Goal: Task Accomplishment & Management: Manage account settings

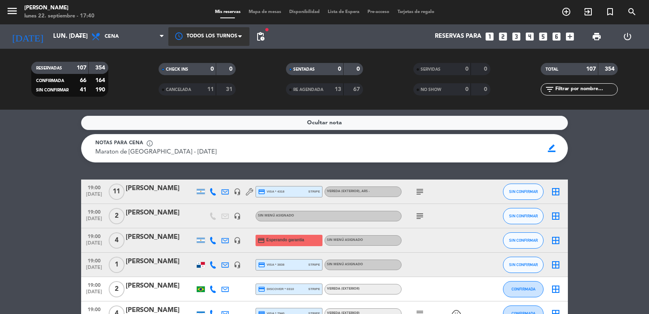
click at [227, 31] on div at bounding box center [208, 36] width 81 height 18
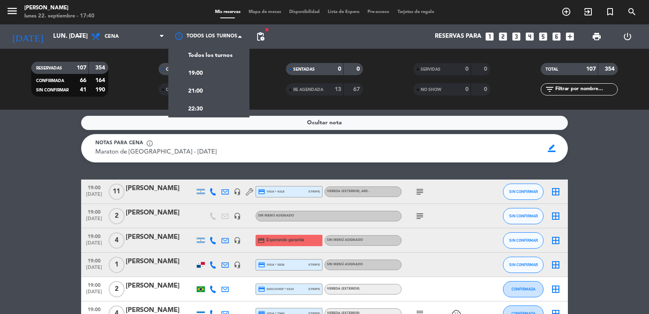
click at [259, 34] on span "pending_actions" at bounding box center [261, 37] width 10 height 10
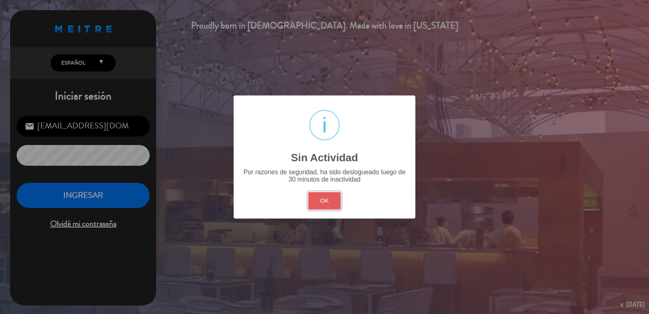
click at [326, 202] on button "OK" at bounding box center [324, 200] width 33 height 17
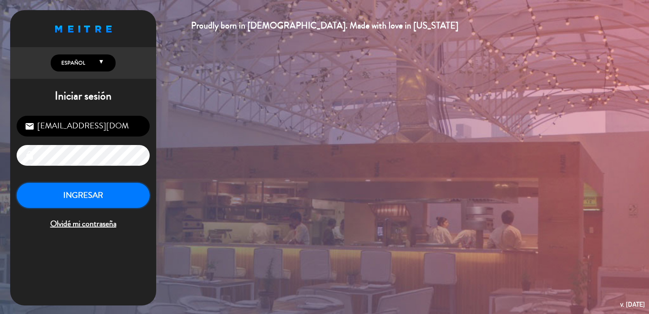
click at [122, 196] on button "INGRESAR" at bounding box center [83, 196] width 133 height 26
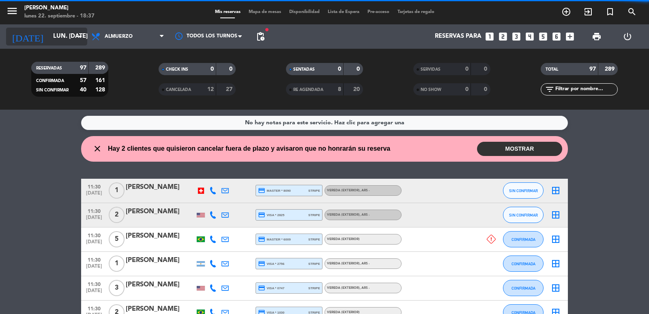
click at [55, 34] on input "lun. 22 sep." at bounding box center [88, 36] width 78 height 15
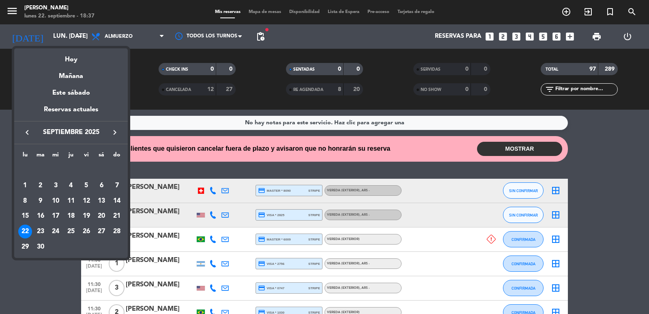
drag, startPoint x: 40, startPoint y: 232, endPoint x: 71, endPoint y: 203, distance: 41.9
click at [41, 232] on div "23" at bounding box center [41, 231] width 14 height 14
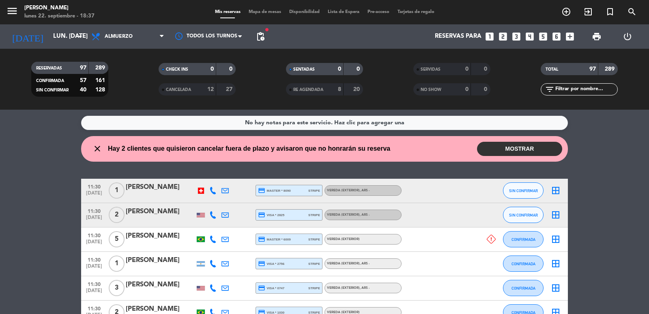
type input "[DATE] sep."
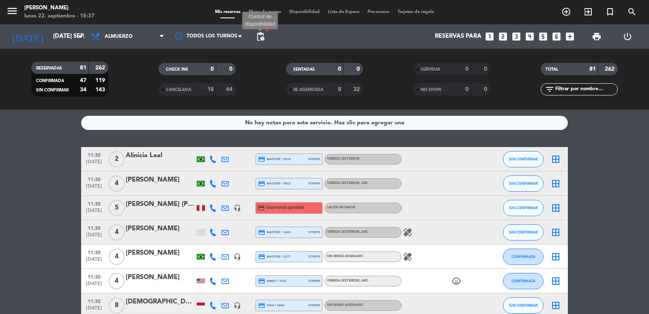
click at [261, 37] on span "pending_actions" at bounding box center [261, 37] width 10 height 10
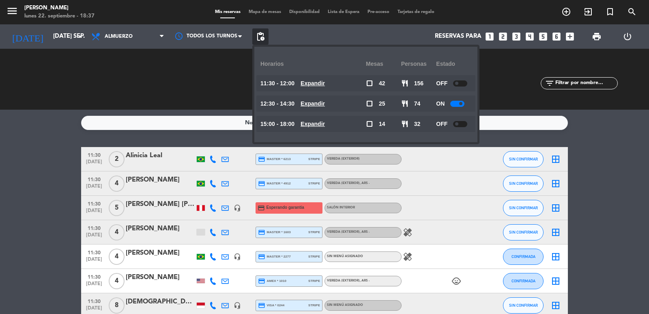
click at [323, 122] on u "Expandir" at bounding box center [313, 124] width 24 height 6
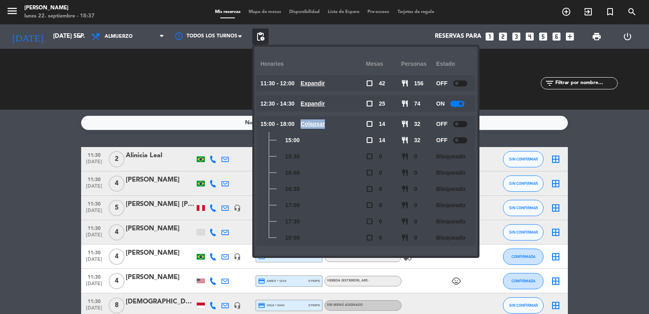
click at [323, 123] on u "Colapsar" at bounding box center [313, 124] width 24 height 6
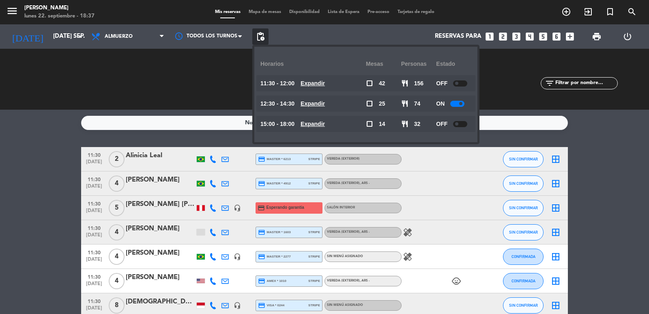
scroll to position [406, 0]
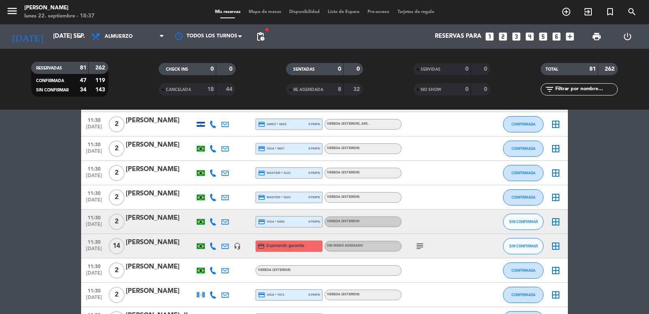
scroll to position [325, 0]
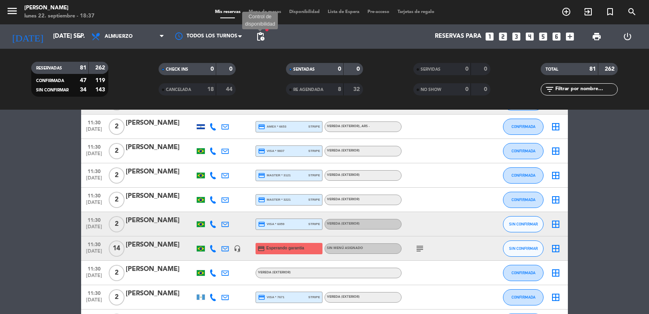
click at [265, 36] on span "pending_actions" at bounding box center [261, 37] width 10 height 10
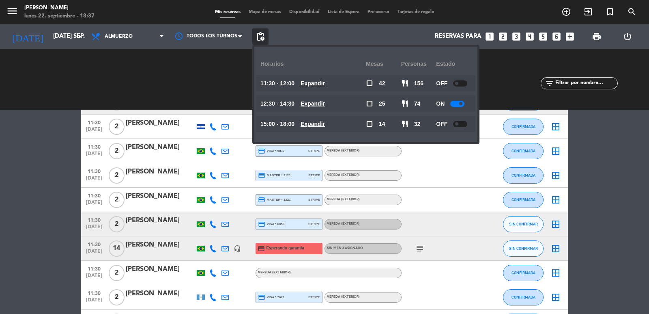
click at [265, 36] on span "pending_actions" at bounding box center [261, 37] width 10 height 10
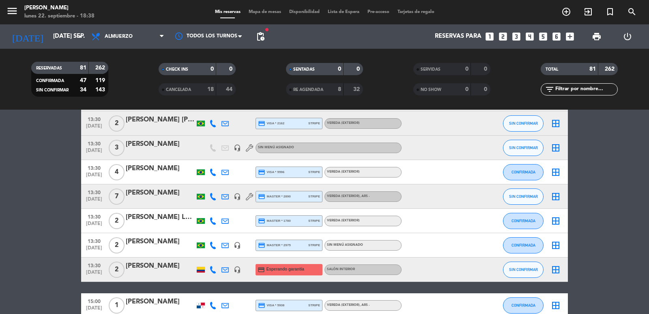
scroll to position [1623, 0]
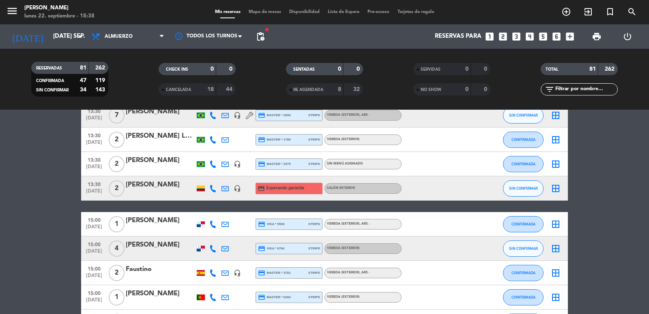
click at [501, 39] on icon "looks_two" at bounding box center [503, 36] width 11 height 11
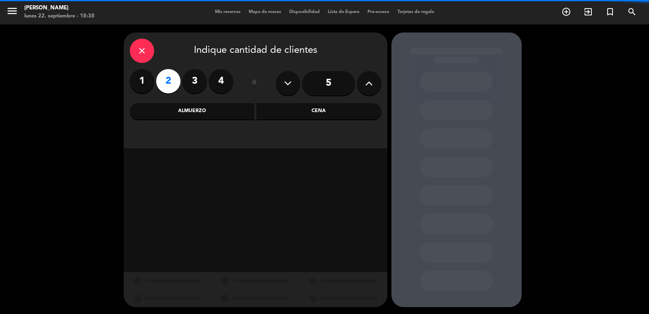
click at [212, 112] on div "Almuerzo" at bounding box center [192, 111] width 125 height 16
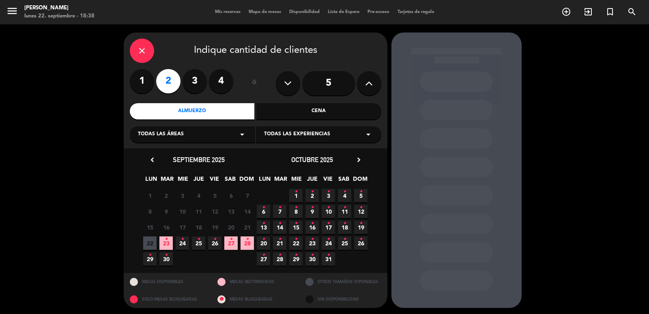
click at [162, 245] on span "23 •" at bounding box center [165, 242] width 13 height 13
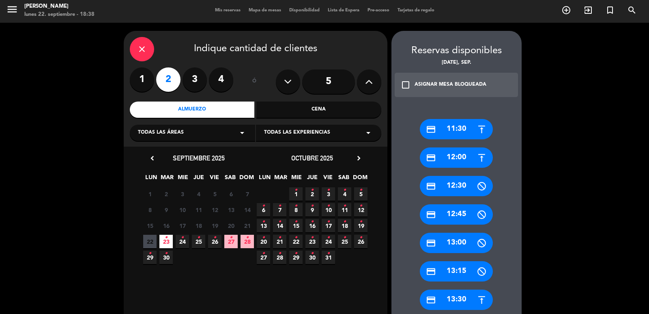
scroll to position [164, 0]
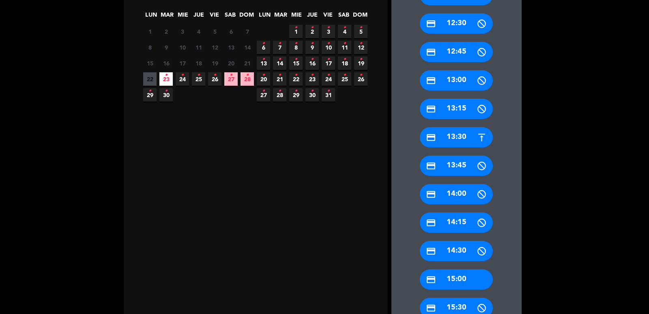
click at [457, 272] on div "credit_card 15:00" at bounding box center [456, 279] width 73 height 20
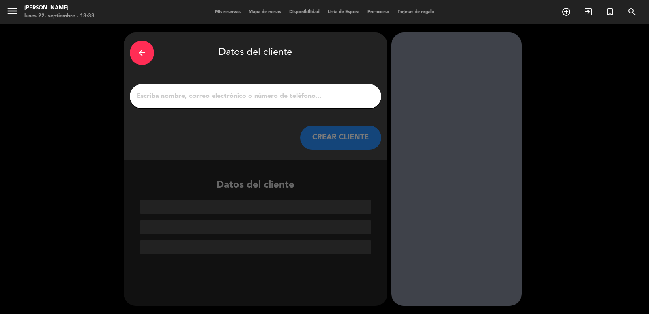
click at [249, 95] on input "1" at bounding box center [255, 96] width 239 height 11
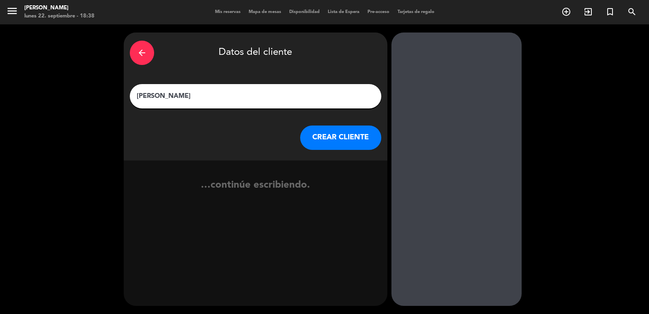
type input "[PERSON_NAME]"
click at [341, 151] on div "arrow_back Datos del cliente Gustavo CREAR CLIENTE" at bounding box center [256, 96] width 264 height 128
click at [340, 146] on button "CREAR CLIENTE" at bounding box center [340, 137] width 81 height 24
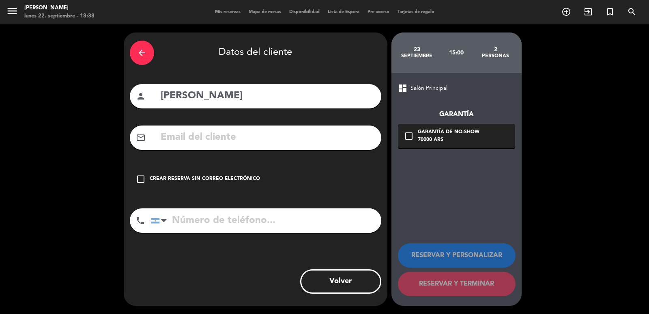
click at [250, 150] on div "arrow_back Datos del cliente person Gustavo mail_outline check_box_outline_blan…" at bounding box center [256, 168] width 264 height 273
click at [254, 138] on input "text" at bounding box center [267, 137] width 215 height 17
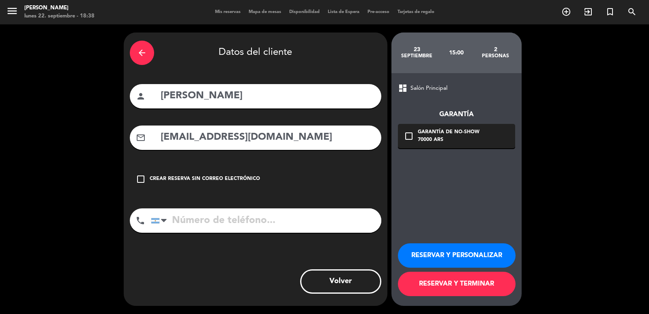
type input "gustavocomotti@gmail.com"
click at [265, 226] on input "tel" at bounding box center [266, 220] width 231 height 24
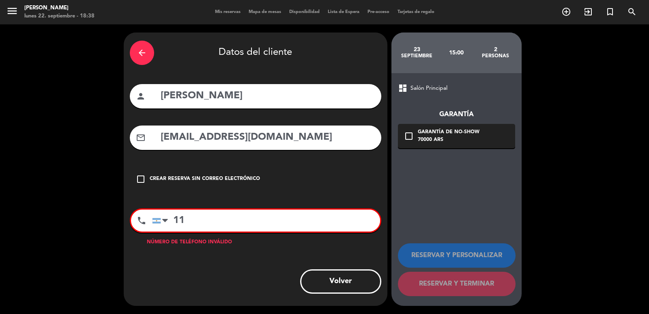
type input "1"
click at [180, 224] on input "+3814659746" at bounding box center [266, 220] width 228 height 22
drag, startPoint x: 191, startPoint y: 222, endPoint x: 172, endPoint y: 228, distance: 20.0
click at [172, 228] on input "+03814659746" at bounding box center [266, 220] width 228 height 22
click at [314, 214] on input "+03814659746" at bounding box center [266, 220] width 228 height 22
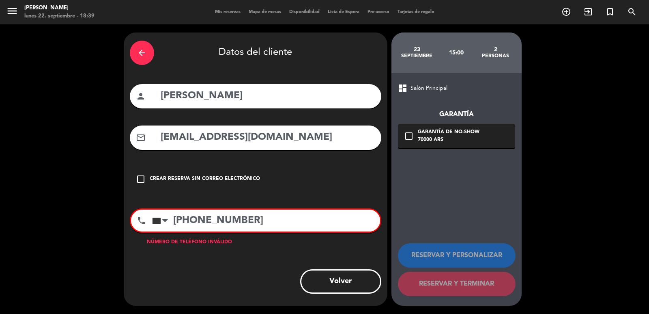
click at [184, 222] on input "+03814659746" at bounding box center [266, 220] width 228 height 22
click at [190, 222] on input "+03814659746" at bounding box center [266, 220] width 228 height 22
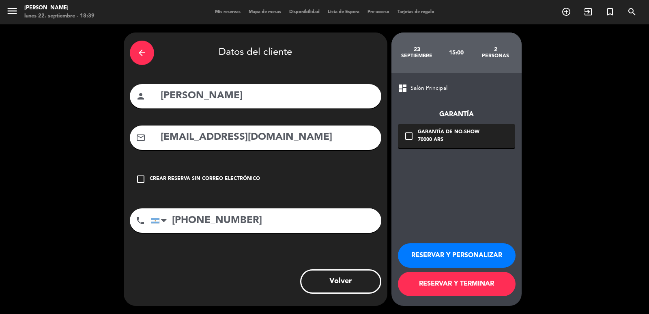
type input "+5493814659746"
click at [449, 134] on div "Garantía de no-show" at bounding box center [449, 132] width 62 height 8
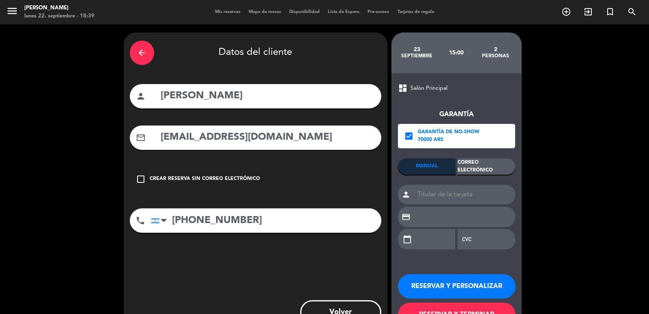
click at [476, 169] on div "Correo Electrónico" at bounding box center [487, 166] width 58 height 16
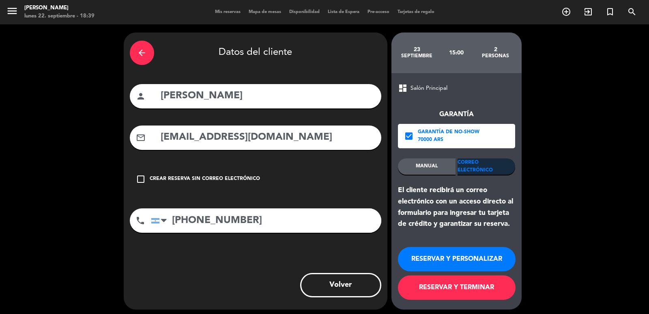
click at [472, 250] on button "RESERVAR Y PERSONALIZAR" at bounding box center [457, 259] width 118 height 24
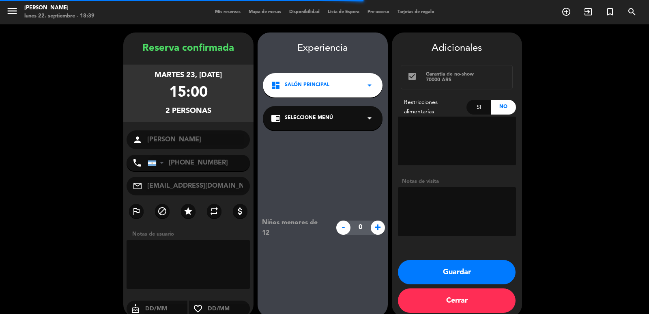
scroll to position [11, 0]
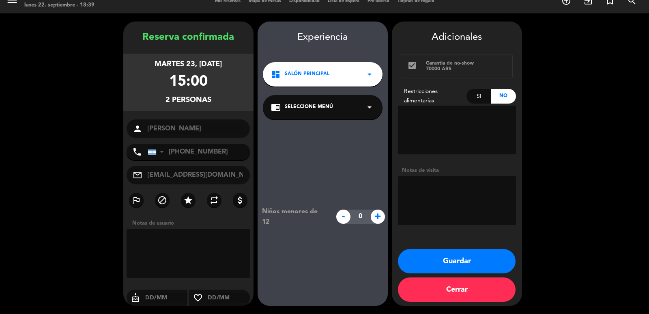
click at [446, 259] on button "Guardar" at bounding box center [457, 261] width 118 height 24
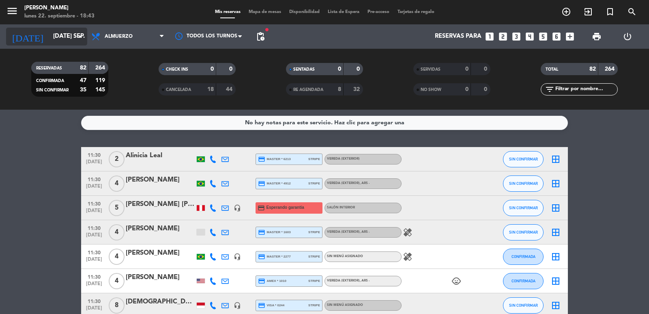
click at [49, 42] on input "[DATE] sep." at bounding box center [88, 36] width 78 height 15
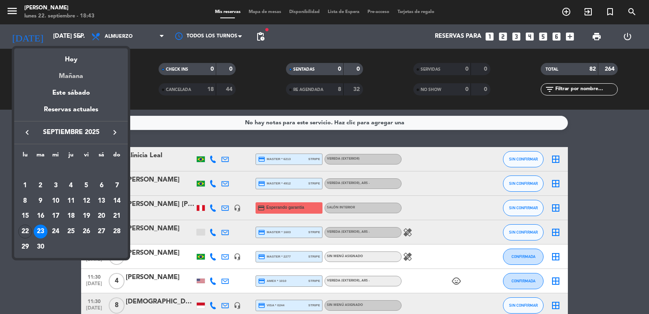
click at [75, 77] on div "Mañana" at bounding box center [71, 73] width 114 height 17
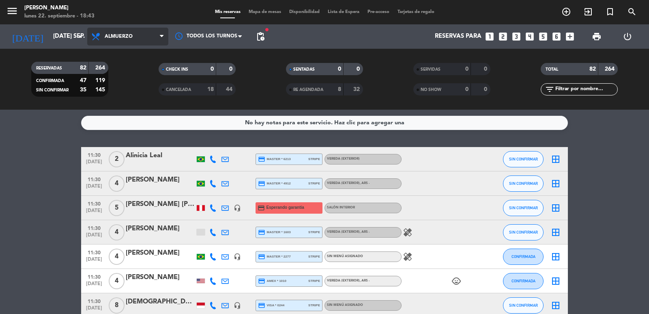
click at [140, 36] on span "Almuerzo" at bounding box center [127, 37] width 81 height 18
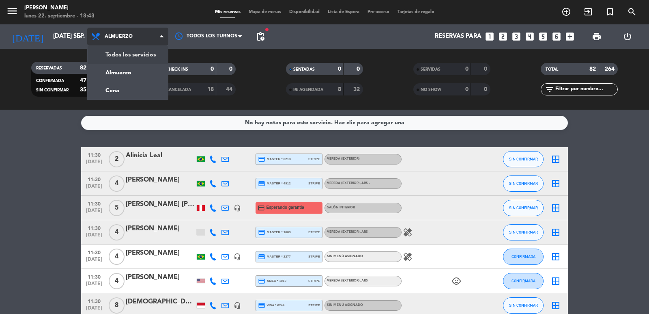
click at [128, 51] on div "menu Don Julio lunes 22. septiembre - 18:43 Mis reservas Mapa de mesas Disponib…" at bounding box center [324, 55] width 649 height 110
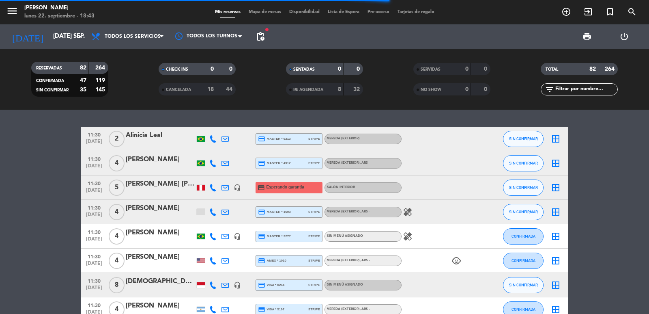
drag, startPoint x: 589, startPoint y: 91, endPoint x: 578, endPoint y: 88, distance: 10.7
click at [589, 91] on input "text" at bounding box center [586, 89] width 63 height 9
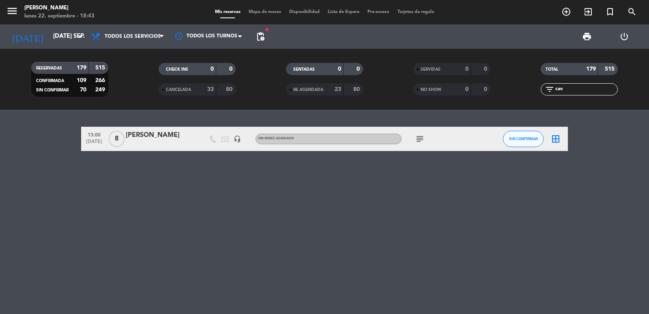
type input "cav"
click at [154, 33] on span "Todos los servicios" at bounding box center [127, 37] width 81 height 18
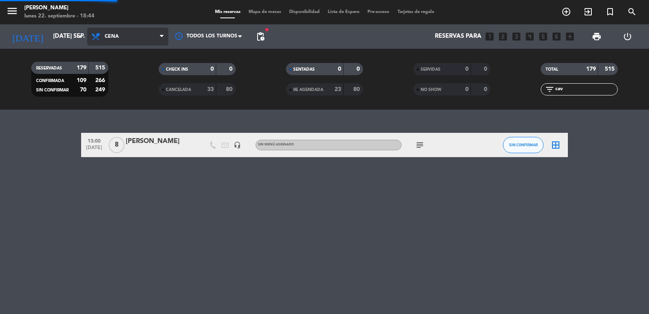
click at [131, 92] on div "menu Don Julio lunes 22. septiembre - 18:44 Mis reservas Mapa de mesas Disponib…" at bounding box center [324, 55] width 649 height 110
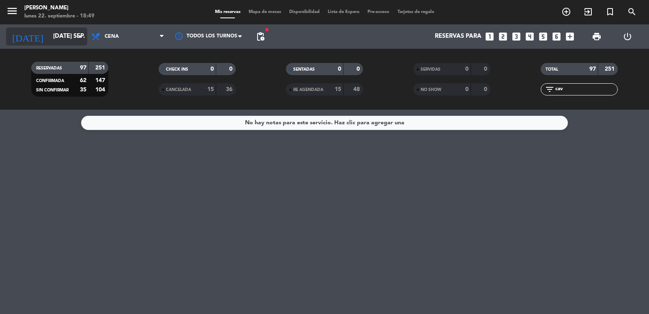
click at [63, 42] on input "[DATE] sep." at bounding box center [88, 36] width 78 height 15
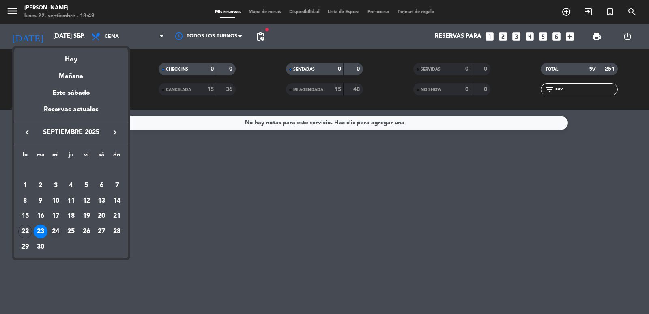
click at [54, 231] on div "24" at bounding box center [56, 231] width 14 height 14
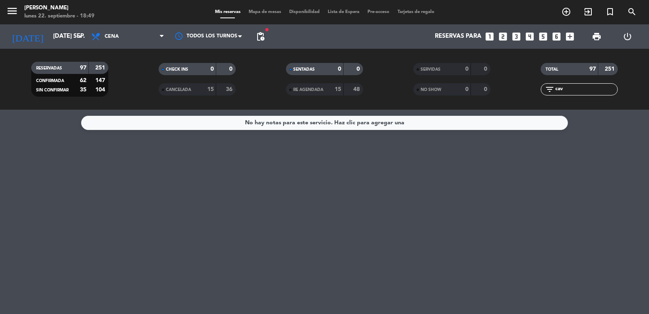
type input "mié. [DATE]"
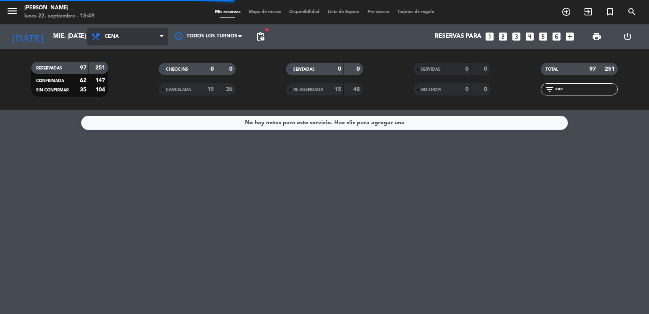
click at [121, 43] on span "Cena" at bounding box center [127, 37] width 81 height 18
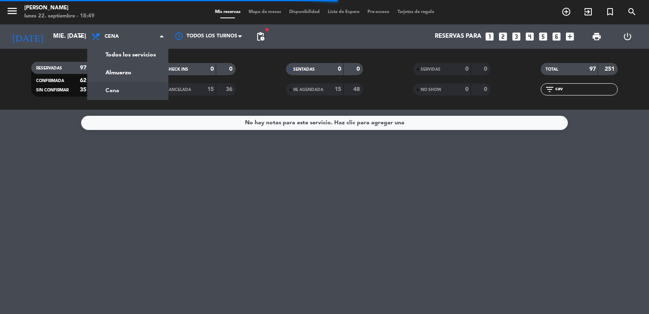
click at [125, 97] on div "menu Don Julio lunes 22. septiembre - 18:49 Mis reservas Mapa de mesas Disponib…" at bounding box center [324, 55] width 649 height 110
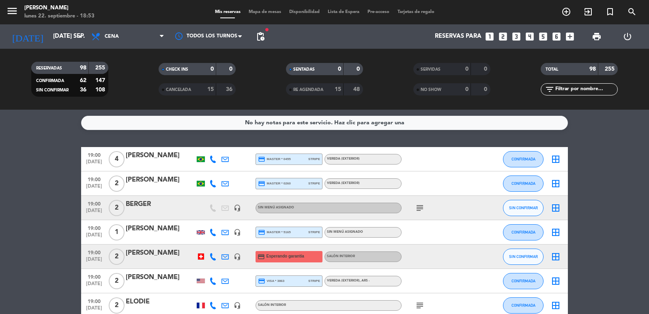
click at [574, 90] on input "text" at bounding box center [586, 89] width 63 height 9
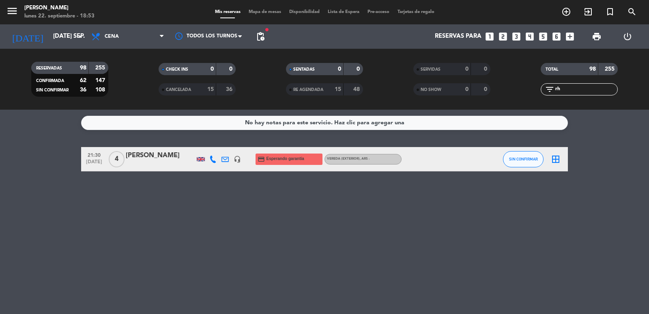
click at [531, 249] on div "No hay notas para este servicio. Haz clic para agregar una 21:30 [DATE] 4 [PERS…" at bounding box center [324, 212] width 649 height 204
click at [572, 86] on input "rh" at bounding box center [586, 89] width 63 height 9
type input "r"
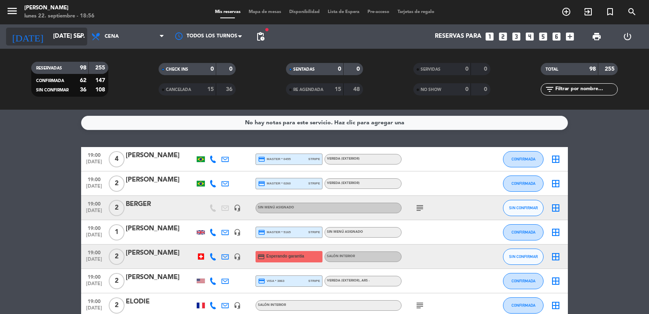
click at [82, 38] on icon "arrow_drop_down" at bounding box center [80, 37] width 10 height 10
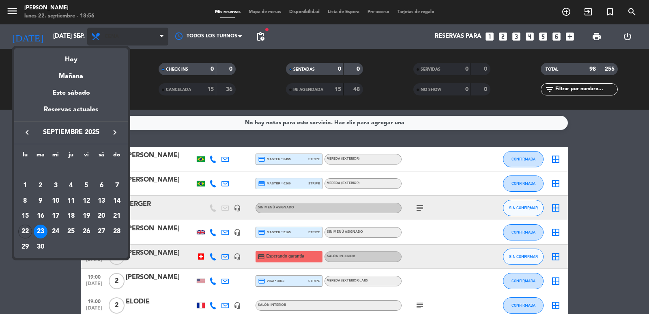
click at [147, 33] on div at bounding box center [324, 157] width 649 height 314
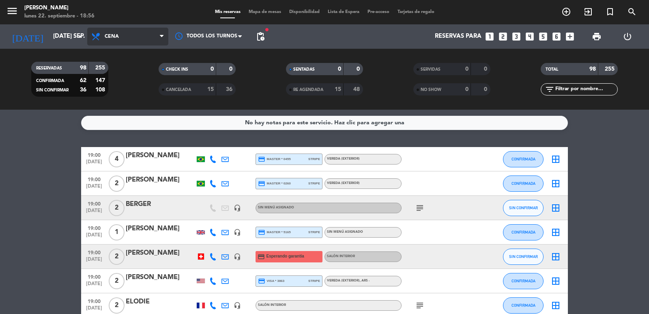
click at [150, 37] on span "Cena" at bounding box center [127, 37] width 81 height 18
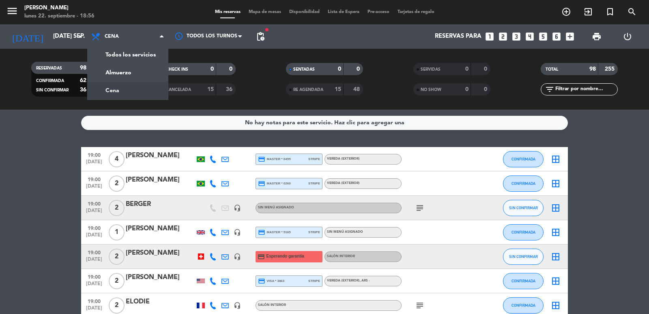
click at [130, 87] on div "menu [PERSON_NAME] lunes 22. septiembre - 18:56 Mis reservas Mapa de mesas Disp…" at bounding box center [324, 55] width 649 height 110
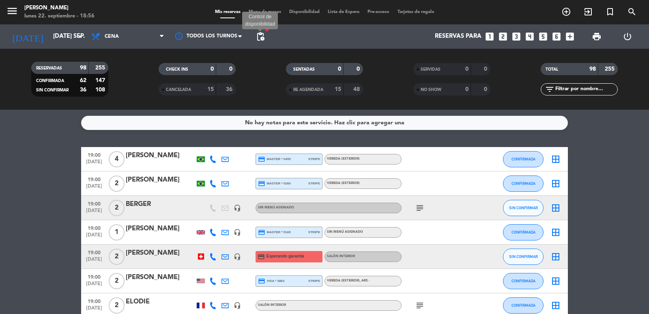
click at [265, 39] on span "pending_actions" at bounding box center [261, 37] width 10 height 10
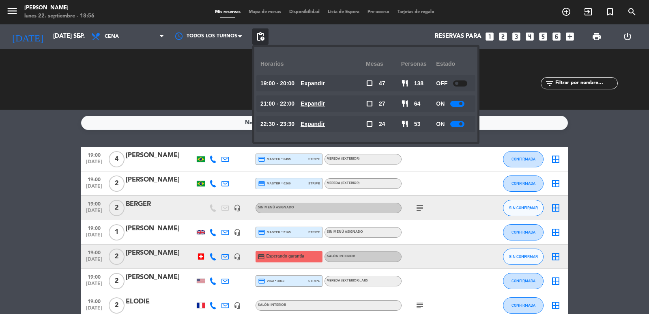
click at [321, 123] on u "Expandir" at bounding box center [313, 124] width 24 height 6
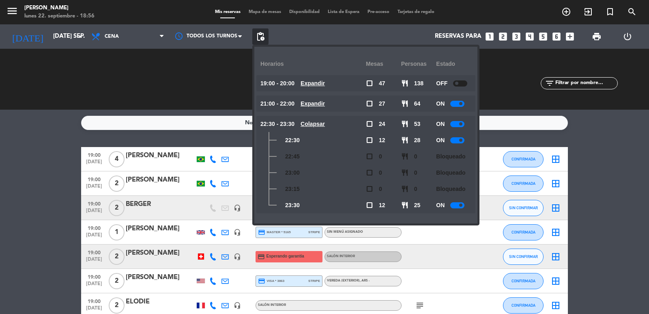
drag, startPoint x: 288, startPoint y: 141, endPoint x: 303, endPoint y: 144, distance: 15.4
click at [303, 144] on div "22:30" at bounding box center [314, 140] width 106 height 16
drag, startPoint x: 286, startPoint y: 207, endPoint x: 300, endPoint y: 190, distance: 22.2
click at [298, 207] on span "23:30" at bounding box center [292, 204] width 15 height 9
click at [324, 104] on u "Expandir" at bounding box center [313, 103] width 24 height 6
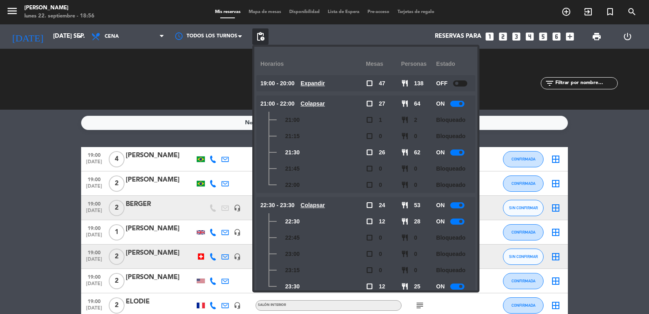
click at [324, 104] on u "Colapsar" at bounding box center [313, 103] width 24 height 6
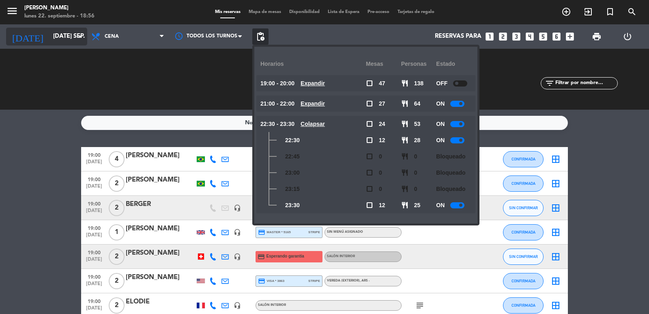
click at [69, 37] on input "[DATE] sep." at bounding box center [88, 36] width 78 height 15
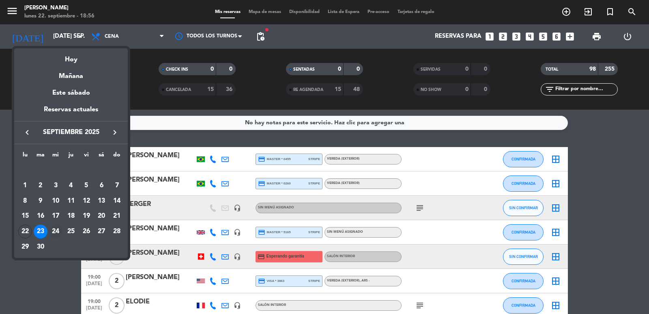
click at [55, 230] on div "24" at bounding box center [56, 231] width 14 height 14
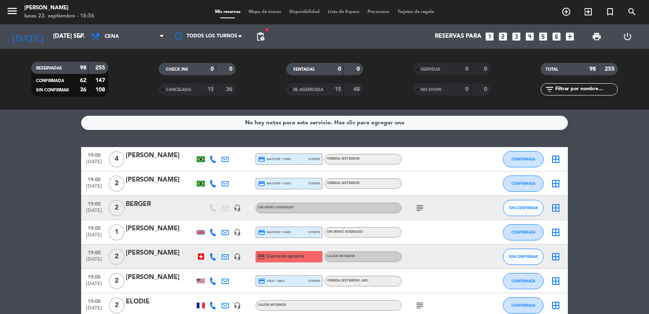
type input "mié. [DATE]"
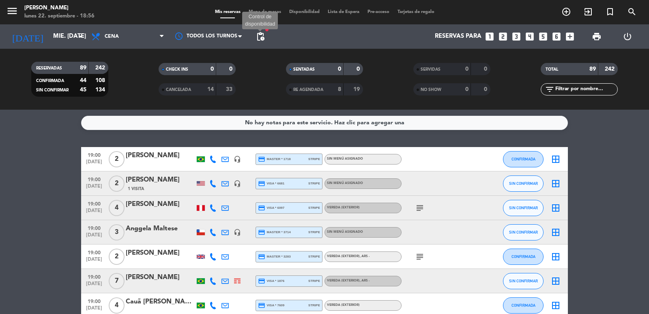
click at [261, 41] on span "pending_actions" at bounding box center [261, 37] width 10 height 10
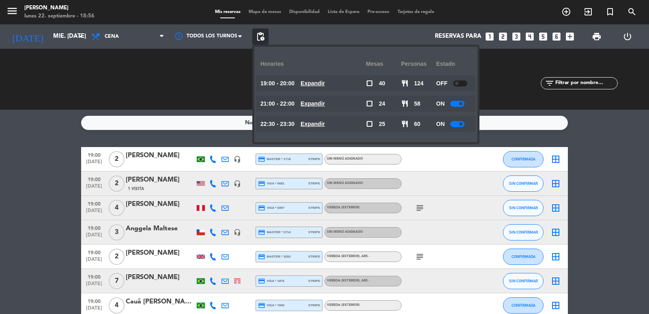
click at [314, 103] on u "Expandir" at bounding box center [313, 103] width 24 height 6
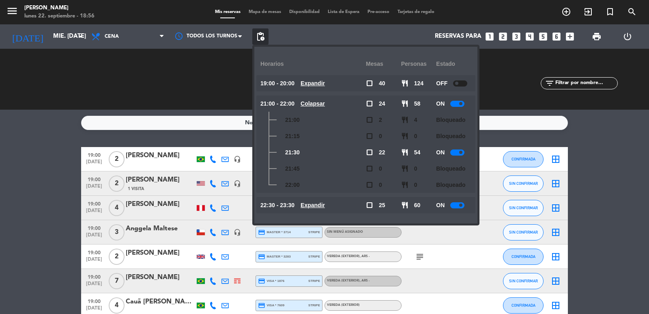
drag, startPoint x: 287, startPoint y: 153, endPoint x: 306, endPoint y: 157, distance: 19.7
click at [306, 157] on div "21:30" at bounding box center [314, 152] width 106 height 16
click at [323, 206] on u "Expandir" at bounding box center [313, 205] width 24 height 6
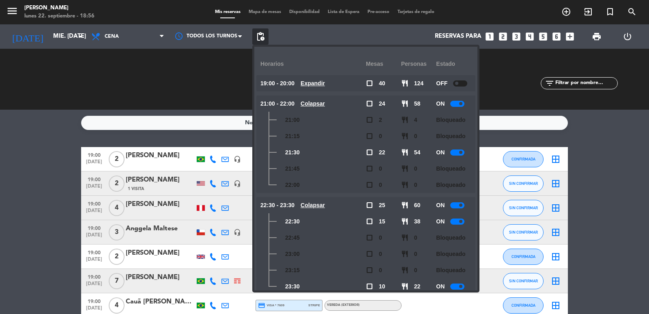
scroll to position [14, 0]
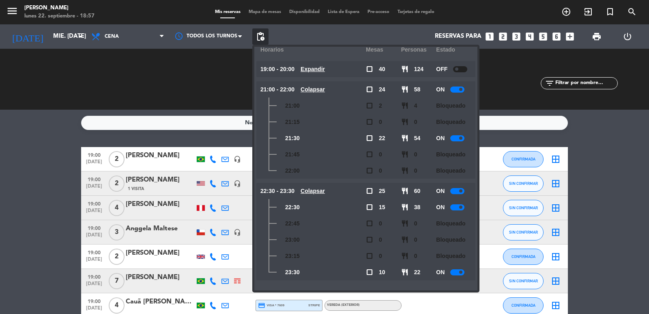
drag, startPoint x: 281, startPoint y: 270, endPoint x: 312, endPoint y: 270, distance: 31.2
click at [312, 270] on div "23:30" at bounding box center [314, 272] width 106 height 16
click at [144, 33] on span "Cena" at bounding box center [127, 37] width 81 height 18
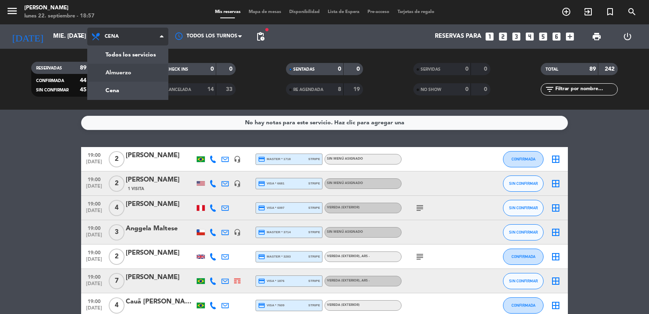
click at [144, 71] on div "menu [PERSON_NAME] lunes 22. septiembre - 18:57 Mis reservas Mapa de mesas Disp…" at bounding box center [324, 55] width 649 height 110
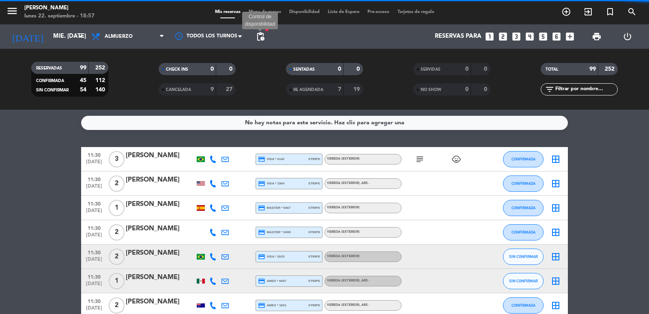
click at [265, 41] on span "pending_actions" at bounding box center [261, 37] width 10 height 10
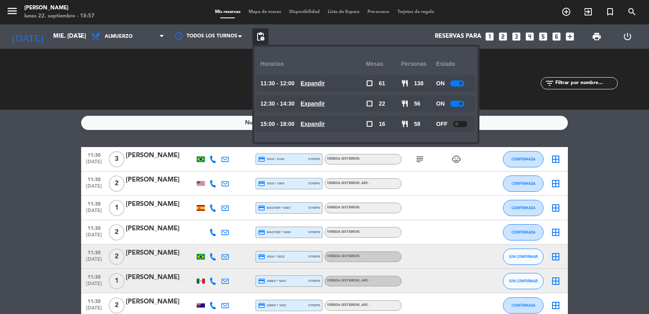
click at [325, 84] on u "Expandir" at bounding box center [313, 83] width 24 height 6
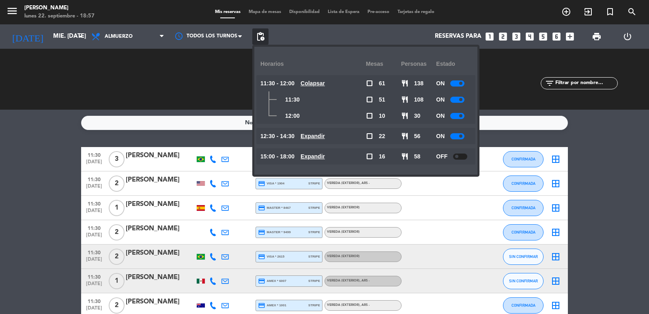
click at [325, 84] on u "Colapsar" at bounding box center [313, 83] width 24 height 6
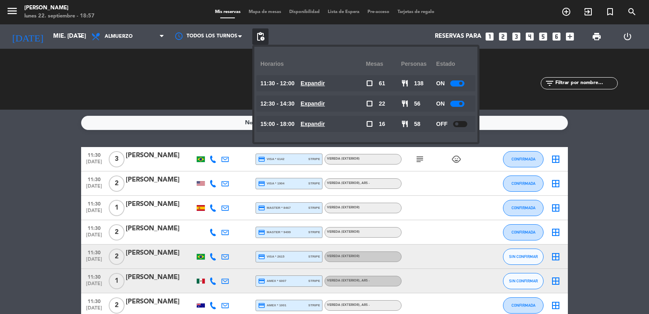
click at [325, 82] on u "Expandir" at bounding box center [313, 83] width 24 height 6
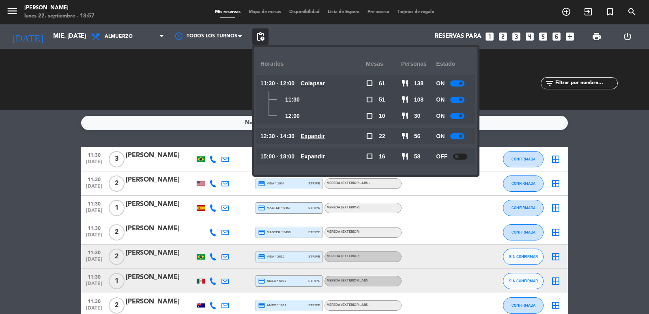
click at [325, 82] on u "Colapsar" at bounding box center [313, 83] width 24 height 6
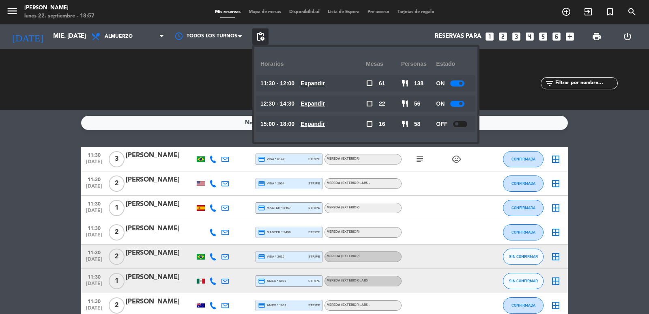
click at [312, 123] on u "Expandir" at bounding box center [313, 124] width 24 height 6
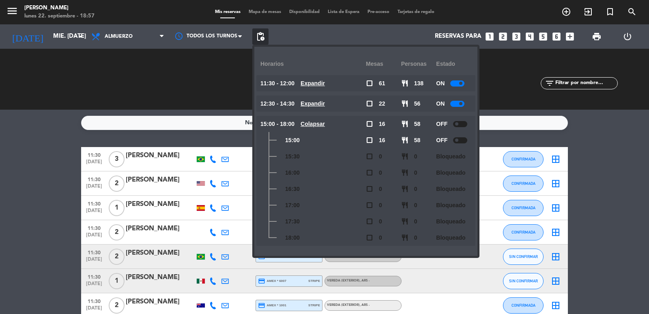
click at [321, 106] on u "Expandir" at bounding box center [313, 103] width 24 height 6
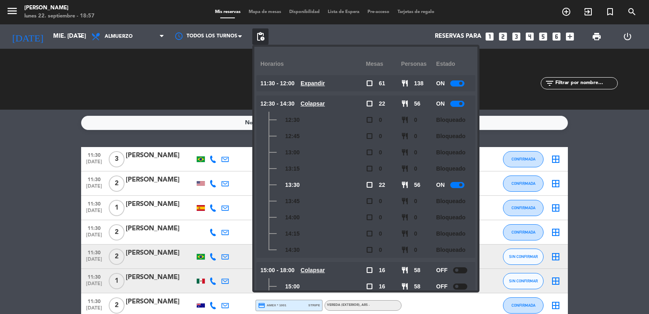
click at [505, 39] on icon "looks_two" at bounding box center [503, 36] width 11 height 11
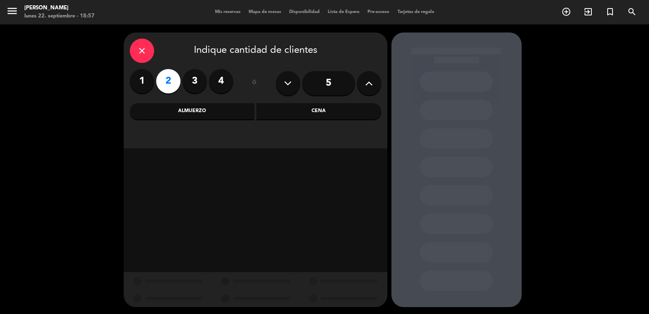
click at [204, 114] on div "Almuerzo" at bounding box center [192, 111] width 125 height 16
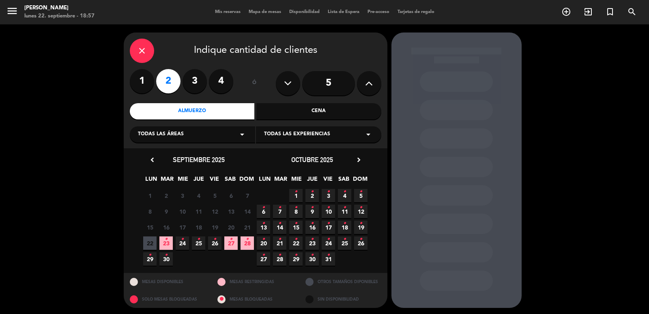
click at [179, 244] on span "24 •" at bounding box center [182, 242] width 13 height 13
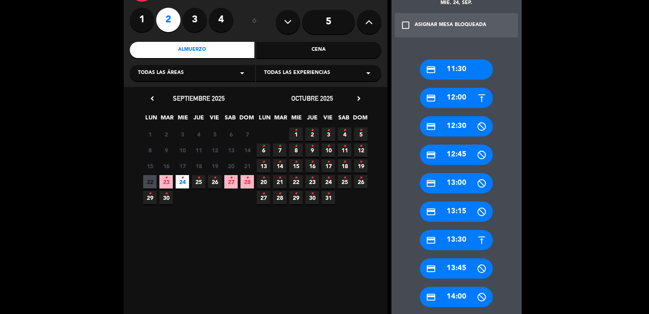
scroll to position [83, 0]
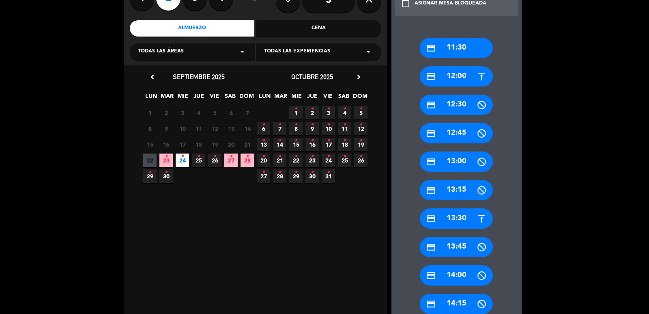
click at [455, 214] on div "credit_card 13:30" at bounding box center [456, 218] width 73 height 20
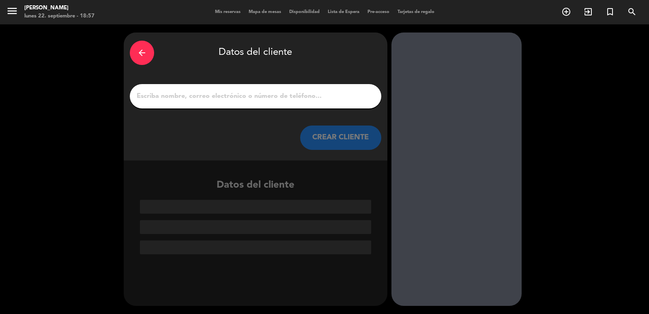
scroll to position [0, 0]
click at [242, 95] on input "1" at bounding box center [255, 96] width 239 height 11
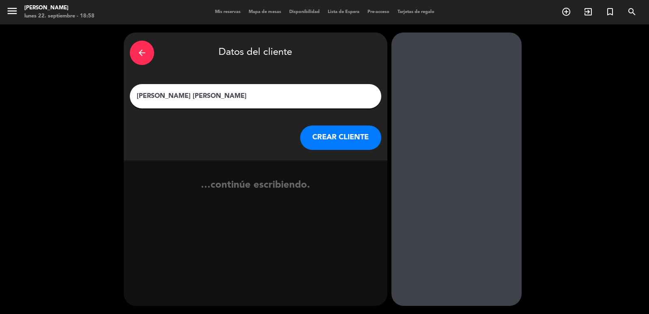
type input "[PERSON_NAME] [PERSON_NAME]"
click at [351, 140] on button "CREAR CLIENTE" at bounding box center [340, 137] width 81 height 24
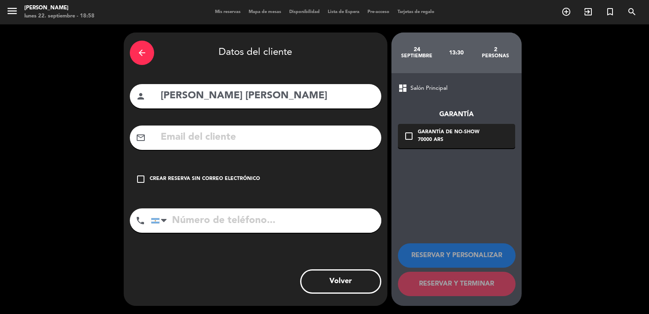
click at [219, 134] on input "text" at bounding box center [267, 137] width 215 height 17
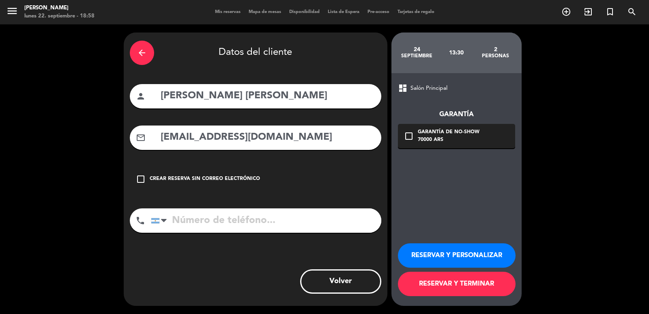
type input "[EMAIL_ADDRESS][DOMAIN_NAME]"
click at [232, 226] on input "tel" at bounding box center [266, 220] width 231 height 24
type input "[PHONE_NUMBER]"
click at [466, 133] on div "Garantía de no-show" at bounding box center [449, 132] width 62 height 8
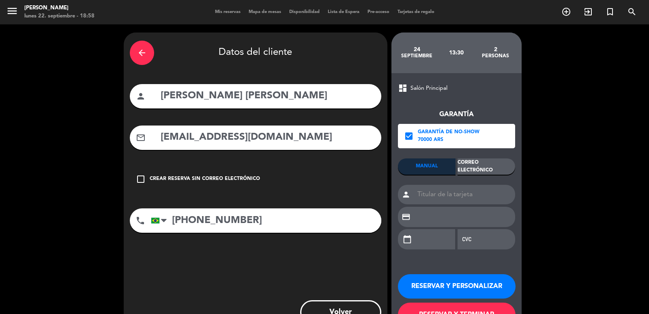
click at [496, 171] on div "Correo Electrónico" at bounding box center [487, 166] width 58 height 16
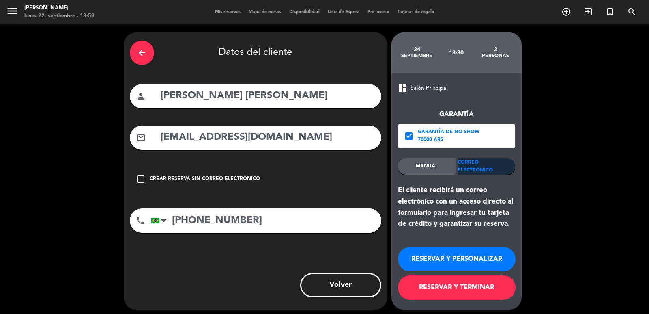
click at [443, 253] on button "RESERVAR Y PERSONALIZAR" at bounding box center [457, 259] width 118 height 24
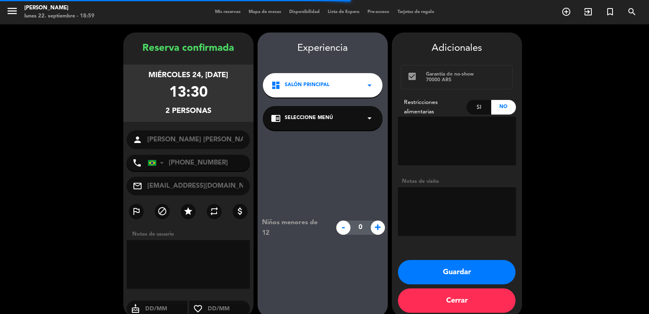
scroll to position [11, 0]
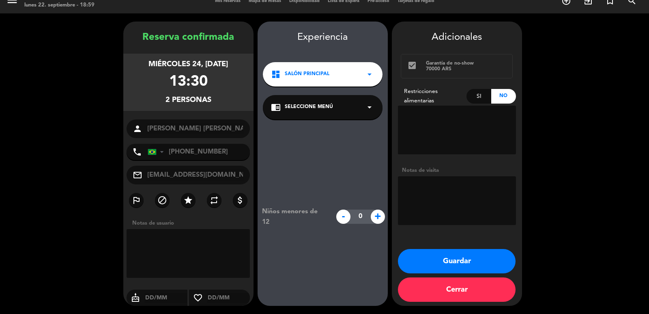
click at [337, 78] on div "dashboard Salón Principal arrow_drop_down" at bounding box center [323, 74] width 120 height 24
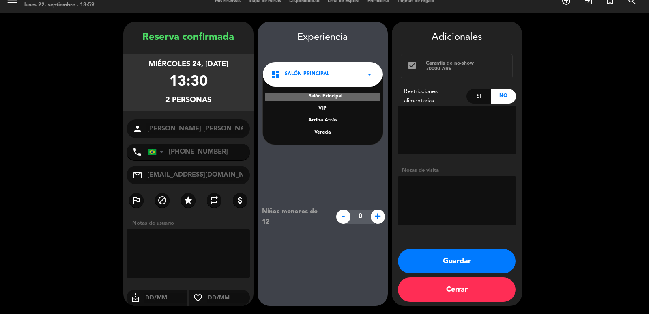
click at [334, 134] on div "Vereda" at bounding box center [322, 133] width 103 height 8
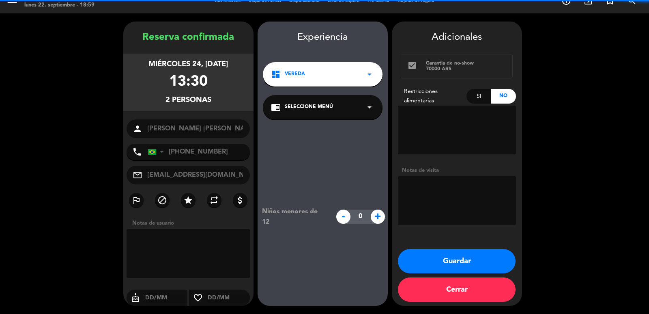
click at [339, 112] on div "chrome_reader_mode Seleccione Menú arrow_drop_down" at bounding box center [323, 107] width 120 height 24
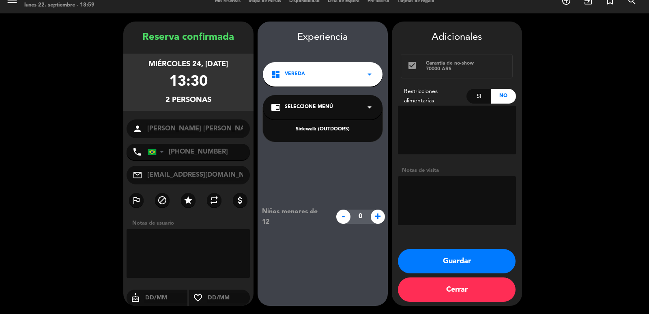
click at [337, 131] on div "Sidewalk (OUTDOORS)" at bounding box center [322, 129] width 103 height 8
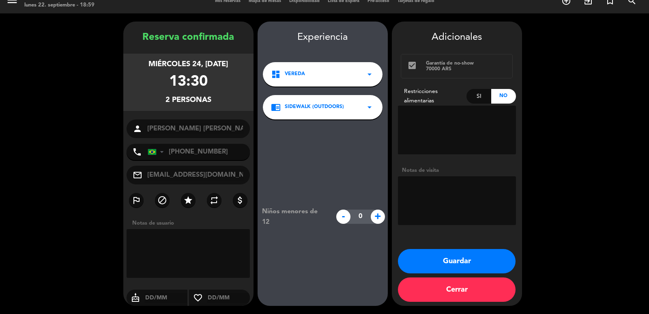
click at [465, 259] on button "Guardar" at bounding box center [457, 261] width 118 height 24
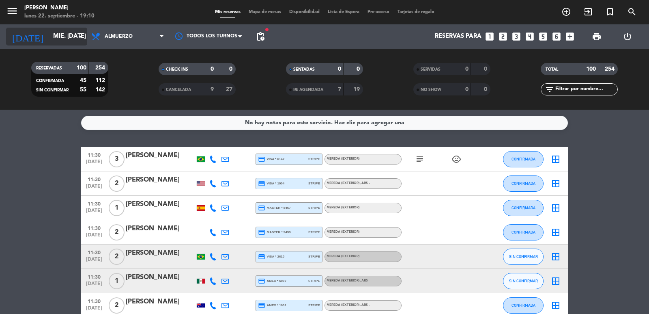
click at [78, 37] on icon "arrow_drop_down" at bounding box center [80, 37] width 10 height 10
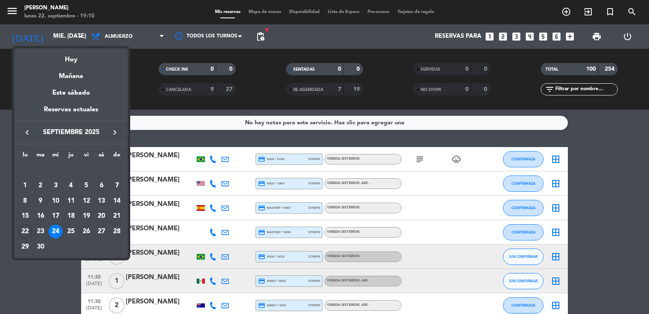
click at [115, 132] on icon "keyboard_arrow_right" at bounding box center [115, 132] width 10 height 10
click at [115, 131] on icon "keyboard_arrow_right" at bounding box center [115, 132] width 10 height 10
click at [84, 216] on div "21" at bounding box center [87, 216] width 14 height 14
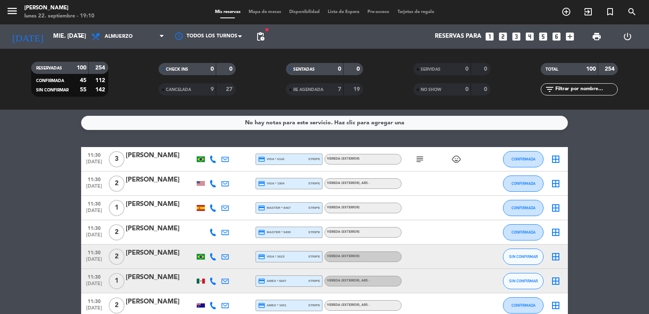
type input "vie. [DATE]"
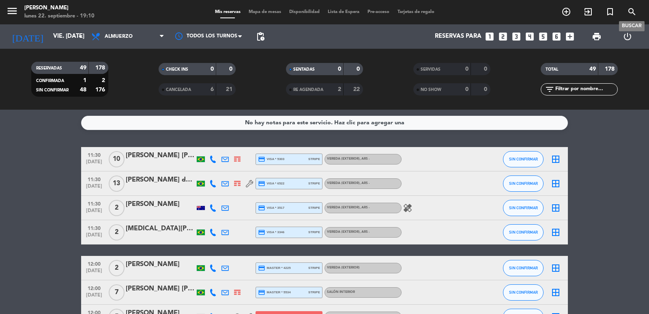
click at [633, 8] on icon "search" at bounding box center [632, 12] width 10 height 10
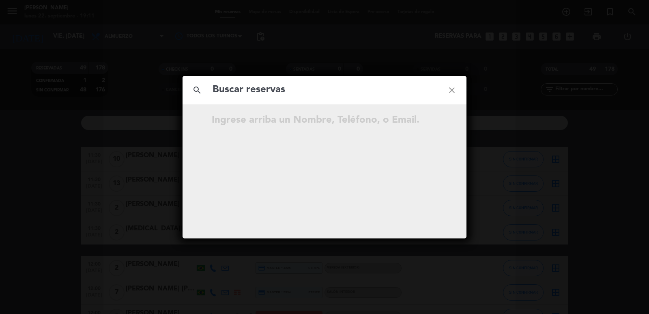
click at [325, 77] on div "search close" at bounding box center [325, 90] width 284 height 28
click at [334, 89] on input "text" at bounding box center [325, 90] width 226 height 17
type input "turgut"
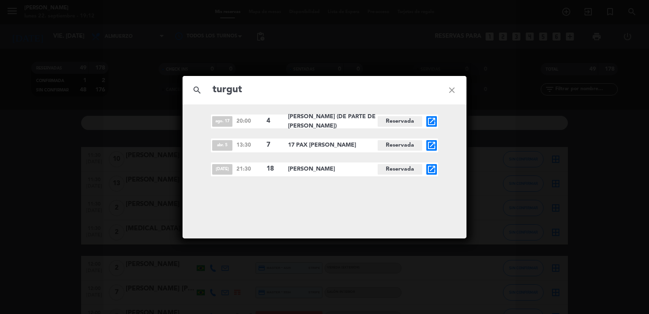
click at [431, 172] on icon "open_in_new" at bounding box center [432, 169] width 10 height 10
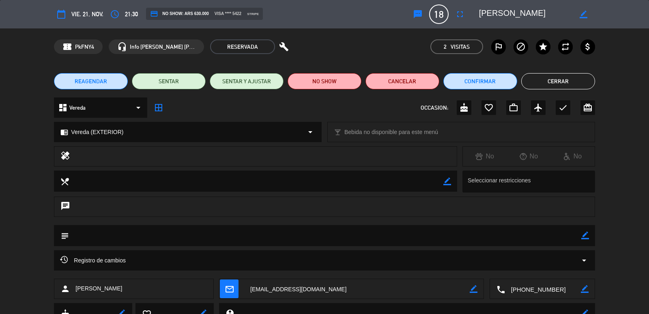
click at [105, 79] on span "REAGENDAR" at bounding box center [91, 81] width 32 height 9
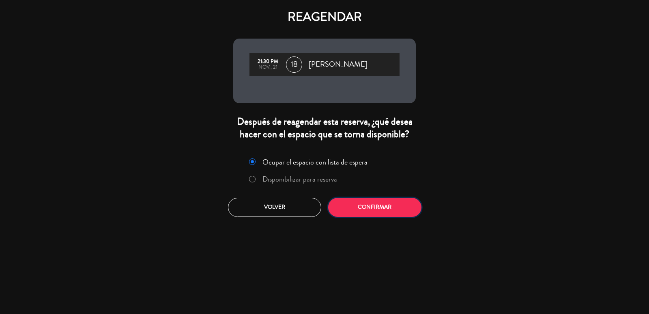
click at [371, 211] on button "Confirmar" at bounding box center [374, 207] width 93 height 19
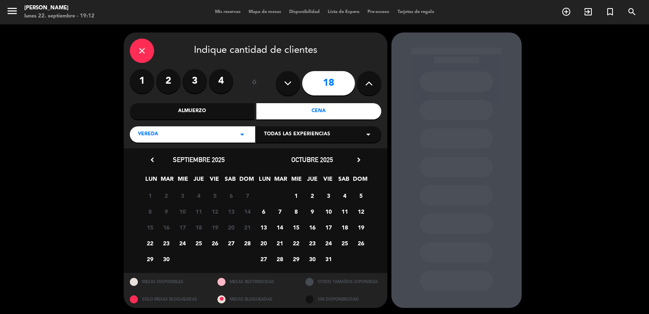
click at [356, 157] on icon "chevron_right" at bounding box center [359, 159] width 9 height 9
click at [313, 241] on span "20" at bounding box center [312, 242] width 13 height 13
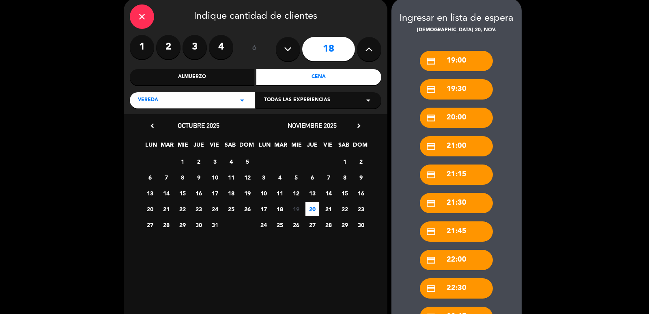
scroll to position [83, 0]
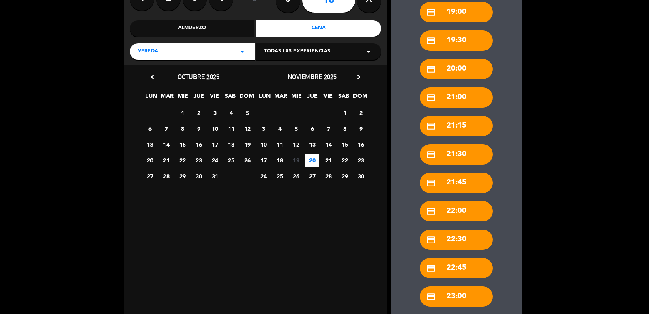
click at [462, 156] on div "credit_card 21:30" at bounding box center [456, 154] width 73 height 20
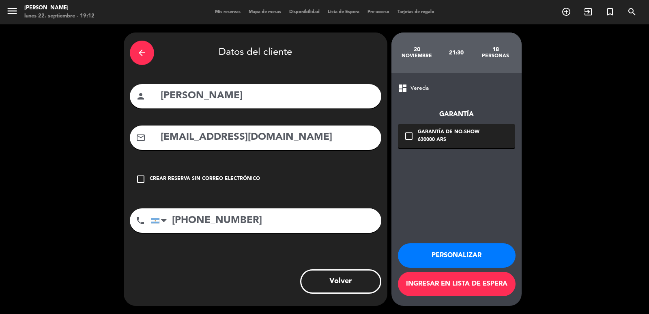
scroll to position [0, 0]
click at [453, 144] on div "630000 ARS" at bounding box center [449, 140] width 62 height 8
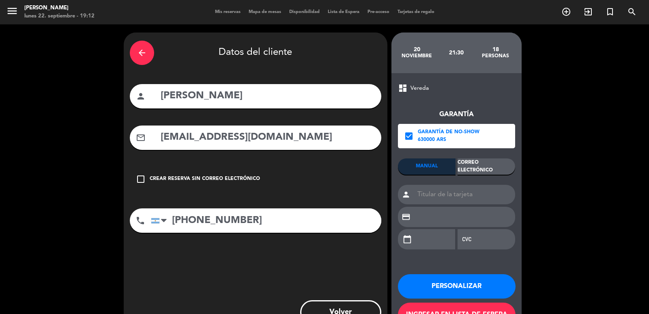
click at [485, 168] on div "Correo Electrónico" at bounding box center [487, 166] width 58 height 16
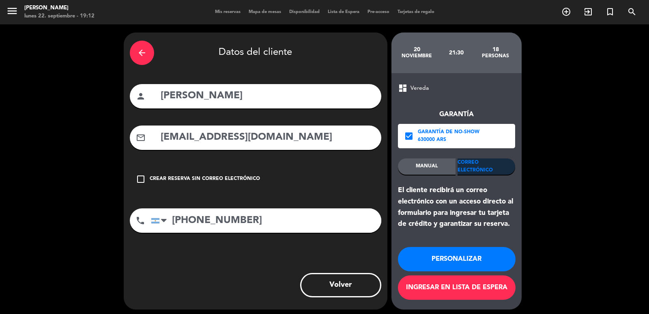
click at [478, 259] on button "Personalizar" at bounding box center [457, 259] width 118 height 24
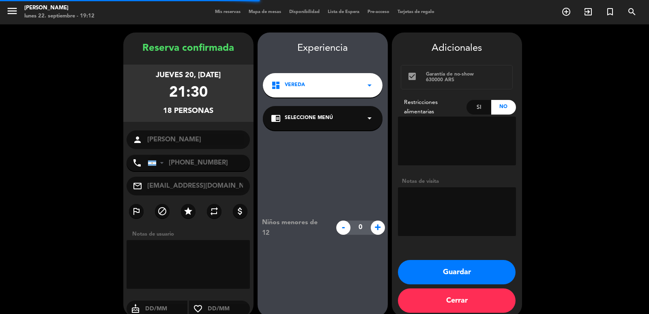
scroll to position [11, 0]
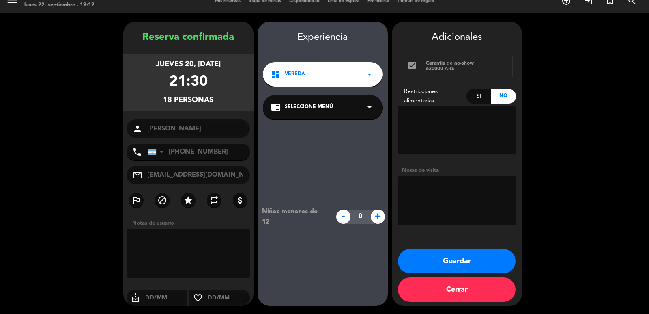
click at [478, 258] on button "Guardar" at bounding box center [457, 261] width 118 height 24
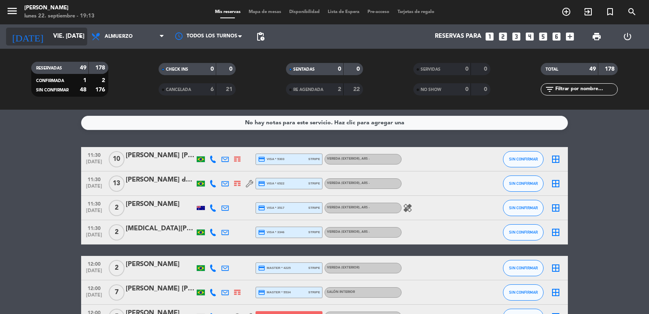
click at [61, 39] on input "vie. [DATE]" at bounding box center [88, 36] width 78 height 15
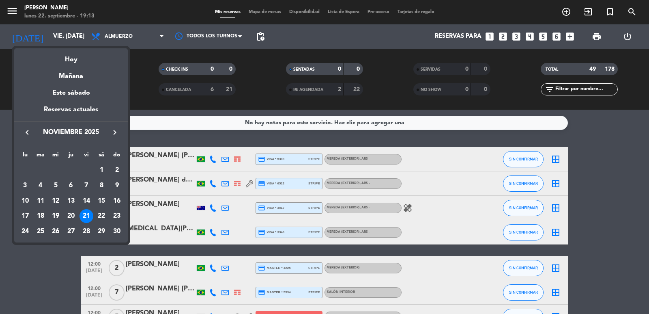
click at [28, 134] on icon "keyboard_arrow_left" at bounding box center [27, 132] width 10 height 10
click at [70, 230] on div "23" at bounding box center [71, 231] width 14 height 14
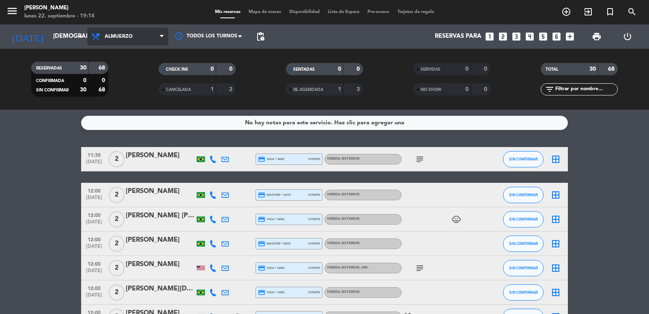
click at [142, 32] on span "Almuerzo" at bounding box center [127, 37] width 81 height 18
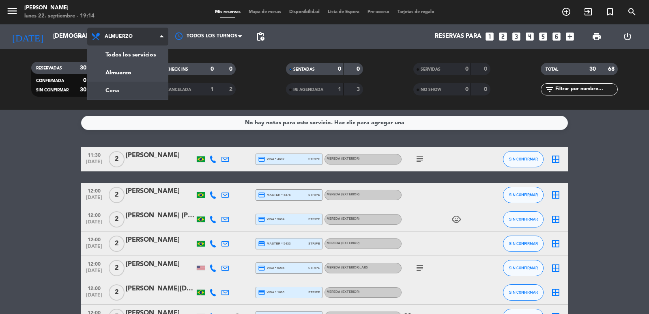
click at [139, 91] on div "menu [PERSON_NAME] lunes 22. septiembre - 19:14 Mis reservas Mapa de mesas Disp…" at bounding box center [324, 55] width 649 height 110
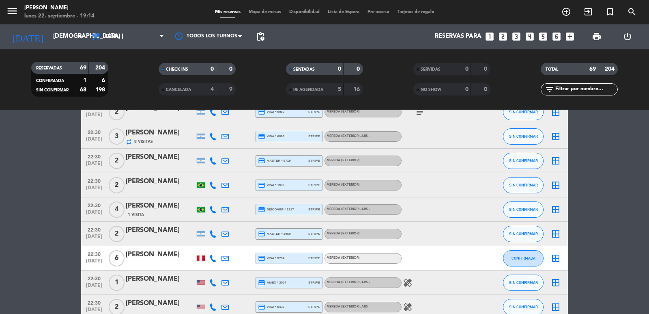
scroll to position [1588, 0]
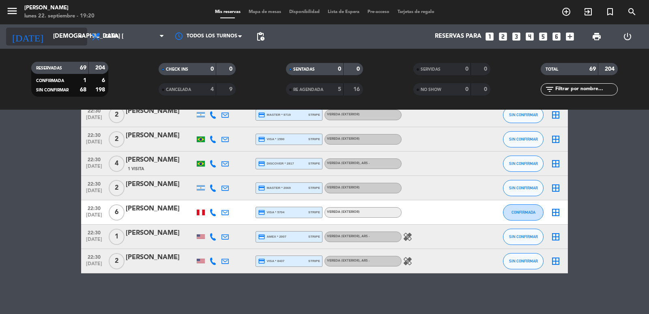
click at [69, 34] on input "[DEMOGRAPHIC_DATA] [DATE]" at bounding box center [88, 36] width 78 height 15
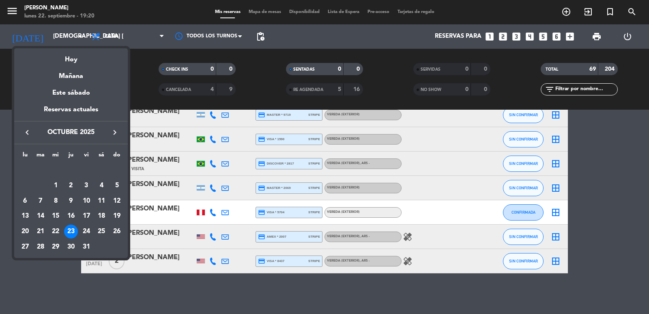
click at [24, 131] on icon "keyboard_arrow_left" at bounding box center [27, 132] width 10 height 10
click at [28, 228] on div "22" at bounding box center [25, 231] width 14 height 14
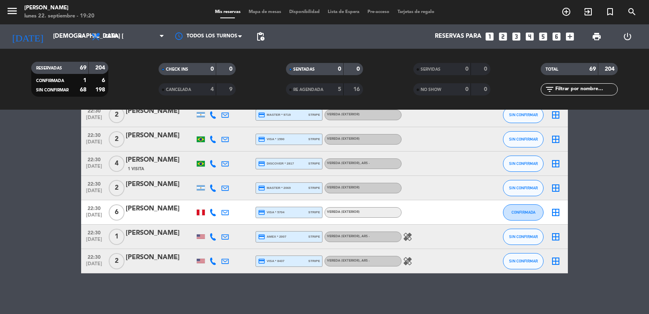
type input "lun. [DATE]"
click at [578, 91] on input "text" at bounding box center [586, 89] width 63 height 9
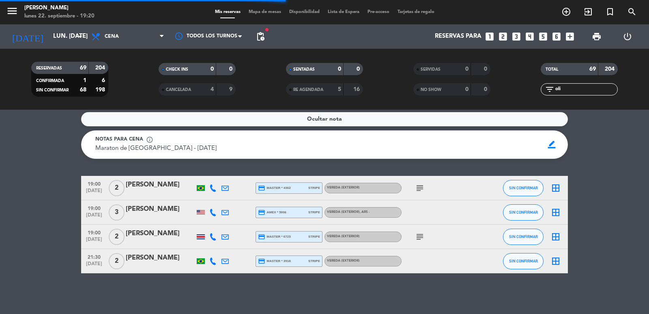
scroll to position [0, 0]
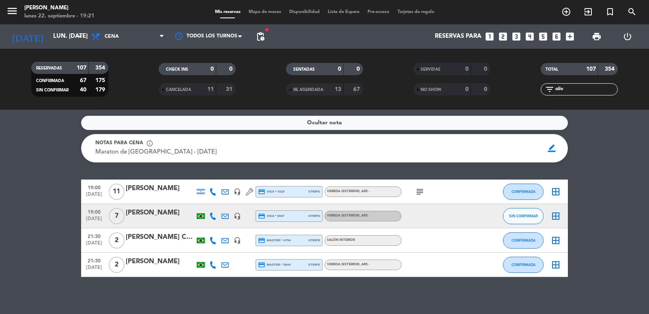
drag, startPoint x: 582, startPoint y: 91, endPoint x: 513, endPoint y: 78, distance: 70.2
click at [513, 78] on div "RESERVADAS 107 354 CONFIRMADA 67 175 SIN CONFIRMAR 40 179 CHECK INS 0 0 CANCELA…" at bounding box center [324, 79] width 649 height 45
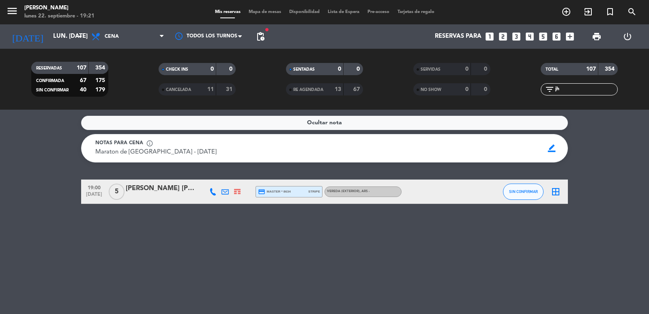
type input "j"
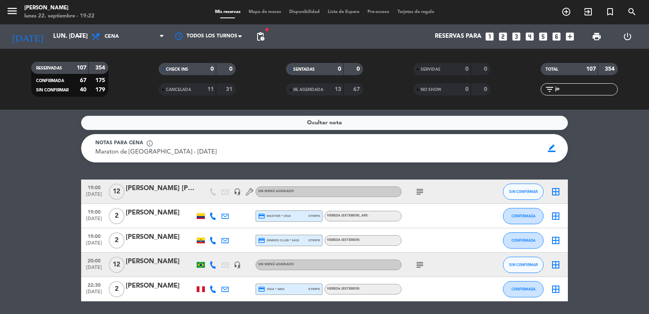
drag, startPoint x: 574, startPoint y: 87, endPoint x: 538, endPoint y: 87, distance: 36.1
click at [538, 87] on div "filter_list jo" at bounding box center [579, 89] width 127 height 12
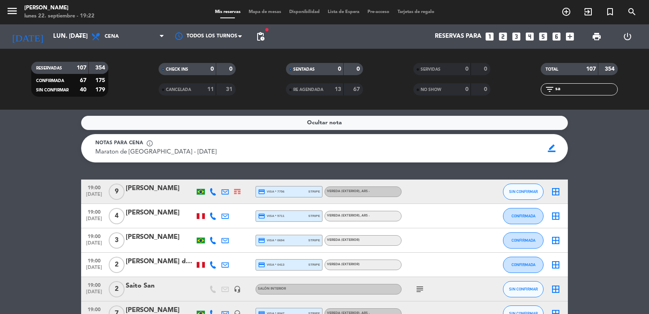
type input "s"
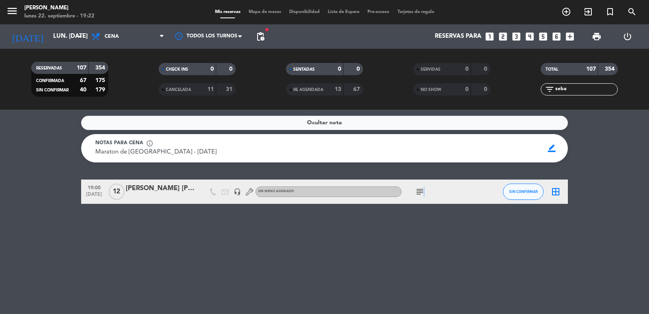
click at [422, 193] on icon "subject" at bounding box center [420, 192] width 10 height 10
drag, startPoint x: 574, startPoint y: 89, endPoint x: 526, endPoint y: 87, distance: 47.9
click at [528, 88] on div "filter_list seba" at bounding box center [579, 89] width 127 height 12
type input "[PERSON_NAME]"
click at [422, 194] on icon "subject" at bounding box center [420, 192] width 10 height 10
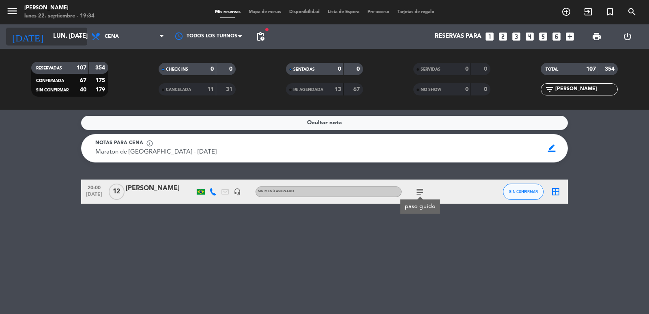
click at [70, 39] on input "lun. [DATE]" at bounding box center [88, 36] width 78 height 15
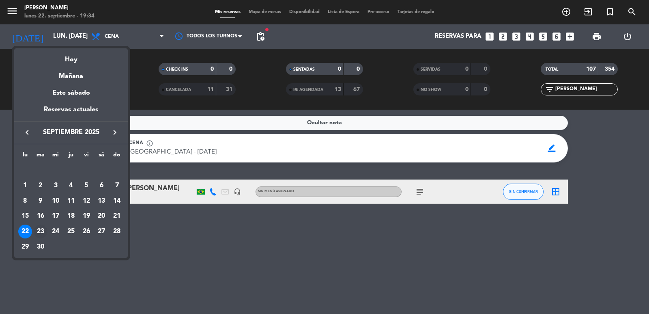
click at [40, 231] on div "23" at bounding box center [41, 231] width 14 height 14
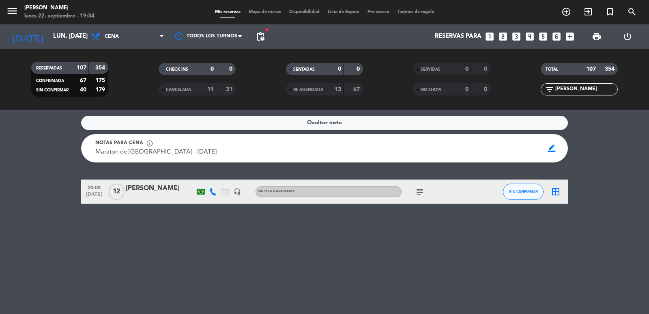
type input "[DATE] sep."
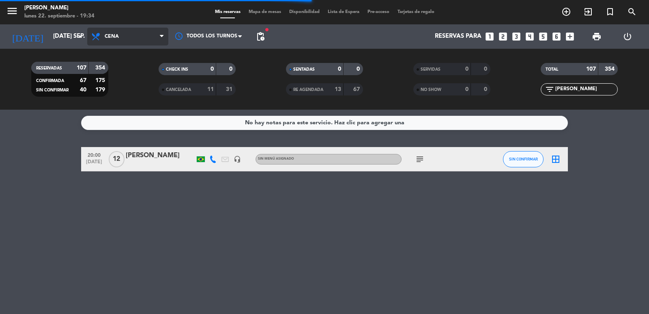
click at [149, 41] on span "Cena" at bounding box center [127, 37] width 81 height 18
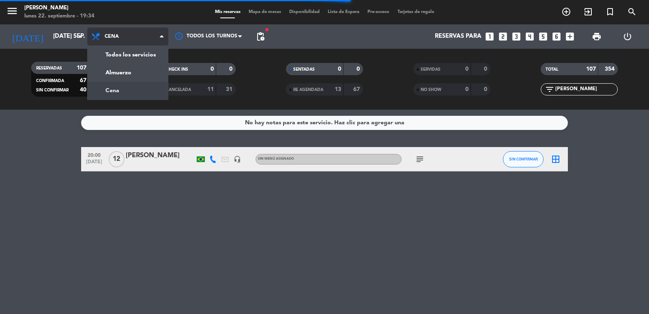
click at [149, 39] on span "Cena" at bounding box center [127, 37] width 81 height 18
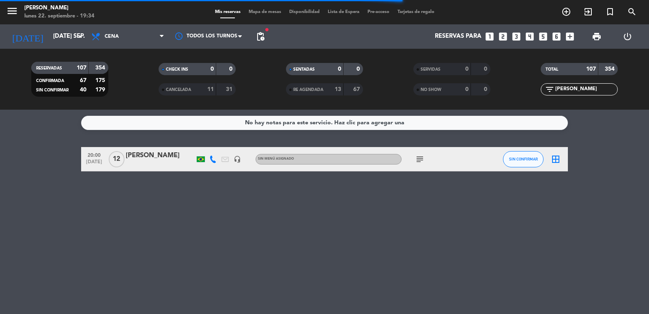
drag, startPoint x: 267, startPoint y: 32, endPoint x: 262, endPoint y: 32, distance: 4.9
click at [267, 32] on span "pending_actions" at bounding box center [260, 36] width 16 height 16
click at [260, 30] on span "pending_actions" at bounding box center [260, 36] width 16 height 16
click at [260, 33] on span "pending_actions" at bounding box center [261, 37] width 10 height 10
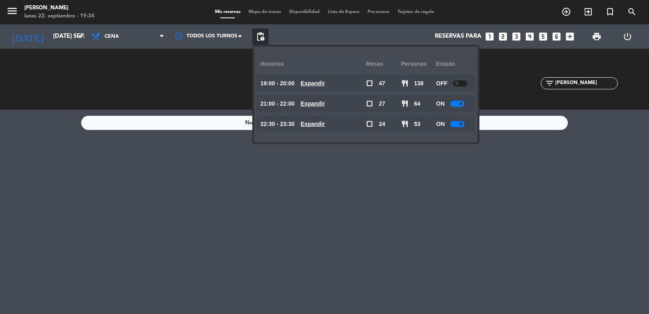
click at [322, 82] on u "Expandir" at bounding box center [313, 83] width 24 height 6
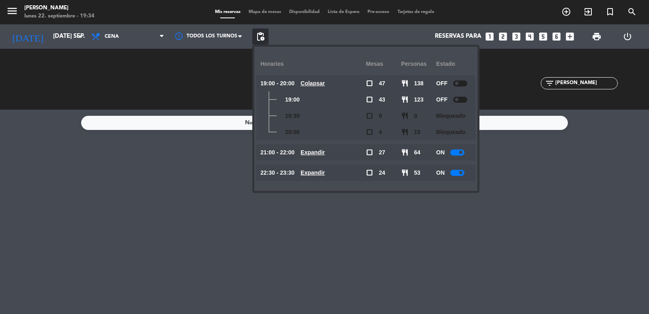
click at [322, 82] on u "Colapsar" at bounding box center [313, 83] width 24 height 6
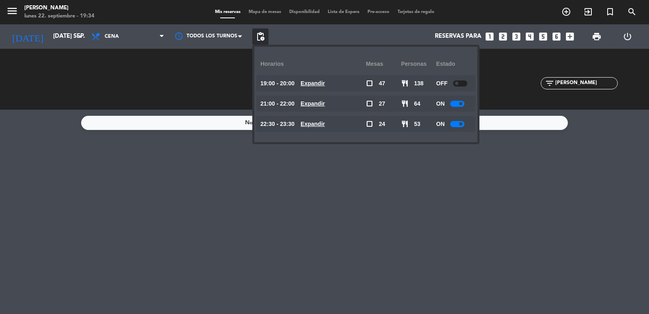
click at [325, 103] on u "Expandir" at bounding box center [313, 103] width 24 height 6
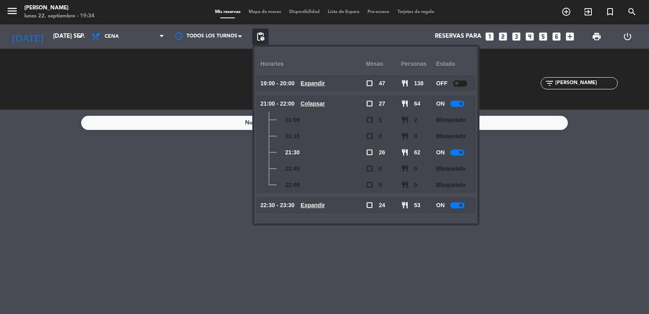
click at [325, 103] on u "Colapsar" at bounding box center [313, 103] width 24 height 6
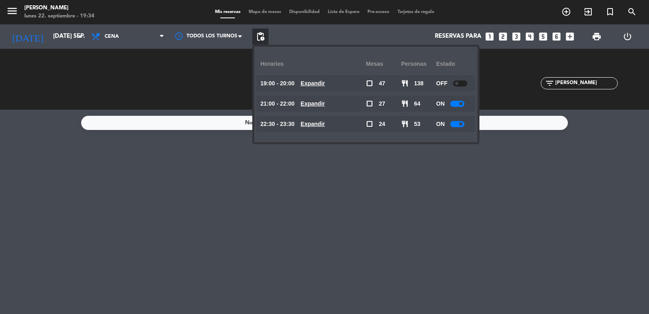
click at [325, 123] on u "Expandir" at bounding box center [313, 124] width 24 height 6
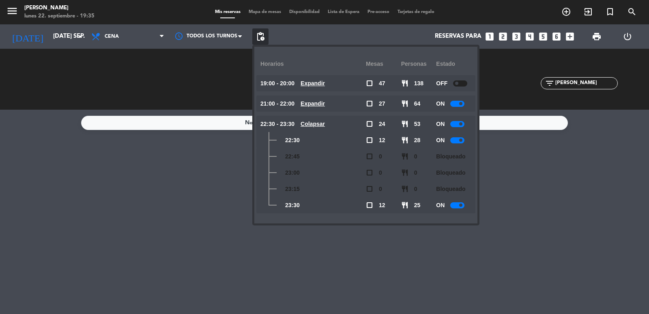
drag, startPoint x: 454, startPoint y: 53, endPoint x: 188, endPoint y: 197, distance: 302.7
click at [187, 198] on div "No hay notas para este servicio. Haz clic para agregar una" at bounding box center [324, 212] width 649 height 204
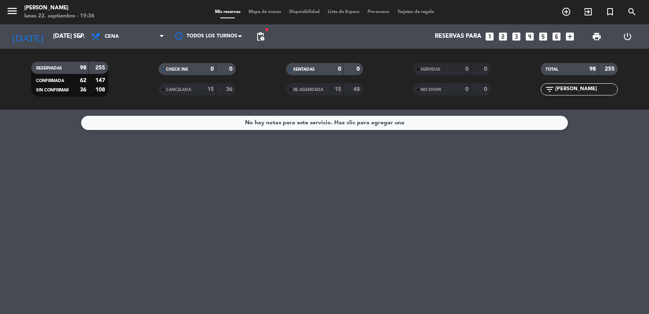
click at [575, 91] on input "[PERSON_NAME]" at bounding box center [586, 89] width 63 height 9
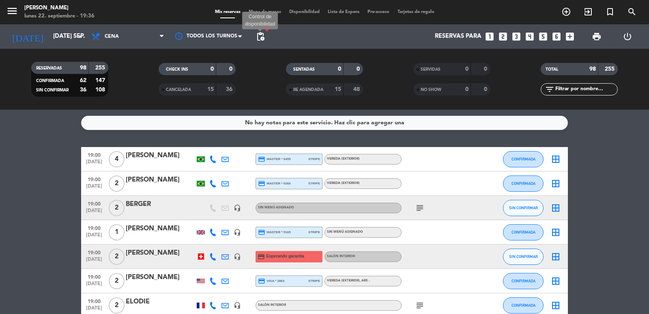
click at [263, 35] on span "pending_actions" at bounding box center [261, 37] width 10 height 10
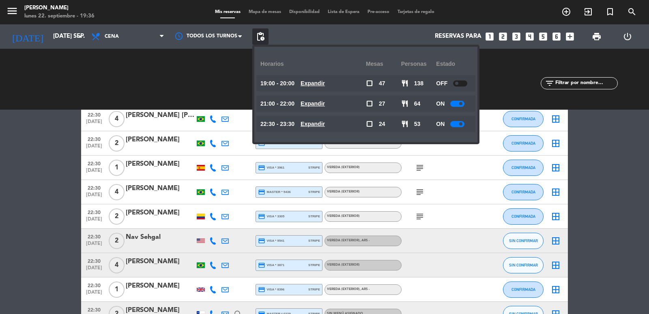
scroll to position [2029, 0]
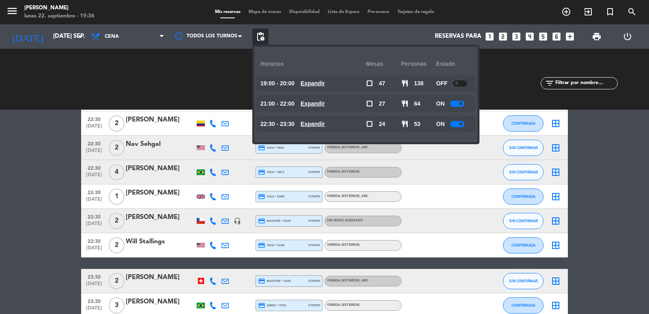
click at [508, 40] on icon "looks_two" at bounding box center [503, 36] width 11 height 11
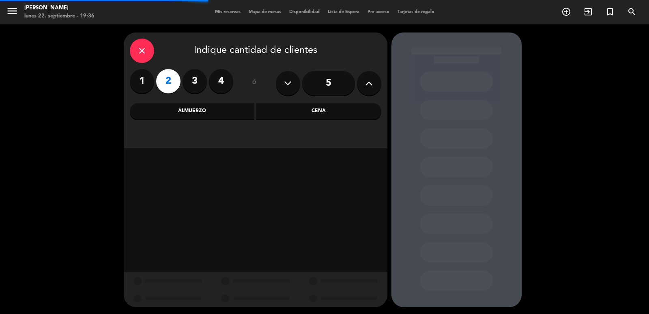
click at [281, 114] on div "Cena" at bounding box center [318, 111] width 125 height 16
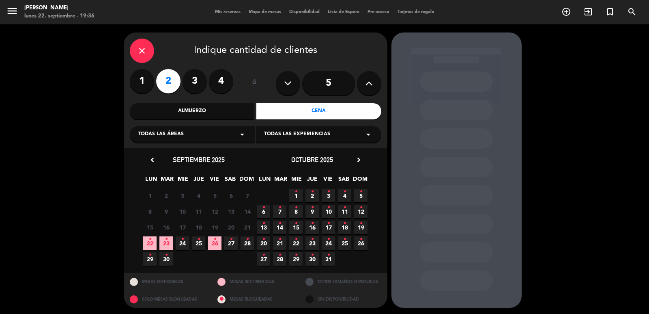
click at [170, 241] on span "23 •" at bounding box center [165, 242] width 13 height 13
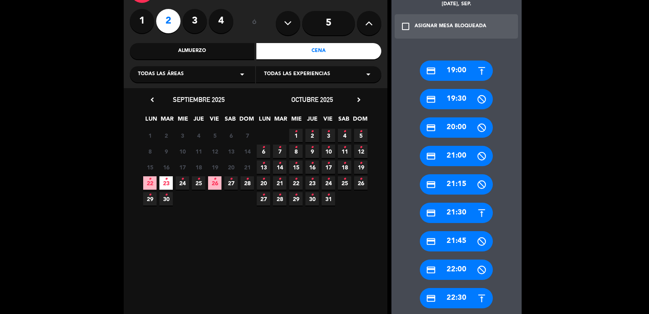
scroll to position [83, 0]
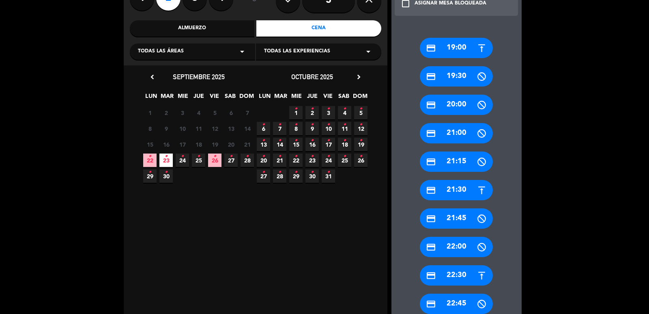
drag, startPoint x: 455, startPoint y: 278, endPoint x: 368, endPoint y: 204, distance: 113.7
click at [455, 278] on div "credit_card 22:30" at bounding box center [456, 275] width 73 height 20
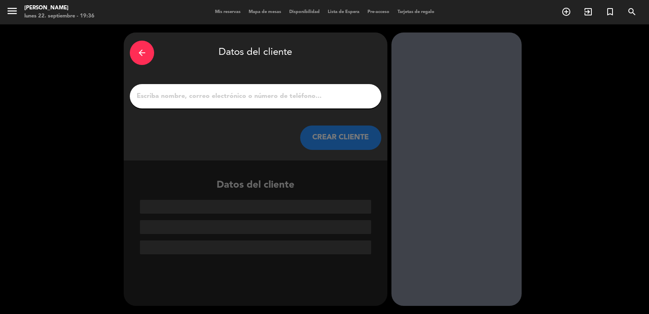
click at [267, 95] on input "1" at bounding box center [255, 96] width 239 height 11
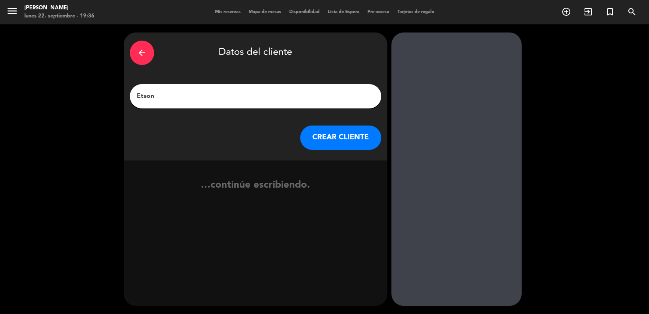
type input "Etson"
click at [328, 136] on button "CREAR CLIENTE" at bounding box center [340, 137] width 81 height 24
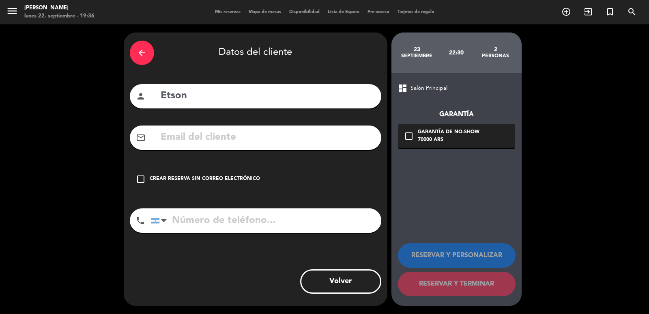
click at [227, 138] on input "text" at bounding box center [267, 137] width 215 height 17
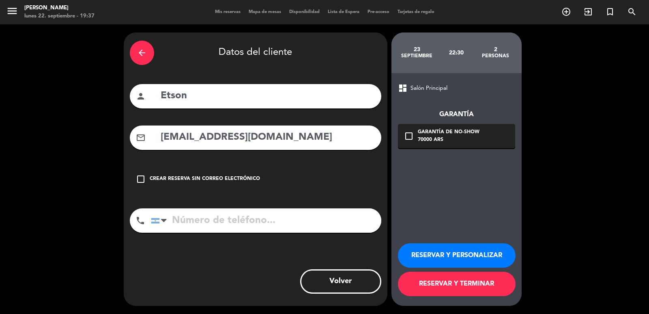
type input "[EMAIL_ADDRESS][DOMAIN_NAME]"
click at [200, 213] on input "tel" at bounding box center [266, 220] width 231 height 24
type input "[PHONE_NUMBER]"
click at [453, 136] on div "Garantía de no-show" at bounding box center [449, 132] width 62 height 8
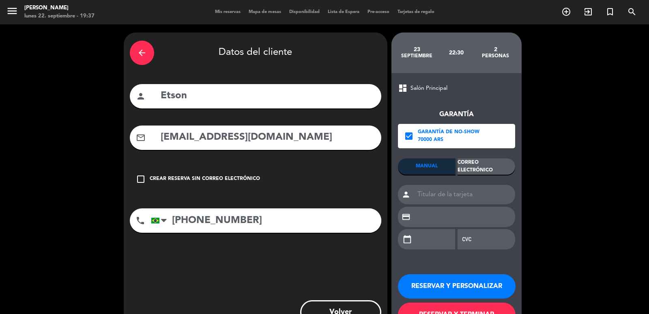
click at [475, 159] on div "Correo Electrónico" at bounding box center [487, 166] width 58 height 16
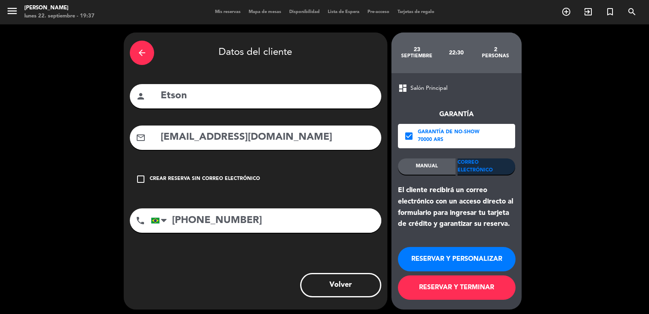
click at [470, 250] on button "RESERVAR Y PERSONALIZAR" at bounding box center [457, 259] width 118 height 24
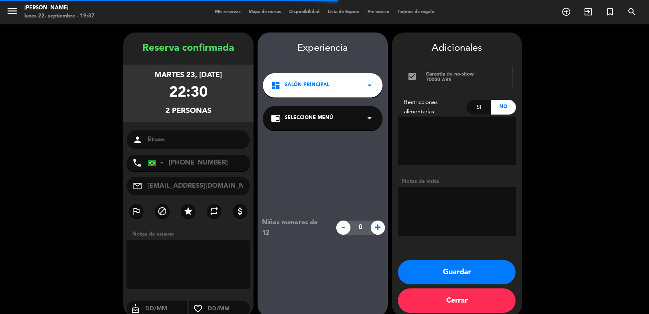
scroll to position [11, 0]
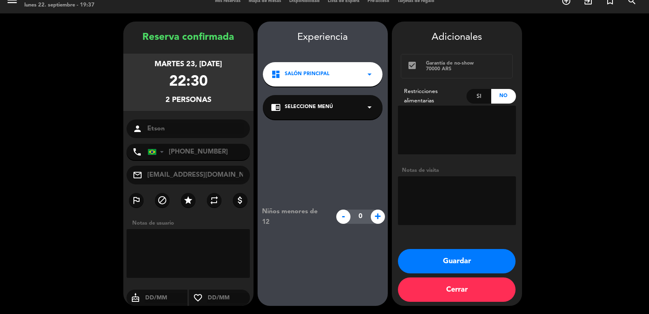
click at [317, 75] on span "Salón Principal" at bounding box center [307, 74] width 45 height 8
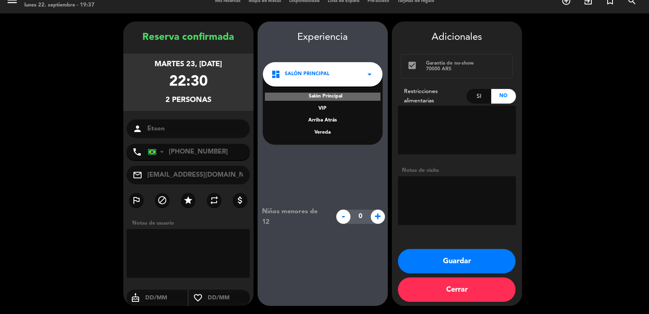
click at [327, 136] on div "Vereda" at bounding box center [322, 133] width 103 height 8
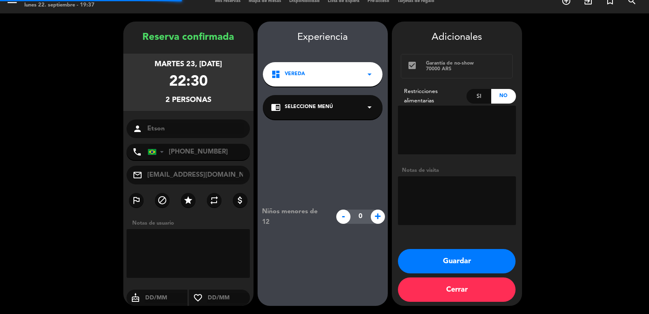
drag, startPoint x: 325, startPoint y: 109, endPoint x: 325, endPoint y: 119, distance: 10.1
click at [325, 109] on span "Seleccione Menú" at bounding box center [309, 107] width 48 height 8
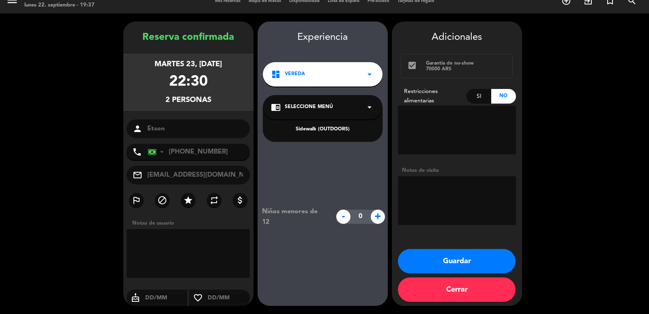
click at [319, 130] on div "Sidewalk (OUTDOORS)" at bounding box center [322, 129] width 103 height 8
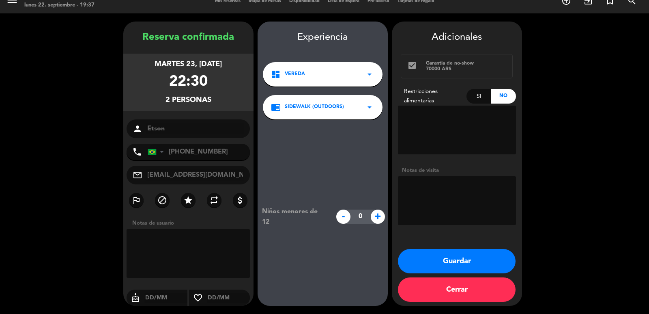
click at [449, 259] on button "Guardar" at bounding box center [457, 261] width 118 height 24
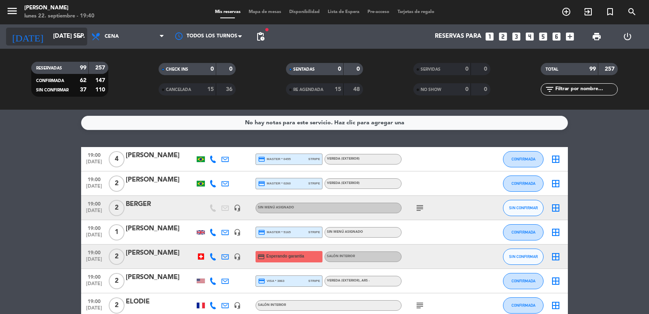
click at [55, 31] on input "[DATE] sep." at bounding box center [88, 36] width 78 height 15
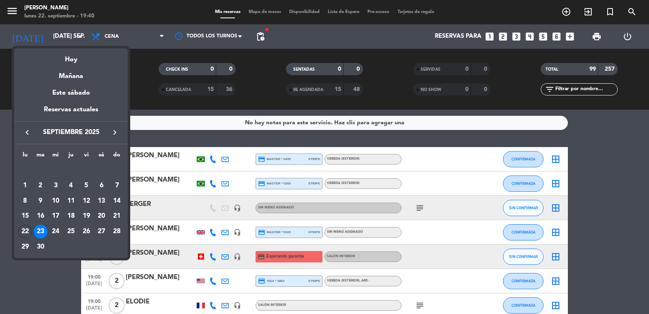
click at [43, 230] on div "23" at bounding box center [41, 231] width 14 height 14
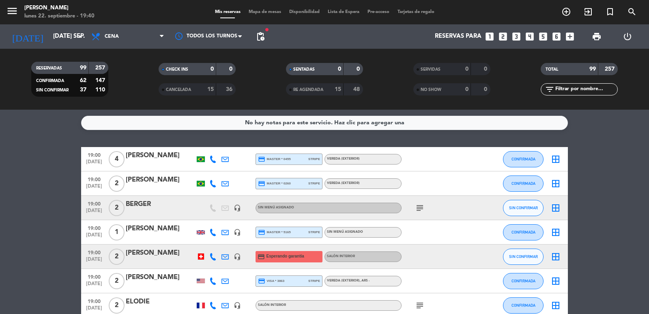
click at [263, 34] on span "pending_actions" at bounding box center [261, 37] width 10 height 10
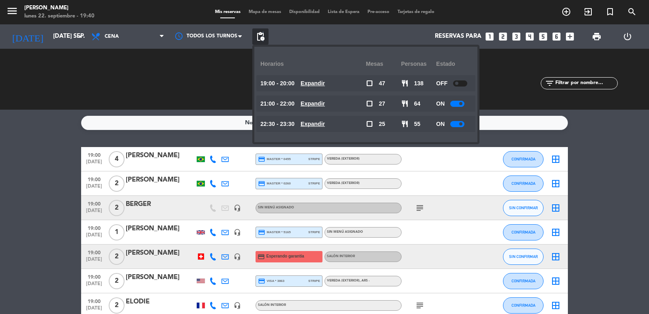
click at [319, 126] on u "Expandir" at bounding box center [313, 124] width 24 height 6
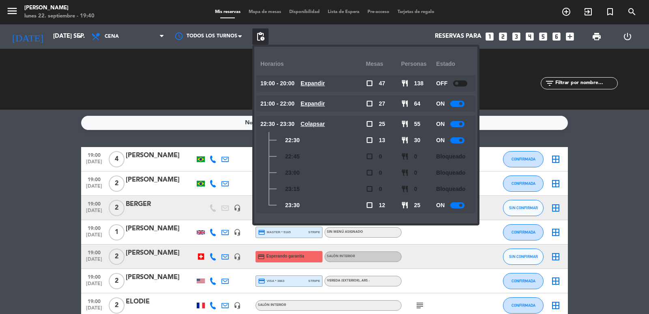
click at [315, 106] on u "Expandir" at bounding box center [313, 103] width 24 height 6
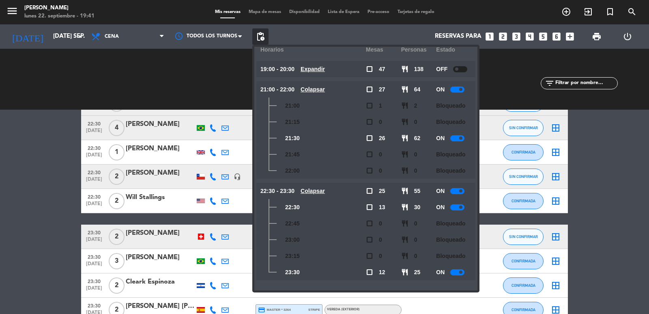
scroll to position [1935, 0]
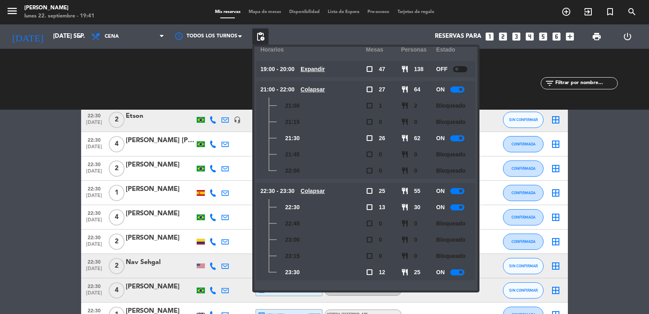
click at [490, 35] on icon "looks_one" at bounding box center [490, 36] width 11 height 11
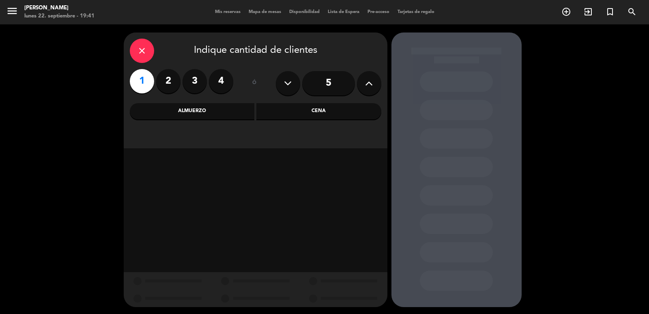
click at [312, 111] on div "Cena" at bounding box center [318, 111] width 125 height 16
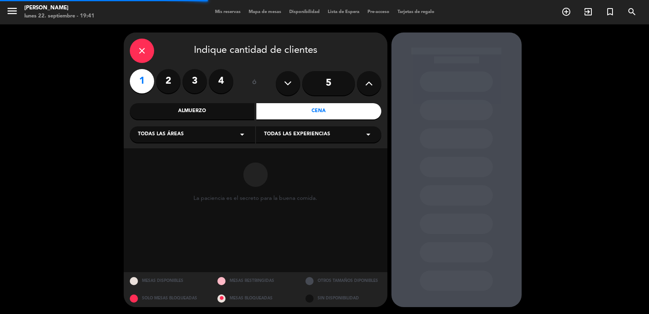
click at [207, 137] on div "Todas las áreas arrow_drop_down" at bounding box center [192, 134] width 125 height 16
click at [62, 171] on div "close Indique cantidad de clientes 1 2 3 4 ó 5 Almuerzo Cena Todas las áreas ar…" at bounding box center [324, 169] width 649 height 291
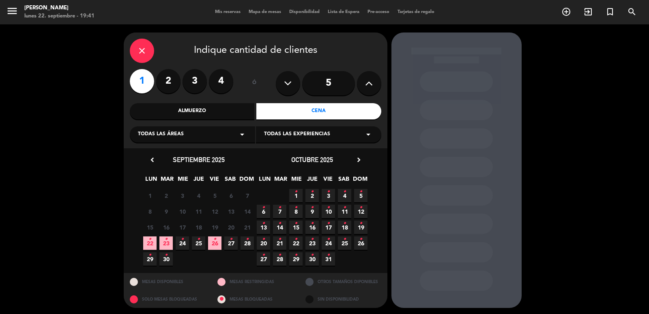
click at [160, 242] on span "23 •" at bounding box center [165, 242] width 13 height 13
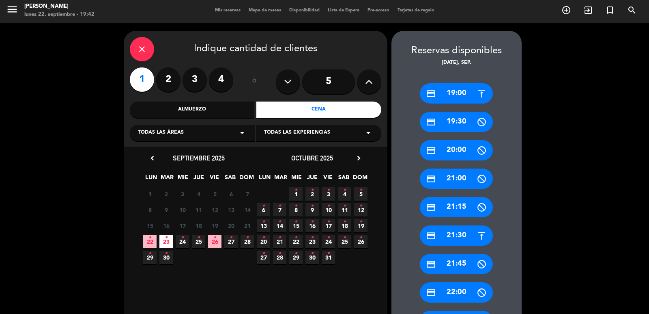
scroll to position [183, 0]
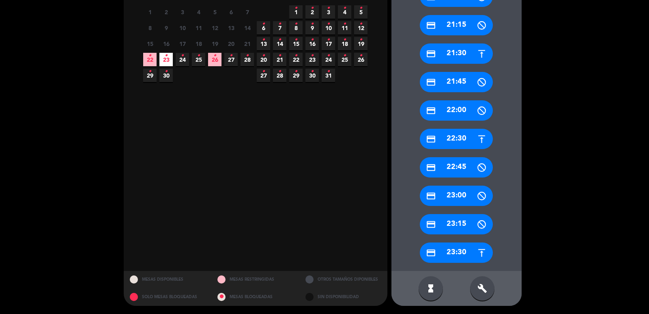
click at [473, 136] on div "credit_card 22:30" at bounding box center [456, 139] width 73 height 20
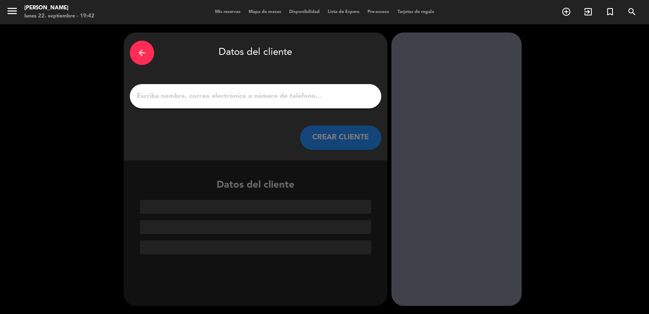
click at [282, 101] on input "1" at bounding box center [255, 96] width 239 height 11
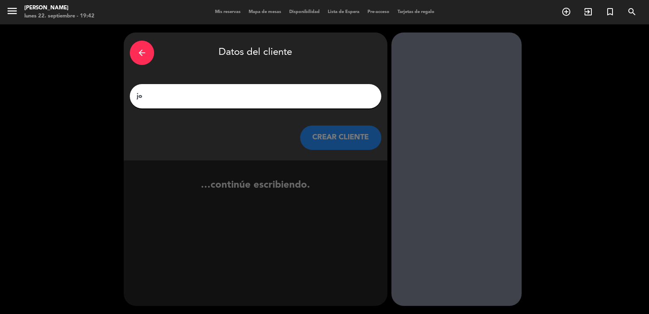
type input "j"
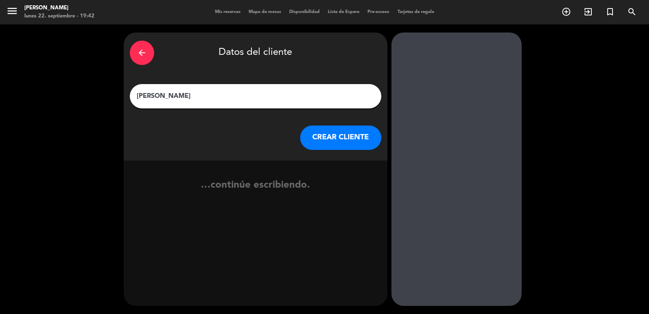
type input "[PERSON_NAME]"
click at [343, 131] on button "CREAR CLIENTE" at bounding box center [340, 137] width 81 height 24
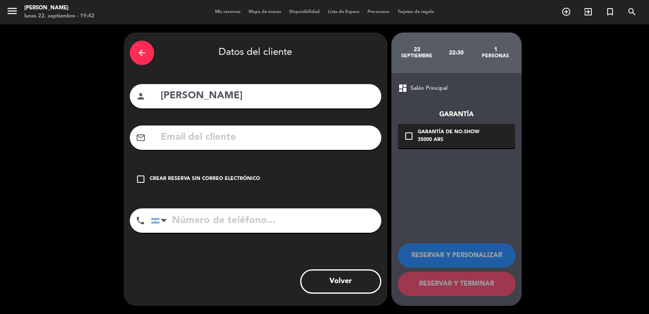
click at [260, 137] on input "text" at bounding box center [267, 137] width 215 height 17
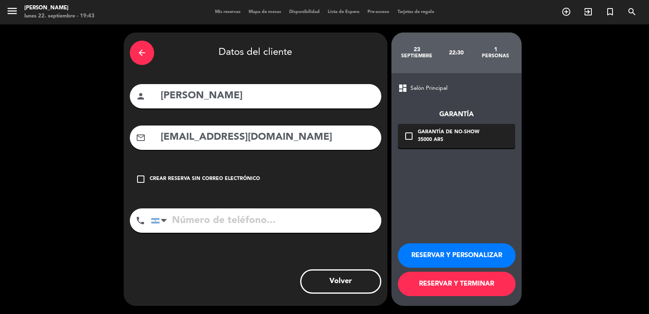
type input "[EMAIL_ADDRESS][DOMAIN_NAME]"
click at [177, 227] on input "tel" at bounding box center [266, 220] width 231 height 24
click at [156, 227] on div at bounding box center [160, 221] width 19 height 24
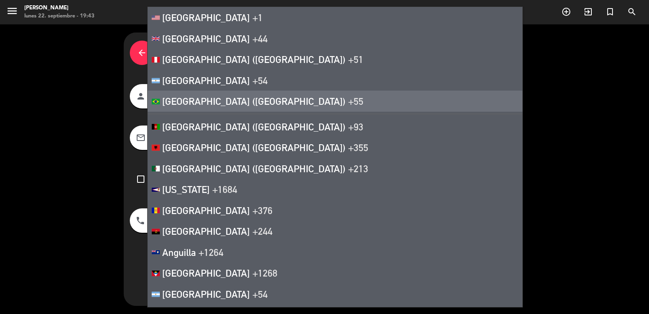
click at [73, 236] on div "arrow_back Datos del cliente person [PERSON_NAME] mail_outline [EMAIL_ADDRESS][…" at bounding box center [324, 168] width 649 height 289
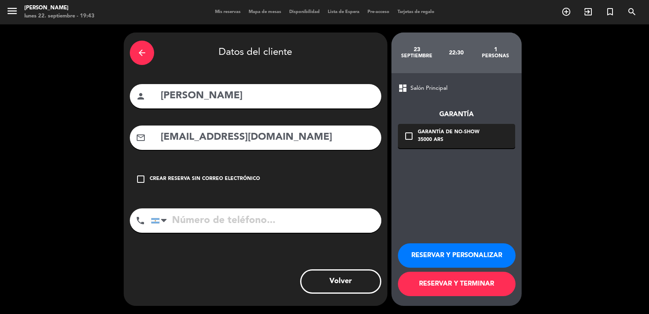
click at [178, 221] on input "tel" at bounding box center [266, 220] width 231 height 24
click at [157, 221] on div at bounding box center [155, 220] width 8 height 5
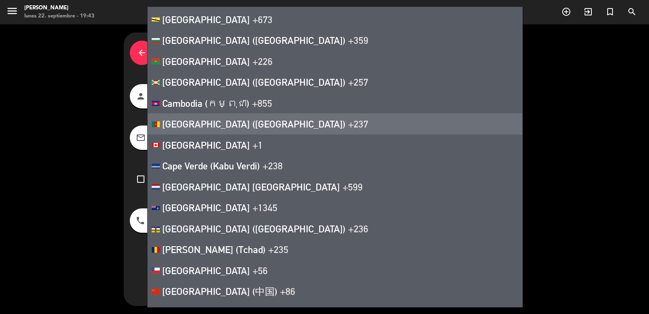
scroll to position [731, 0]
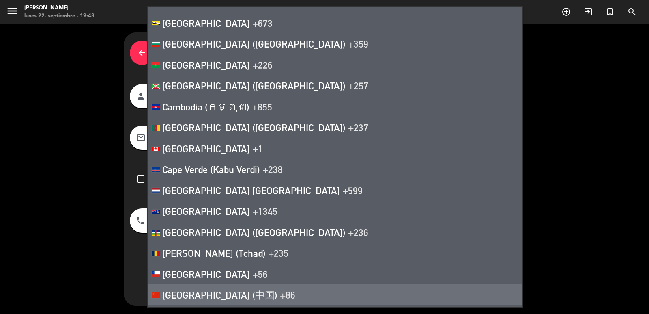
click at [223, 289] on li "China (中国) +86" at bounding box center [335, 294] width 375 height 21
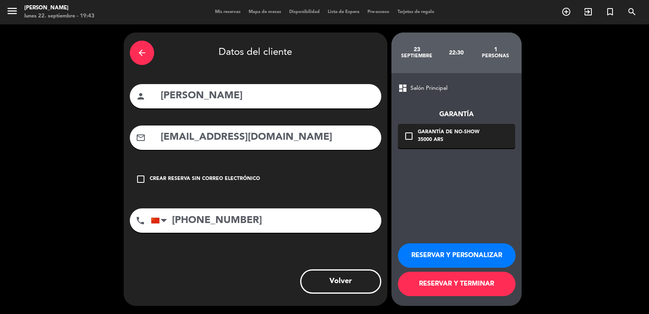
type input "[PHONE_NUMBER]"
click at [404, 138] on icon "check_box_outline_blank" at bounding box center [409, 136] width 10 height 10
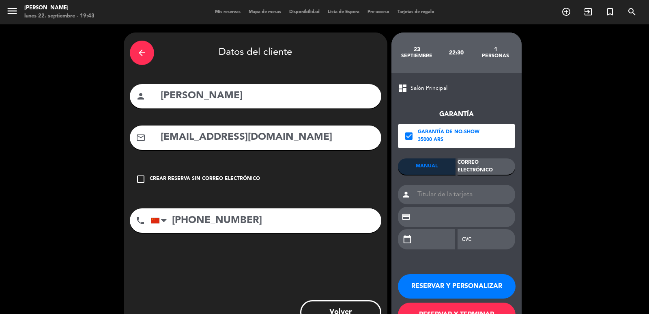
click at [500, 160] on div "Correo Electrónico" at bounding box center [487, 166] width 58 height 16
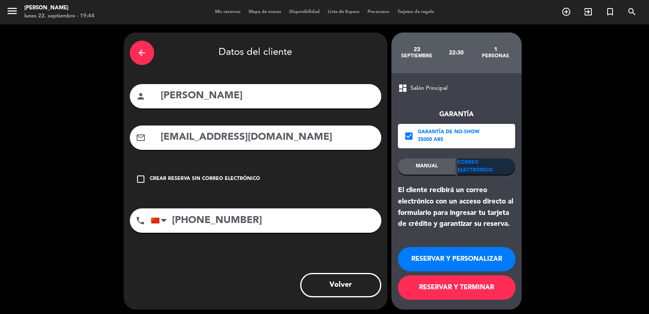
click at [495, 254] on button "RESERVAR Y PERSONALIZAR" at bounding box center [457, 259] width 118 height 24
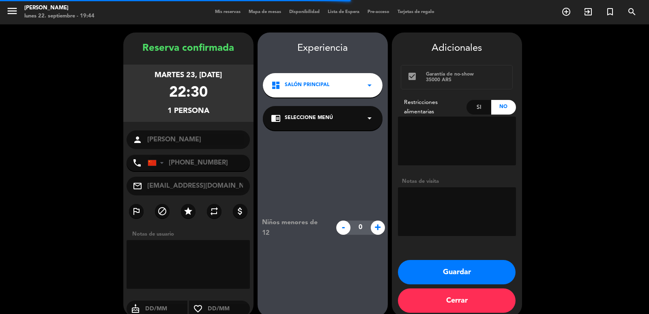
scroll to position [11, 0]
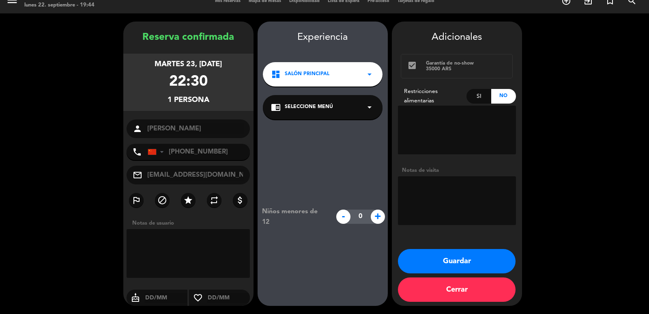
click at [495, 256] on button "Guardar" at bounding box center [457, 261] width 118 height 24
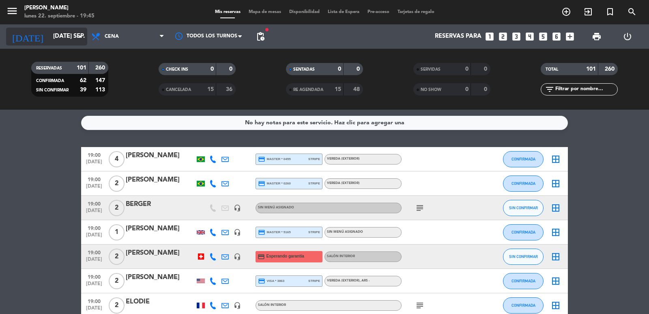
click at [49, 40] on input "[DATE] sep." at bounding box center [88, 36] width 78 height 15
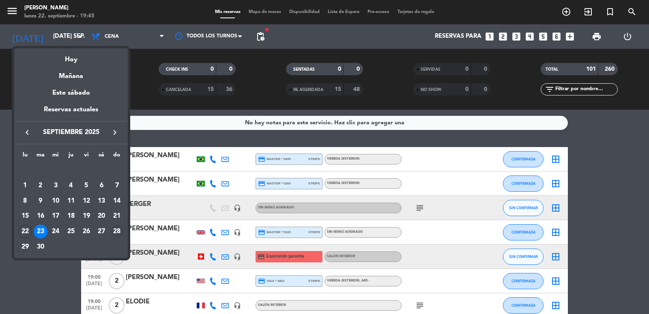
click at [117, 228] on div "28" at bounding box center [117, 231] width 14 height 14
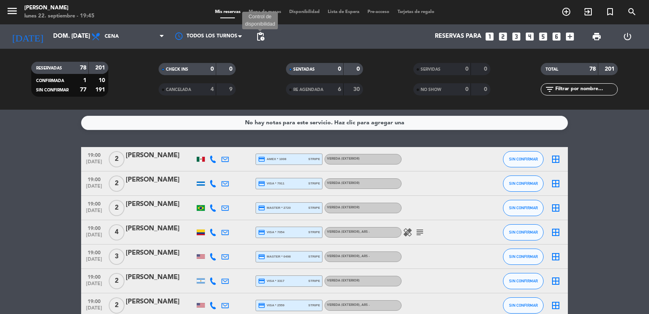
click at [265, 33] on span "pending_actions Control de disponibilidad" at bounding box center [260, 36] width 16 height 16
click at [259, 36] on span "pending_actions" at bounding box center [261, 37] width 10 height 10
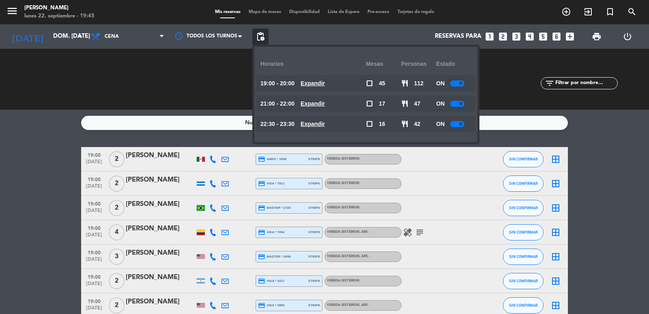
click at [325, 105] on u "Expandir" at bounding box center [313, 103] width 24 height 6
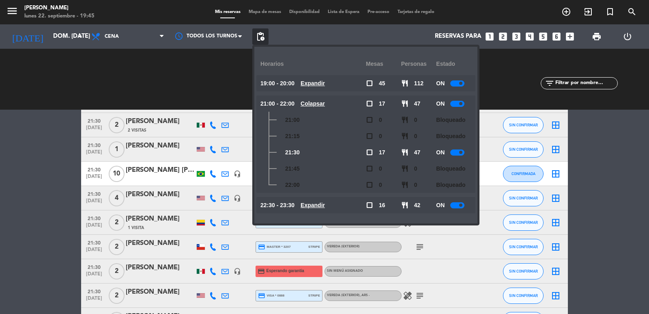
scroll to position [1542, 0]
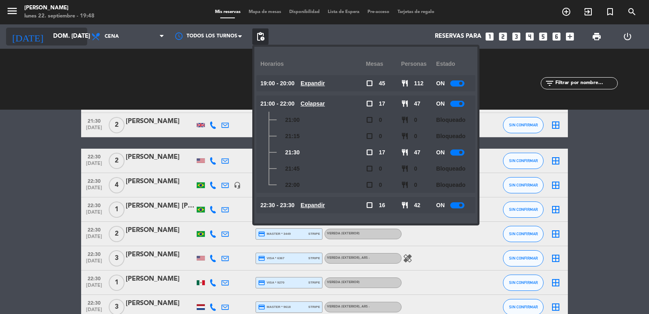
click at [49, 34] on input "dom. [DATE]" at bounding box center [88, 36] width 78 height 15
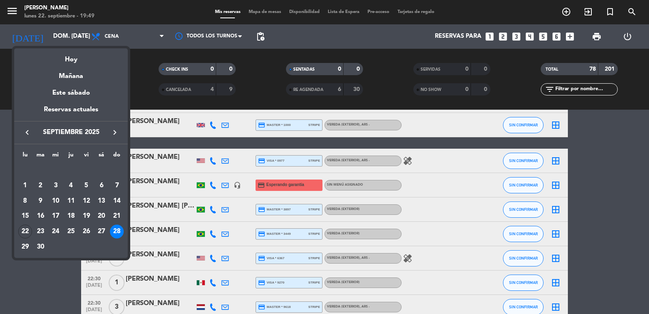
click at [71, 228] on div "25" at bounding box center [71, 231] width 14 height 14
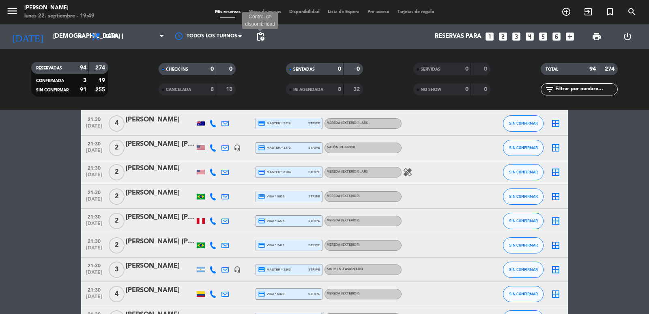
click at [259, 37] on span "pending_actions" at bounding box center [261, 37] width 10 height 10
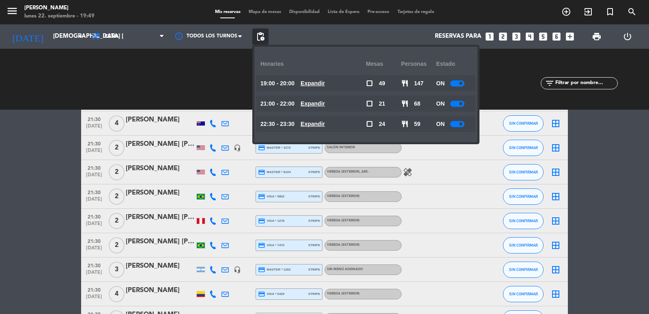
click at [316, 97] on div "21:00 - 22:00 Expandir" at bounding box center [314, 103] width 106 height 16
click at [315, 101] on u "Expandir" at bounding box center [313, 103] width 24 height 6
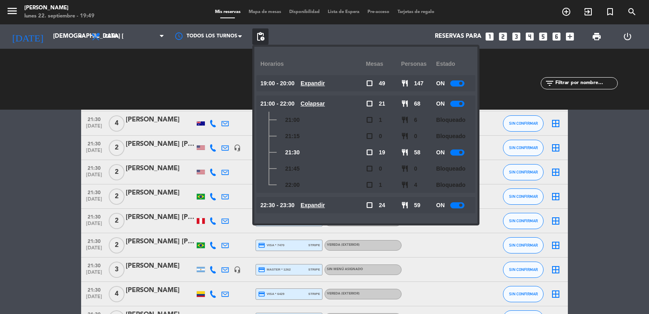
click at [315, 101] on u "Colapsar" at bounding box center [313, 103] width 24 height 6
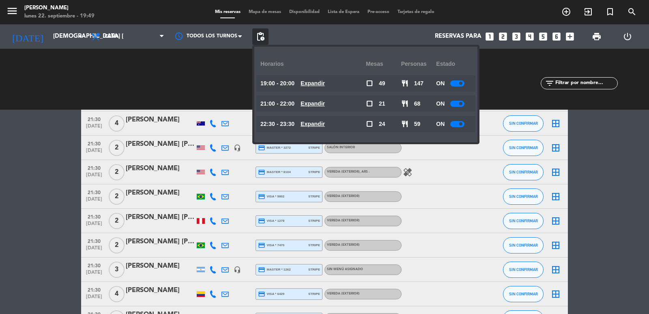
scroll to position [1705, 0]
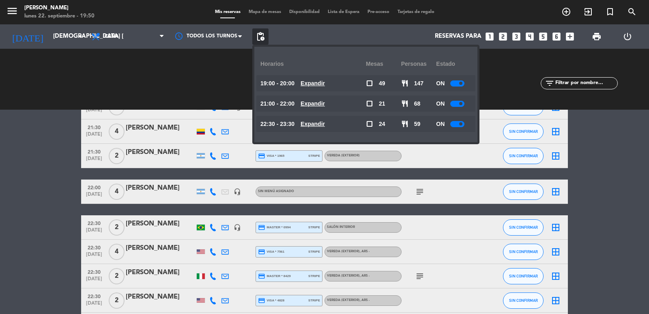
click at [143, 89] on div "CHECK INS 0 0 CANCELADA 8 18" at bounding box center [197, 79] width 127 height 45
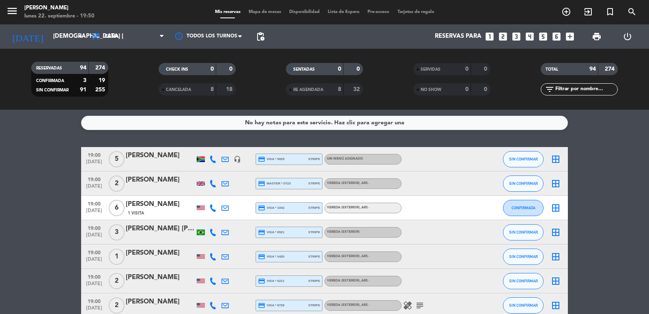
scroll to position [162, 0]
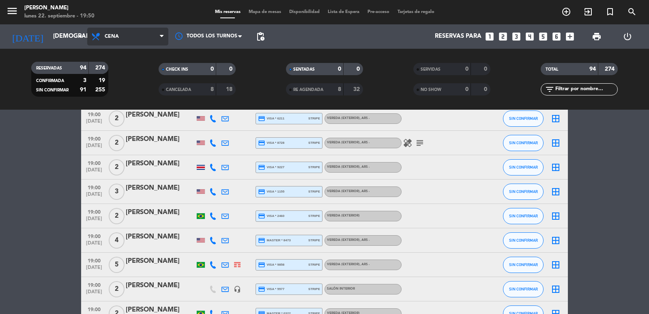
click at [128, 37] on span "Cena" at bounding box center [127, 37] width 81 height 18
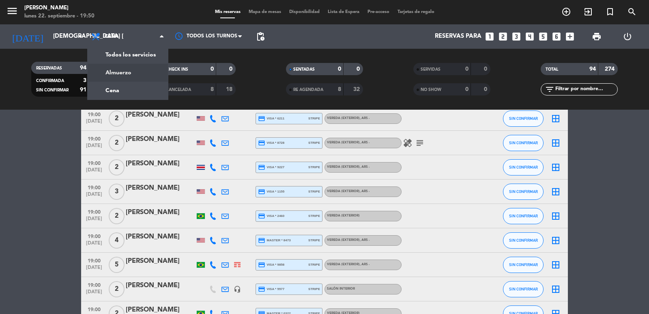
click at [126, 72] on div "menu [PERSON_NAME] lunes 22. septiembre - 19:50 Mis reservas Mapa de mesas Disp…" at bounding box center [324, 55] width 649 height 110
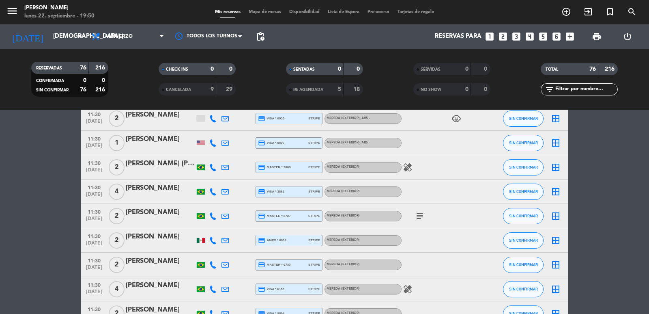
click at [261, 39] on span "pending_actions" at bounding box center [261, 37] width 10 height 10
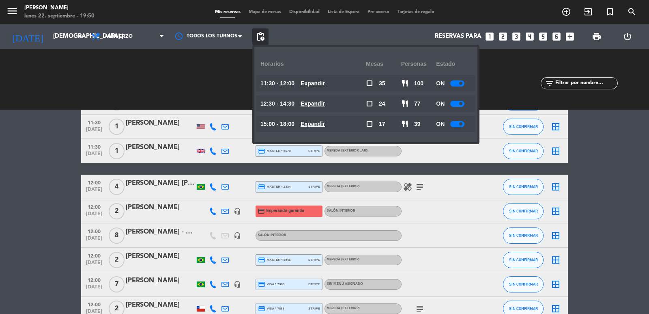
scroll to position [812, 0]
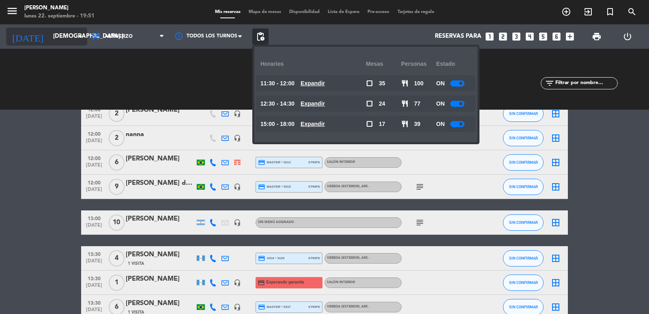
click at [67, 45] on div "[DATE] [DEMOGRAPHIC_DATA] [DATE] arrow_drop_down" at bounding box center [46, 37] width 81 height 18
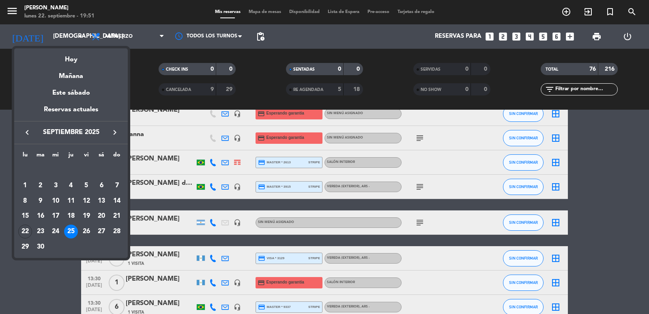
click at [118, 135] on icon "keyboard_arrow_right" at bounding box center [115, 132] width 10 height 10
click at [67, 200] on div "9" at bounding box center [71, 201] width 14 height 14
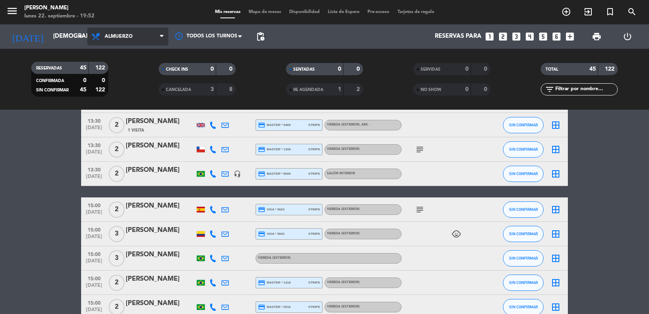
click at [114, 34] on span "Almuerzo" at bounding box center [119, 37] width 28 height 6
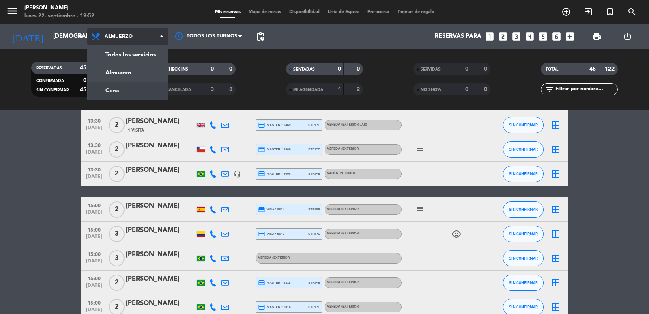
click at [125, 89] on div "menu [PERSON_NAME] lunes 22. septiembre - 19:52 Mis reservas Mapa de mesas Disp…" at bounding box center [324, 55] width 649 height 110
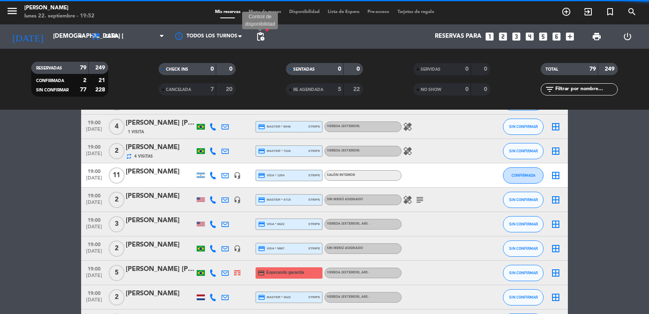
click at [260, 39] on span "pending_actions" at bounding box center [261, 37] width 10 height 10
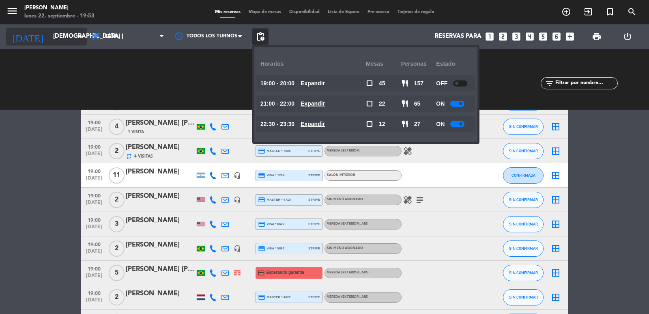
click at [57, 37] on input "[DEMOGRAPHIC_DATA] [DATE]" at bounding box center [88, 36] width 78 height 15
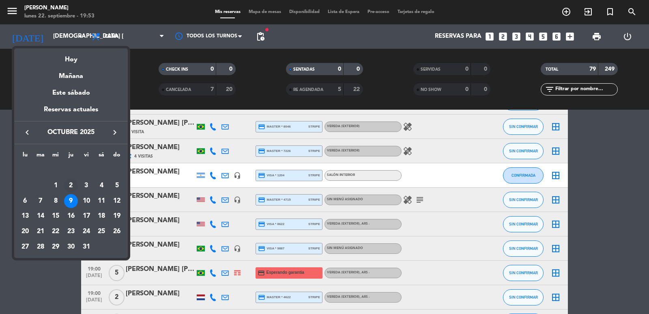
click at [69, 186] on div "2" at bounding box center [71, 186] width 14 height 14
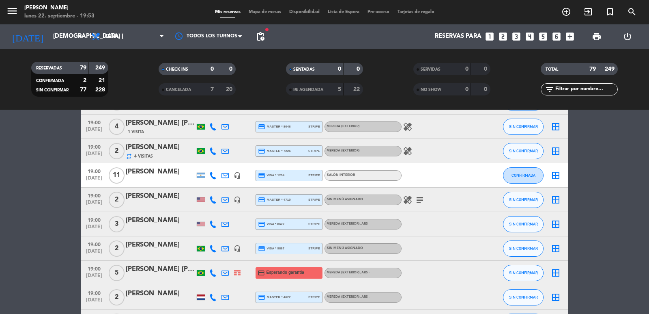
type input "[DEMOGRAPHIC_DATA] [DATE]"
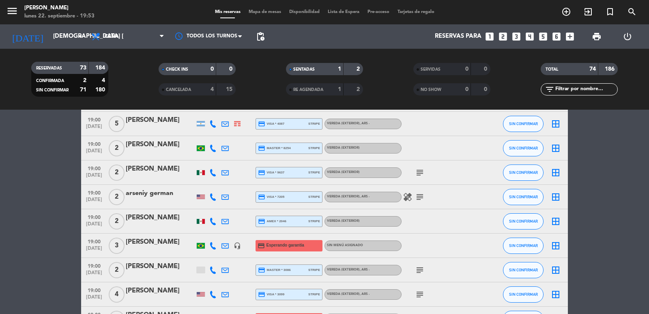
scroll to position [0, 0]
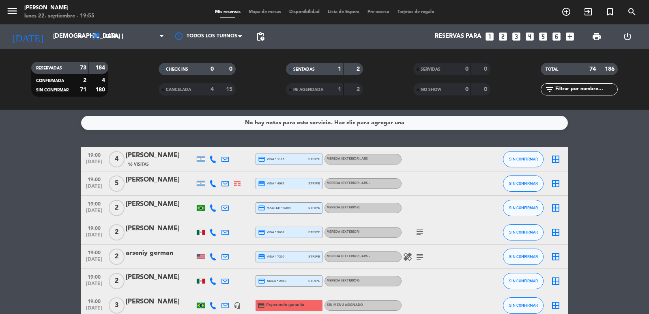
click at [633, 15] on icon "search" at bounding box center [632, 12] width 10 height 10
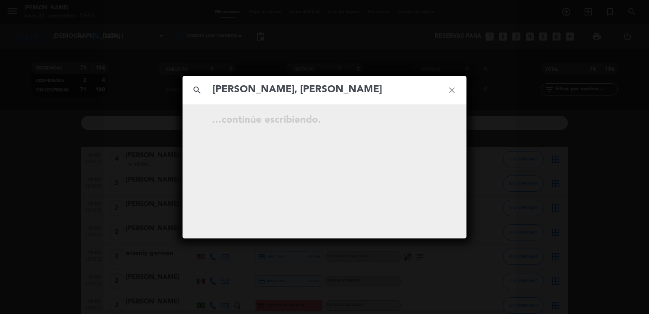
type input "[PERSON_NAME], [PERSON_NAME]"
click at [432, 118] on icon "open_in_new" at bounding box center [432, 121] width 10 height 10
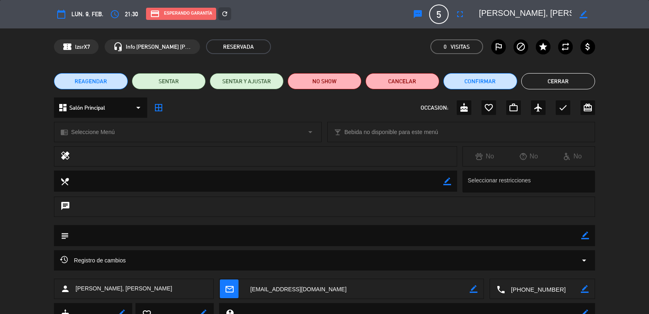
click at [300, 290] on textarea at bounding box center [357, 289] width 226 height 20
click at [112, 84] on button "REAGENDAR" at bounding box center [91, 81] width 74 height 16
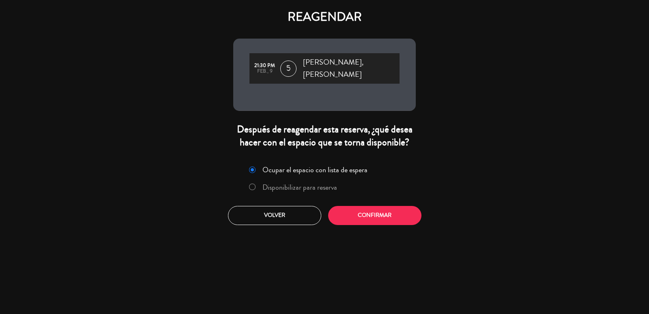
click at [401, 218] on div "Ocupar el espacio con lista de espera Disponibilizar para reserva Volver Confir…" at bounding box center [324, 193] width 195 height 73
click at [400, 208] on button "Confirmar" at bounding box center [374, 215] width 93 height 19
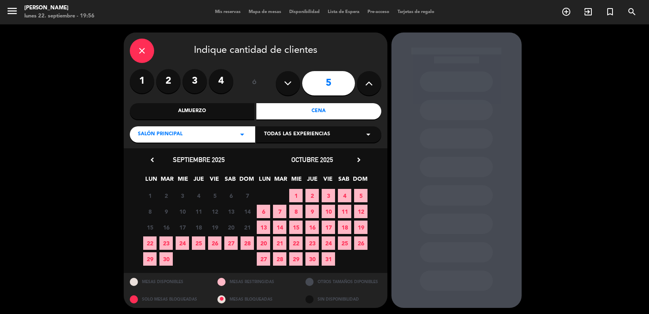
click at [358, 159] on icon "chevron_right" at bounding box center [359, 159] width 9 height 9
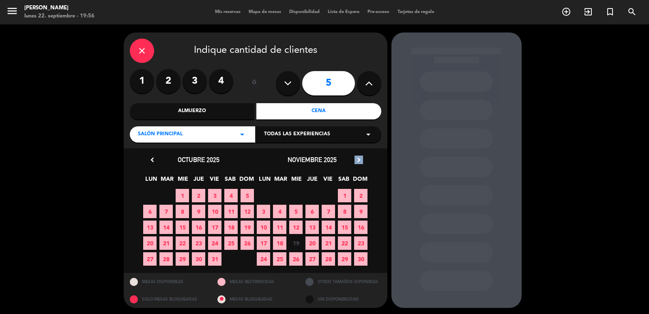
click at [358, 159] on icon "chevron_right" at bounding box center [359, 159] width 9 height 9
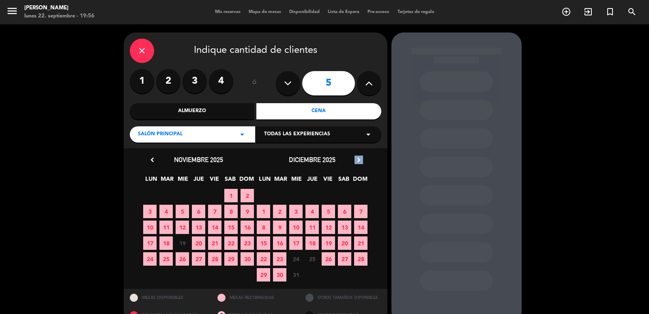
click at [358, 159] on icon "chevron_right" at bounding box center [359, 159] width 9 height 9
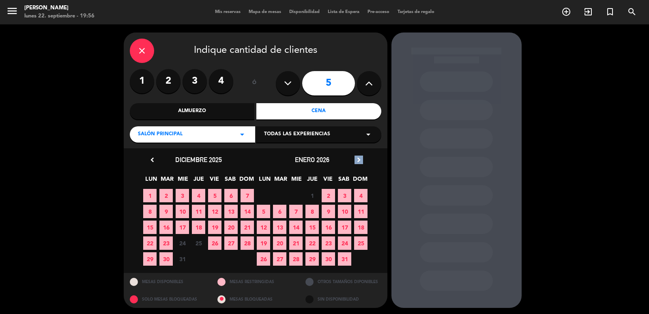
click at [358, 159] on icon "chevron_right" at bounding box center [359, 159] width 9 height 9
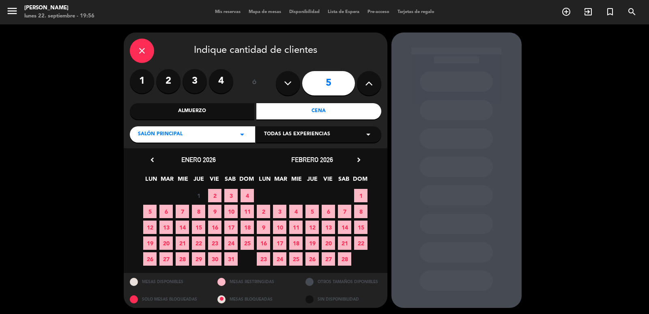
click at [265, 228] on span "9" at bounding box center [263, 226] width 13 height 13
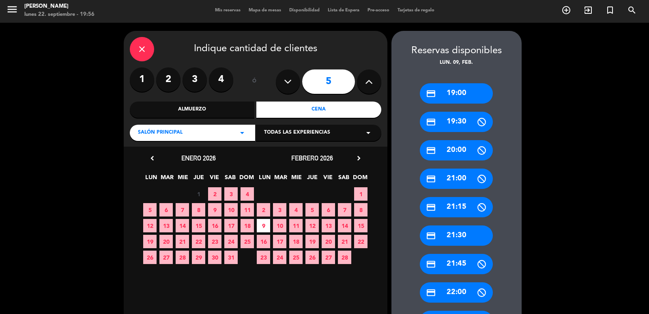
click at [456, 236] on div "credit_card 21:30" at bounding box center [456, 235] width 73 height 20
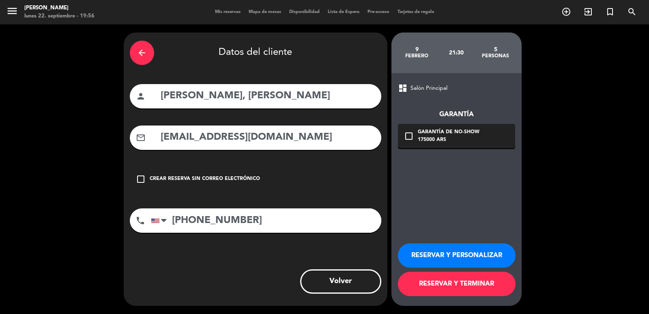
click at [425, 140] on div "175000 ARS" at bounding box center [449, 140] width 62 height 8
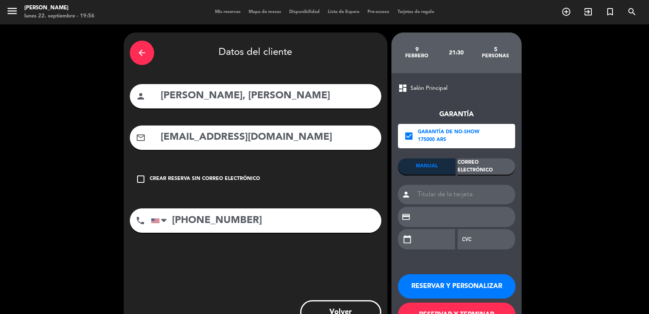
click at [489, 171] on div "Correo Electrónico" at bounding box center [487, 166] width 58 height 16
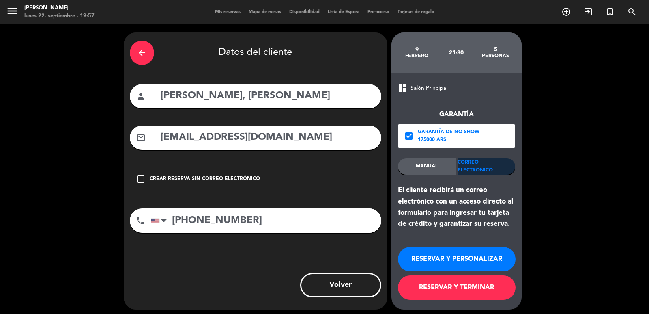
click at [457, 257] on button "RESERVAR Y PERSONALIZAR" at bounding box center [457, 259] width 118 height 24
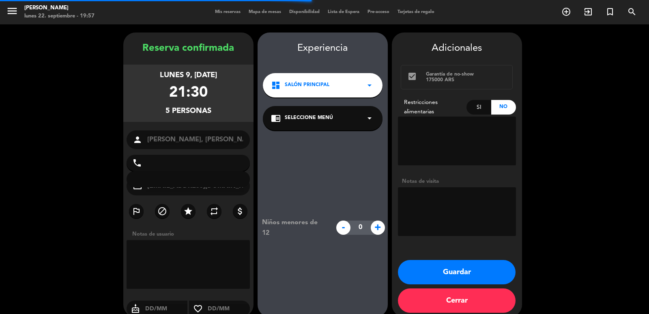
type input "[PHONE_NUMBER]"
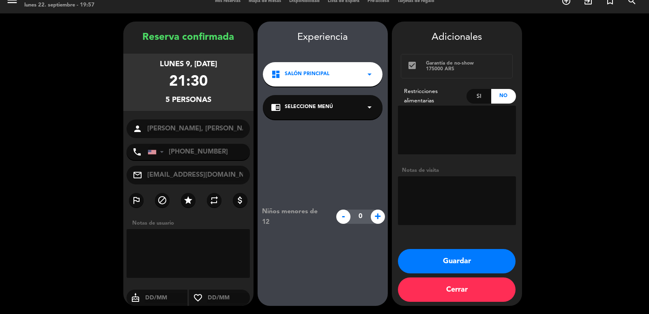
click at [449, 194] on textarea at bounding box center [457, 200] width 118 height 49
click at [453, 181] on textarea at bounding box center [457, 200] width 118 height 49
type textarea "reservada 22 septiembre 2025"
click at [444, 262] on button "Guardar" at bounding box center [457, 261] width 118 height 24
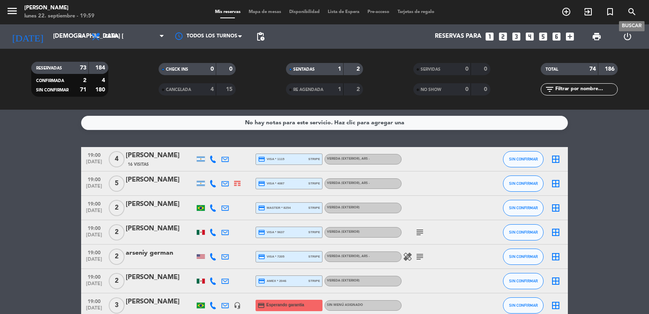
click at [631, 11] on icon "search" at bounding box center [632, 12] width 10 height 10
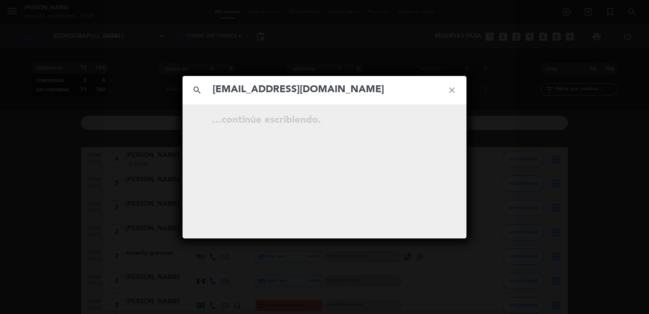
type input "[EMAIL_ADDRESS][DOMAIN_NAME]"
click at [431, 121] on icon "open_in_new" at bounding box center [432, 121] width 10 height 10
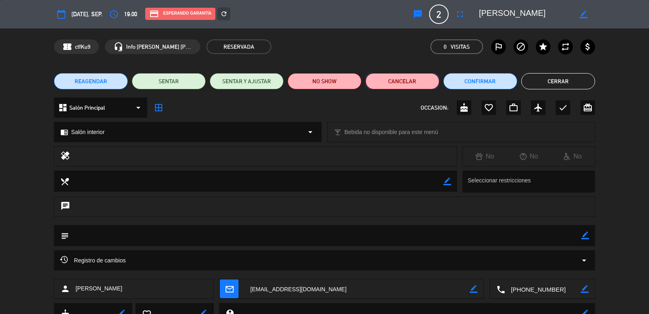
click at [408, 84] on button "Cancelar" at bounding box center [403, 81] width 74 height 16
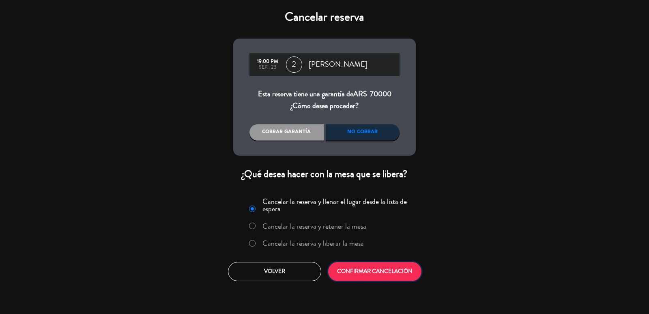
click at [366, 269] on button "CONFIRMAR CANCELACIÓN" at bounding box center [374, 271] width 93 height 19
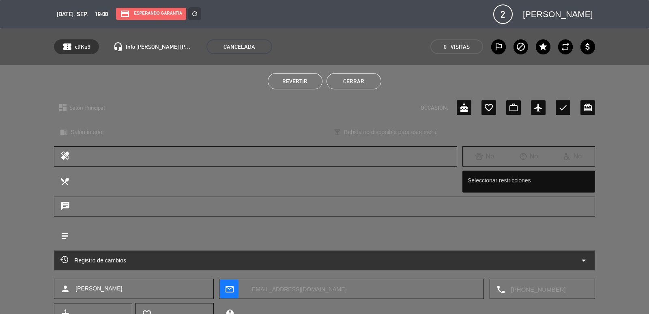
click at [345, 83] on button "Cerrar" at bounding box center [354, 81] width 55 height 16
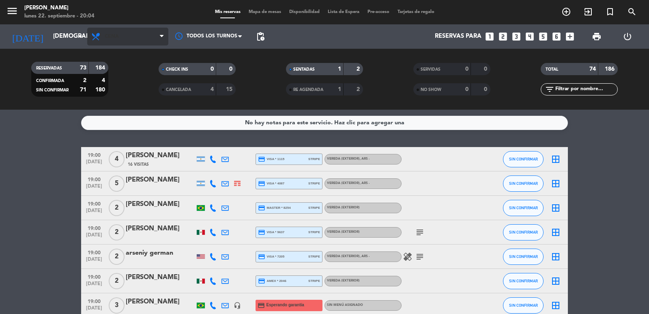
click at [99, 41] on icon at bounding box center [97, 37] width 12 height 10
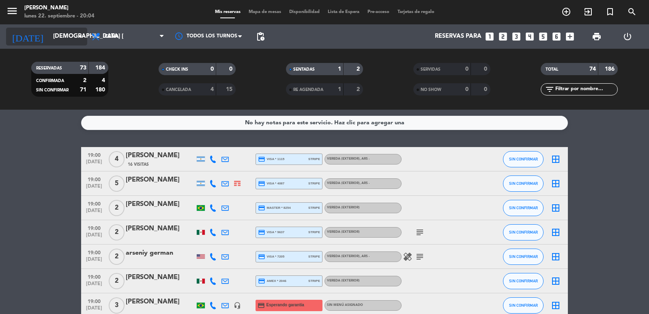
click at [76, 41] on icon "arrow_drop_down" at bounding box center [80, 37] width 10 height 10
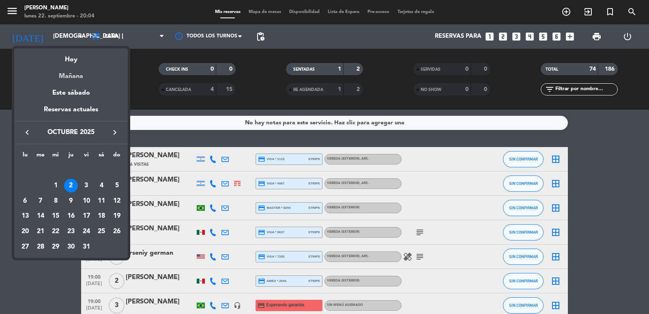
click at [62, 75] on div "Mañana" at bounding box center [71, 73] width 114 height 17
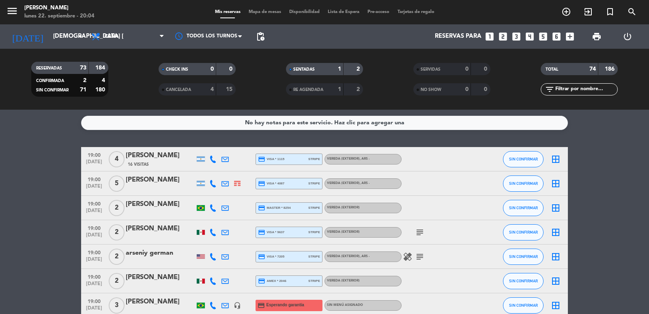
type input "[DATE] sep."
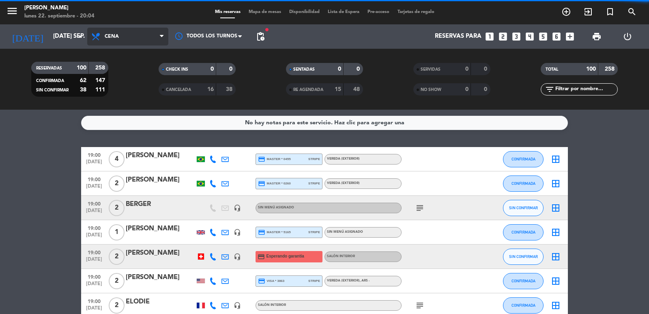
click at [125, 35] on span "Cena" at bounding box center [127, 37] width 81 height 18
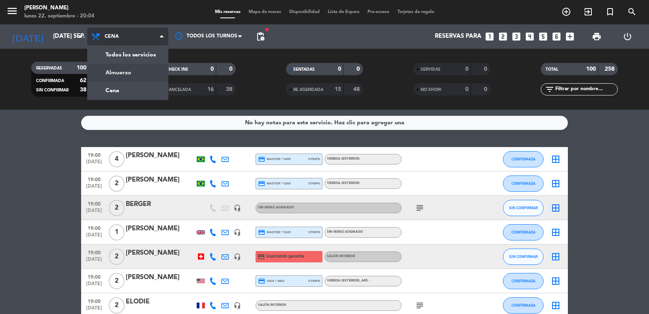
click at [123, 71] on div "menu [PERSON_NAME] lunes 22. septiembre - 20:04 Mis reservas Mapa de mesas Disp…" at bounding box center [324, 55] width 649 height 110
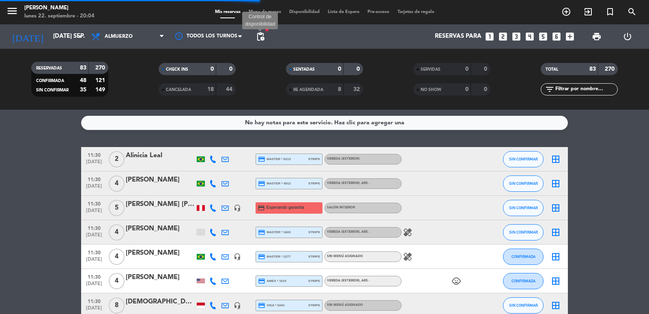
click at [257, 34] on span "pending_actions" at bounding box center [261, 37] width 10 height 10
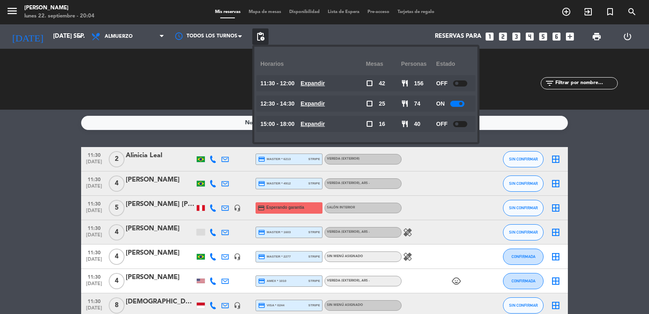
click at [321, 118] on div "15:00 - 18:00 Expandir" at bounding box center [314, 124] width 106 height 16
click at [320, 123] on u "Expandir" at bounding box center [313, 124] width 24 height 6
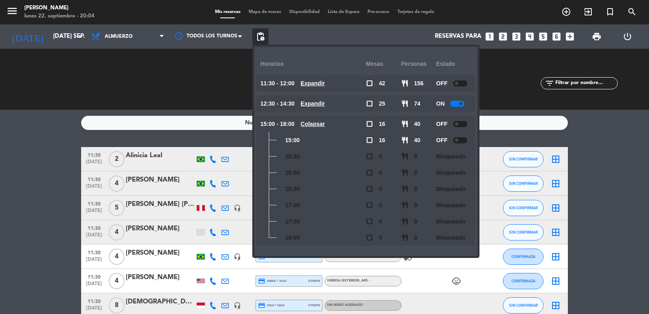
click at [319, 123] on u "Colapsar" at bounding box center [313, 124] width 24 height 6
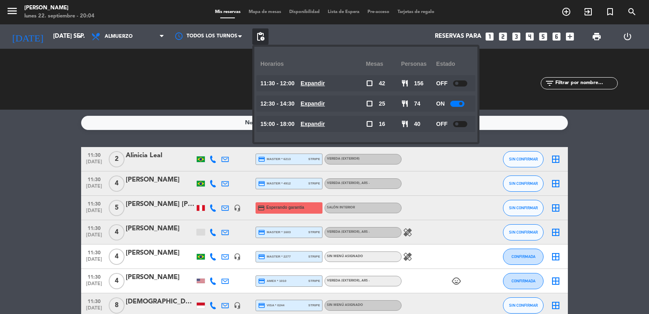
click at [99, 159] on span "[DATE]" at bounding box center [94, 163] width 20 height 9
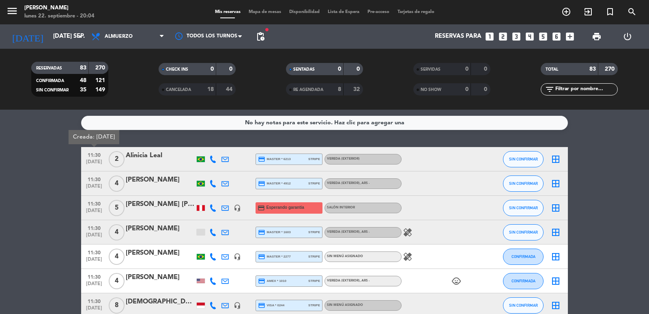
click at [500, 37] on icon "looks_two" at bounding box center [503, 36] width 11 height 11
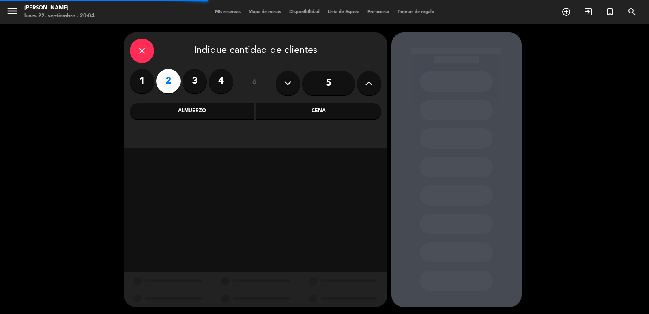
click at [237, 114] on div "Almuerzo" at bounding box center [192, 111] width 125 height 16
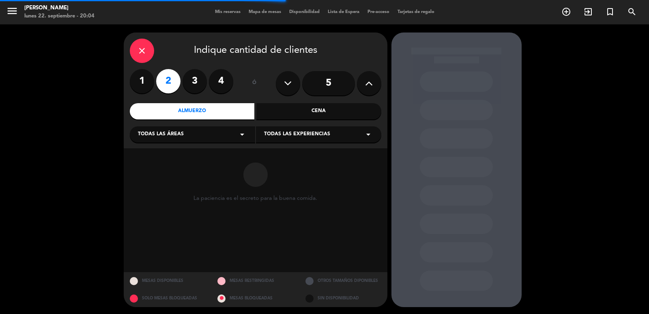
click at [183, 71] on div "1 2 3 4" at bounding box center [181, 81] width 103 height 24
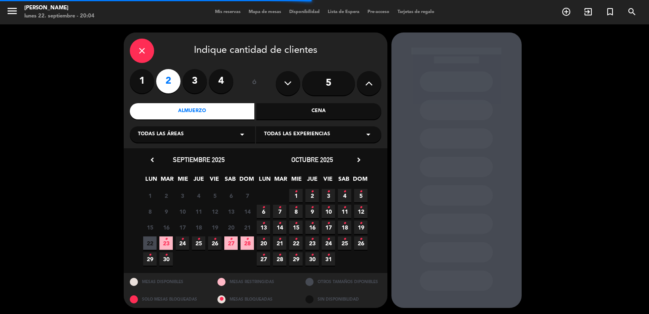
click at [197, 82] on label "3" at bounding box center [195, 81] width 24 height 24
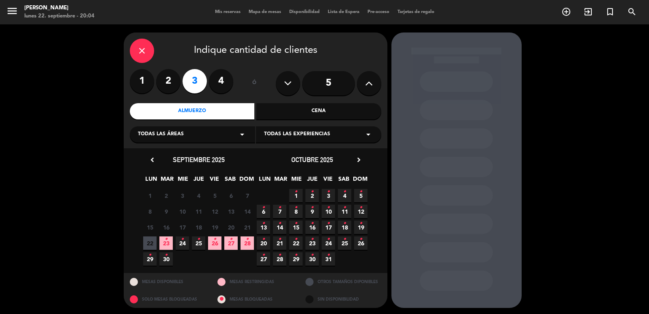
click at [165, 243] on icon "•" at bounding box center [166, 239] width 3 height 13
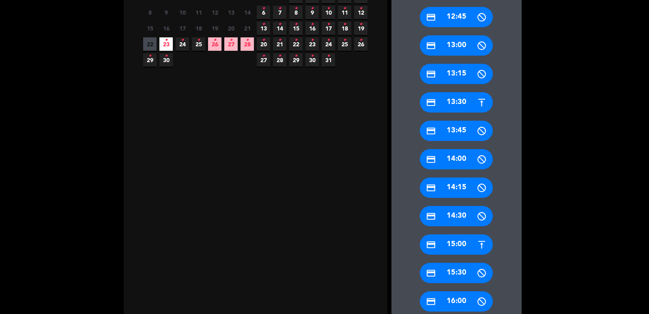
scroll to position [245, 0]
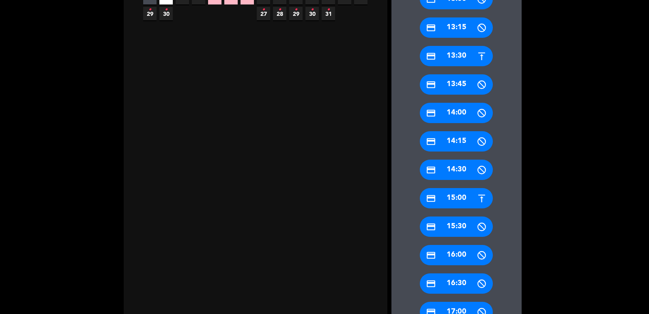
click at [453, 204] on div "credit_card 15:00" at bounding box center [456, 198] width 73 height 20
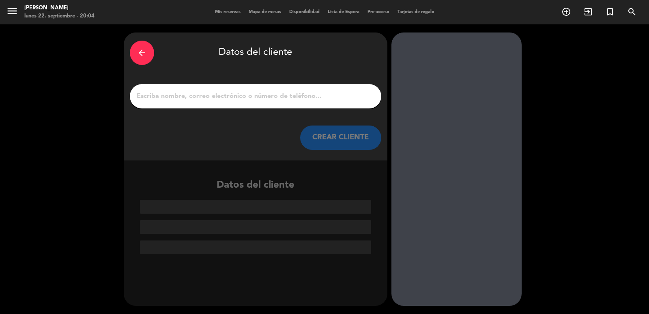
scroll to position [0, 0]
click at [229, 91] on input "1" at bounding box center [255, 96] width 239 height 11
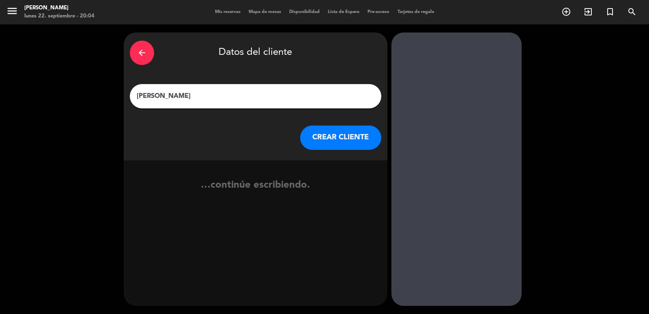
type input "[PERSON_NAME]"
click at [329, 140] on button "CREAR CLIENTE" at bounding box center [340, 137] width 81 height 24
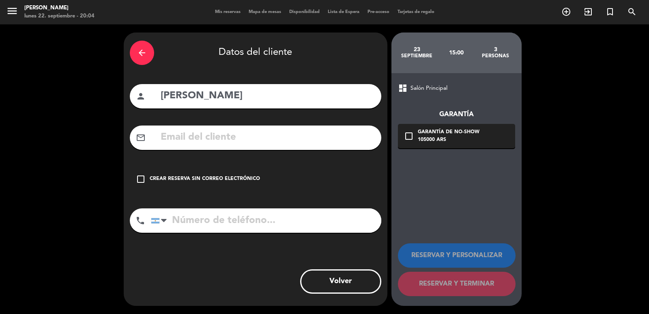
click at [251, 149] on div "mail_outline" at bounding box center [256, 137] width 252 height 24
click at [252, 142] on input "text" at bounding box center [267, 137] width 215 height 17
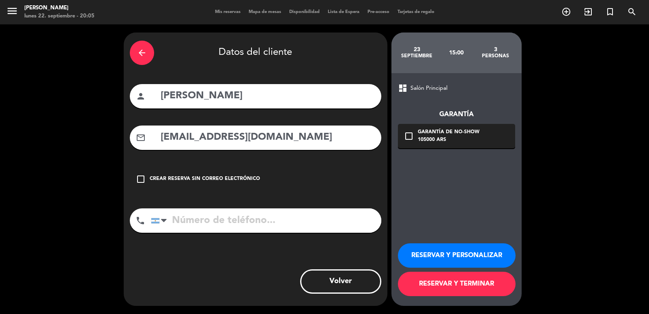
type input "[EMAIL_ADDRESS][DOMAIN_NAME]"
drag, startPoint x: 250, startPoint y: 225, endPoint x: 257, endPoint y: 222, distance: 8.0
click at [251, 224] on input "tel" at bounding box center [266, 220] width 231 height 24
type input "[PHONE_NUMBER]"
click at [444, 139] on div "105000 ARS" at bounding box center [449, 140] width 62 height 8
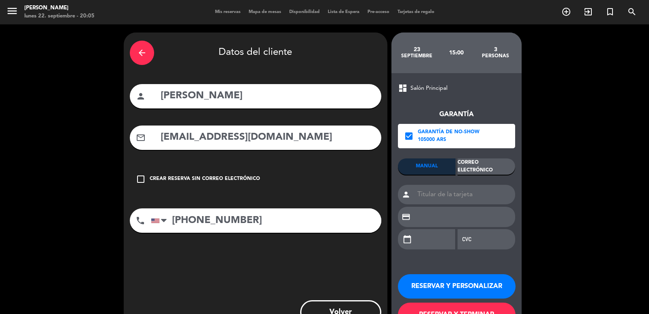
click at [486, 168] on div "Correo Electrónico" at bounding box center [487, 166] width 58 height 16
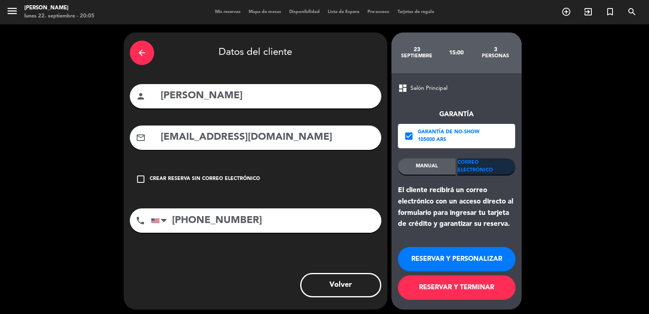
click at [473, 256] on button "RESERVAR Y PERSONALIZAR" at bounding box center [457, 259] width 118 height 24
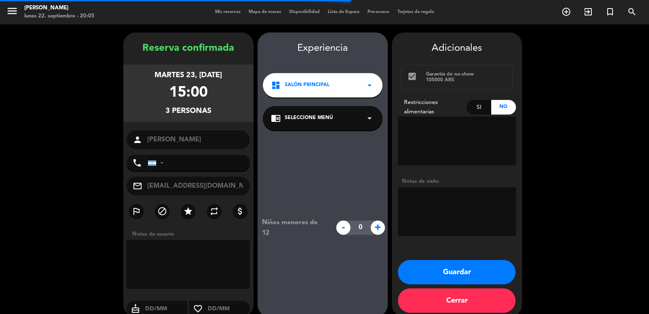
type input "[PHONE_NUMBER]"
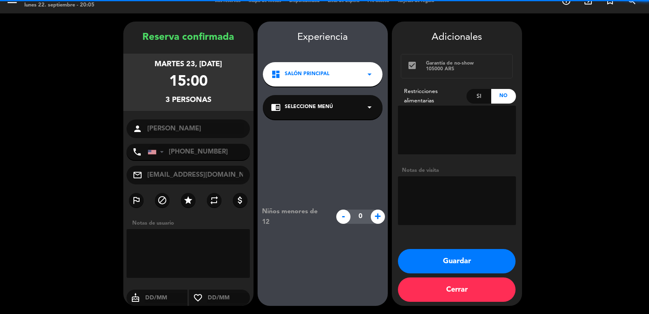
click at [300, 68] on div "dashboard Salón Principal arrow_drop_down" at bounding box center [323, 74] width 120 height 24
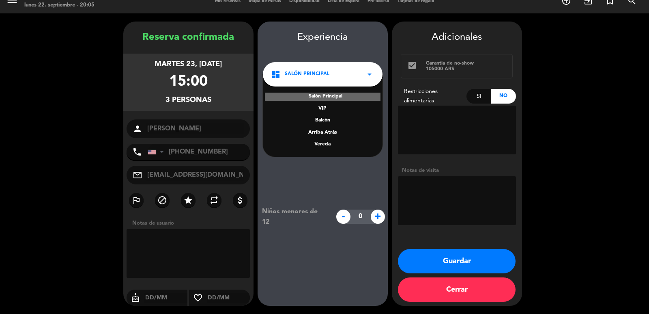
drag, startPoint x: 328, startPoint y: 144, endPoint x: 326, endPoint y: 134, distance: 10.7
click at [328, 144] on div "Vereda" at bounding box center [322, 144] width 103 height 8
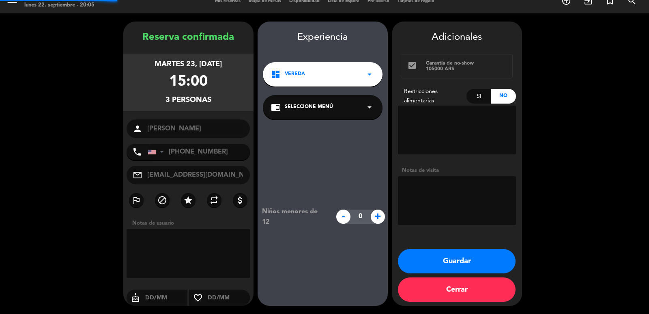
click at [330, 114] on div "chrome_reader_mode Seleccione Menú arrow_drop_down" at bounding box center [323, 107] width 120 height 24
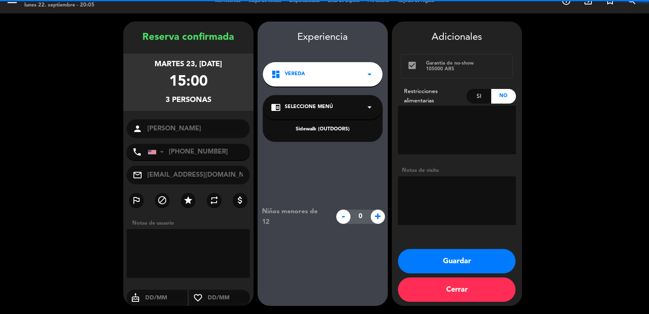
click at [329, 133] on div "Sidewalk (OUTDOORS)" at bounding box center [322, 129] width 103 height 8
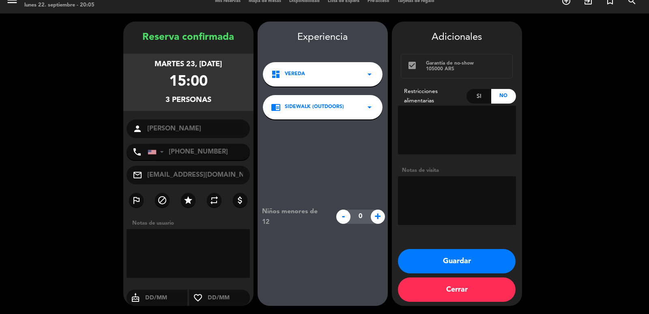
click at [437, 266] on button "Guardar" at bounding box center [457, 261] width 118 height 24
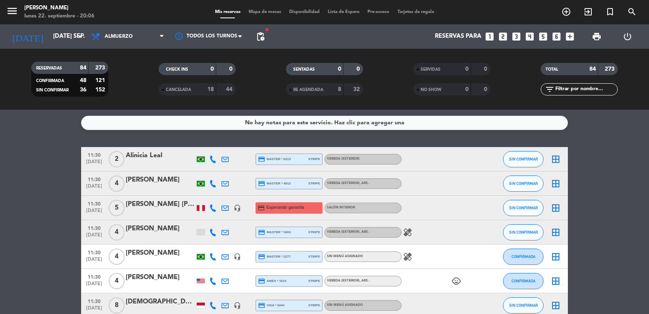
click at [500, 40] on icon "looks_two" at bounding box center [503, 36] width 11 height 11
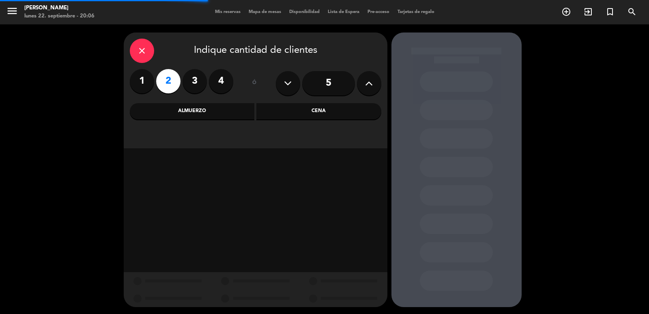
click at [301, 112] on div "Cena" at bounding box center [318, 111] width 125 height 16
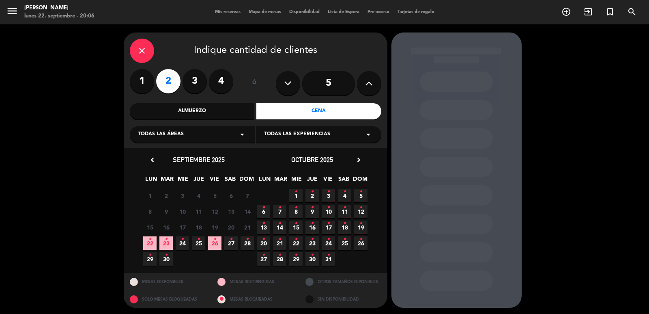
click at [315, 262] on span "30 •" at bounding box center [312, 258] width 13 height 13
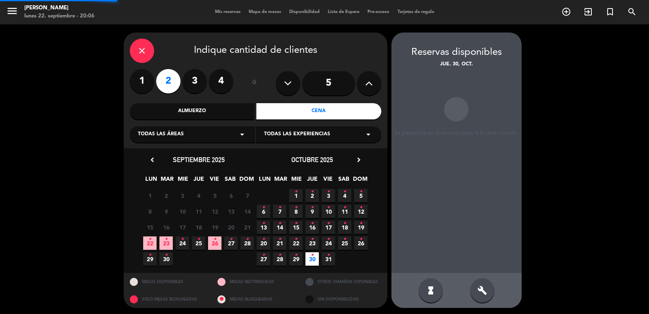
scroll to position [2, 0]
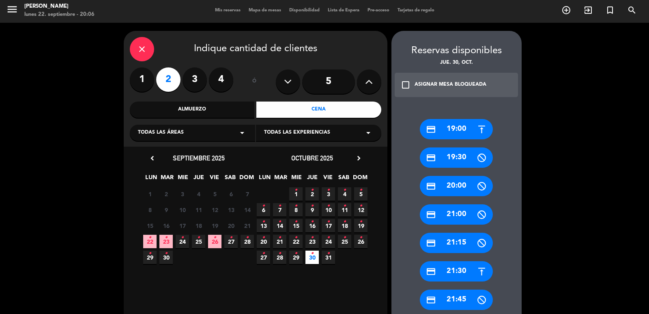
click at [466, 274] on div "credit_card 21:30" at bounding box center [456, 271] width 73 height 20
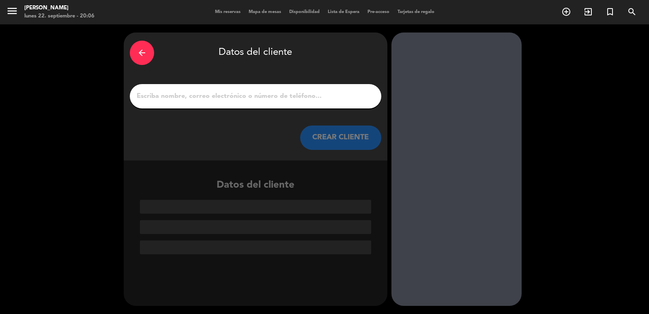
scroll to position [0, 0]
click at [283, 103] on div at bounding box center [256, 96] width 252 height 24
click at [288, 98] on input "1" at bounding box center [255, 96] width 239 height 11
paste input "[PERSON_NAME]"
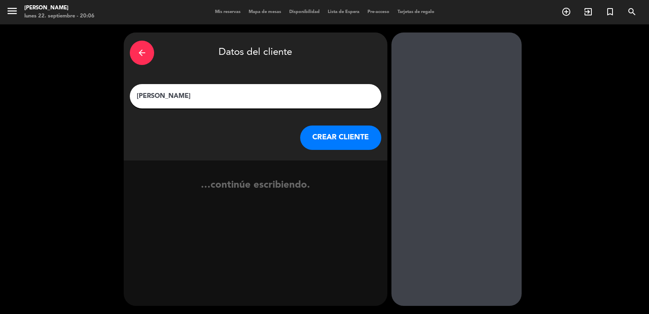
type input "[PERSON_NAME]"
click at [314, 136] on button "CREAR CLIENTE" at bounding box center [340, 137] width 81 height 24
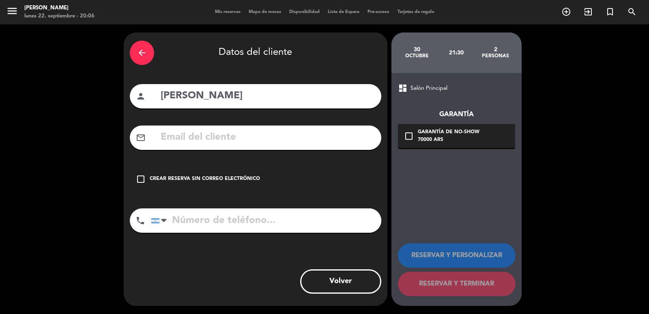
click at [189, 132] on input "text" at bounding box center [267, 137] width 215 height 17
paste input "[PHONE_NUMBER] Correo electrónico: [EMAIL_ADDRESS][DOMAIN_NAME]"
type input "[PHONE_NUMBER] Correo electrónico: [EMAIL_ADDRESS][DOMAIN_NAME]"
click at [214, 225] on input "tel" at bounding box center [266, 220] width 231 height 24
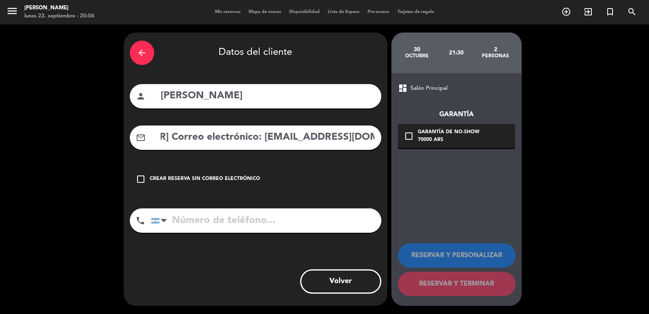
paste input "[PHONE_NUMBER] Correo electrónico: [EMAIL_ADDRESS][DOMAIN_NAME]"
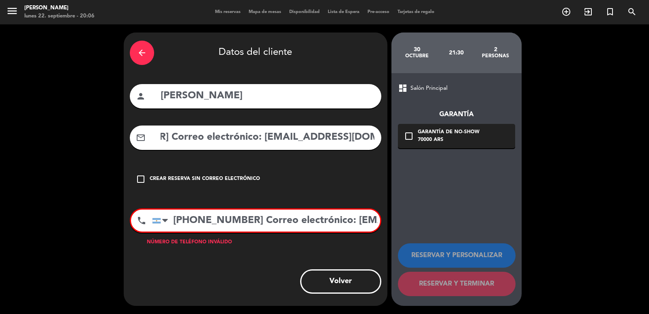
scroll to position [0, 91]
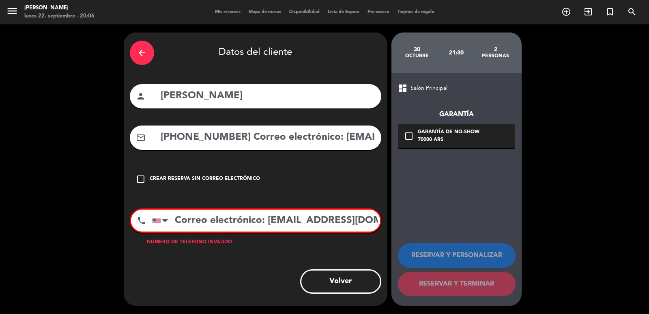
drag, startPoint x: 204, startPoint y: 222, endPoint x: 513, endPoint y: 222, distance: 309.2
click at [517, 222] on div "arrow_back Datos del cliente person [PERSON_NAME] mail_outline [PHONE_NUMBER] C…" at bounding box center [324, 168] width 649 height 289
drag, startPoint x: 279, startPoint y: 222, endPoint x: 261, endPoint y: 218, distance: 18.5
click at [261, 218] on input "[PHONE_NUMBER] Correo" at bounding box center [266, 220] width 228 height 22
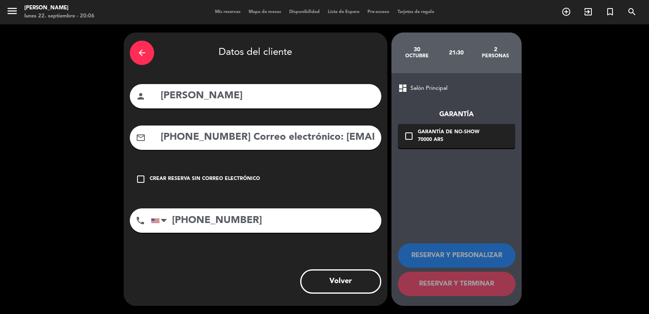
type input "[PHONE_NUMBER]"
drag, startPoint x: 341, startPoint y: 140, endPoint x: 63, endPoint y: 139, distance: 277.6
click at [63, 139] on div "arrow_back Datos del cliente person [PERSON_NAME] mail_outline [PHONE_NUMBER] C…" at bounding box center [324, 168] width 649 height 289
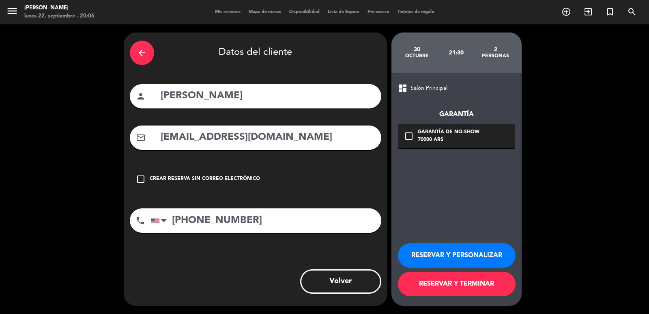
type input "[EMAIL_ADDRESS][DOMAIN_NAME]"
click at [483, 147] on div "check_box_outline_blank Garantía de no-show 70000 ARS" at bounding box center [456, 136] width 117 height 24
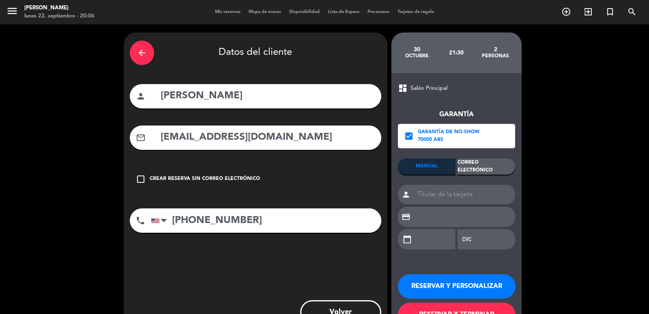
click at [484, 168] on div "Correo Electrónico" at bounding box center [487, 166] width 58 height 16
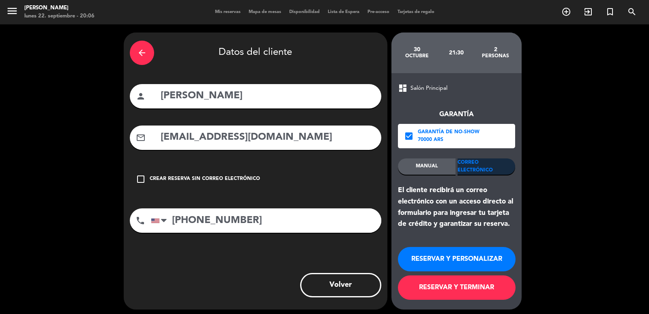
drag, startPoint x: 481, startPoint y: 244, endPoint x: 488, endPoint y: 267, distance: 24.0
click at [481, 246] on div "RESERVAR Y PERSONALIZAR RESERVAR Y TERMINAR" at bounding box center [456, 270] width 117 height 80
click at [488, 267] on button "RESERVAR Y PERSONALIZAR" at bounding box center [457, 259] width 118 height 24
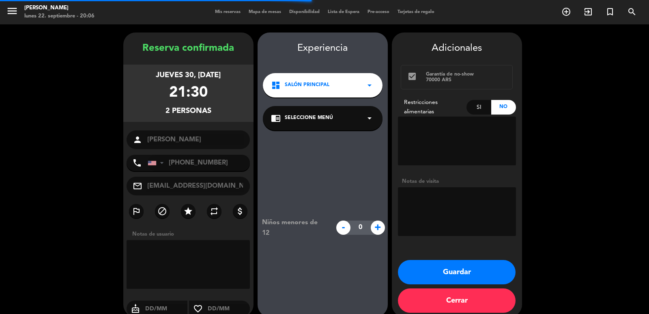
scroll to position [11, 0]
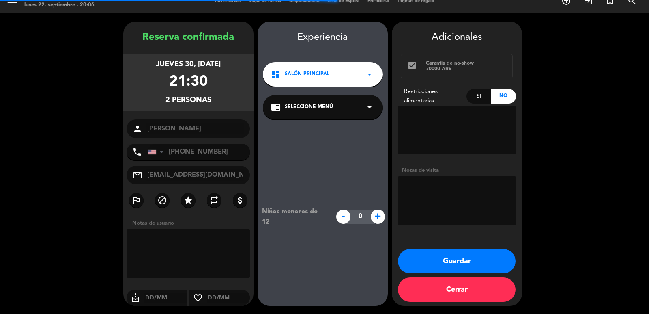
click at [296, 71] on span "Salón Principal" at bounding box center [307, 74] width 45 height 8
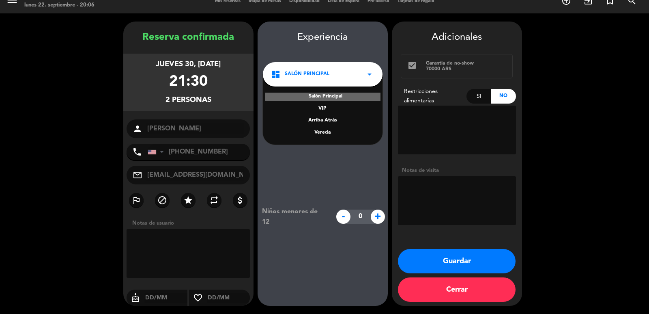
click at [324, 131] on div "Vereda" at bounding box center [322, 133] width 103 height 8
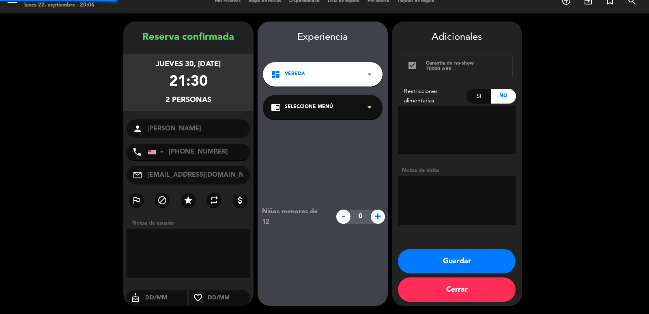
click at [324, 106] on span "Seleccione Menú" at bounding box center [309, 107] width 48 height 8
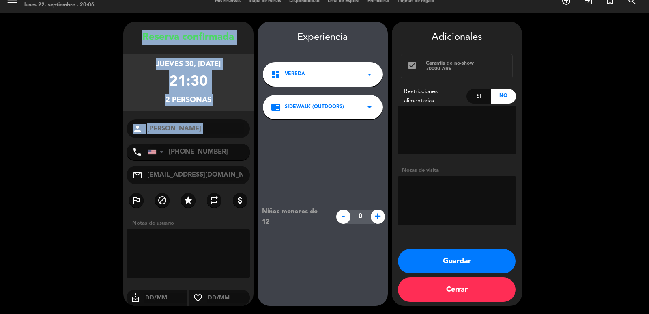
drag, startPoint x: 134, startPoint y: 34, endPoint x: 198, endPoint y: 141, distance: 124.1
click at [198, 141] on div "Reserva confirmada jueves 30, [DATE] 21:30 2 personas person [PERSON_NAME] phon…" at bounding box center [188, 172] width 130 height 284
copy div "Reserva confirmada jueves 30, [DATE] 21:30 2 personas person"
click at [456, 256] on button "Guardar" at bounding box center [457, 261] width 118 height 24
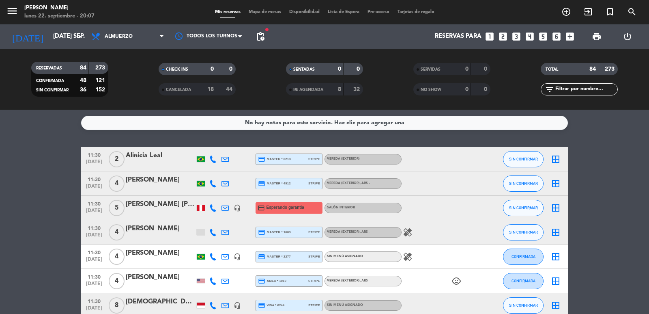
click at [502, 38] on icon "looks_two" at bounding box center [503, 36] width 11 height 11
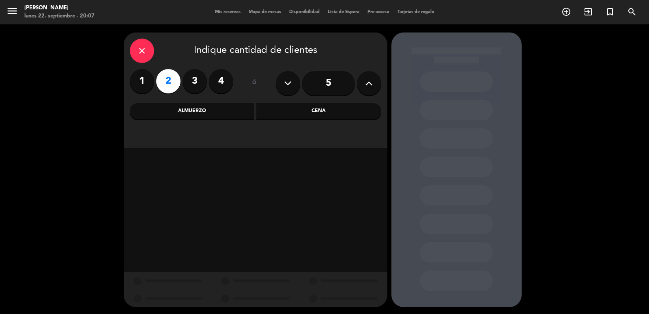
click at [317, 111] on div "Cena" at bounding box center [318, 111] width 125 height 16
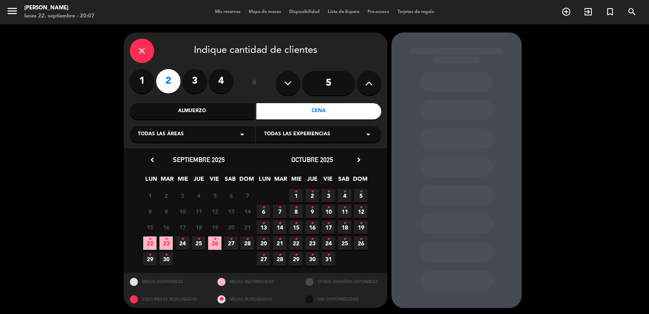
click at [167, 247] on span "23 •" at bounding box center [165, 242] width 13 height 13
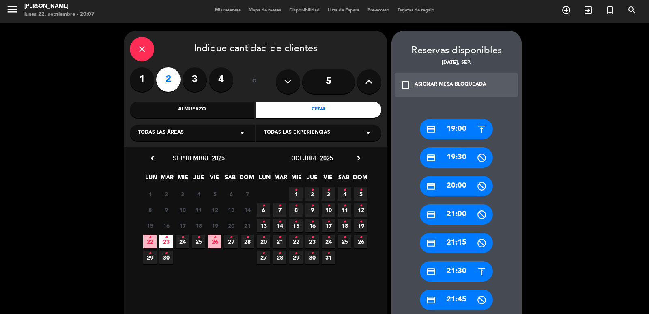
scroll to position [83, 0]
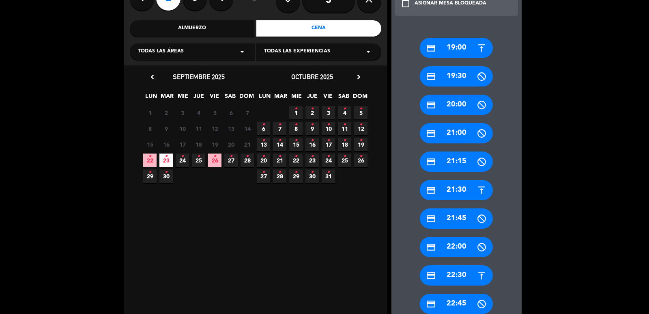
click at [467, 273] on div "credit_card 22:30" at bounding box center [456, 275] width 73 height 20
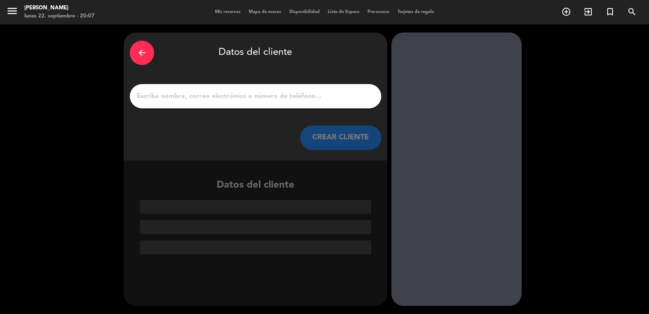
scroll to position [0, 0]
click at [279, 96] on input "1" at bounding box center [255, 96] width 239 height 11
paste input "[PERSON_NAME]"
type input "[PERSON_NAME]"
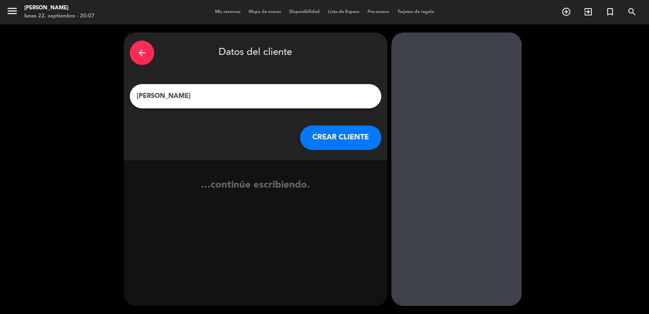
click at [315, 145] on button "CREAR CLIENTE" at bounding box center [340, 137] width 81 height 24
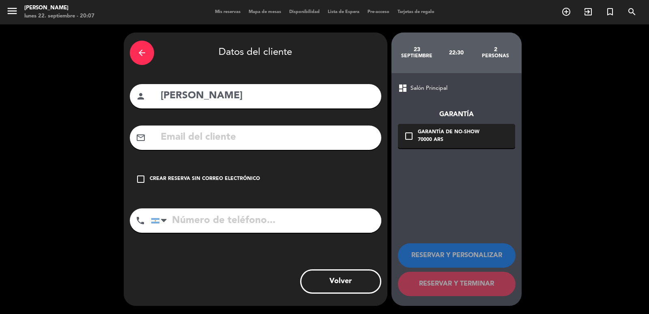
click at [226, 131] on input "text" at bounding box center [267, 137] width 215 height 17
paste input "2268510907 [EMAIL_ADDRESS][DOMAIN_NAME]"
type input "2268510907 [EMAIL_ADDRESS][DOMAIN_NAME]"
click at [233, 225] on input "tel" at bounding box center [266, 220] width 231 height 24
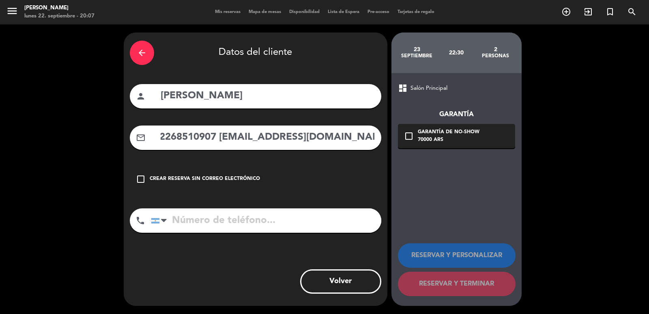
scroll to position [0, 0]
paste input "2268510907 [EMAIL_ADDRESS][DOMAIN_NAME]"
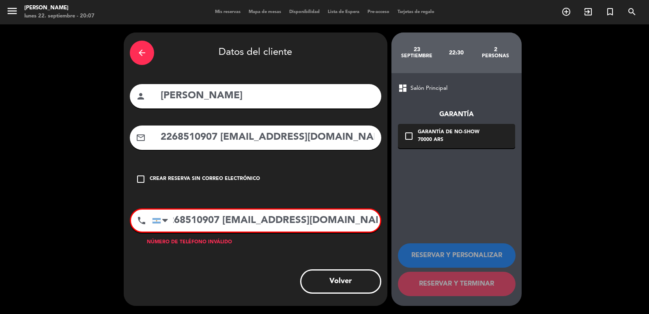
drag, startPoint x: 224, startPoint y: 221, endPoint x: 552, endPoint y: 236, distance: 328.2
click at [552, 236] on div "arrow_back Datos del cliente person Luciano mail_outline 2268510907 [EMAIL_ADDR…" at bounding box center [324, 168] width 649 height 289
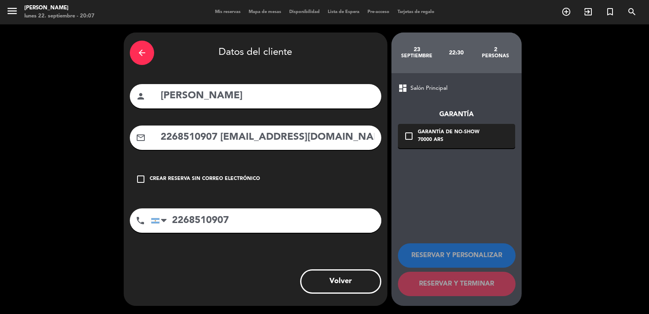
type input "2268510907"
drag, startPoint x: 221, startPoint y: 140, endPoint x: 61, endPoint y: 149, distance: 160.1
click at [61, 149] on div "arrow_back Datos del cliente person Luciano mail_outline 2268510907 [EMAIL_ADDR…" at bounding box center [324, 168] width 649 height 289
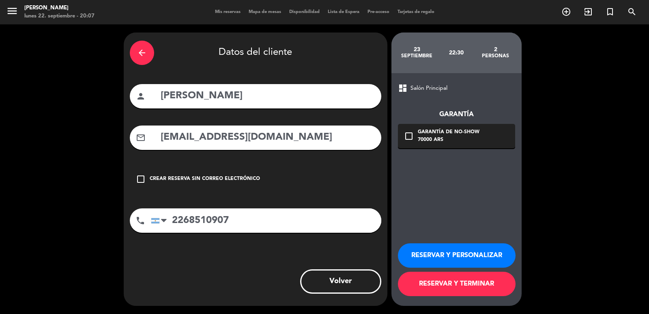
type input "[EMAIL_ADDRESS][DOMAIN_NAME]"
drag, startPoint x: 423, startPoint y: 136, endPoint x: 455, endPoint y: 153, distance: 36.0
click at [425, 136] on div "Garantía de no-show" at bounding box center [449, 132] width 62 height 8
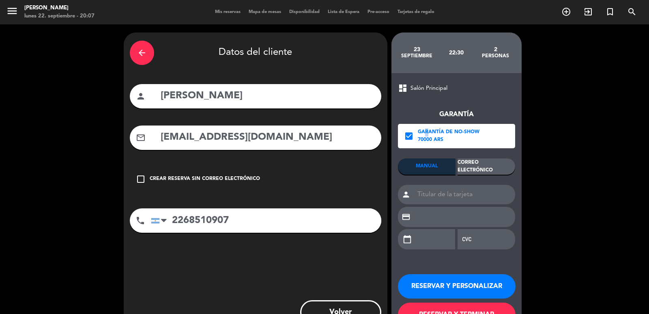
click at [489, 169] on div "Correo Electrónico" at bounding box center [487, 166] width 58 height 16
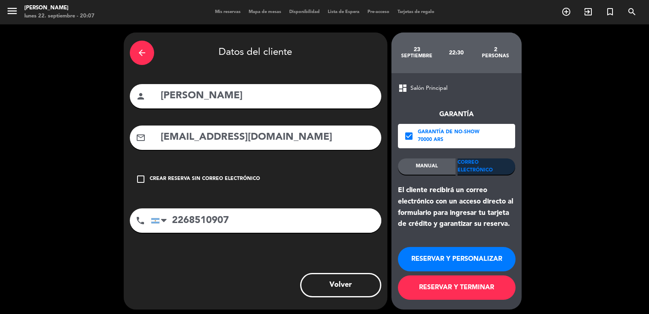
click at [473, 261] on button "RESERVAR Y PERSONALIZAR" at bounding box center [457, 259] width 118 height 24
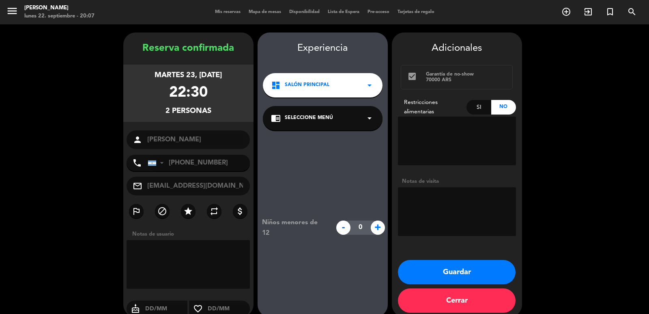
scroll to position [11, 0]
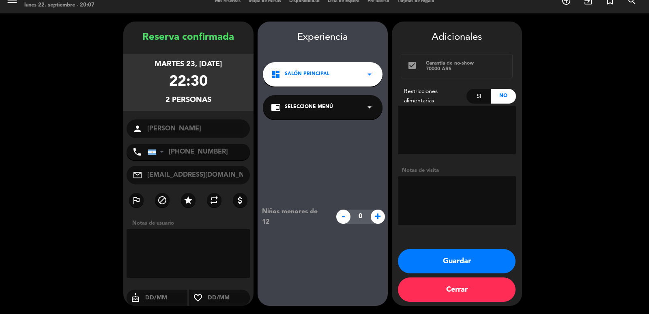
click at [312, 78] on div "dashboard Salón Principal arrow_drop_down" at bounding box center [323, 74] width 120 height 24
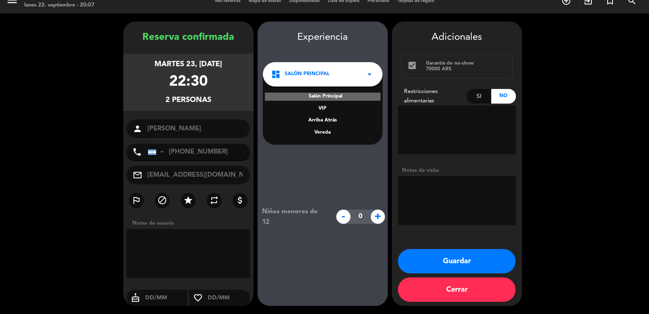
click at [328, 131] on div "Vereda" at bounding box center [322, 133] width 103 height 8
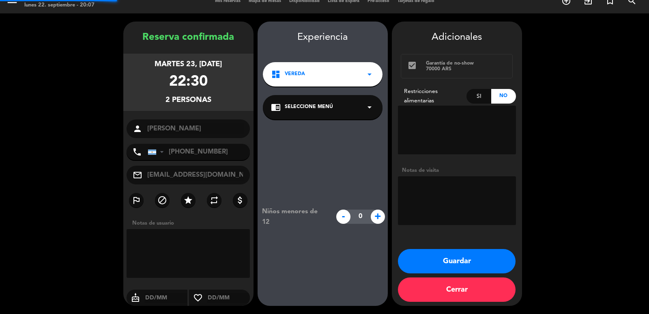
click at [326, 110] on span "Seleccione Menú" at bounding box center [309, 107] width 48 height 8
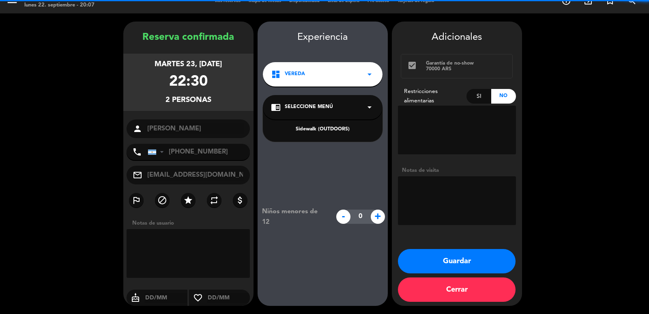
click at [325, 130] on div "Sidewalk (OUTDOORS)" at bounding box center [322, 129] width 103 height 8
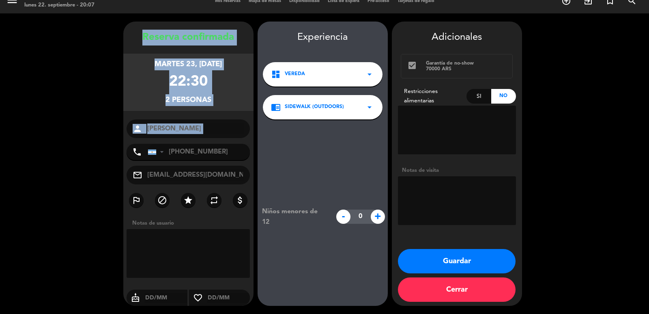
drag, startPoint x: 130, startPoint y: 36, endPoint x: 180, endPoint y: 140, distance: 115.6
click at [180, 140] on div "Reserva confirmada martes 23, [DATE] 22:30 2 personas person [PERSON_NAME] phon…" at bounding box center [188, 172] width 130 height 284
copy div "Reserva confirmada martes 23, [DATE] 22:30 2 personas person"
click at [433, 266] on button "Guardar" at bounding box center [457, 261] width 118 height 24
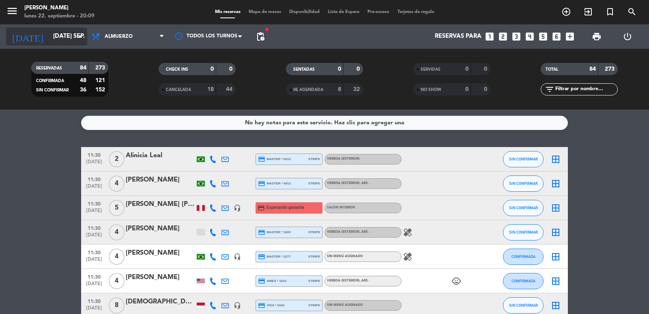
click at [61, 36] on input "[DATE] sep." at bounding box center [88, 36] width 78 height 15
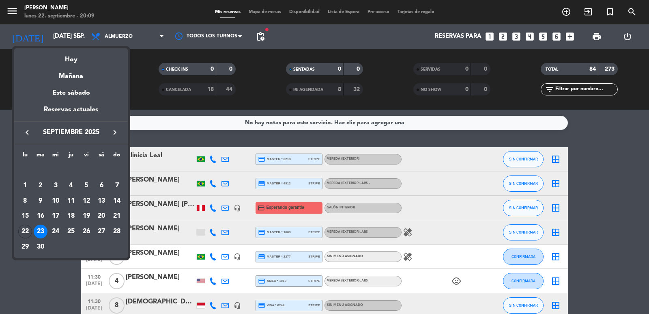
click at [120, 131] on button "keyboard_arrow_right" at bounding box center [115, 132] width 15 height 11
click at [57, 182] on div "1" at bounding box center [56, 186] width 14 height 14
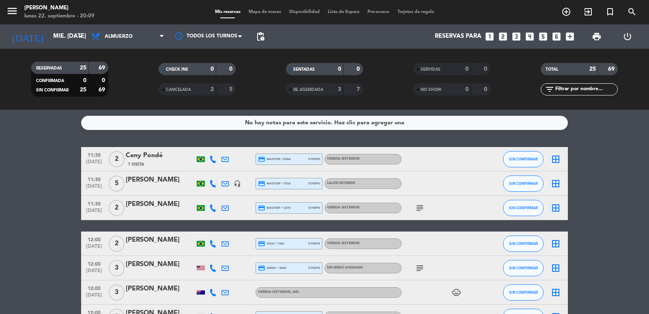
scroll to position [162, 0]
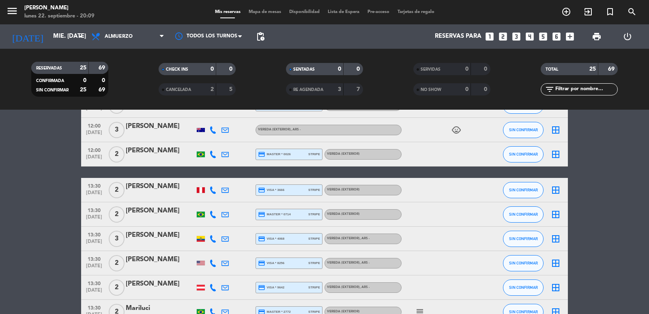
click at [134, 49] on div "RESERVADAS 25 69 CONFIRMADA 0 0 SIN CONFIRMAR 25 69 CHECK INS 0 0 CANCELADA 2 5…" at bounding box center [324, 79] width 649 height 61
click at [134, 37] on span "Almuerzo" at bounding box center [127, 37] width 81 height 18
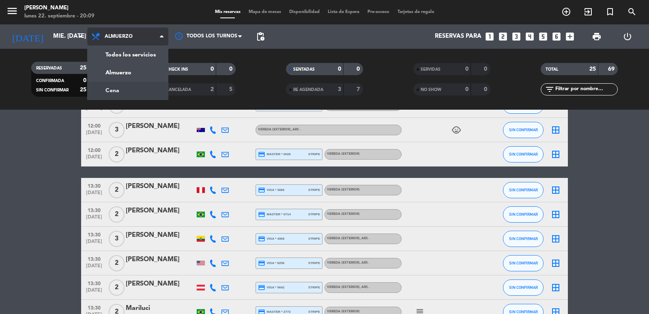
click at [130, 95] on div "menu [PERSON_NAME] lunes 22. septiembre - 20:09 Mis reservas Mapa de mesas Disp…" at bounding box center [324, 55] width 649 height 110
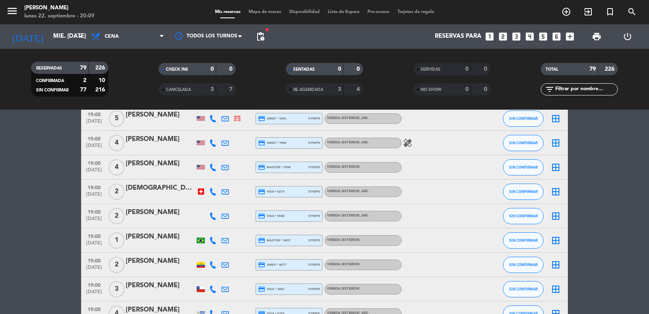
click at [261, 33] on span "pending_actions" at bounding box center [261, 37] width 10 height 10
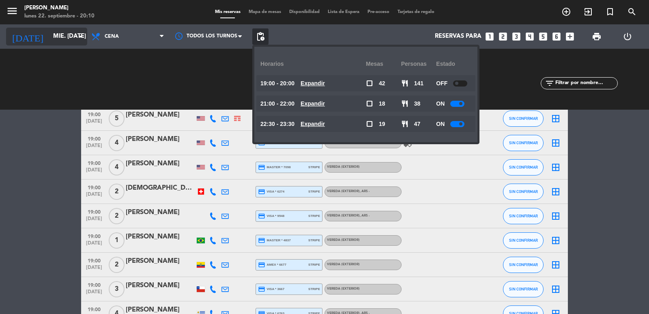
click at [55, 34] on input "mié. [DATE]" at bounding box center [88, 36] width 78 height 15
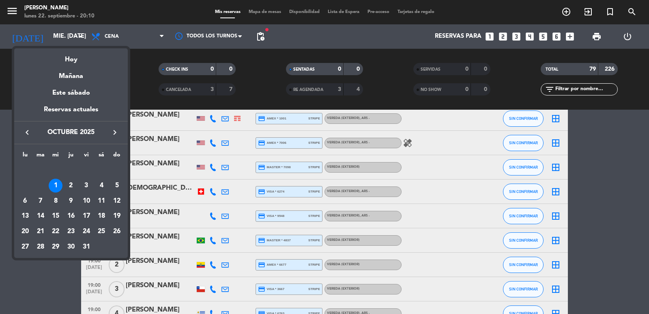
click at [22, 129] on button "keyboard_arrow_left" at bounding box center [27, 132] width 15 height 11
click at [89, 230] on div "26" at bounding box center [87, 231] width 14 height 14
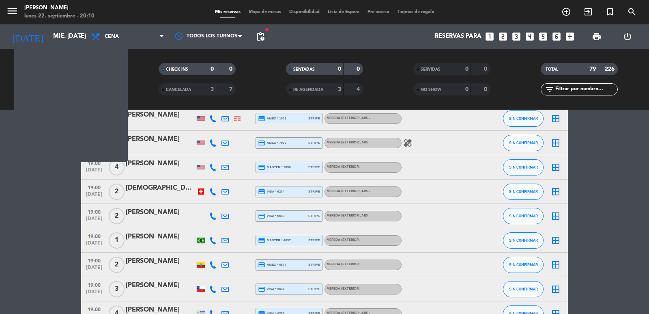
type input "vie. [DATE]"
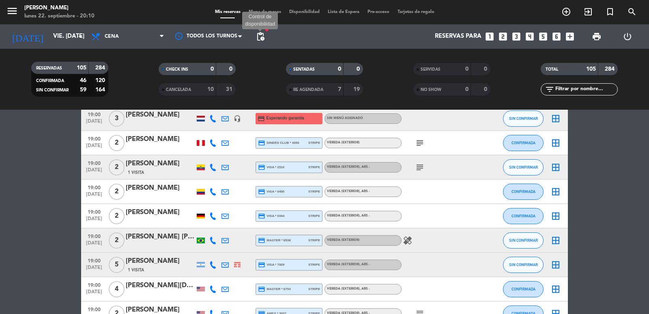
click at [261, 37] on span "pending_actions" at bounding box center [261, 37] width 10 height 10
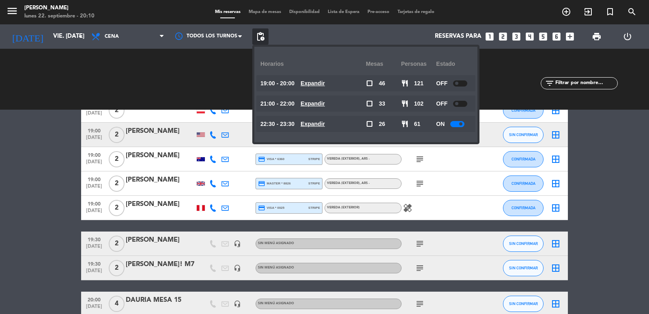
scroll to position [1055, 0]
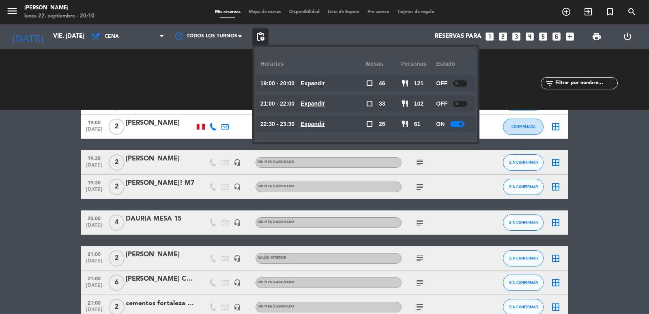
click at [316, 103] on u "Expandir" at bounding box center [313, 103] width 24 height 6
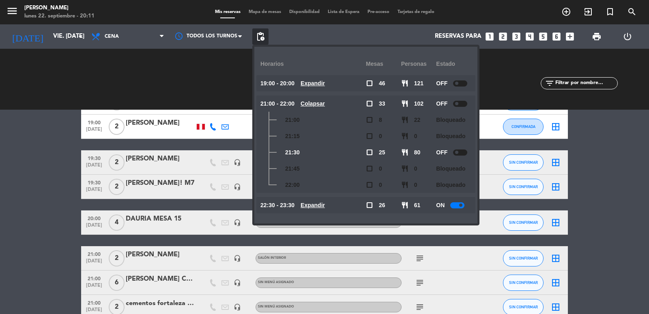
click at [309, 101] on u "Colapsar" at bounding box center [313, 103] width 24 height 6
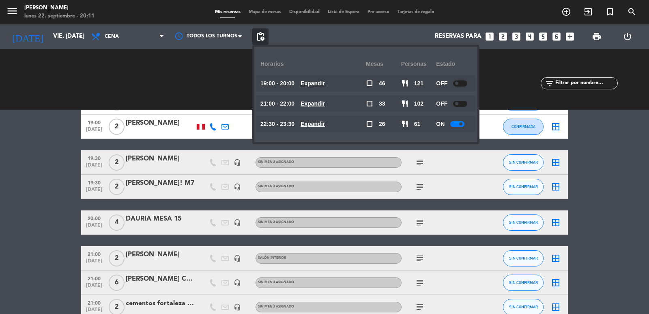
click at [165, 84] on div "CHECK INS 0 0 CANCELADA 10 31" at bounding box center [197, 79] width 127 height 45
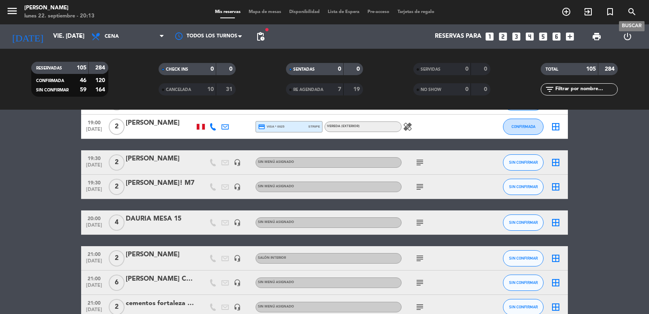
click at [626, 8] on span "search" at bounding box center [632, 12] width 22 height 14
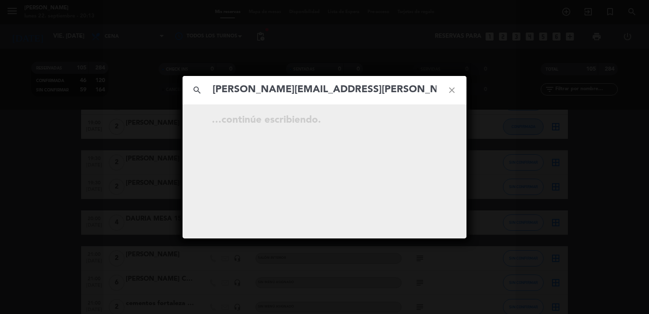
type input "[PERSON_NAME][EMAIL_ADDRESS][PERSON_NAME][DOMAIN_NAME]"
click at [215, 89] on input "[PERSON_NAME][EMAIL_ADDRESS][PERSON_NAME][DOMAIN_NAME]" at bounding box center [325, 90] width 226 height 17
click at [453, 91] on icon "close" at bounding box center [451, 89] width 29 height 29
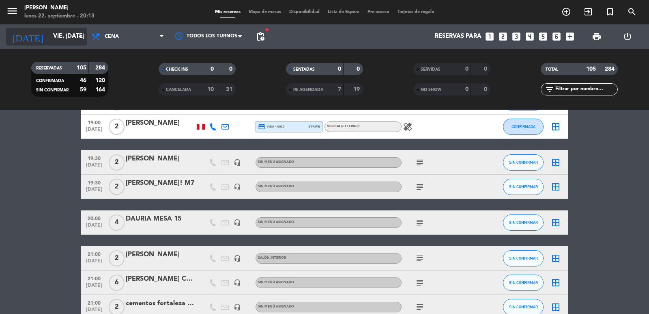
click at [61, 37] on input "vie. [DATE]" at bounding box center [88, 36] width 78 height 15
type input "mié. [DATE]"
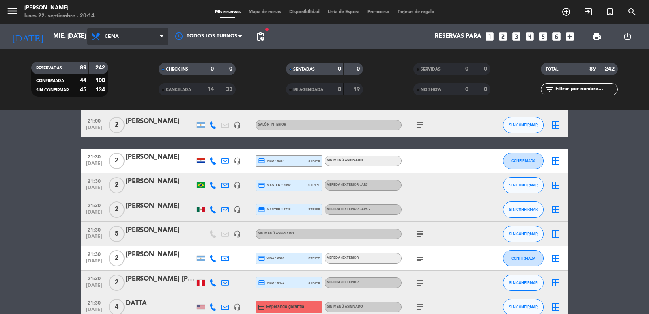
click at [136, 42] on span "Cena" at bounding box center [127, 37] width 81 height 18
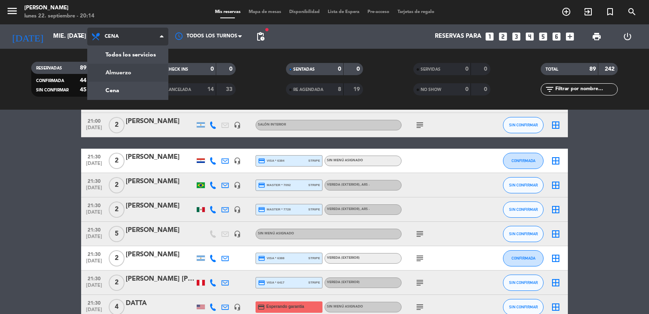
click at [134, 72] on div "menu [PERSON_NAME] lunes 22. septiembre - 20:14 Mis reservas Mapa de mesas Disp…" at bounding box center [324, 55] width 649 height 110
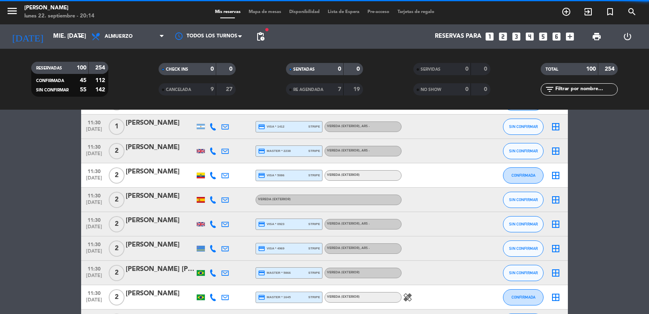
click at [587, 86] on input "text" at bounding box center [586, 89] width 63 height 9
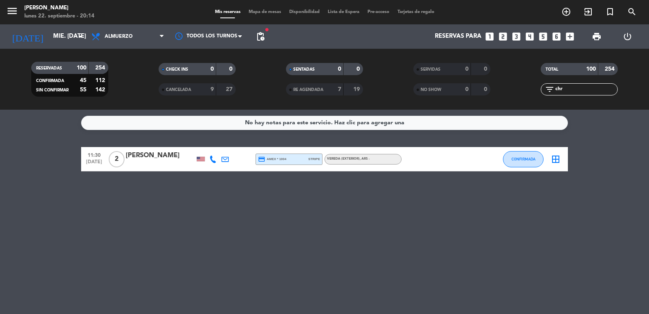
scroll to position [0, 0]
type input "chr"
click at [222, 160] on icon at bounding box center [225, 158] width 7 height 7
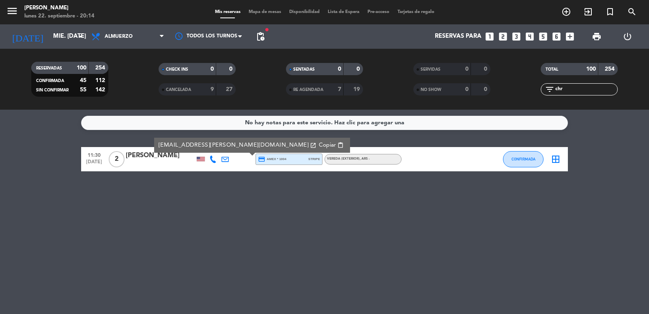
click at [319, 144] on span "Copiar" at bounding box center [327, 145] width 17 height 9
click at [159, 163] on div at bounding box center [160, 164] width 69 height 6
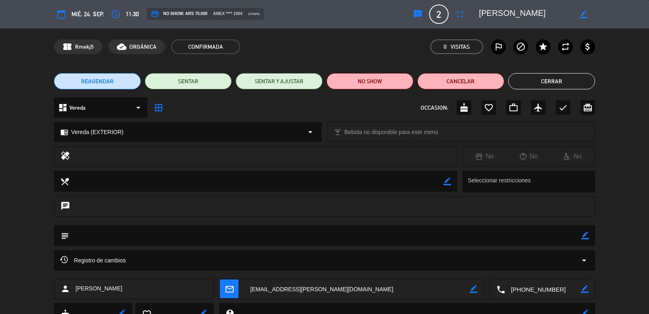
click at [106, 77] on span "REAGENDAR" at bounding box center [97, 81] width 32 height 9
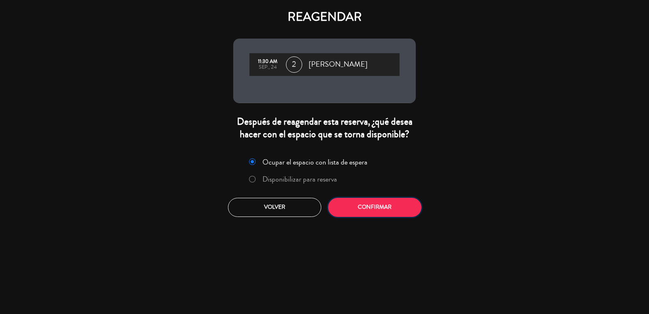
click at [364, 201] on button "Confirmar" at bounding box center [374, 207] width 93 height 19
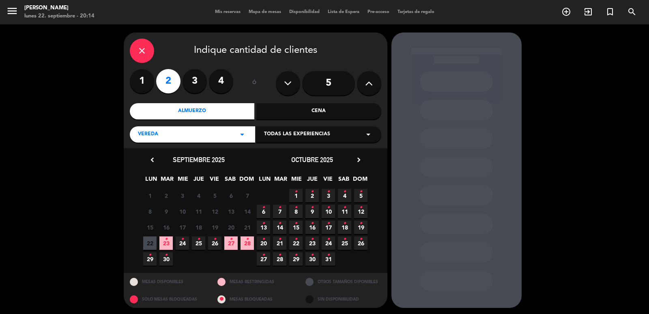
click at [201, 245] on span "25 •" at bounding box center [198, 242] width 13 height 13
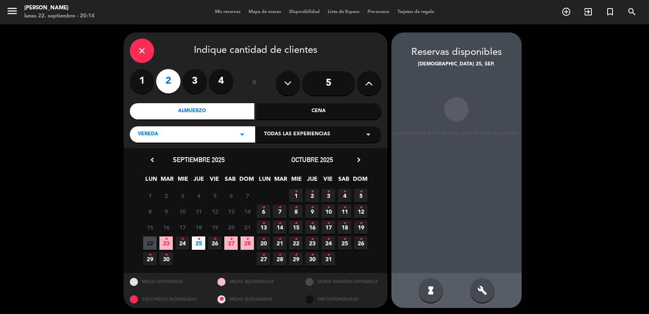
scroll to position [2, 0]
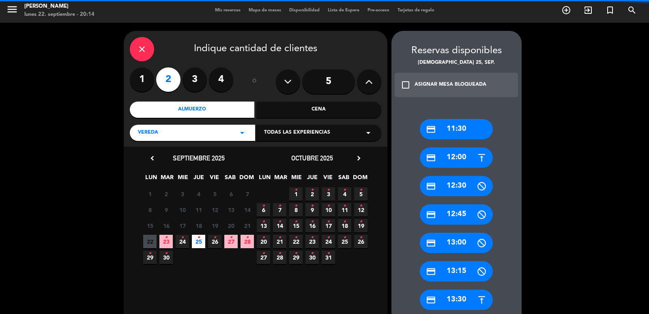
click at [470, 123] on div "credit_card 11:30" at bounding box center [456, 129] width 73 height 20
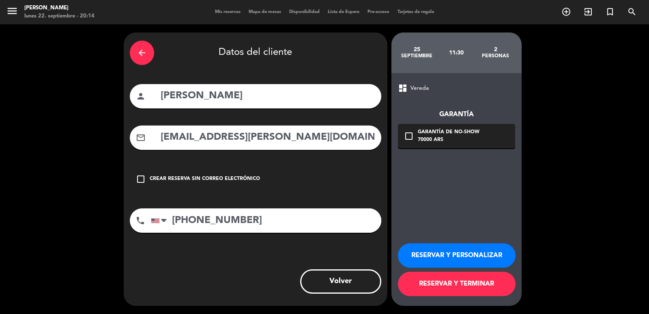
scroll to position [0, 0]
click at [485, 254] on button "RESERVAR Y PERSONALIZAR" at bounding box center [457, 255] width 118 height 24
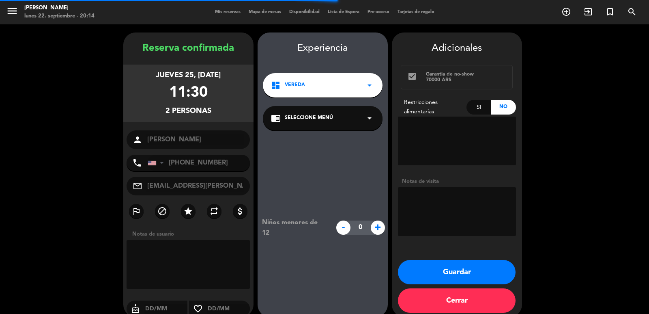
scroll to position [11, 0]
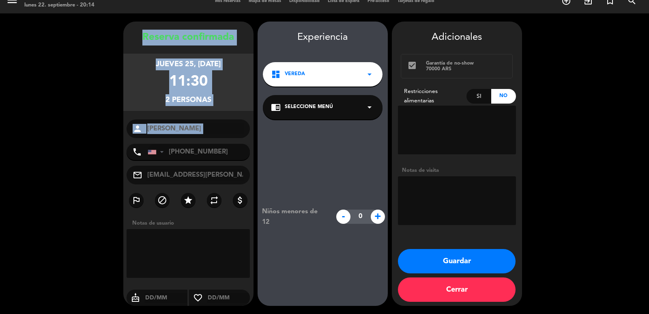
copy div "Reserva confirmada jueves 25, [DATE] 11:30 2 personas person"
drag, startPoint x: 125, startPoint y: 24, endPoint x: 194, endPoint y: 131, distance: 127.4
click at [185, 140] on booking-confirmed "Reserva confirmada jueves 25, [DATE] 11:30 2 personas person [PERSON_NAME] phon…" at bounding box center [324, 164] width 633 height 284
drag, startPoint x: 452, startPoint y: 254, endPoint x: 414, endPoint y: 242, distance: 39.9
click at [451, 254] on button "Guardar" at bounding box center [457, 261] width 118 height 24
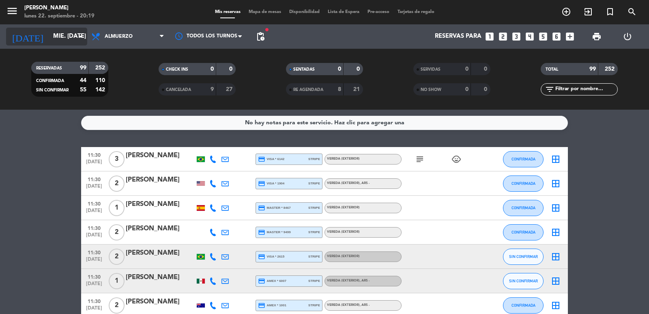
click at [65, 37] on input "mié. [DATE]" at bounding box center [88, 36] width 78 height 15
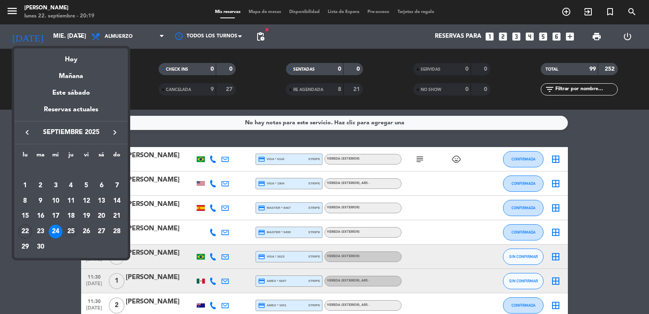
click at [73, 230] on div "25" at bounding box center [71, 231] width 14 height 14
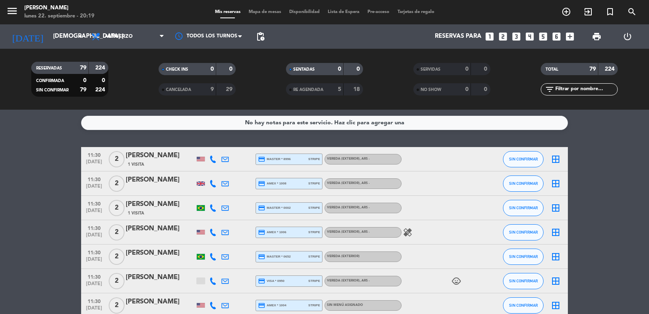
click at [257, 33] on span "pending_actions" at bounding box center [261, 37] width 10 height 10
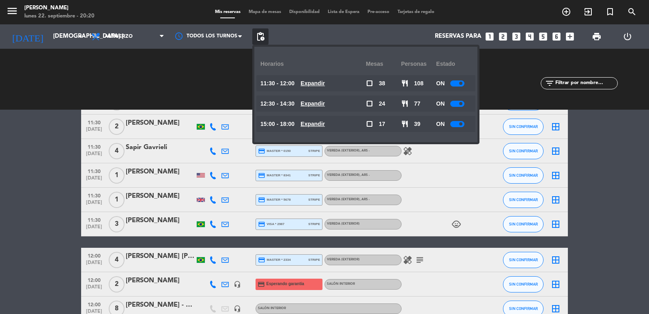
scroll to position [893, 0]
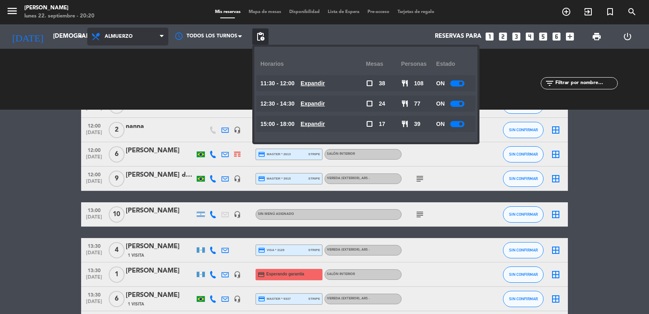
click at [126, 37] on span "Almuerzo" at bounding box center [119, 37] width 28 height 6
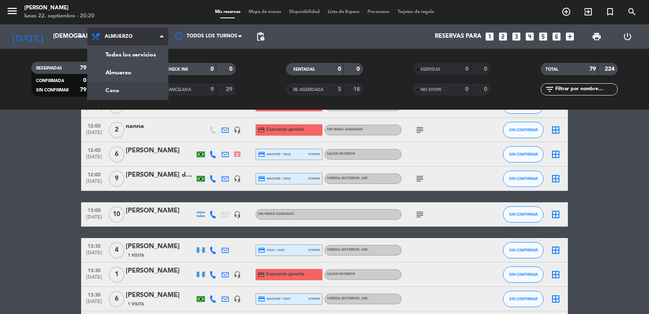
click at [126, 93] on div "menu [PERSON_NAME] lunes 22. septiembre - 20:20 Mis reservas Mapa de mesas Disp…" at bounding box center [324, 55] width 649 height 110
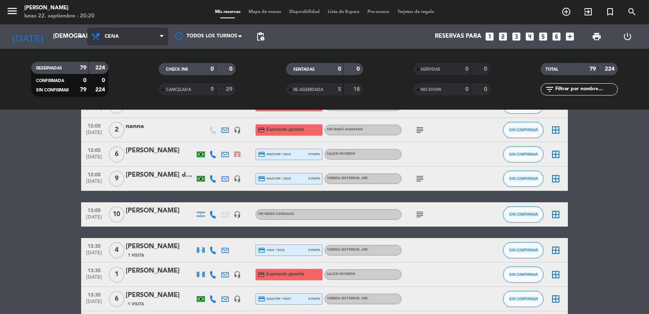
scroll to position [974, 0]
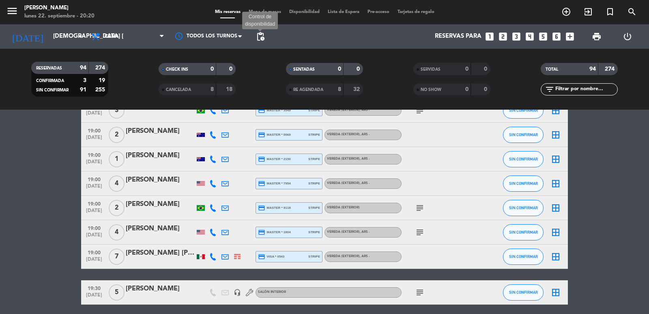
click at [267, 38] on span "pending_actions Control de disponibilidad" at bounding box center [260, 36] width 16 height 16
click at [261, 34] on span "pending_actions" at bounding box center [261, 37] width 10 height 10
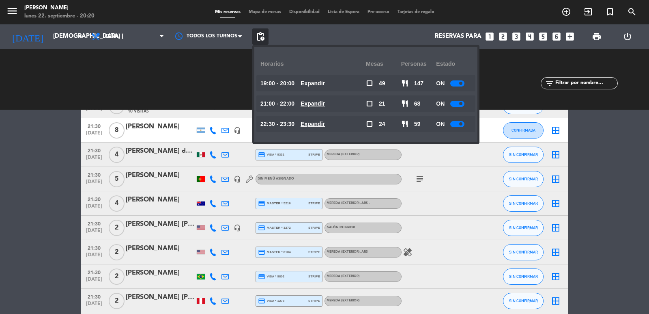
scroll to position [1705, 0]
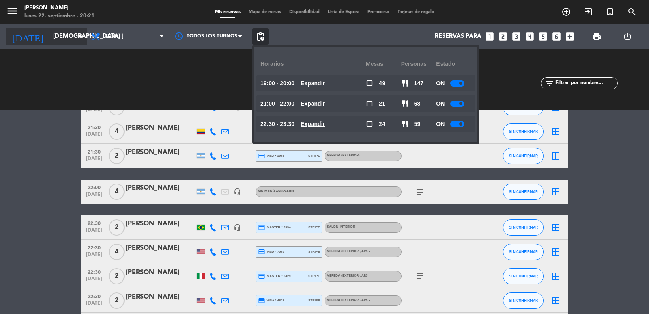
click at [67, 37] on input "[DEMOGRAPHIC_DATA] [DATE]" at bounding box center [88, 36] width 78 height 15
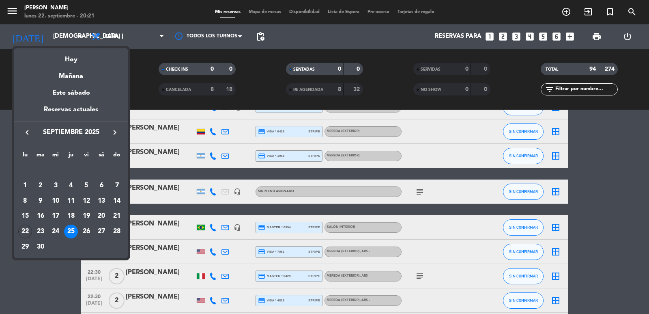
click at [118, 131] on icon "keyboard_arrow_right" at bounding box center [115, 132] width 10 height 10
click at [26, 246] on div "27" at bounding box center [25, 247] width 14 height 14
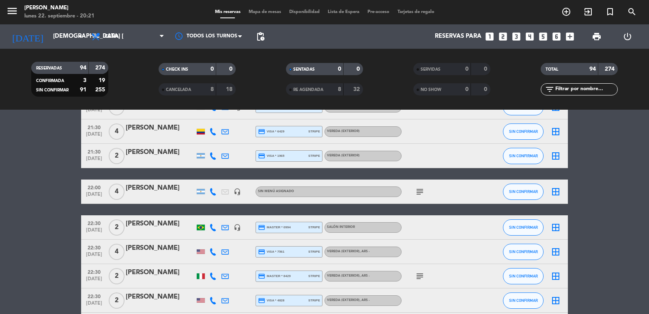
type input "lun. [DATE]"
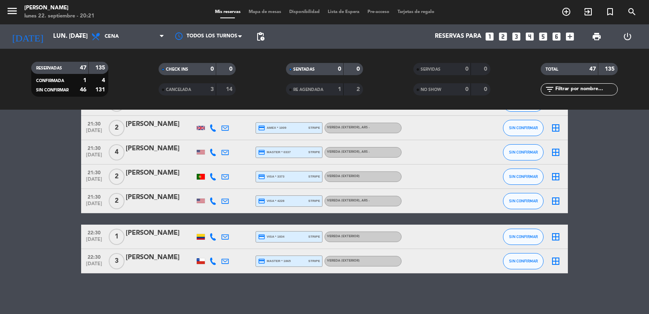
scroll to position [1064, 0]
click at [259, 39] on span "pending_actions" at bounding box center [261, 37] width 10 height 10
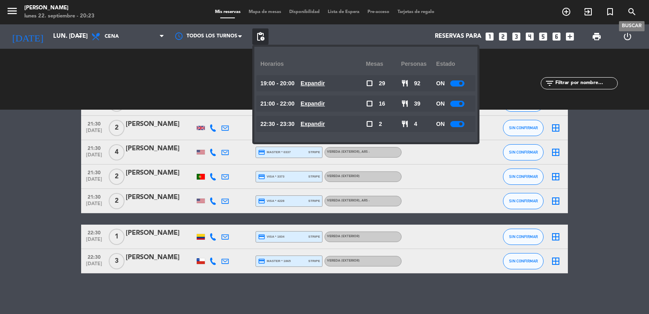
click at [627, 12] on span "search" at bounding box center [632, 12] width 22 height 14
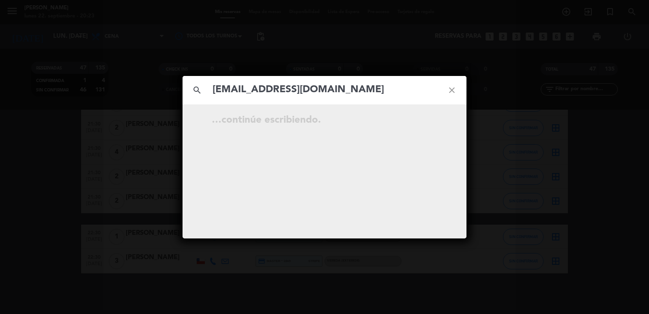
type input "[EMAIL_ADDRESS][DOMAIN_NAME]"
click at [434, 124] on icon "open_in_new" at bounding box center [432, 121] width 10 height 10
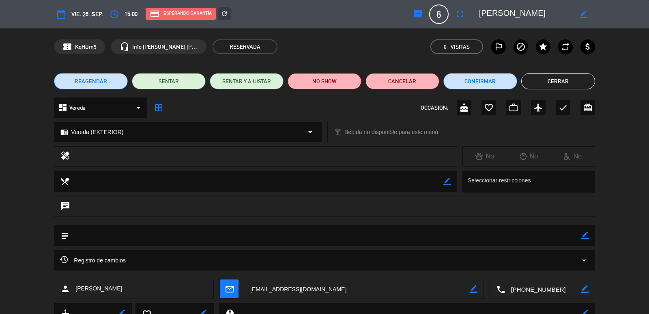
click at [94, 82] on span "REAGENDAR" at bounding box center [91, 81] width 32 height 9
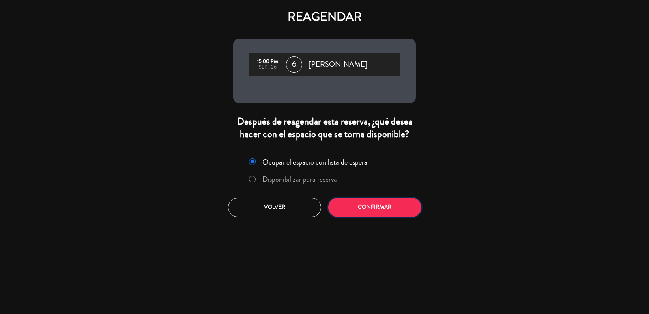
click at [367, 205] on button "Confirmar" at bounding box center [374, 207] width 93 height 19
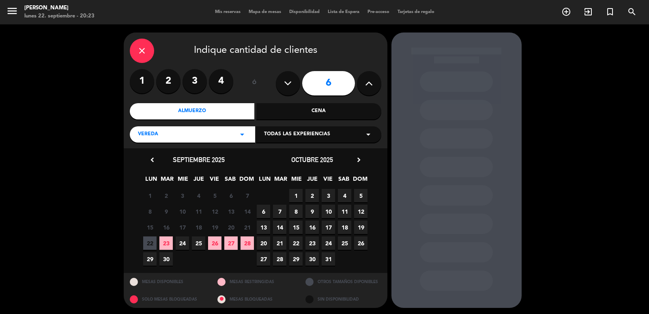
click at [209, 242] on span "26" at bounding box center [214, 242] width 13 height 13
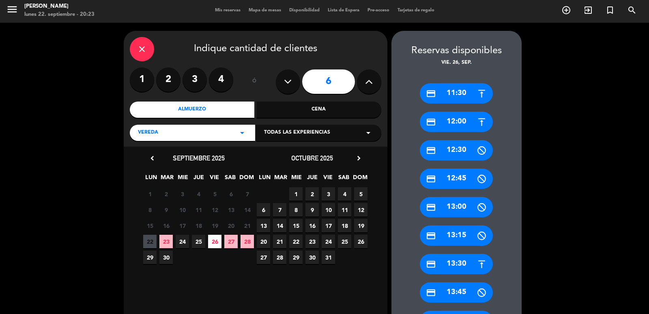
scroll to position [164, 0]
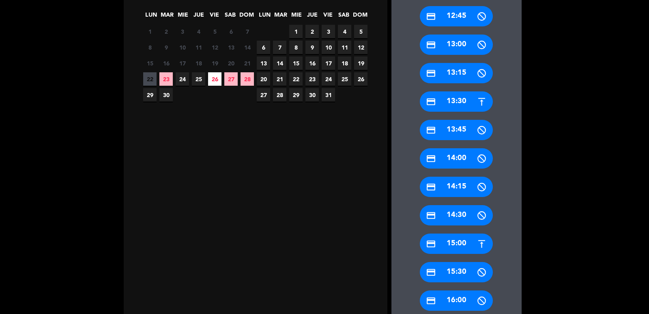
click at [468, 242] on div "credit_card 15:00" at bounding box center [456, 243] width 73 height 20
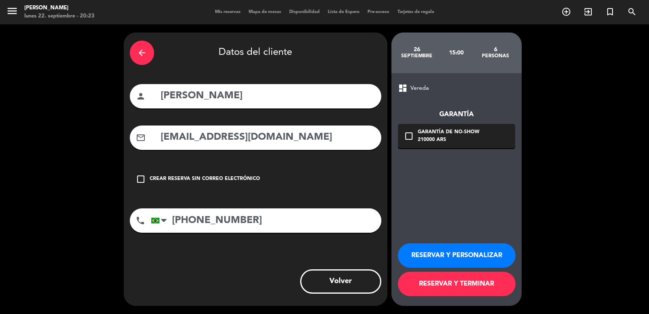
scroll to position [0, 0]
click at [436, 131] on div "Garantía de no-show" at bounding box center [449, 132] width 62 height 8
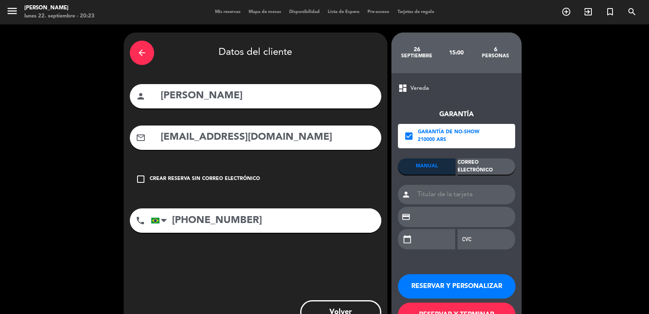
click at [496, 169] on div "Correo Electrónico" at bounding box center [487, 166] width 58 height 16
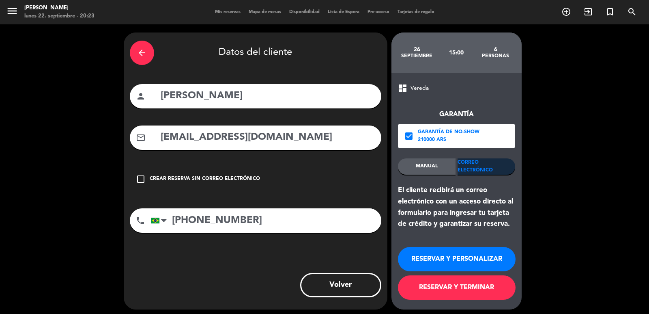
click at [484, 265] on button "RESERVAR Y PERSONALIZAR" at bounding box center [457, 259] width 118 height 24
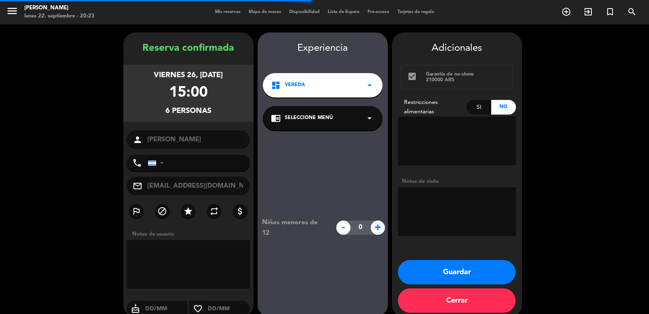
type input "[PHONE_NUMBER]"
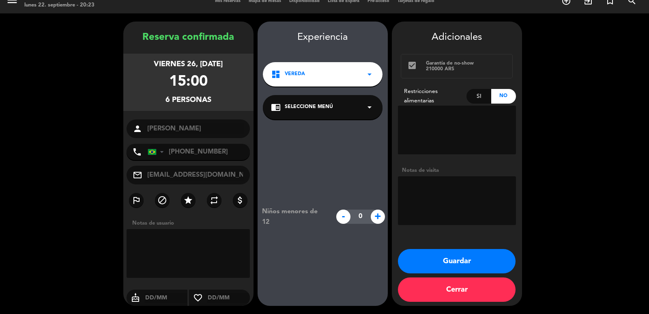
click at [423, 258] on button "Guardar" at bounding box center [457, 261] width 118 height 24
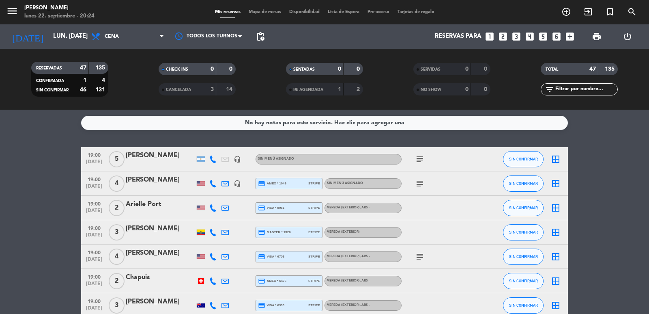
click at [541, 36] on icon "looks_5" at bounding box center [543, 36] width 11 height 11
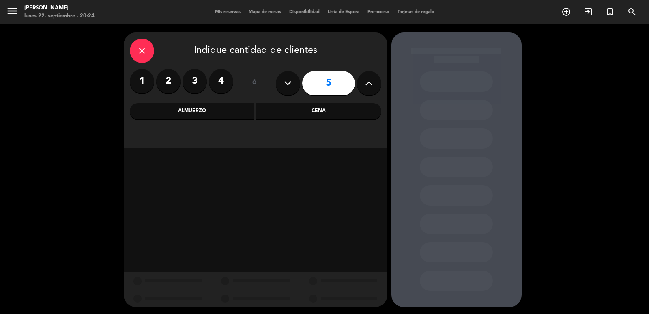
click at [207, 112] on div "Almuerzo" at bounding box center [192, 111] width 125 height 16
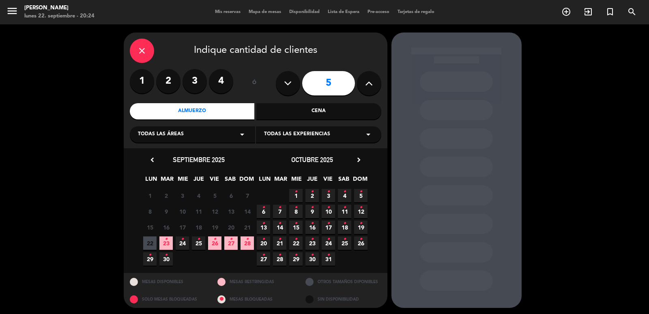
click at [166, 242] on icon "•" at bounding box center [166, 239] width 3 height 13
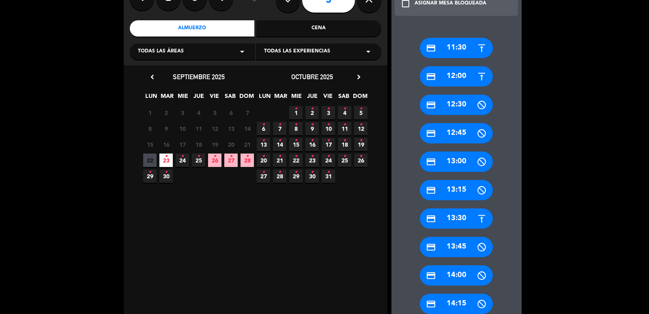
scroll to position [164, 0]
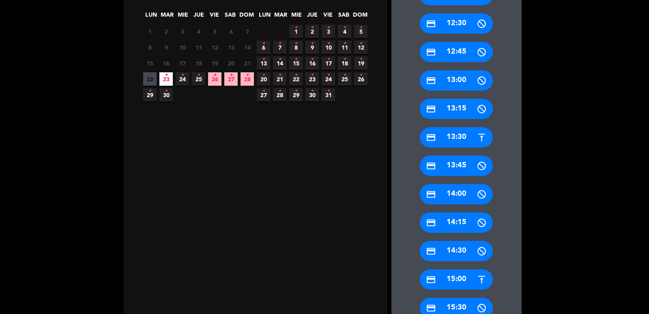
click at [465, 279] on div "credit_card 15:00" at bounding box center [456, 279] width 73 height 20
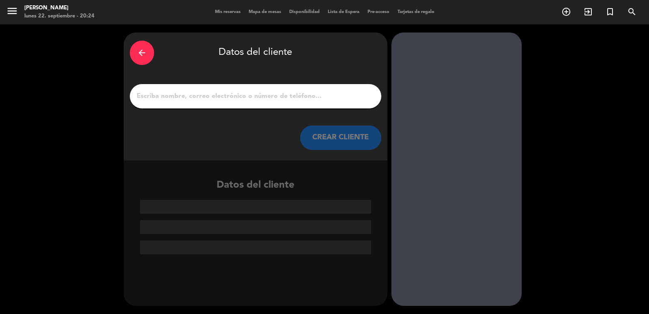
scroll to position [0, 0]
click at [262, 94] on input "1" at bounding box center [255, 96] width 239 height 11
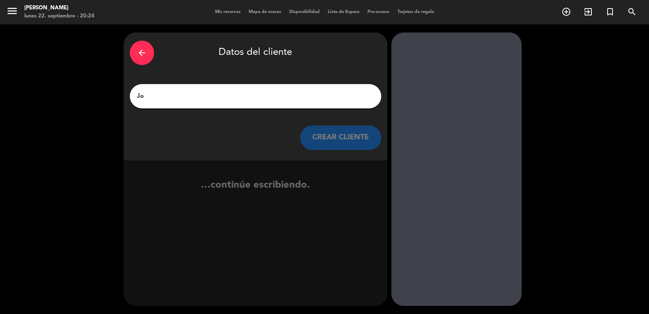
type input "J"
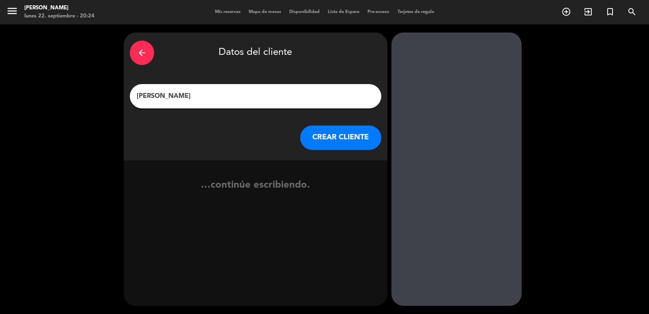
type input "[PERSON_NAME]"
click at [335, 138] on button "CREAR CLIENTE" at bounding box center [340, 137] width 81 height 24
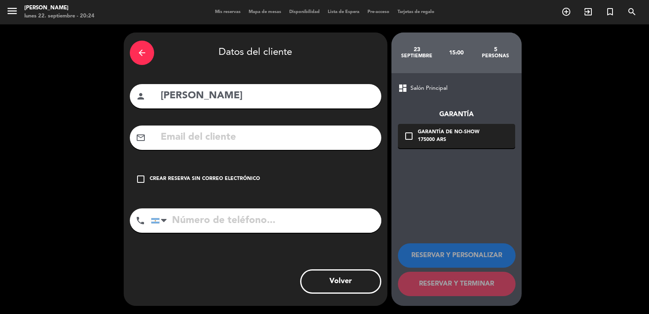
click at [224, 133] on input "text" at bounding box center [267, 137] width 215 height 17
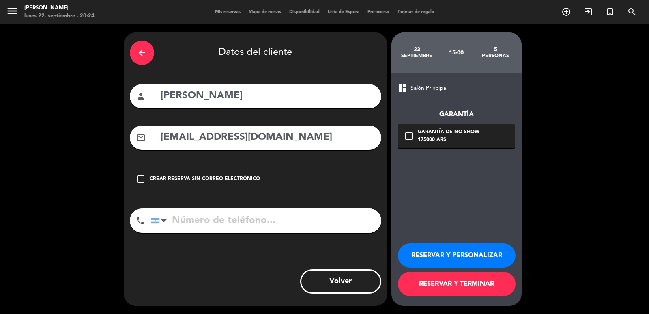
type input "[EMAIL_ADDRESS][DOMAIN_NAME]"
click at [250, 217] on input "tel" at bounding box center [266, 220] width 231 height 24
type input "[PHONE_NUMBER]"
click at [441, 142] on div "175000 ARS" at bounding box center [449, 140] width 62 height 8
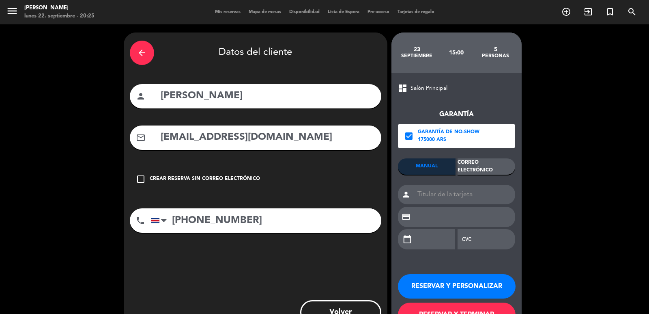
click at [480, 168] on div "Correo Electrónico" at bounding box center [487, 166] width 58 height 16
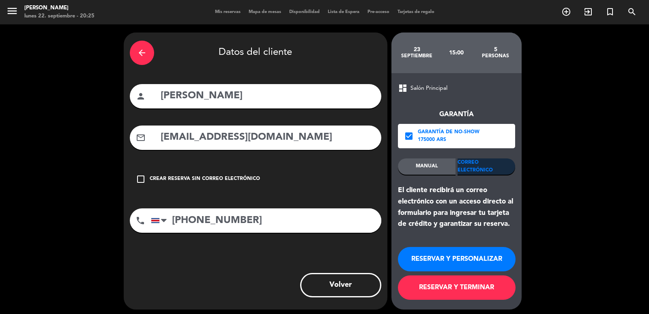
click at [480, 244] on div "RESERVAR Y PERSONALIZAR RESERVAR Y TERMINAR" at bounding box center [456, 270] width 117 height 80
click at [475, 248] on button "RESERVAR Y PERSONALIZAR" at bounding box center [457, 259] width 118 height 24
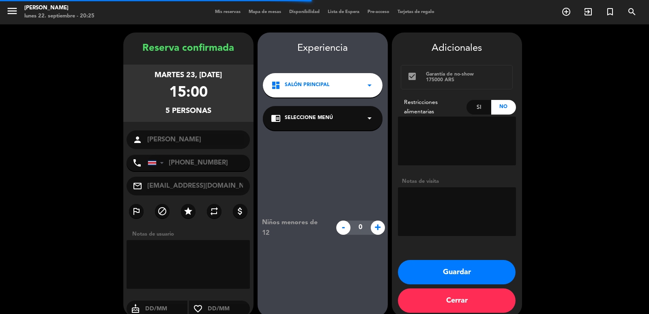
scroll to position [11, 0]
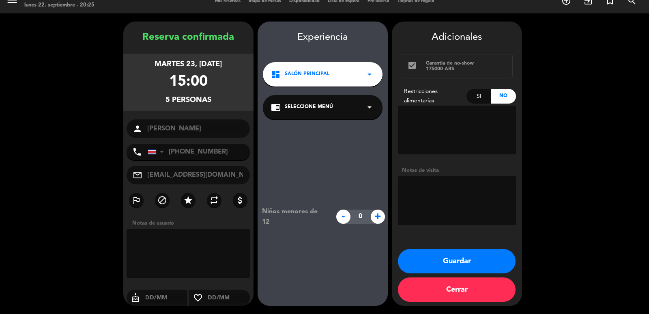
click at [302, 77] on span "Salón Principal" at bounding box center [307, 74] width 45 height 8
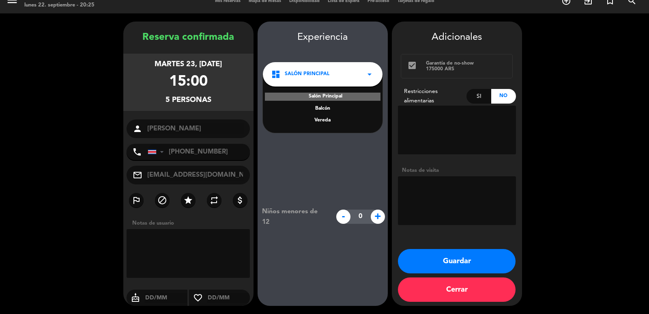
click at [318, 114] on div "Salón Principal [PERSON_NAME]" at bounding box center [323, 103] width 120 height 58
click at [319, 119] on div "Vereda" at bounding box center [322, 120] width 103 height 8
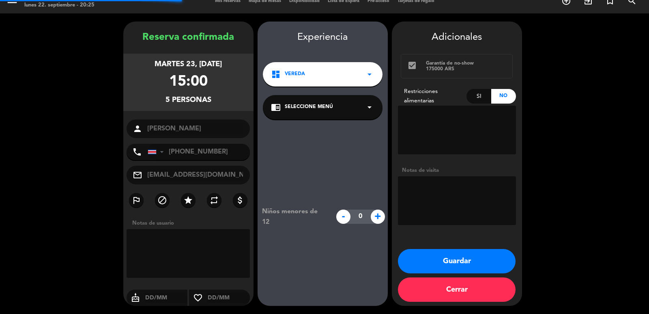
click at [320, 110] on span "Seleccione Menú" at bounding box center [309, 107] width 48 height 8
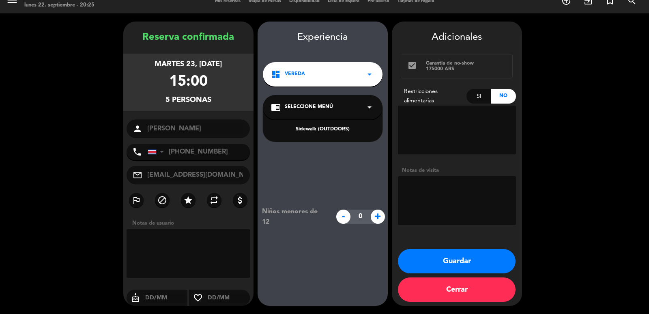
click at [323, 127] on div "Sidewalk (OUTDOORS)" at bounding box center [322, 129] width 103 height 8
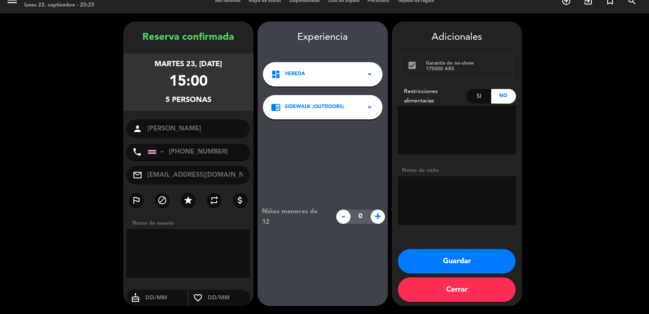
click at [444, 205] on textarea at bounding box center [457, 200] width 118 height 49
click at [442, 261] on button "Guardar" at bounding box center [457, 261] width 118 height 24
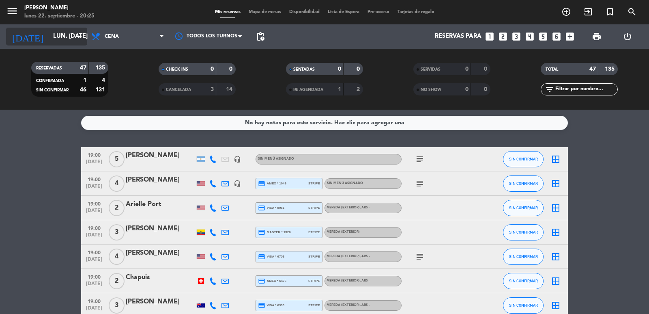
click at [72, 33] on input "lun. [DATE]" at bounding box center [88, 36] width 78 height 15
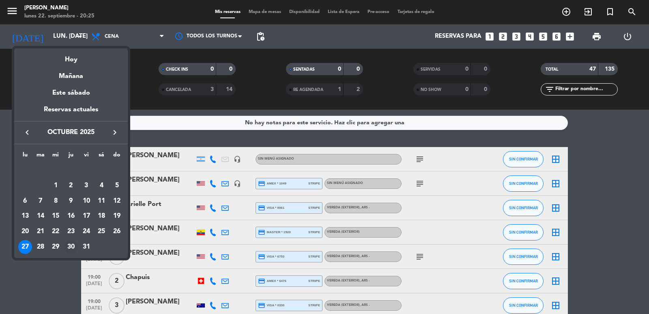
click at [73, 244] on div "30" at bounding box center [71, 247] width 14 height 14
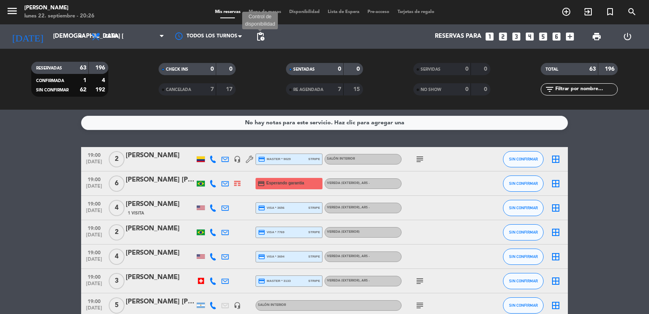
click at [259, 38] on span "pending_actions" at bounding box center [261, 37] width 10 height 10
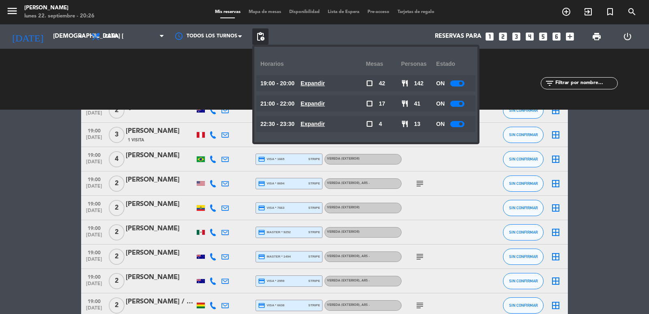
scroll to position [974, 0]
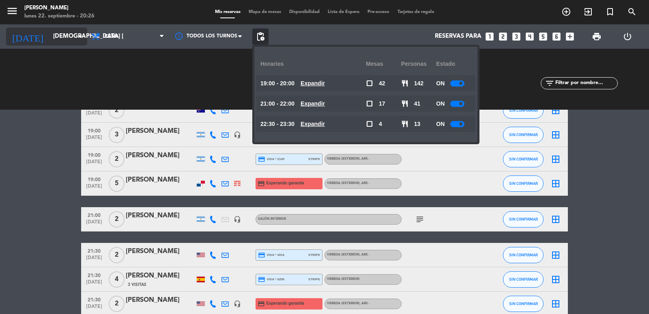
click at [69, 32] on input "[DEMOGRAPHIC_DATA] [DATE]" at bounding box center [88, 36] width 78 height 15
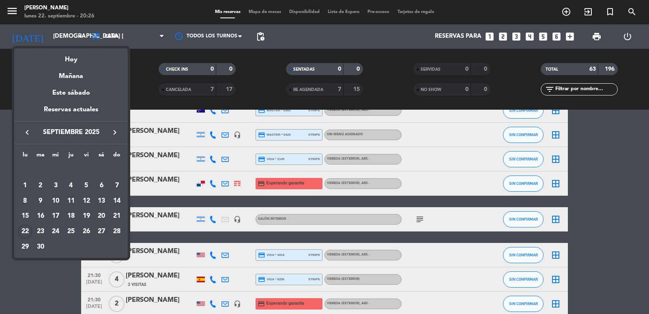
click at [102, 233] on div "27" at bounding box center [102, 231] width 14 height 14
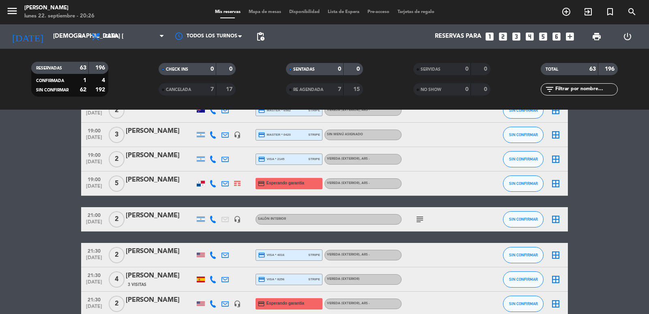
type input "sáb. [DATE]"
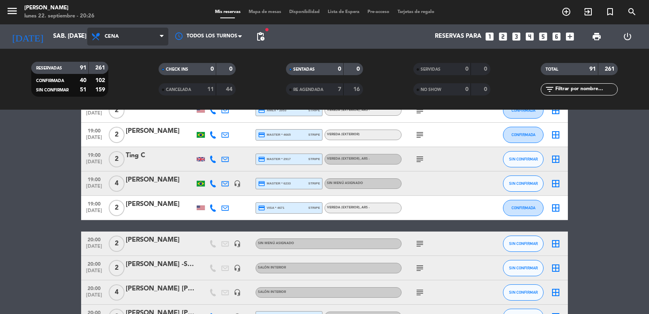
click at [144, 39] on span "Cena" at bounding box center [127, 37] width 81 height 18
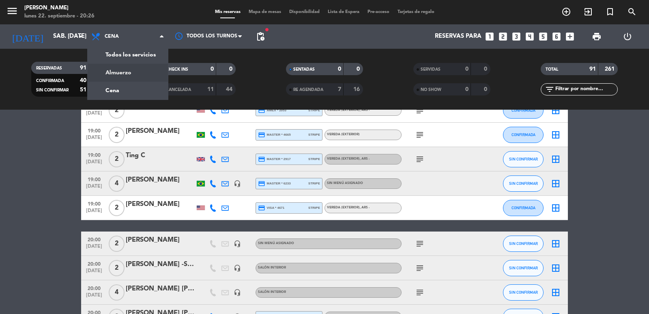
click at [140, 76] on div "menu [PERSON_NAME] lunes 22. septiembre - 20:26 Mis reservas Mapa de mesas Disp…" at bounding box center [324, 55] width 649 height 110
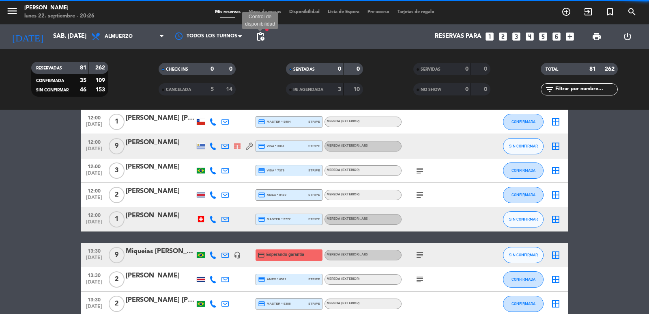
click at [258, 38] on span "pending_actions" at bounding box center [261, 37] width 10 height 10
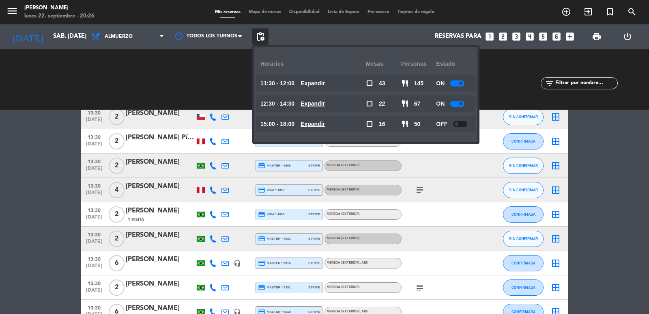
scroll to position [1461, 0]
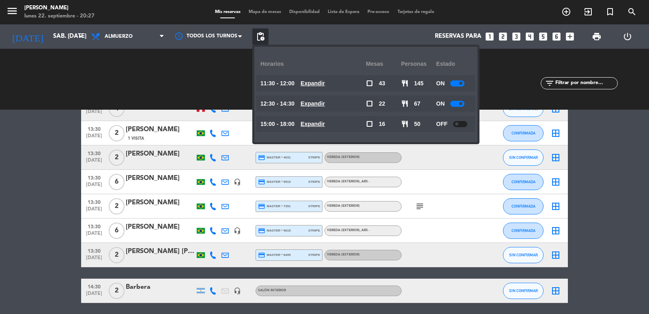
click at [506, 37] on icon "looks_two" at bounding box center [503, 36] width 11 height 11
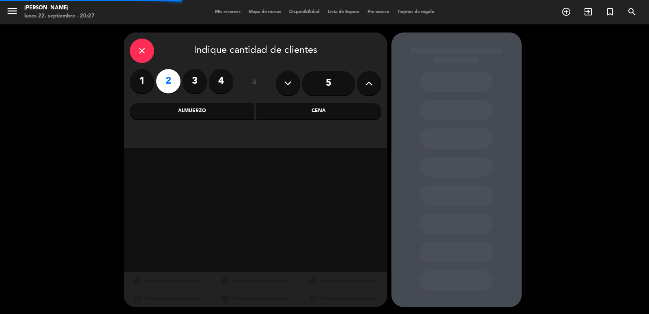
click at [185, 118] on div "Almuerzo" at bounding box center [192, 111] width 125 height 16
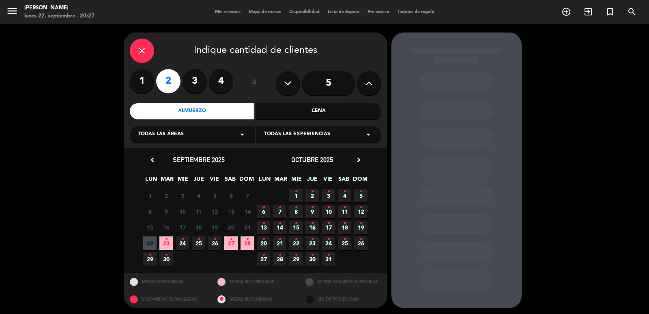
click at [159, 259] on span "30 •" at bounding box center [165, 258] width 13 height 13
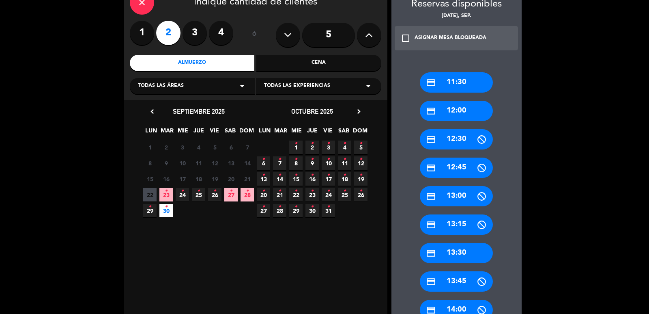
scroll to position [164, 0]
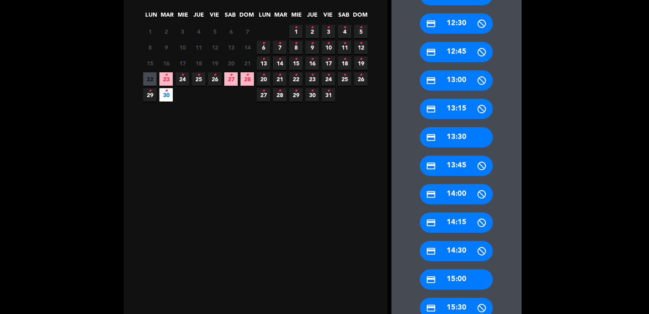
click at [466, 282] on div "credit_card 15:00" at bounding box center [456, 279] width 73 height 20
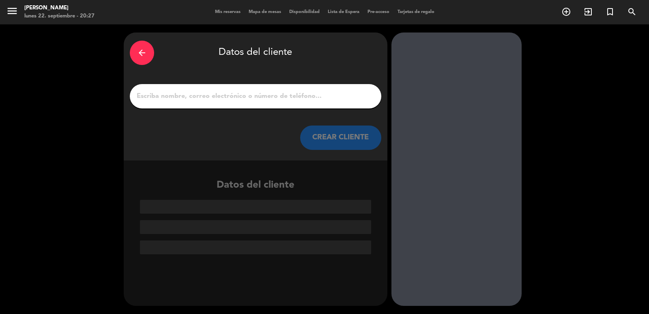
scroll to position [0, 0]
click at [255, 97] on input "1" at bounding box center [255, 96] width 239 height 11
paste input "[PERSON_NAME] [PERSON_NAME] Vereau"
type input "[PERSON_NAME] [PERSON_NAME] Vereau"
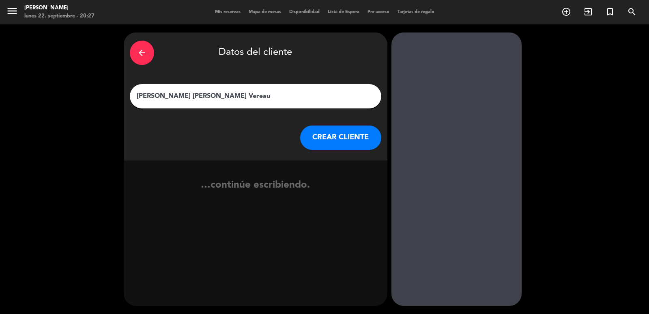
click at [308, 137] on button "CREAR CLIENTE" at bounding box center [340, 137] width 81 height 24
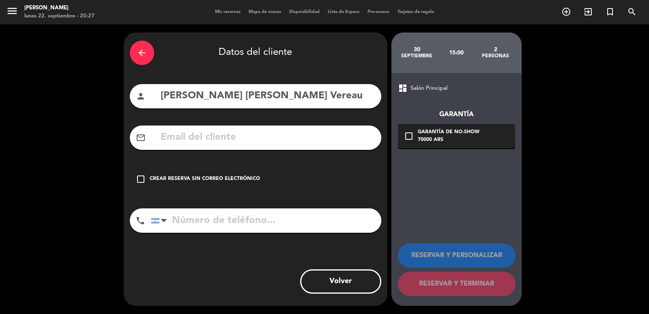
click at [237, 147] on div "mail_outline" at bounding box center [256, 137] width 252 height 24
click at [239, 142] on input "text" at bounding box center [267, 137] width 215 height 17
paste input "[EMAIL_ADDRESS][DOMAIN_NAME]"
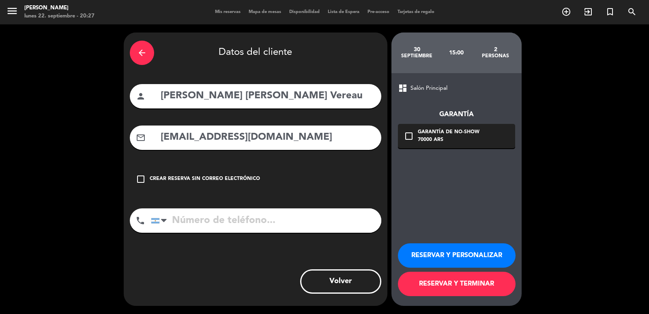
type input "[EMAIL_ADDRESS][DOMAIN_NAME]"
click at [246, 218] on input "tel" at bounding box center [266, 220] width 231 height 24
click at [221, 220] on input "tel" at bounding box center [266, 220] width 231 height 24
paste input "[PHONE_NUMBER]"
type input "[PHONE_NUMBER]"
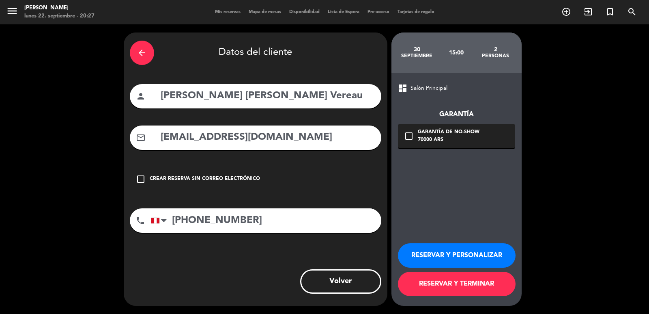
click at [465, 140] on div "70000 ARS" at bounding box center [449, 140] width 62 height 8
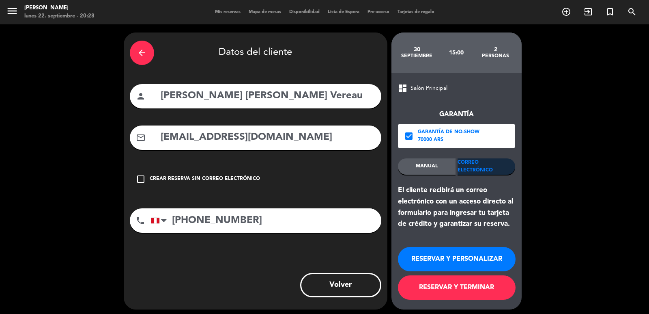
click at [487, 258] on button "RESERVAR Y PERSONALIZAR" at bounding box center [457, 259] width 118 height 24
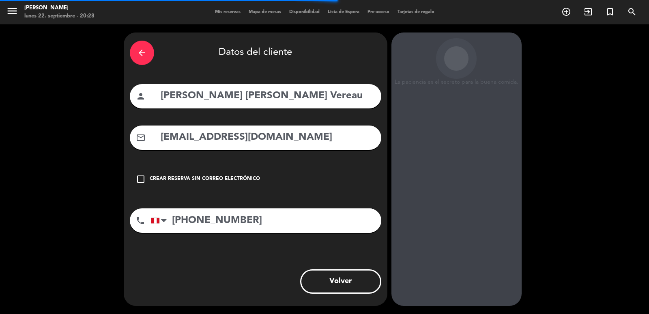
scroll to position [11, 0]
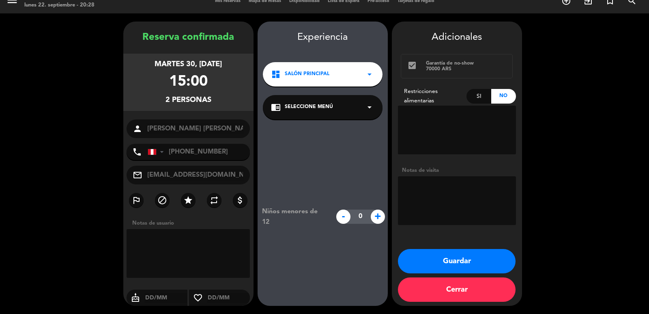
click at [316, 75] on span "Salón Principal" at bounding box center [307, 74] width 45 height 8
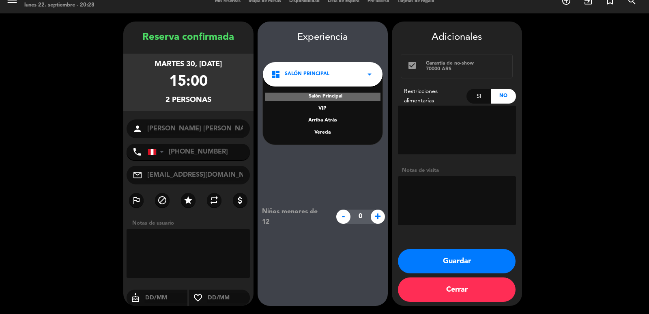
click at [328, 131] on div "Vereda" at bounding box center [322, 133] width 103 height 8
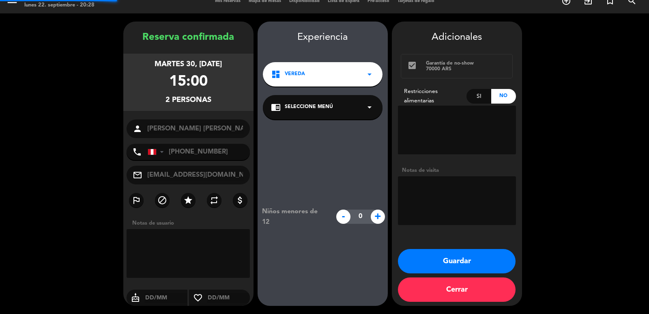
click at [329, 112] on div "chrome_reader_mode Seleccione Menú arrow_drop_down" at bounding box center [323, 107] width 120 height 24
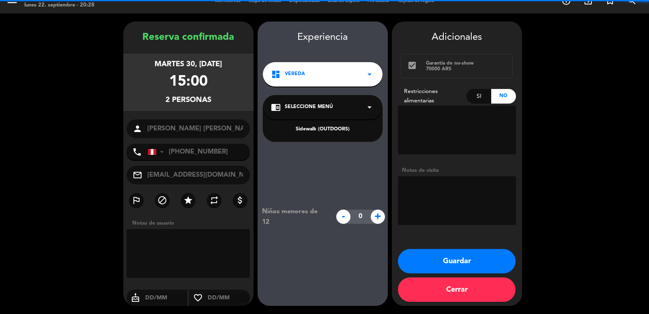
click at [327, 128] on div "Sidewalk (OUTDOORS)" at bounding box center [322, 129] width 103 height 8
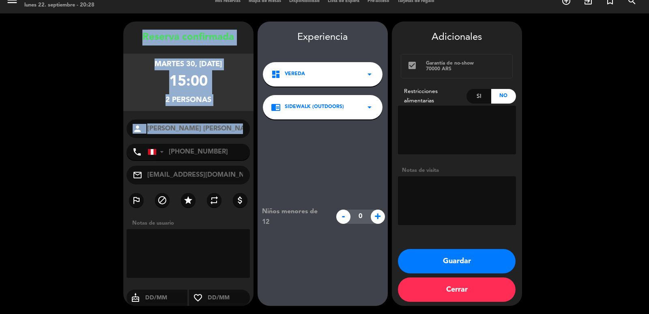
drag, startPoint x: 139, startPoint y: 27, endPoint x: 220, endPoint y: 142, distance: 140.7
click at [220, 142] on div "Reserva confirmada martes 30, sep. 2025 15:00 2 personas person Mariel Fernanda…" at bounding box center [188, 164] width 130 height 284
copy div "Reserva confirmada martes 30, sep. 2025 15:00 2 personas person"
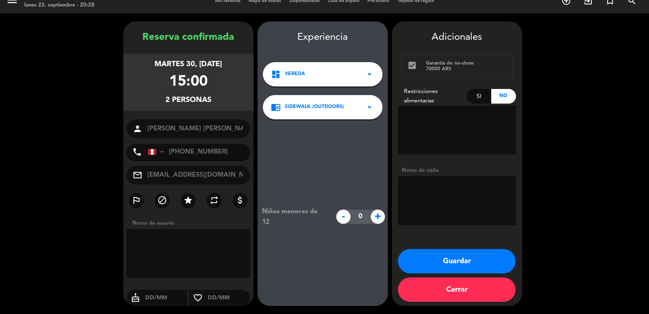
click at [435, 248] on div "Adicionales check_box Garantía de no-show 70000 ARS Restricciones alimentarias …" at bounding box center [457, 164] width 130 height 284
click at [440, 255] on button "Guardar" at bounding box center [457, 261] width 118 height 24
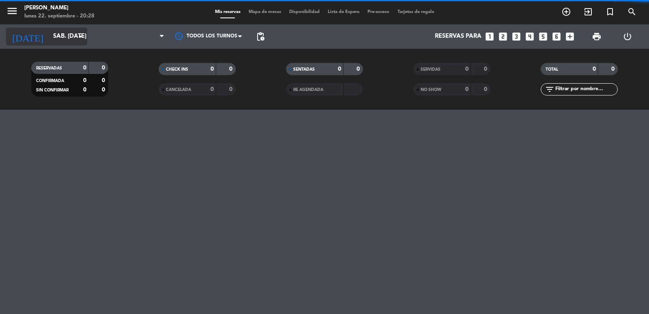
click at [63, 36] on input "sáb. [DATE]" at bounding box center [88, 36] width 78 height 15
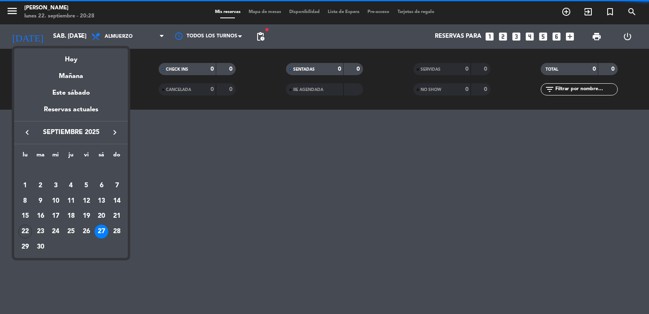
click at [106, 130] on span "septiembre 2025" at bounding box center [70, 132] width 73 height 11
click at [113, 132] on icon "keyboard_arrow_right" at bounding box center [115, 132] width 10 height 10
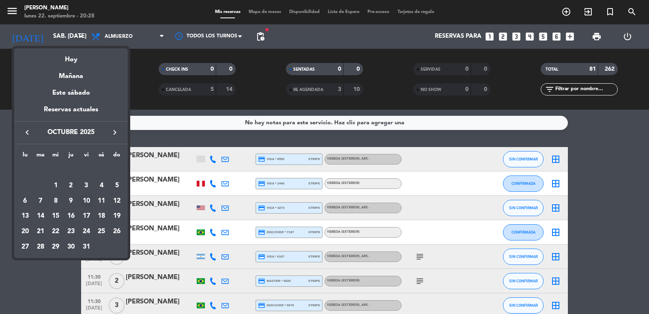
click at [89, 200] on div "10" at bounding box center [87, 201] width 14 height 14
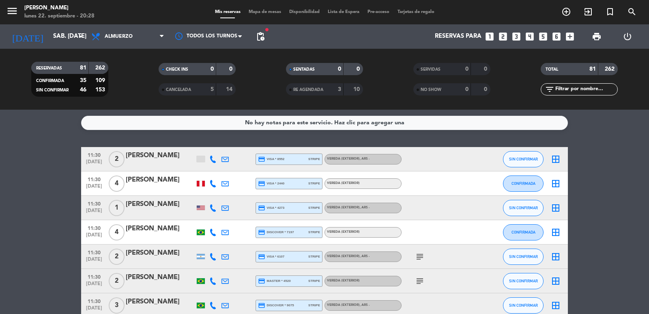
type input "vie. 10 oct."
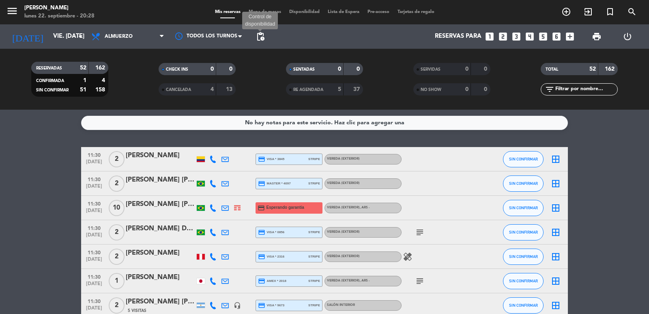
click at [257, 38] on span "pending_actions" at bounding box center [261, 37] width 10 height 10
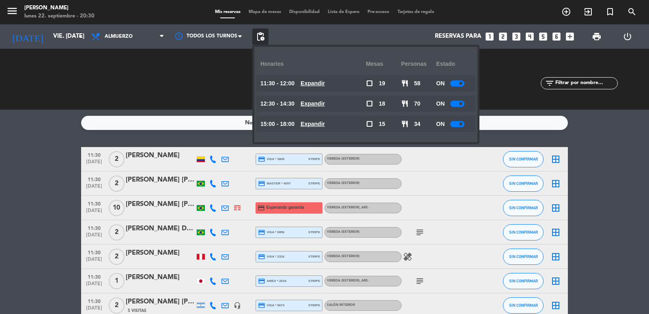
click at [527, 37] on icon "looks_4" at bounding box center [530, 36] width 11 height 11
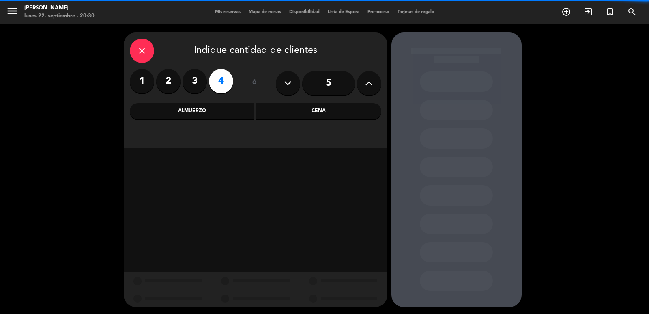
click at [289, 111] on div "Cena" at bounding box center [318, 111] width 125 height 16
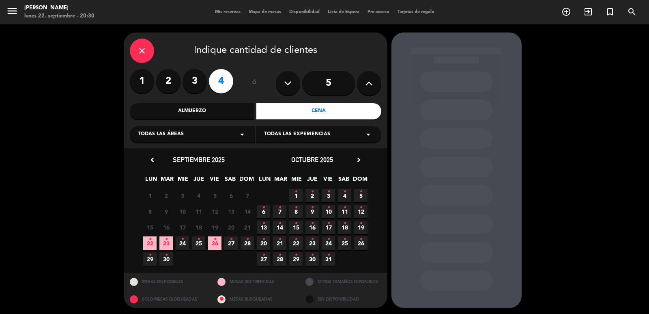
click at [164, 239] on span "23 •" at bounding box center [165, 242] width 13 height 13
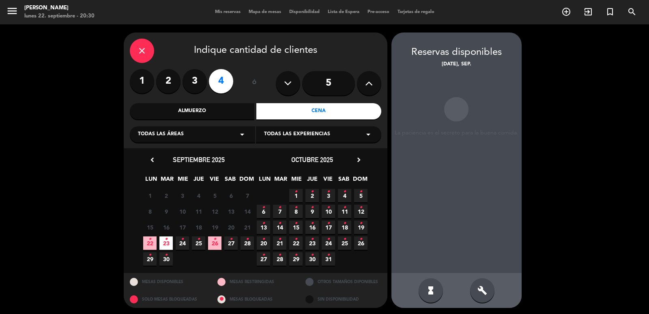
scroll to position [2, 0]
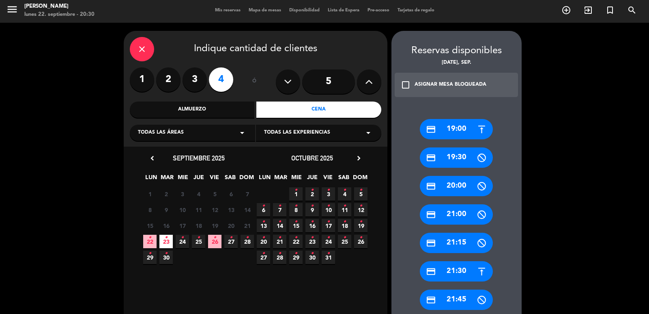
click at [470, 131] on div "credit_card 19:00" at bounding box center [456, 129] width 73 height 20
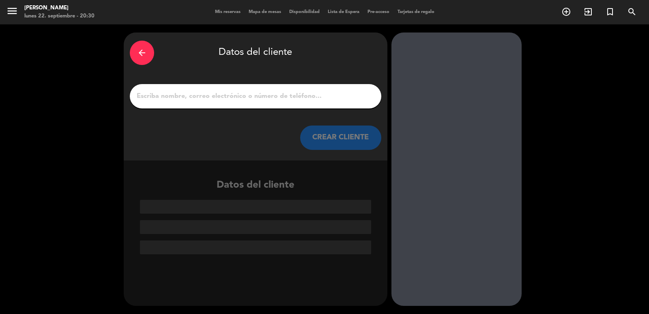
scroll to position [0, 0]
click at [250, 98] on input "1" at bounding box center [255, 96] width 239 height 11
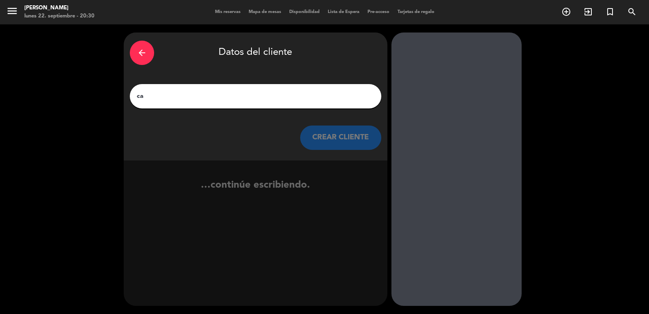
type input "c"
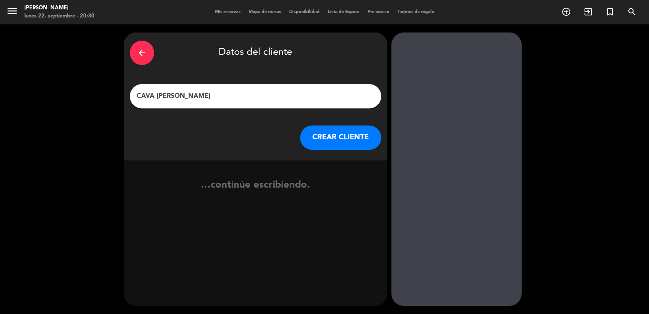
type input "CAVA NICOLAS ANGELINI"
click at [327, 135] on button "CREAR CLIENTE" at bounding box center [340, 137] width 81 height 24
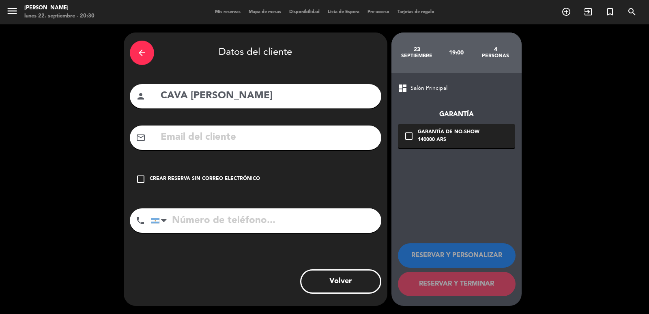
click at [237, 142] on input "text" at bounding box center [267, 137] width 215 height 17
click at [235, 142] on input "text" at bounding box center [267, 137] width 215 height 17
click at [236, 178] on div "Crear reserva sin correo electrónico" at bounding box center [205, 179] width 110 height 8
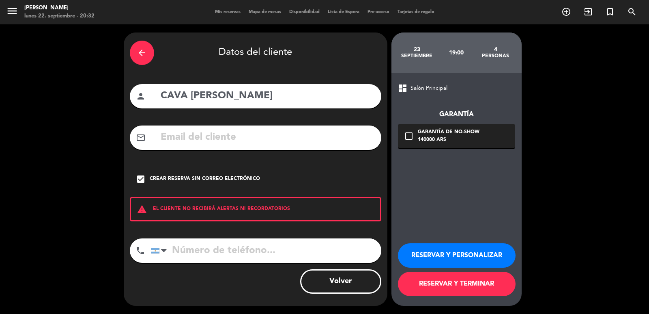
click at [461, 255] on button "RESERVAR Y PERSONALIZAR" at bounding box center [457, 255] width 118 height 24
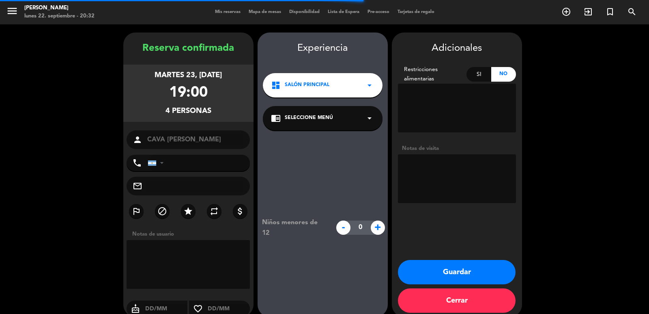
scroll to position [11, 0]
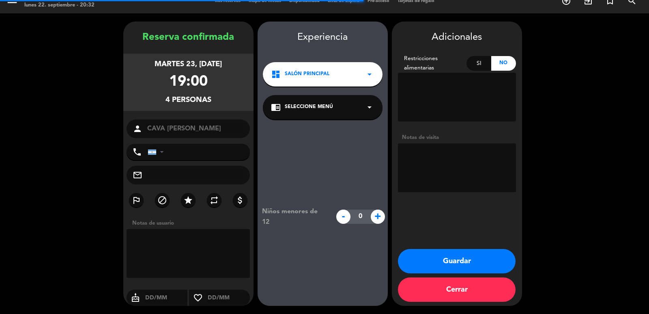
click at [421, 163] on textarea at bounding box center [457, 167] width 118 height 49
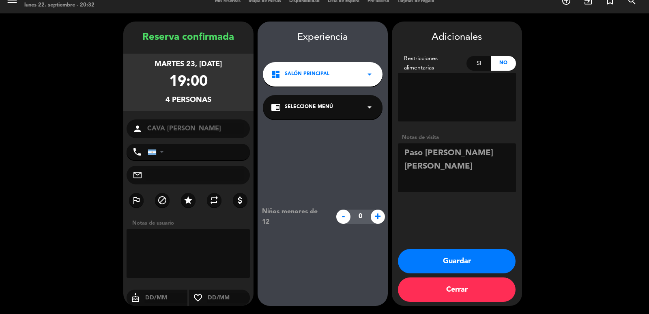
type textarea "Paso valeria ag hoffmann"
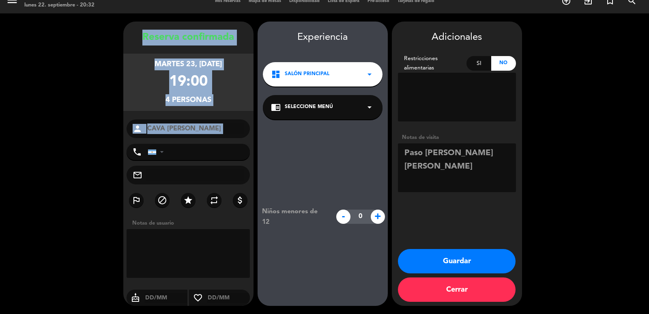
drag, startPoint x: 130, startPoint y: 31, endPoint x: 201, endPoint y: 141, distance: 130.9
click at [201, 141] on div "Reserva confirmada martes 23, sep. 2025 19:00 4 personas person CAVA NICOLAS AN…" at bounding box center [188, 172] width 130 height 284
copy div "Reserva confirmada martes 23, sep. 2025 19:00 4 personas person"
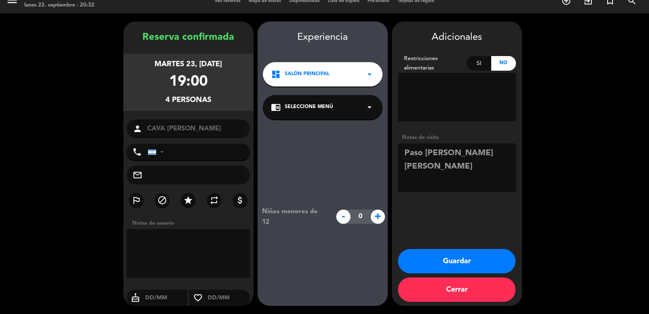
click at [181, 173] on input "text" at bounding box center [196, 174] width 98 height 11
paste input "nangelini@msa.com.ar"
type input "nangelini@msa.com.ar"
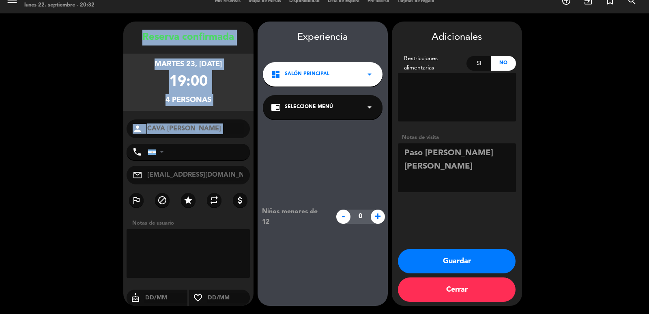
drag, startPoint x: 131, startPoint y: 32, endPoint x: 213, endPoint y: 139, distance: 134.7
click at [213, 139] on div "Reserva confirmada martes 23, sep. 2025 19:00 4 personas person CAVA NICOLAS AN…" at bounding box center [188, 172] width 130 height 284
copy div "Reserva confirmada martes 23, sep. 2025 19:00 4 personas person"
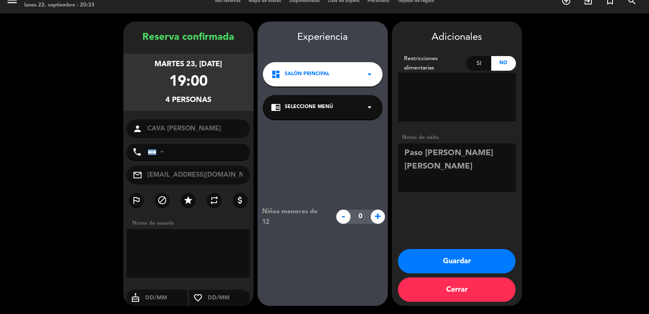
click at [403, 155] on textarea at bounding box center [457, 167] width 118 height 49
type textarea "cava Paso valeria ag hoffmann"
click at [468, 252] on button "Guardar" at bounding box center [457, 261] width 118 height 24
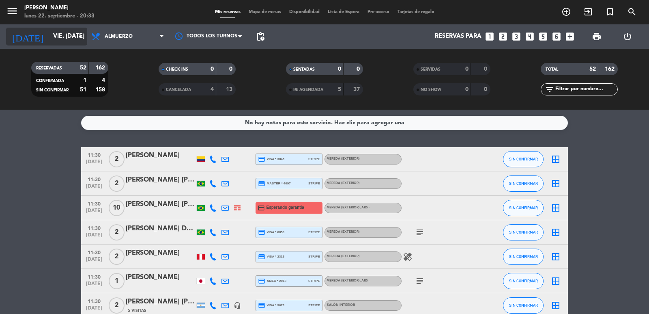
click at [62, 37] on input "vie. 10 oct." at bounding box center [88, 36] width 78 height 15
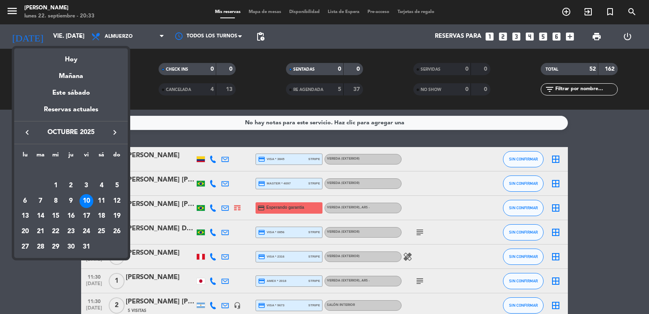
click at [80, 76] on div "Mañana" at bounding box center [71, 73] width 114 height 17
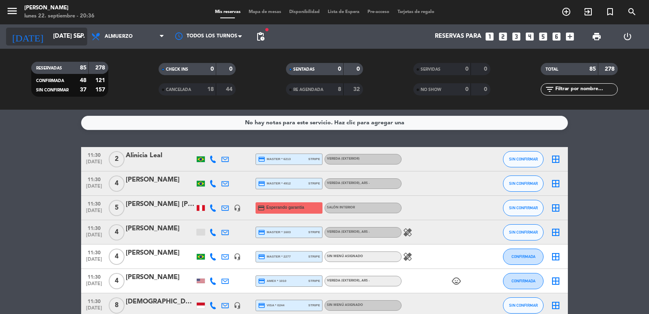
click at [73, 34] on input "[DATE] sep." at bounding box center [88, 36] width 78 height 15
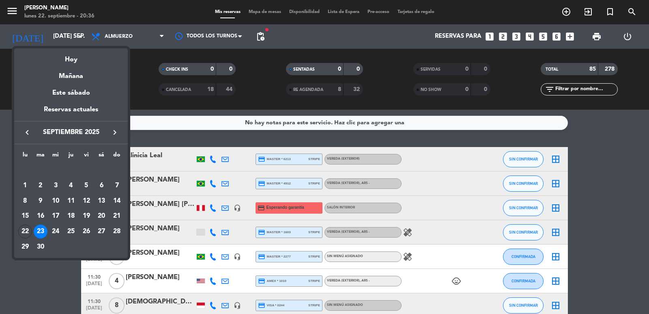
click at [141, 67] on div at bounding box center [324, 157] width 649 height 314
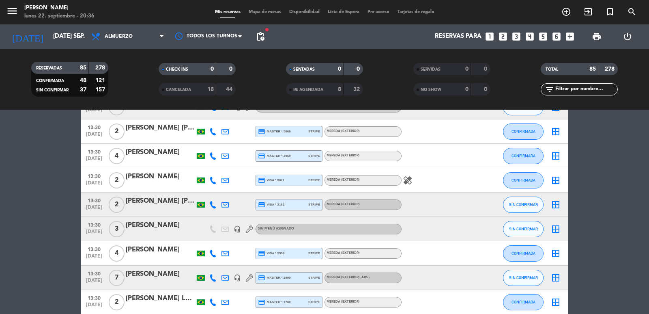
scroll to position [1623, 0]
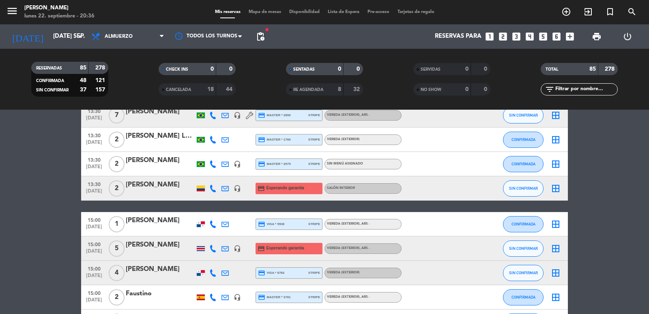
click at [263, 35] on span "pending_actions" at bounding box center [261, 37] width 10 height 10
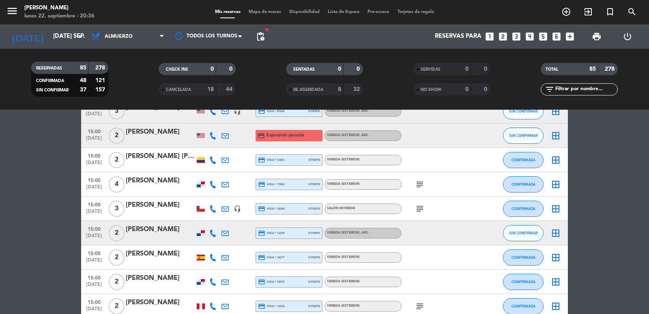
scroll to position [2000, 0]
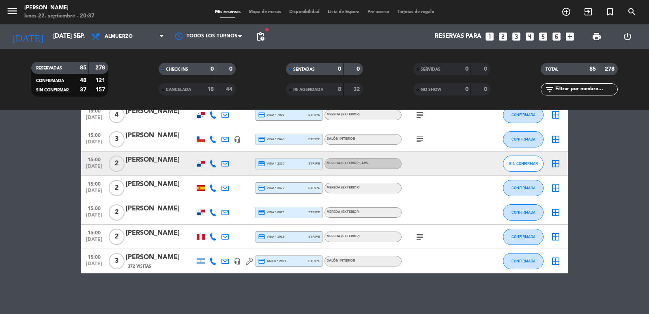
click at [256, 34] on span "pending_actions" at bounding box center [261, 37] width 10 height 10
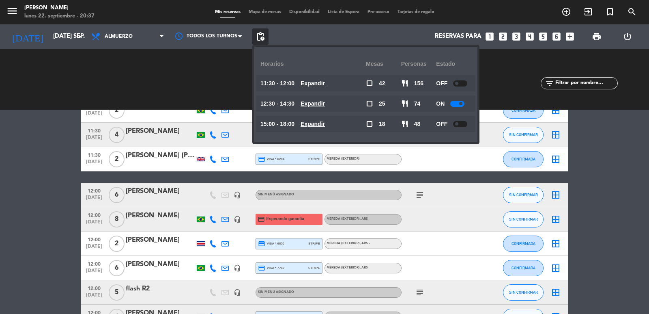
scroll to position [893, 0]
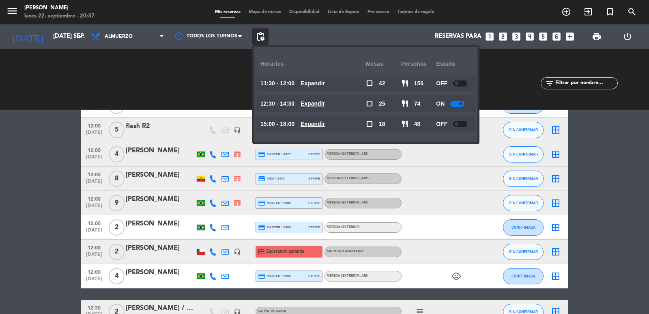
click at [53, 201] on bookings-row "11:30 sep. 23 2 Alinicia Leal credit_card master * 6213 stripe Vereda (EXTERIOR…" at bounding box center [324, 317] width 649 height 2127
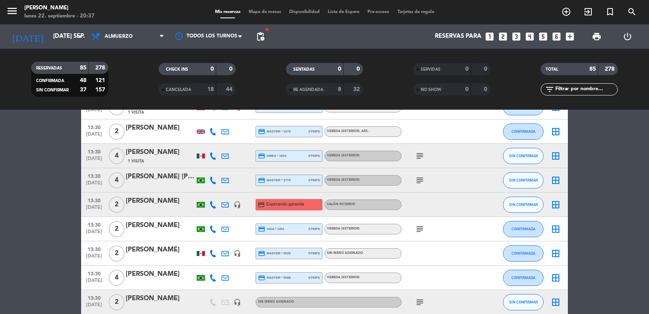
scroll to position [1623, 0]
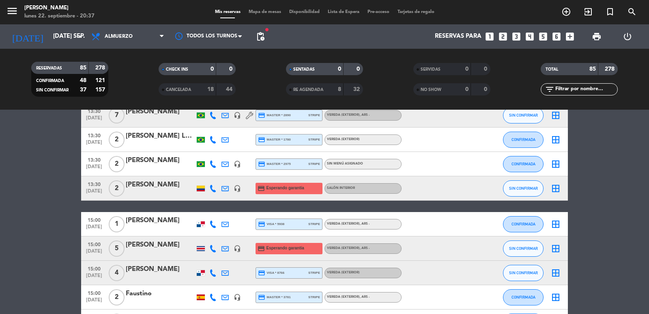
click at [262, 36] on span "pending_actions" at bounding box center [261, 37] width 10 height 10
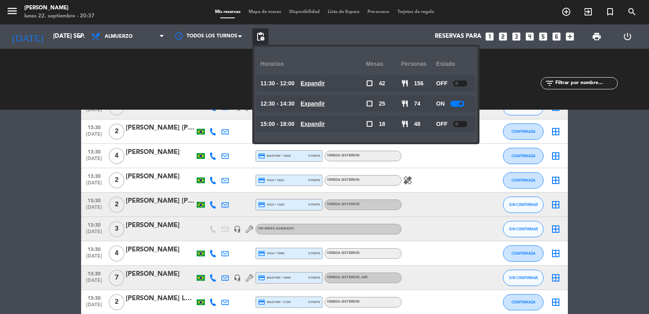
scroll to position [1055, 0]
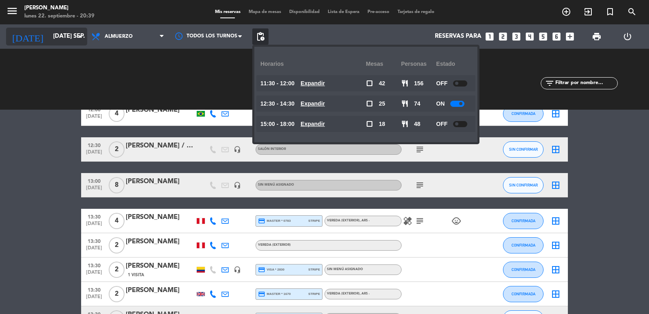
click at [67, 35] on input "[DATE] sep." at bounding box center [88, 36] width 78 height 15
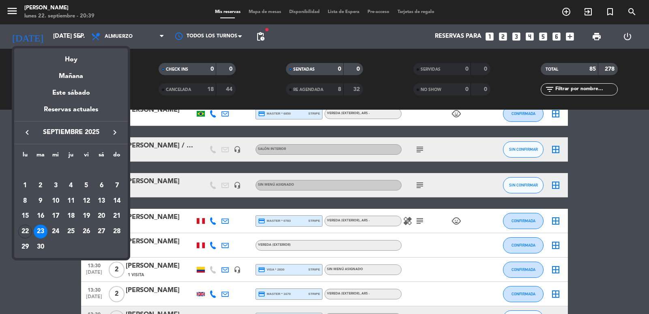
click at [116, 131] on icon "keyboard_arrow_right" at bounding box center [115, 132] width 10 height 10
click at [84, 200] on div "10" at bounding box center [87, 201] width 14 height 14
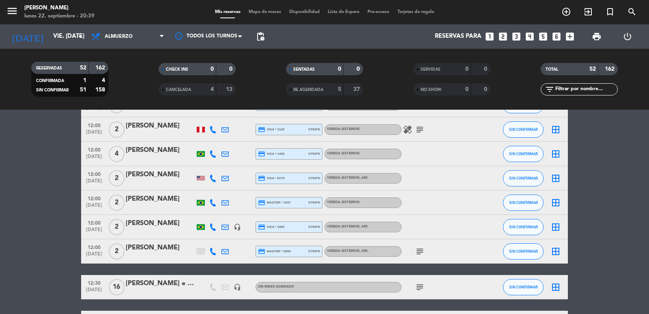
scroll to position [406, 0]
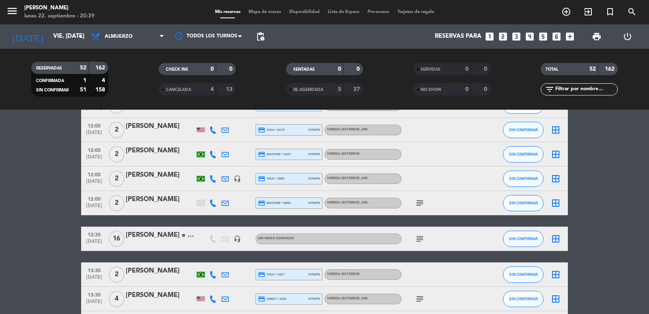
click at [261, 43] on span "pending_actions" at bounding box center [260, 36] width 16 height 16
click at [263, 39] on span "pending_actions" at bounding box center [261, 37] width 10 height 10
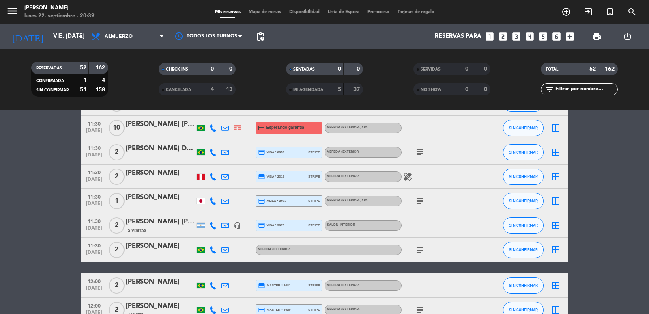
scroll to position [0, 0]
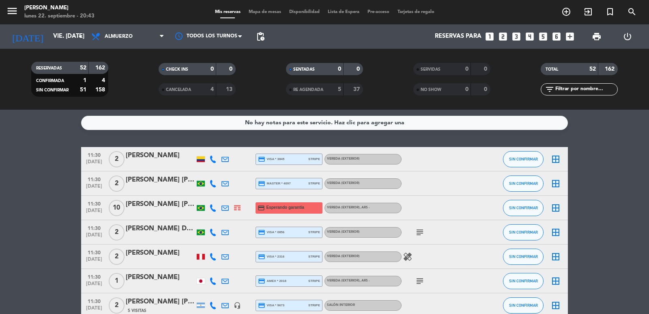
click at [57, 24] on div "menu Don Julio lunes 22. septiembre - 20:43 Mis reservas Mapa de mesas Disponib…" at bounding box center [324, 12] width 649 height 24
click at [60, 35] on input "vie. 10 oct." at bounding box center [88, 36] width 78 height 15
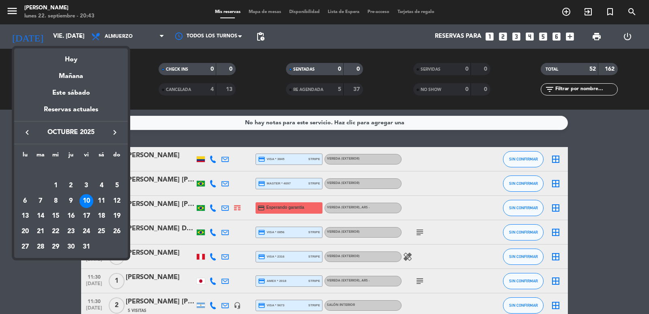
drag, startPoint x: 75, startPoint y: 73, endPoint x: 97, endPoint y: 100, distance: 34.3
click at [75, 74] on div "Mañana" at bounding box center [71, 73] width 114 height 17
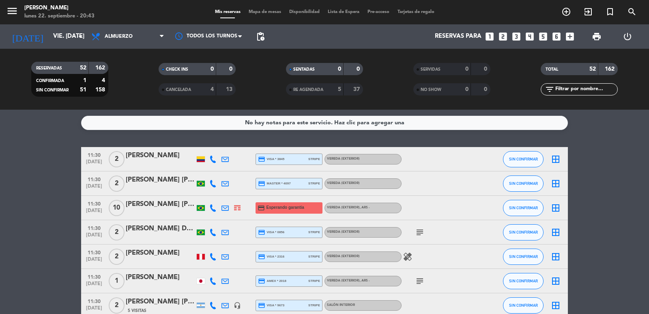
type input "[DATE] sep."
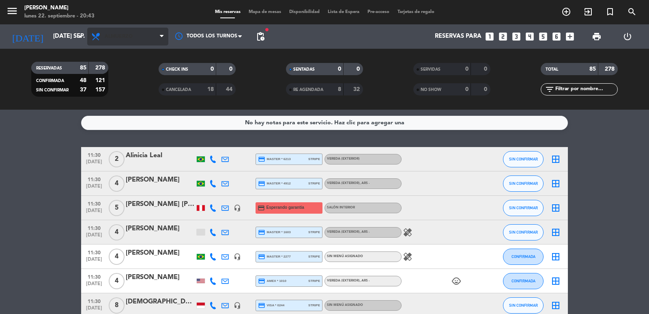
click at [136, 38] on span "Almuerzo" at bounding box center [127, 37] width 81 height 18
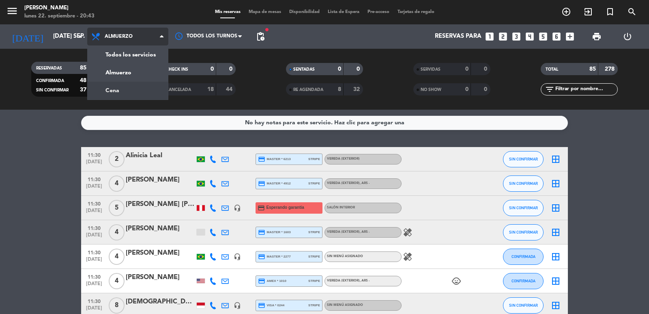
click at [122, 88] on div "menu Don Julio lunes 22. septiembre - 20:43 Mis reservas Mapa de mesas Disponib…" at bounding box center [324, 55] width 649 height 110
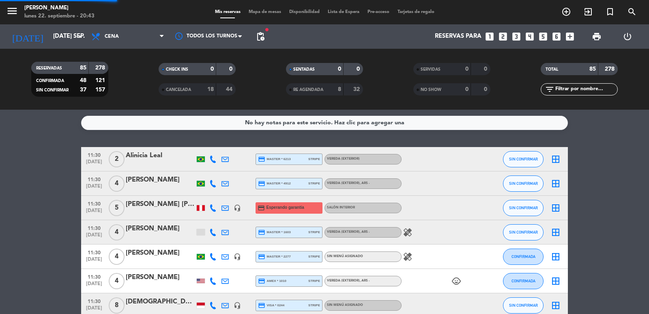
click at [580, 86] on input "text" at bounding box center [586, 89] width 63 height 9
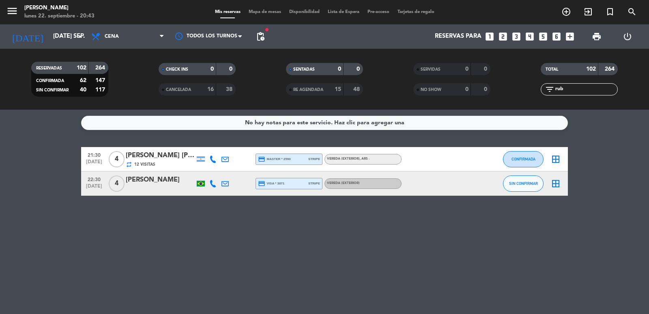
type input "rub"
click at [149, 164] on span "12 Visitas" at bounding box center [144, 164] width 21 height 6
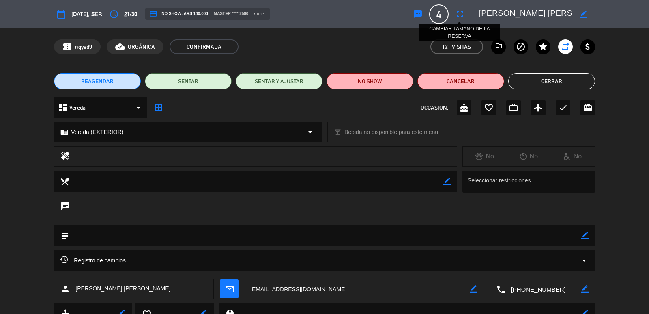
click at [457, 12] on icon "fullscreen" at bounding box center [460, 14] width 10 height 10
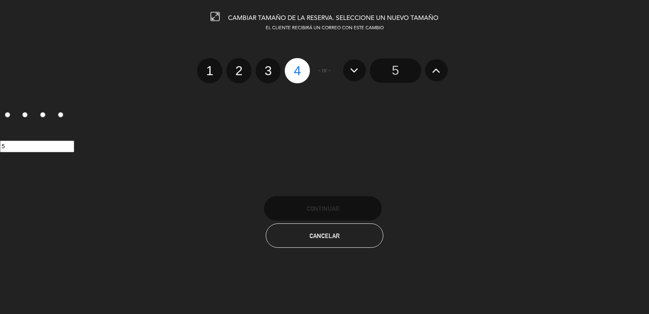
click at [434, 71] on icon at bounding box center [436, 70] width 9 height 13
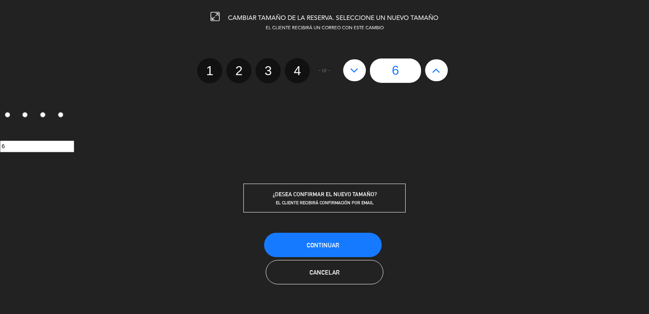
click at [433, 73] on icon at bounding box center [436, 70] width 9 height 13
type input "7"
click at [339, 65] on div "1 2 3 4 - or - 7" at bounding box center [325, 70] width 662 height 25
click at [350, 72] on button at bounding box center [354, 70] width 23 height 22
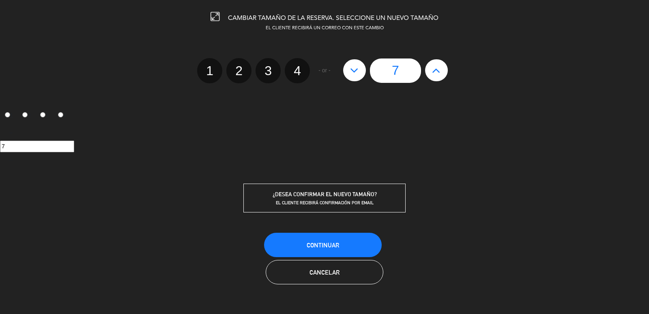
type input "6"
click at [306, 248] on button "Continuar" at bounding box center [323, 245] width 118 height 24
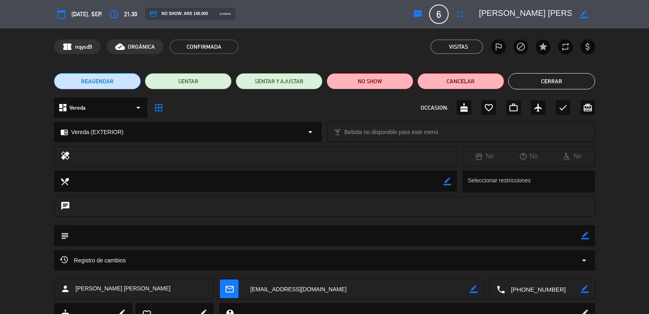
click at [220, 290] on span "mail_outline" at bounding box center [229, 288] width 19 height 19
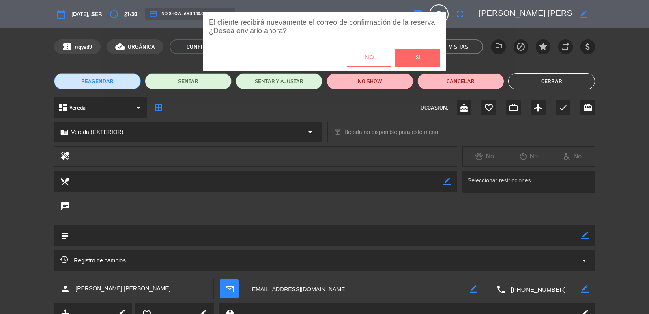
click at [416, 55] on span "Si" at bounding box center [418, 57] width 4 height 9
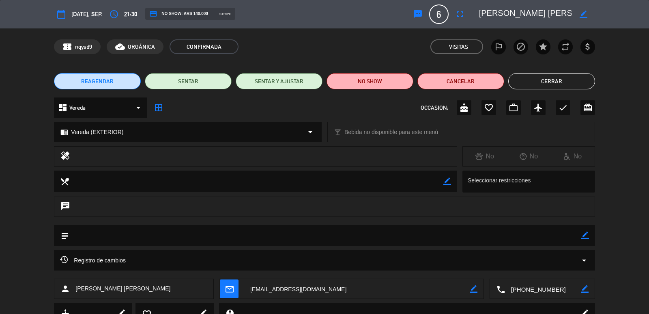
click at [558, 81] on button "Cerrar" at bounding box center [552, 81] width 87 height 16
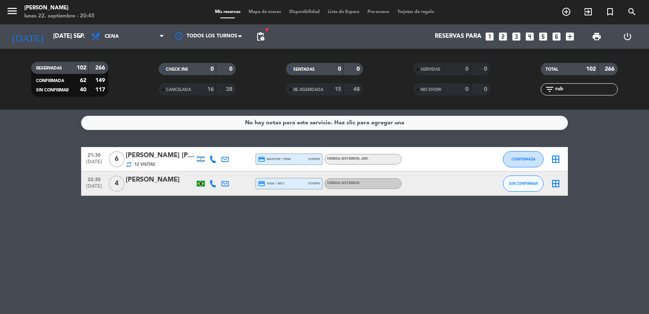
click at [505, 38] on icon "looks_two" at bounding box center [503, 36] width 11 height 11
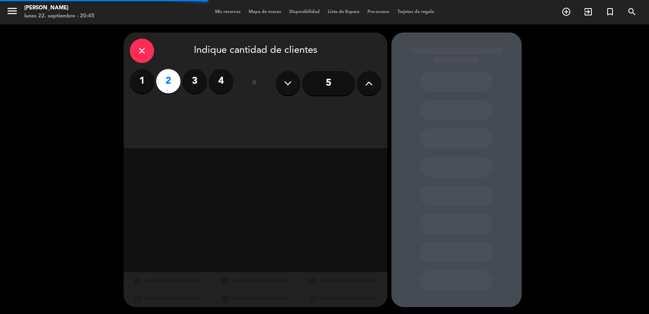
click at [228, 112] on div "close Indique cantidad de clientes 1 2 3 4 ó 5" at bounding box center [256, 90] width 264 height 116
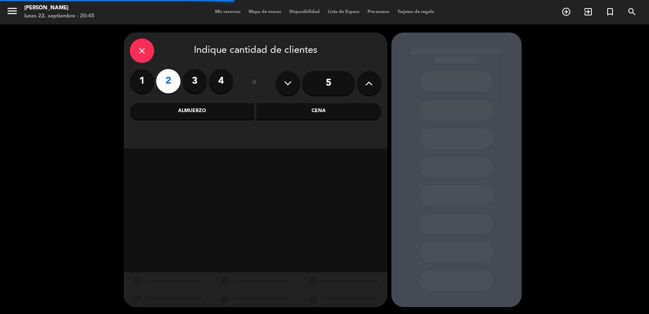
click at [224, 111] on div "Almuerzo" at bounding box center [192, 111] width 125 height 16
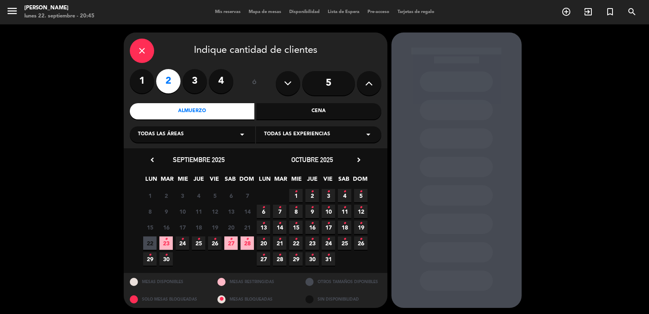
click at [198, 246] on span "25 •" at bounding box center [198, 242] width 13 height 13
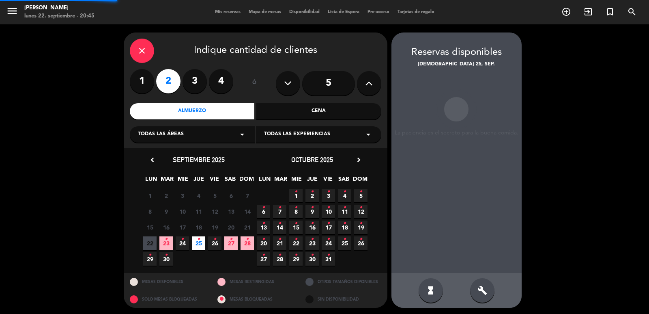
scroll to position [2, 0]
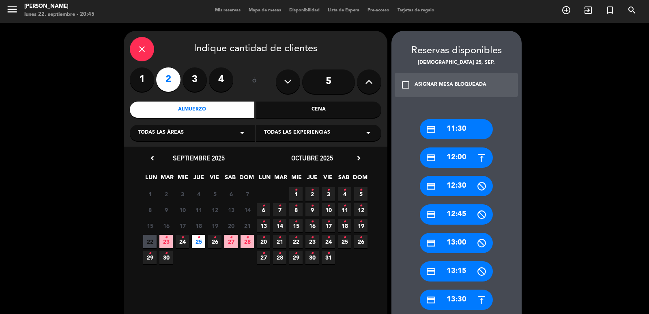
click at [464, 154] on div "credit_card 12:00" at bounding box center [456, 157] width 73 height 20
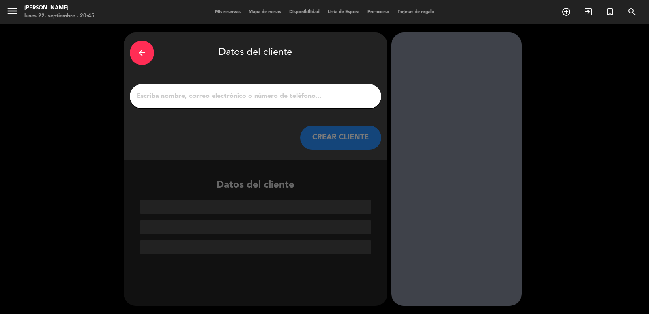
scroll to position [0, 0]
click at [305, 97] on input "1" at bounding box center [255, 96] width 239 height 11
paste input "Eduardo corte"
type input "Eduardo corte"
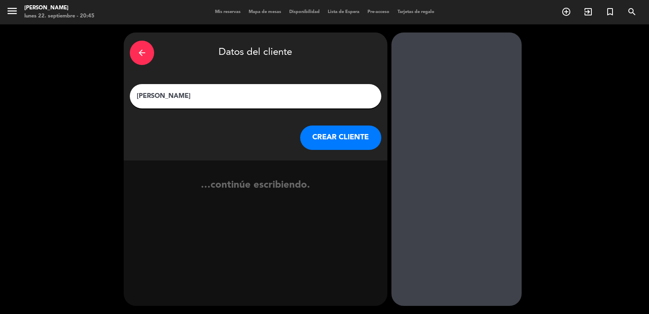
click at [330, 141] on button "CREAR CLIENTE" at bounding box center [340, 137] width 81 height 24
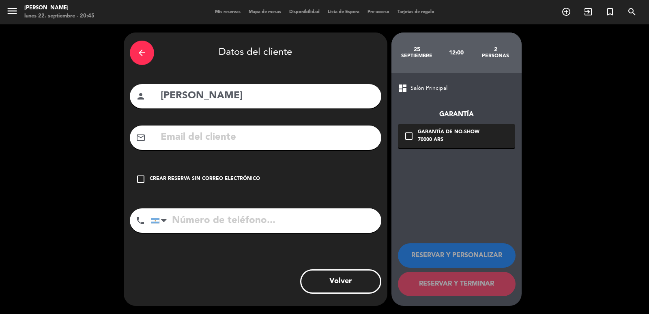
click at [265, 133] on input "text" at bounding box center [267, 137] width 215 height 17
paste input "+595986377453 Yas.franz97@gmail.com"
type input "+595986377453 Yas.franz97@gmail.com"
click at [232, 218] on input "tel" at bounding box center [266, 220] width 231 height 24
paste input "+595986377453 Yas.franz97@gmail.com"
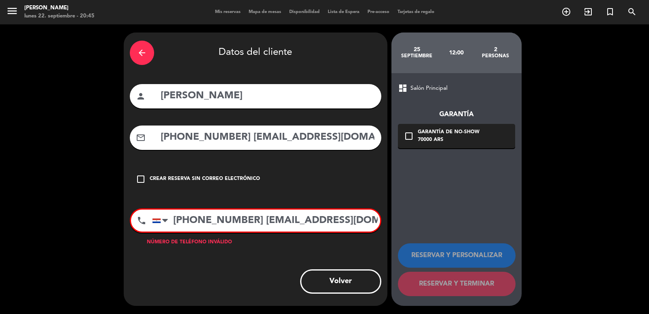
drag, startPoint x: 249, startPoint y: 223, endPoint x: 485, endPoint y: 227, distance: 236.6
click at [486, 228] on div "arrow_back Datos del cliente person Eduardo corte mail_outline +595986377453 Ya…" at bounding box center [324, 168] width 649 height 289
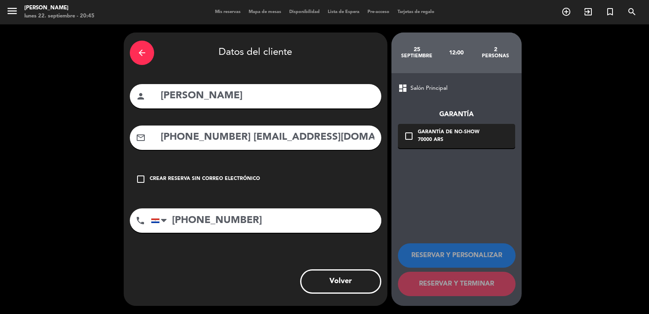
type input "+595986377453"
drag, startPoint x: 239, startPoint y: 140, endPoint x: 128, endPoint y: 140, distance: 111.2
click at [127, 140] on div "arrow_back Datos del cliente person Eduardo corte mail_outline +595986377453 Ya…" at bounding box center [256, 168] width 264 height 273
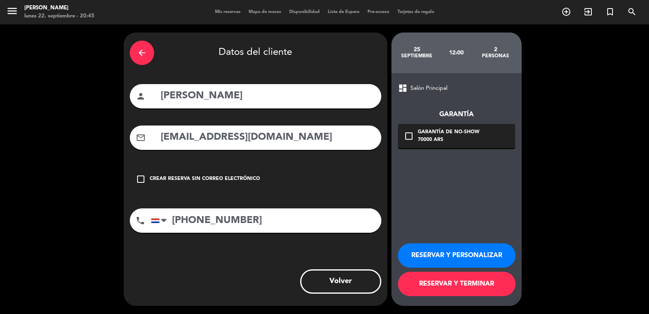
type input "Yas.franz97@gmail.com"
click at [454, 146] on div "check_box_outline_blank Garantía de no-show 70000 ARS" at bounding box center [456, 136] width 117 height 24
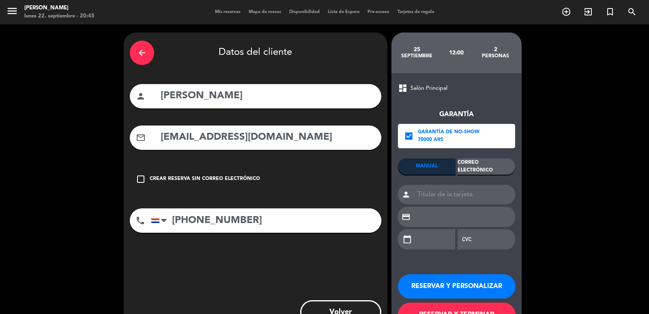
click at [476, 165] on div "Correo Electrónico" at bounding box center [487, 166] width 58 height 16
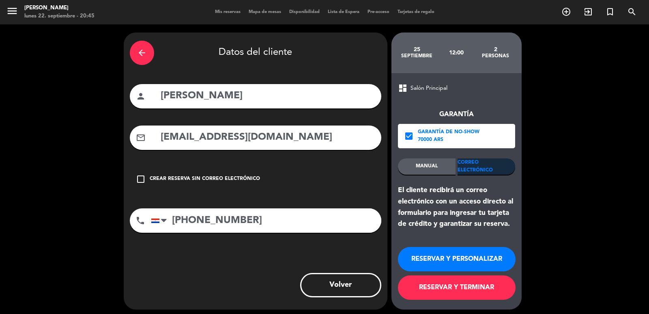
drag, startPoint x: 498, startPoint y: 252, endPoint x: 491, endPoint y: 252, distance: 6.5
click at [500, 252] on button "RESERVAR Y PERSONALIZAR" at bounding box center [457, 259] width 118 height 24
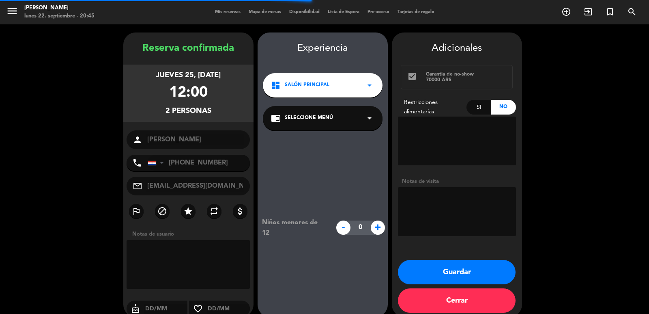
scroll to position [11, 0]
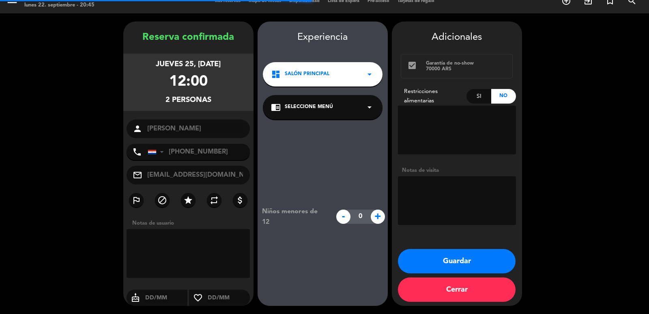
click at [339, 71] on div "dashboard Salón Principal arrow_drop_down" at bounding box center [323, 74] width 120 height 24
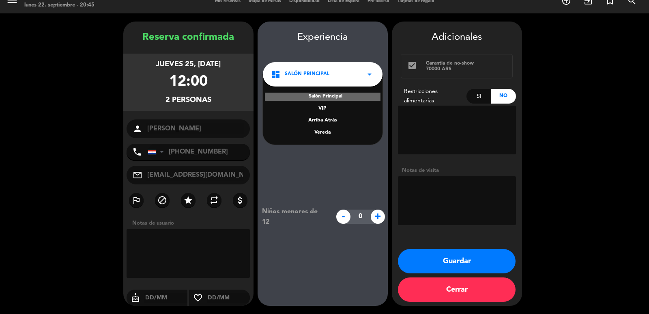
click at [318, 134] on div "Vereda" at bounding box center [322, 133] width 103 height 8
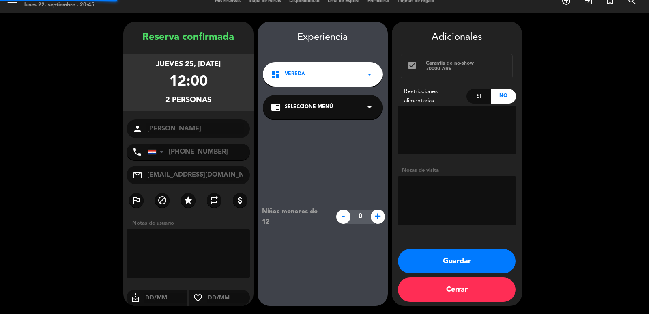
click at [324, 114] on div "chrome_reader_mode Seleccione Menú arrow_drop_down" at bounding box center [323, 107] width 120 height 24
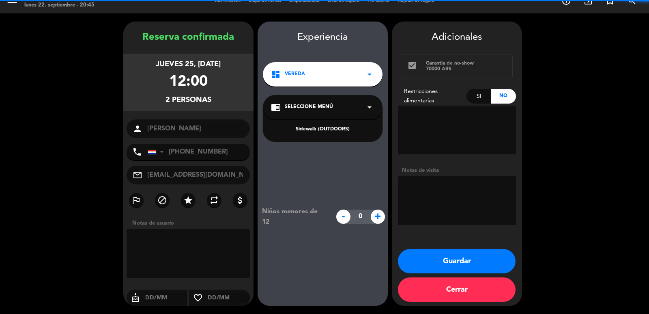
click at [321, 132] on div "Sidewalk (OUTDOORS)" at bounding box center [322, 129] width 103 height 8
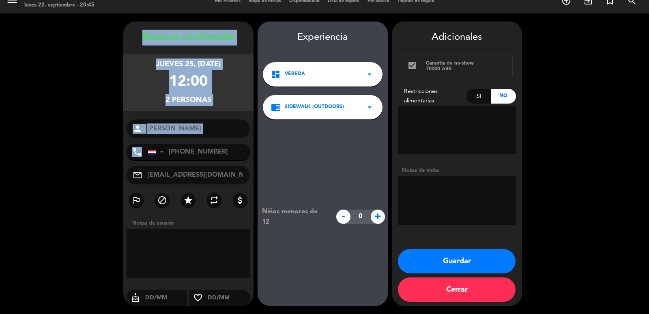
copy div "Reserva confirmada jueves 25, sep. 2025 12:00 2 personas person phone"
drag, startPoint x: 126, startPoint y: 38, endPoint x: 193, endPoint y: 150, distance: 130.5
click at [193, 150] on div "Reserva confirmada jueves 25, sep. 2025 12:00 2 personas person Eduardo corte p…" at bounding box center [188, 172] width 130 height 284
click at [489, 254] on button "Guardar" at bounding box center [457, 261] width 118 height 24
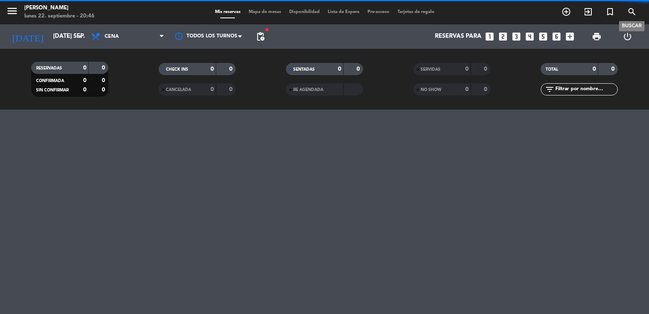
click at [634, 11] on icon "search" at bounding box center [632, 12] width 10 height 10
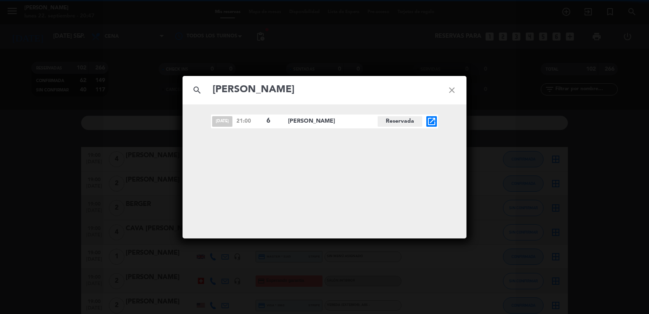
type input "HOracio Esposito"
drag, startPoint x: 342, startPoint y: 126, endPoint x: 351, endPoint y: 126, distance: 9.7
click at [351, 126] on div "oct. 21 21:00 6 horacio esposito Reservada open_in_new" at bounding box center [325, 121] width 284 height 14
click at [430, 117] on icon "open_in_new" at bounding box center [432, 121] width 10 height 10
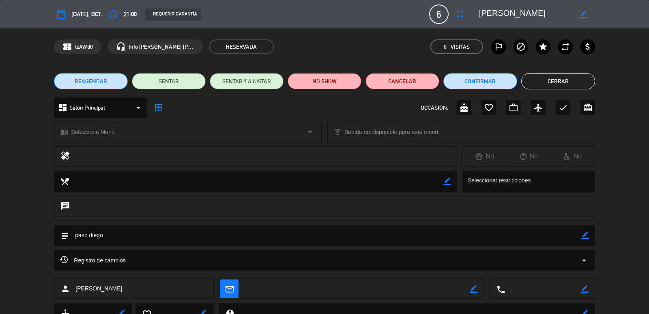
click at [564, 82] on button "Cerrar" at bounding box center [559, 81] width 74 height 16
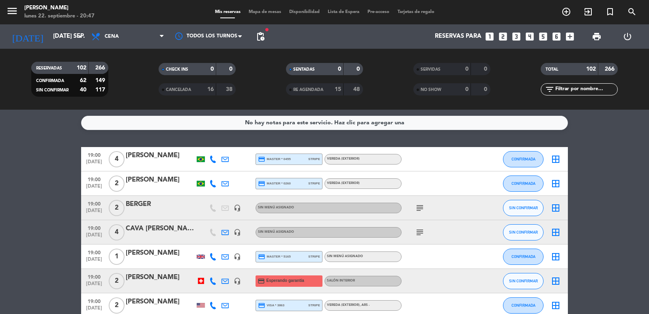
click at [636, 11] on icon "search" at bounding box center [632, 12] width 10 height 10
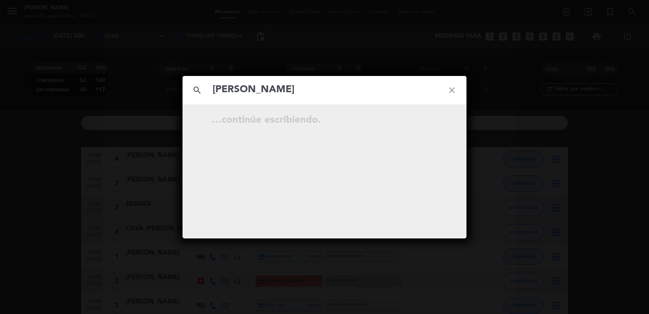
type input "Rodrigo Berni"
drag, startPoint x: 199, startPoint y: 119, endPoint x: 374, endPoint y: 112, distance: 175.1
click at [368, 120] on div "sep. 23 19:00 3 rodrigo berni Reservada open_in_new" at bounding box center [325, 121] width 284 height 14
copy div "sep. 23 19:00 3 rodrigo berni"
click at [431, 122] on icon "open_in_new" at bounding box center [432, 121] width 10 height 10
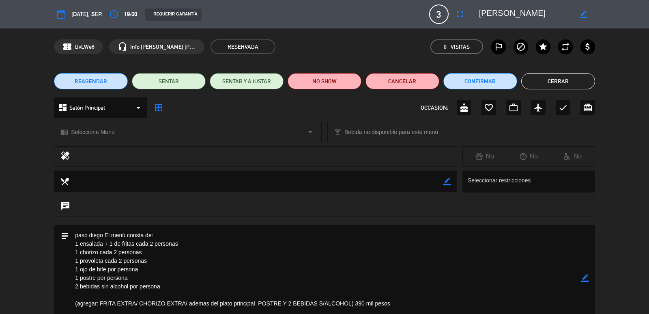
click at [556, 76] on button "Cerrar" at bounding box center [559, 81] width 74 height 16
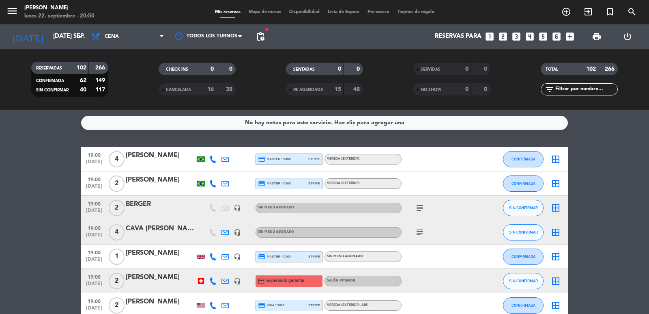
click at [629, 13] on icon "search" at bounding box center [632, 12] width 10 height 10
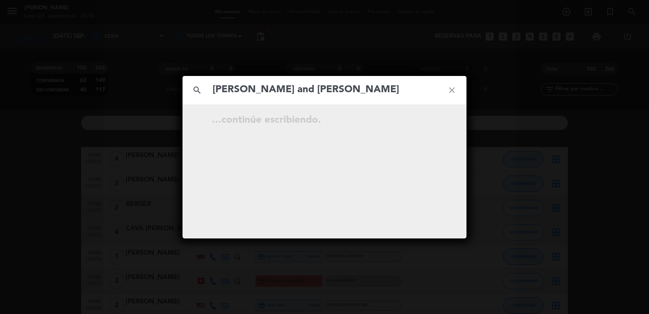
type input "Bobbie and peter"
click at [212, 89] on input "Bobbie and peter" at bounding box center [325, 90] width 226 height 17
click at [451, 91] on icon "close" at bounding box center [451, 89] width 29 height 29
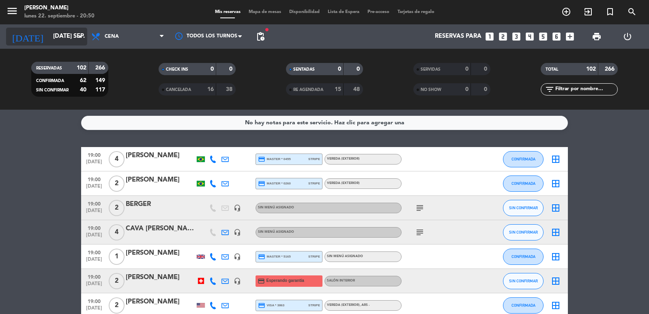
click at [53, 41] on input "[DATE] sep." at bounding box center [88, 36] width 78 height 15
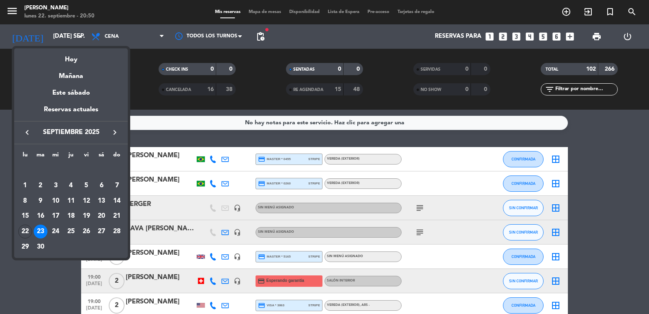
click at [113, 126] on div "keyboard_arrow_left septiembre 2025 keyboard_arrow_right" at bounding box center [71, 132] width 114 height 23
click at [114, 131] on icon "keyboard_arrow_right" at bounding box center [115, 132] width 10 height 10
click at [115, 133] on icon "keyboard_arrow_right" at bounding box center [115, 132] width 10 height 10
click at [111, 133] on icon "keyboard_arrow_right" at bounding box center [115, 132] width 10 height 10
click at [101, 229] on div "27" at bounding box center [102, 231] width 14 height 14
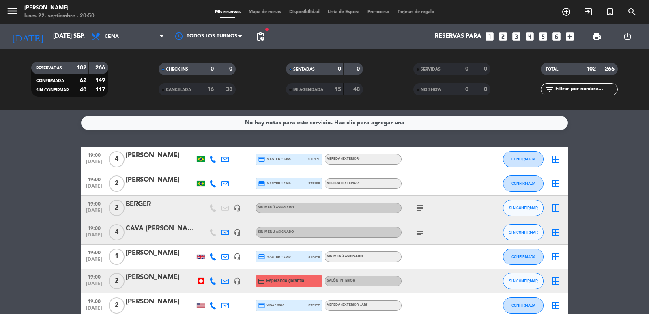
type input "sáb. 27 dic."
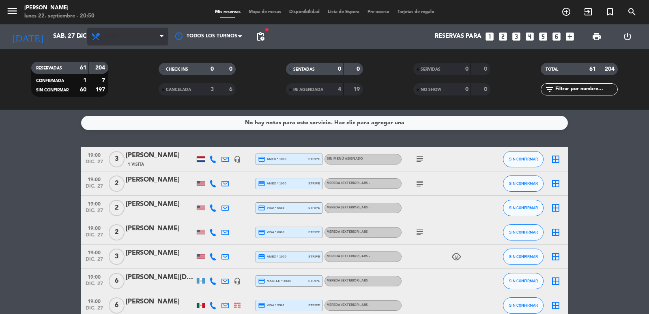
click at [141, 34] on span "Cena" at bounding box center [127, 37] width 81 height 18
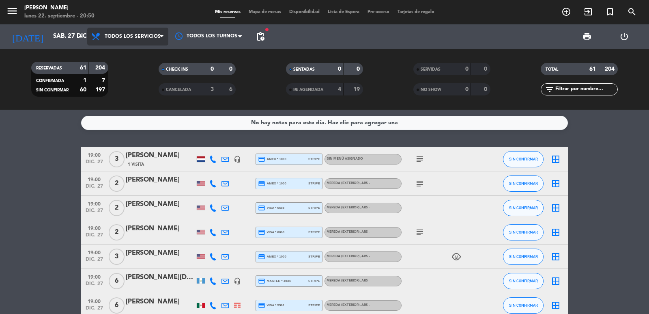
click at [134, 49] on div "menu Don Julio lunes 22. septiembre - 20:50 Mis reservas Mapa de mesas Disponib…" at bounding box center [324, 55] width 649 height 110
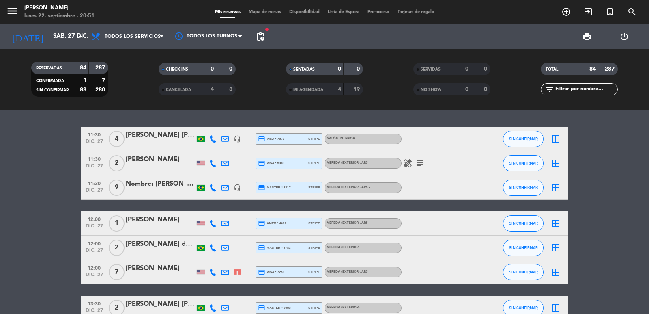
click at [567, 90] on input "text" at bounding box center [586, 89] width 63 height 9
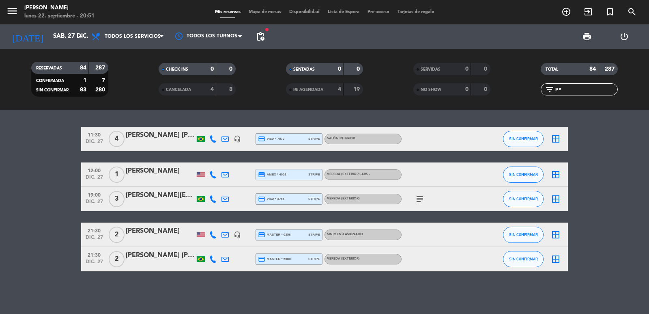
type input "p"
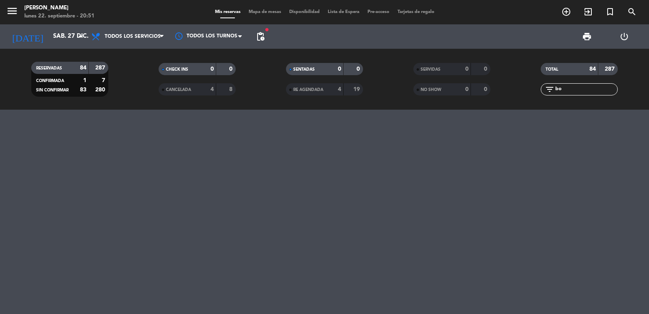
type input "b"
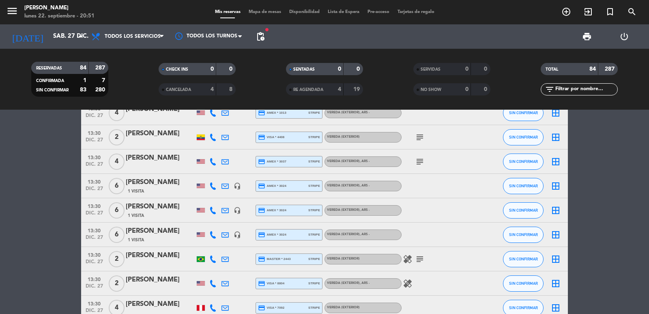
scroll to position [487, 0]
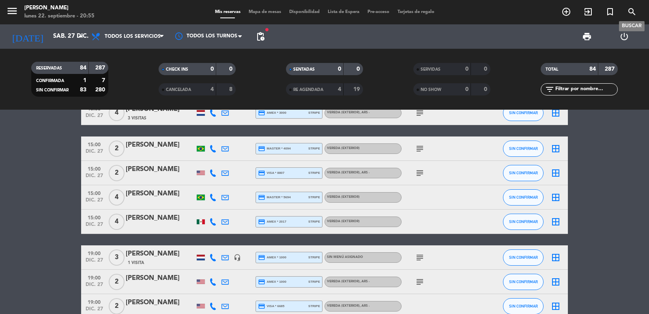
click at [631, 11] on icon "search" at bounding box center [632, 12] width 10 height 10
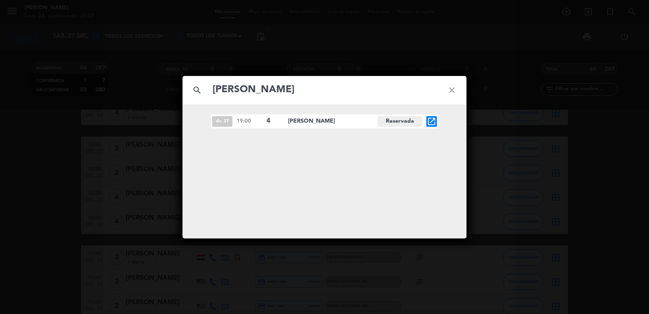
type input "Kalamaras"
click at [436, 122] on icon "open_in_new" at bounding box center [432, 121] width 10 height 10
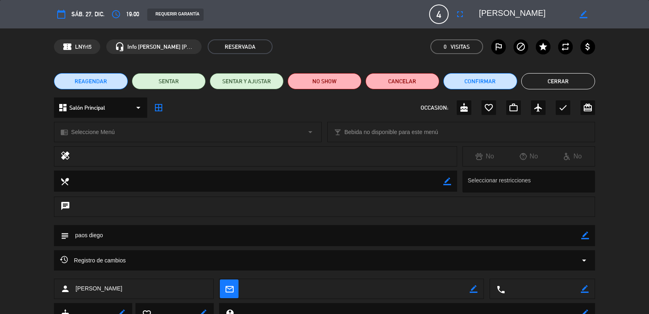
click at [99, 76] on button "REAGENDAR" at bounding box center [91, 81] width 74 height 16
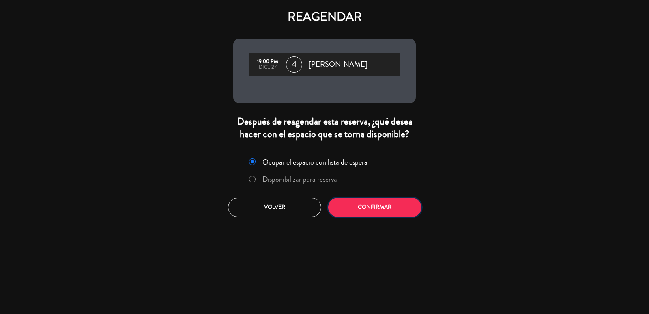
click at [368, 207] on button "Confirmar" at bounding box center [374, 207] width 93 height 19
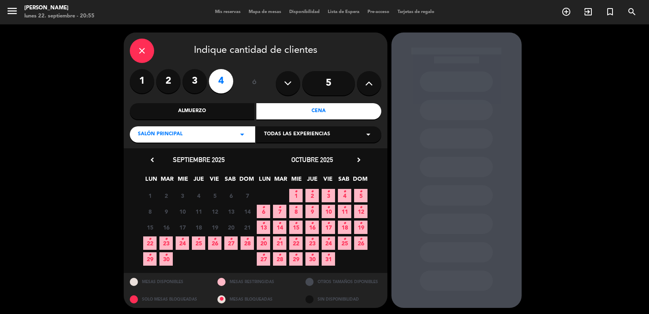
click at [357, 157] on icon "chevron_right" at bounding box center [359, 159] width 9 height 9
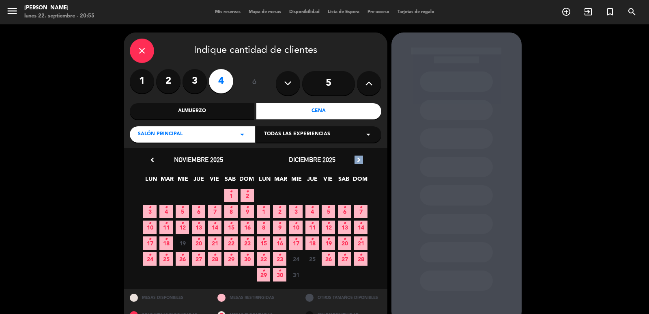
click at [357, 157] on icon "chevron_right" at bounding box center [359, 159] width 9 height 9
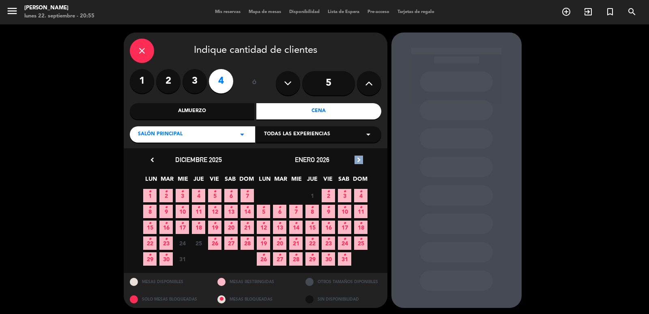
click at [357, 157] on icon "chevron_right" at bounding box center [359, 159] width 9 height 9
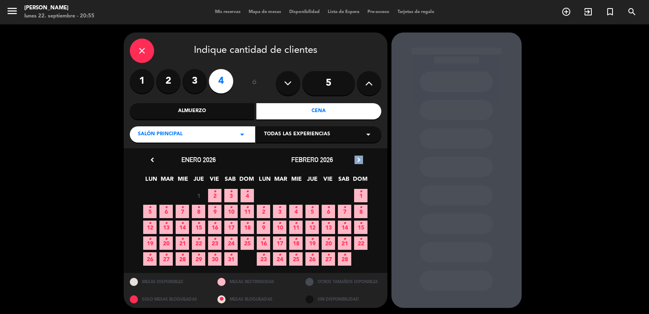
click at [247, 196] on icon "•" at bounding box center [247, 191] width 3 height 13
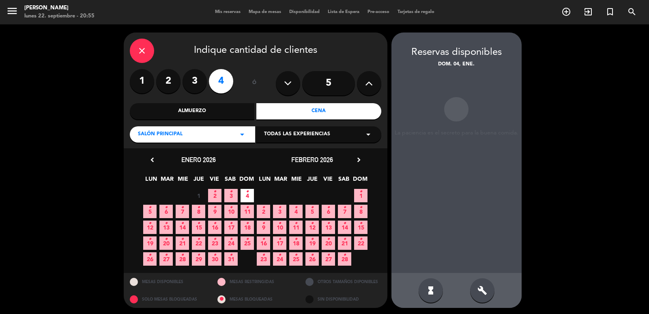
scroll to position [2, 0]
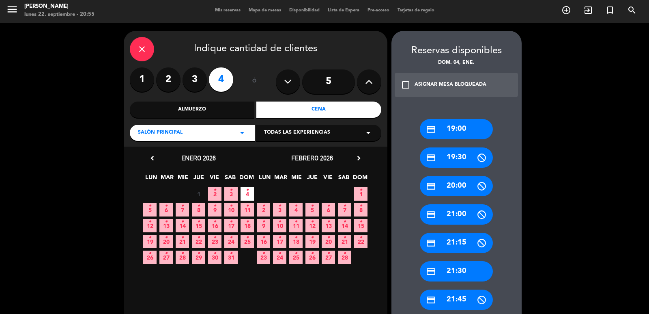
click at [164, 82] on label "2" at bounding box center [168, 79] width 24 height 24
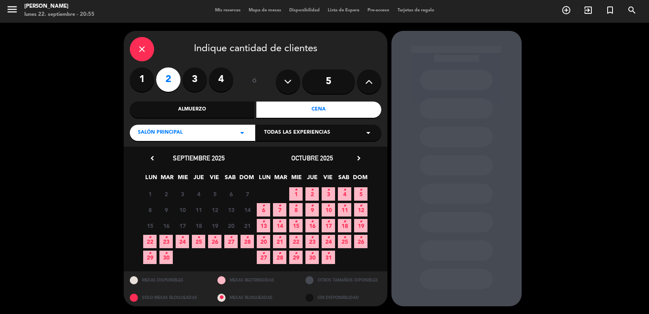
click at [360, 158] on icon "chevron_right" at bounding box center [359, 158] width 9 height 9
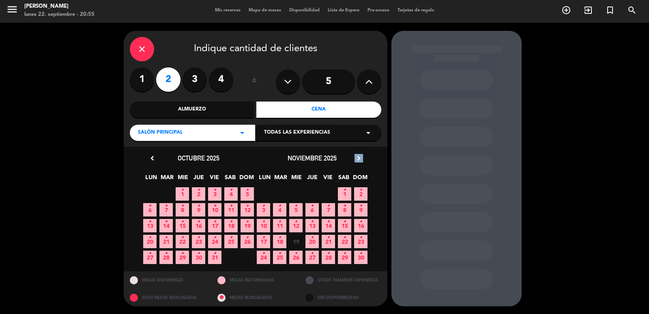
click at [360, 158] on icon "chevron_right" at bounding box center [359, 158] width 9 height 9
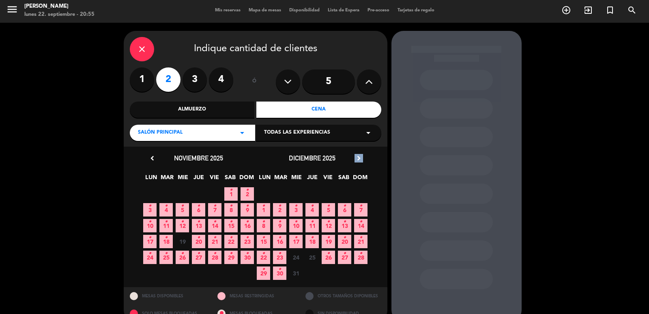
click at [360, 158] on icon "chevron_right" at bounding box center [359, 158] width 9 height 9
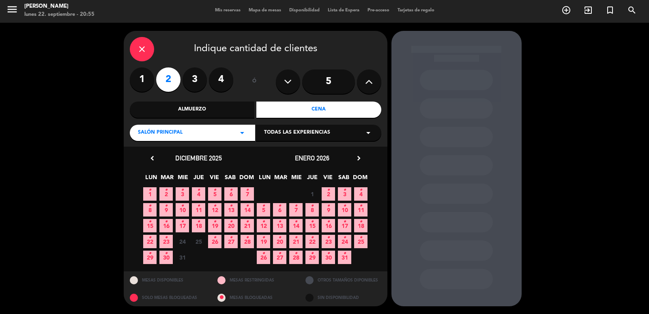
click at [358, 194] on span "4 •" at bounding box center [360, 193] width 13 height 13
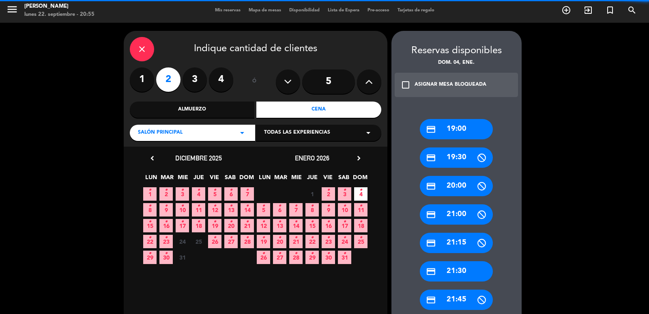
click at [465, 125] on div "credit_card 19:00" at bounding box center [456, 129] width 73 height 20
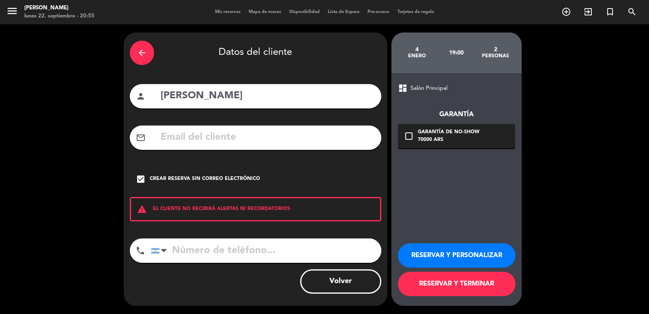
scroll to position [0, 0]
click at [478, 251] on button "RESERVAR Y PERSONALIZAR" at bounding box center [457, 255] width 118 height 24
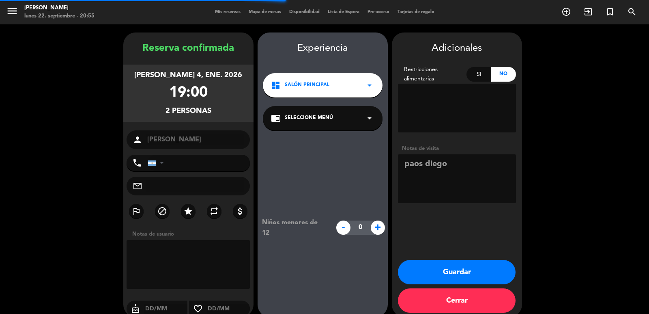
scroll to position [11, 0]
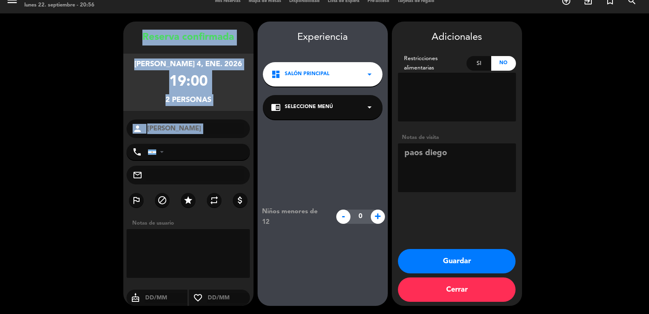
drag, startPoint x: 137, startPoint y: 32, endPoint x: 192, endPoint y: 142, distance: 122.7
click at [192, 142] on div "Reserva confirmada domingo 4, ene. 2026 19:00 2 personas person KALAMARAS phone…" at bounding box center [188, 172] width 130 height 284
copy div "Reserva confirmada domingo 4, ene. 2026 19:00 2 personas person"
click at [448, 256] on button "Guardar" at bounding box center [457, 261] width 118 height 24
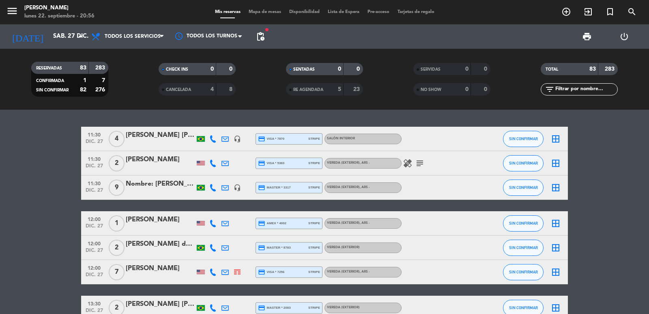
click at [568, 13] on icon "add_circle_outline" at bounding box center [567, 12] width 10 height 10
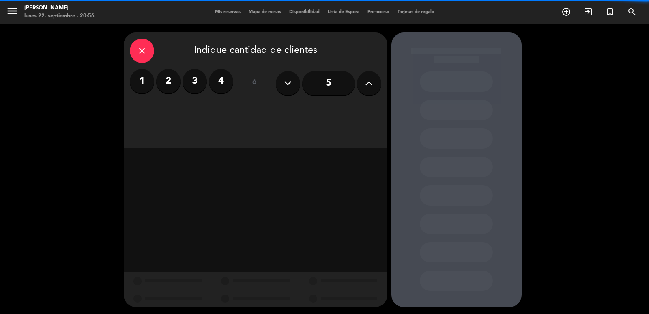
click at [373, 84] on icon at bounding box center [369, 83] width 8 height 12
click at [372, 84] on icon at bounding box center [369, 83] width 8 height 12
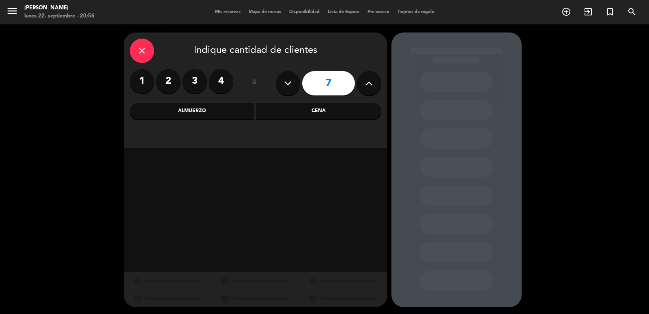
click at [372, 84] on icon at bounding box center [369, 83] width 8 height 12
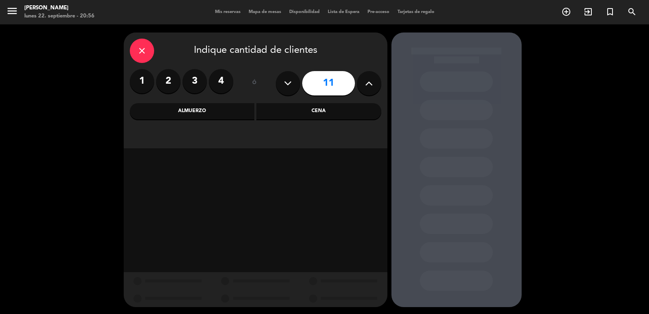
type input "12"
click at [310, 114] on div "Cena" at bounding box center [318, 111] width 125 height 16
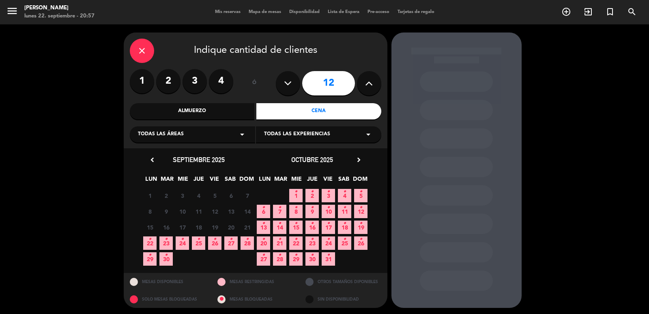
click at [353, 160] on div "octubre 2025 chevron_right" at bounding box center [313, 159] width 114 height 11
click at [355, 162] on icon "chevron_right" at bounding box center [359, 159] width 9 height 9
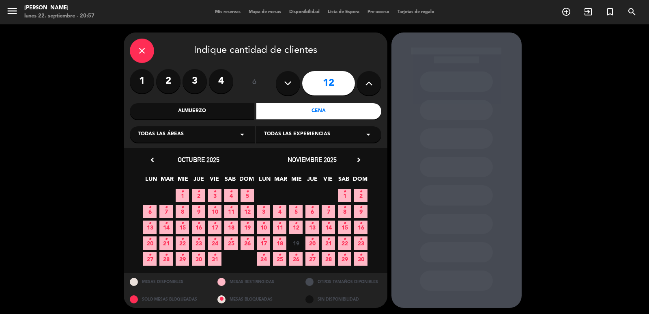
click at [359, 209] on span "9 •" at bounding box center [360, 211] width 13 height 13
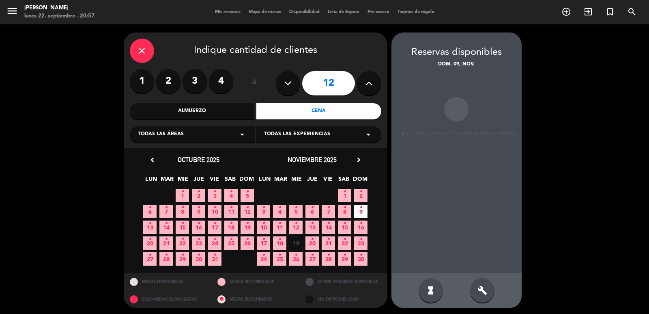
scroll to position [2, 0]
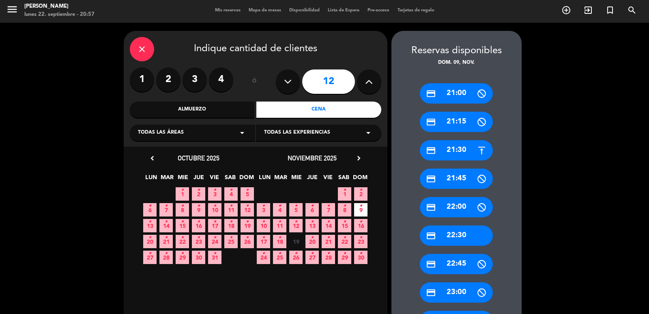
click at [461, 97] on div "credit_card 21:00" at bounding box center [456, 93] width 73 height 20
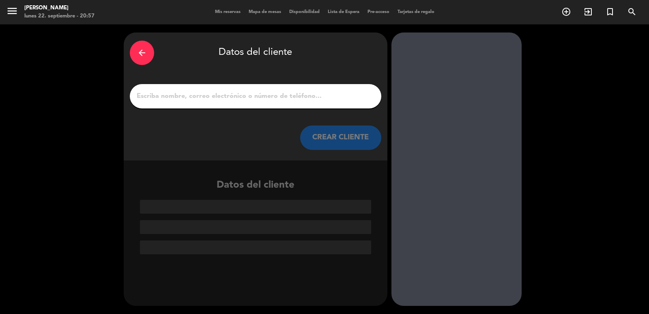
scroll to position [0, 0]
click at [282, 98] on input "1" at bounding box center [255, 96] width 239 height 11
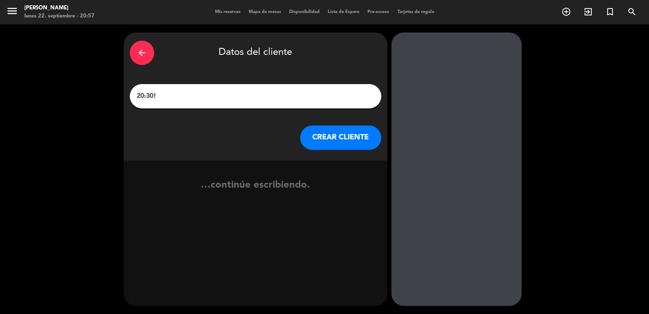
paste input "text"
paste input "MCC mining company"
type input "20:30! MCC mining company"
click at [331, 145] on button "CREAR CLIENTE" at bounding box center [340, 137] width 81 height 24
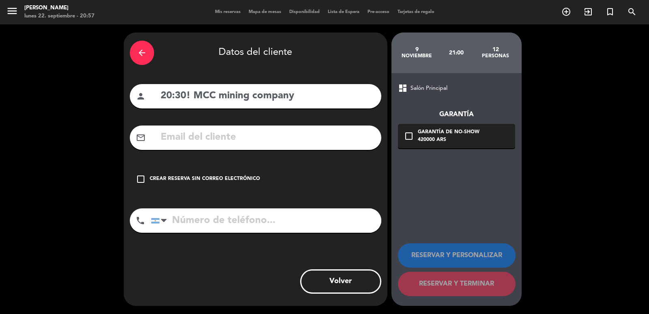
click at [248, 178] on div "Crear reserva sin correo electrónico" at bounding box center [205, 179] width 110 height 8
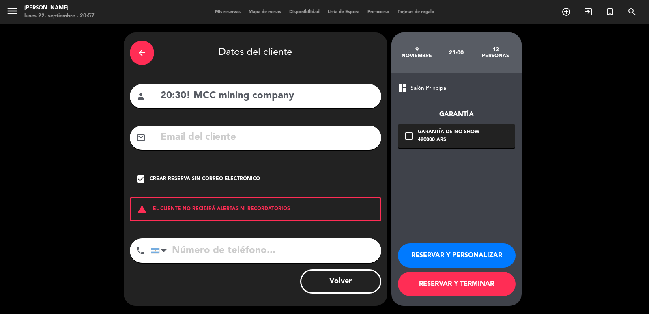
click at [447, 258] on button "RESERVAR Y PERSONALIZAR" at bounding box center [457, 255] width 118 height 24
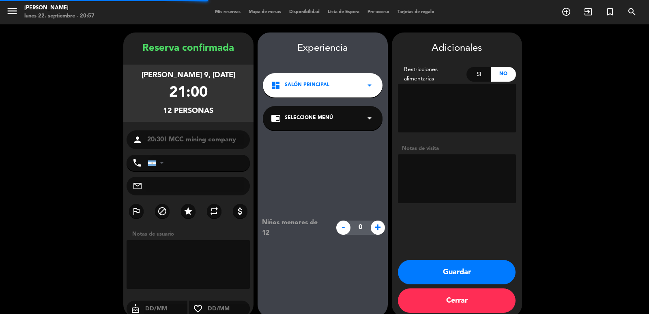
scroll to position [11, 0]
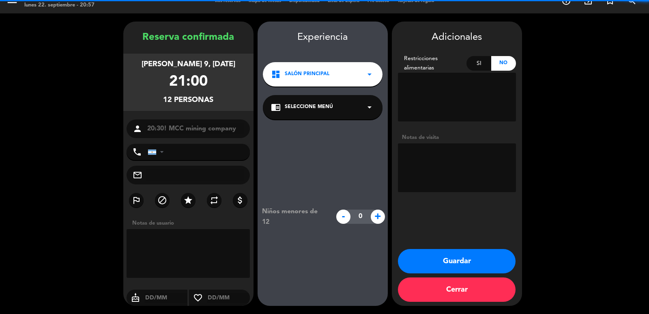
click at [458, 166] on textarea at bounding box center [457, 167] width 118 height 49
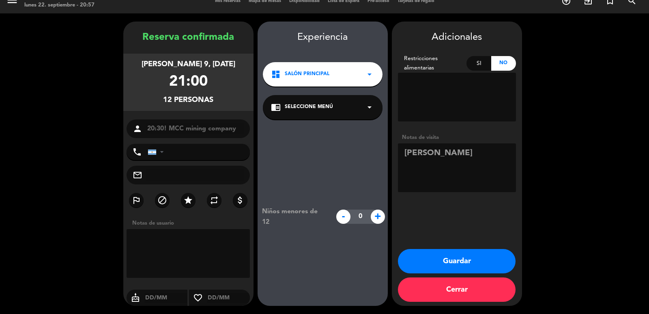
type textarea "yamila ag hoffmann"
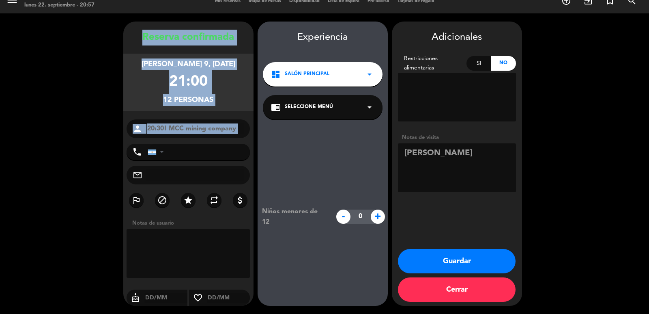
drag, startPoint x: 134, startPoint y: 35, endPoint x: 216, endPoint y: 141, distance: 134.8
click at [216, 141] on div "Reserva confirmada domingo 9, nov. 2025 21:00 12 personas person 20:30! MCC min…" at bounding box center [188, 172] width 130 height 284
copy div "Reserva confirmada domingo 9, nov. 2025 21:00 12 personas person"
click at [454, 262] on button "Guardar" at bounding box center [457, 261] width 118 height 24
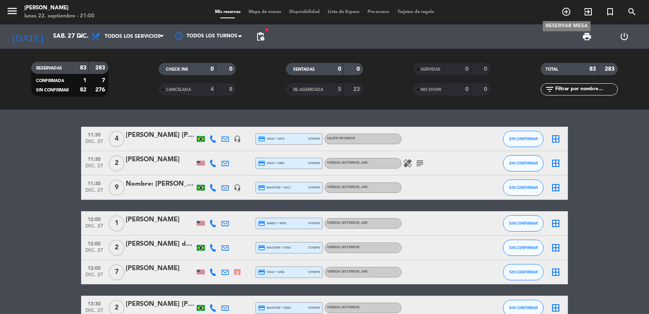
click at [563, 17] on span "add_circle_outline" at bounding box center [567, 12] width 22 height 14
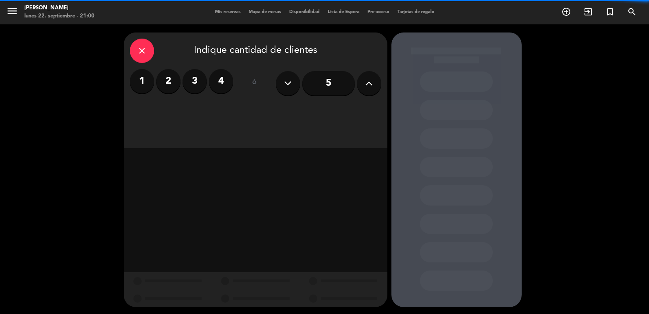
click at [208, 84] on div "1 2 3 4" at bounding box center [181, 81] width 103 height 24
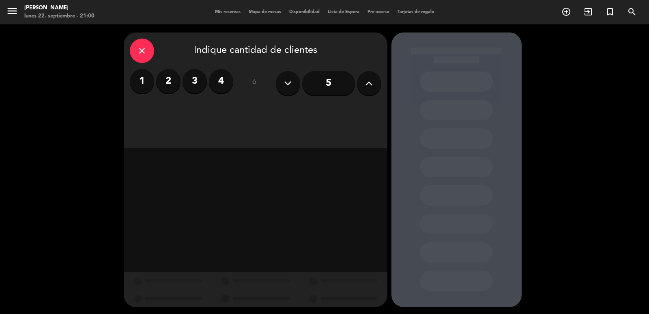
click at [214, 86] on label "4" at bounding box center [221, 81] width 24 height 24
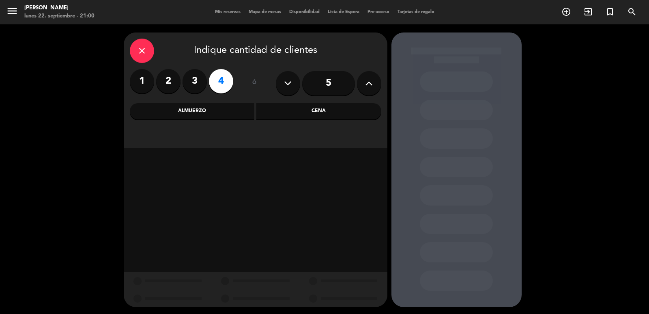
click at [287, 115] on div "Cena" at bounding box center [318, 111] width 125 height 16
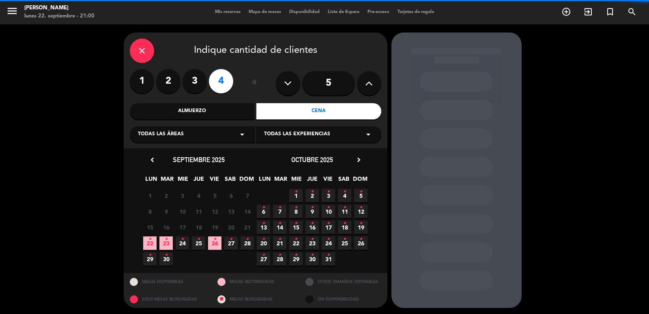
click at [170, 244] on span "23 •" at bounding box center [165, 242] width 13 height 13
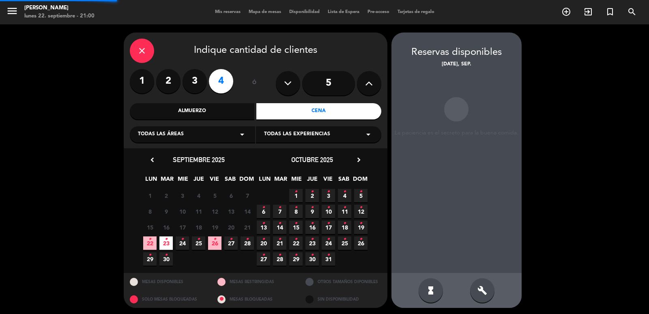
scroll to position [2, 0]
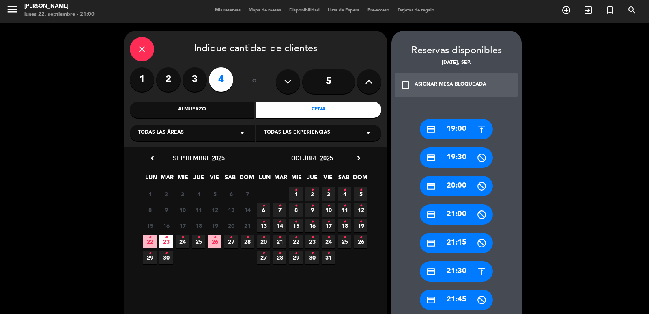
click at [457, 184] on div "credit_card 20:00" at bounding box center [456, 186] width 73 height 20
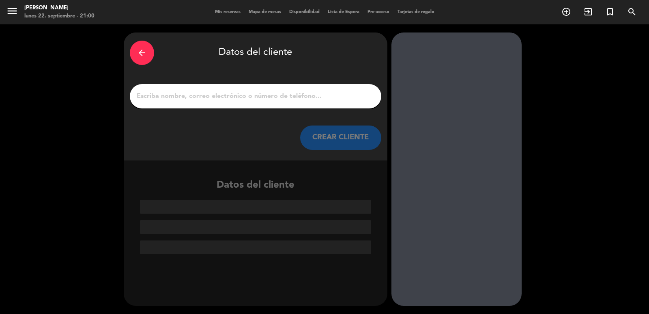
scroll to position [0, 0]
click at [254, 88] on div at bounding box center [256, 96] width 252 height 24
click at [187, 98] on input "1" at bounding box center [255, 96] width 239 height 11
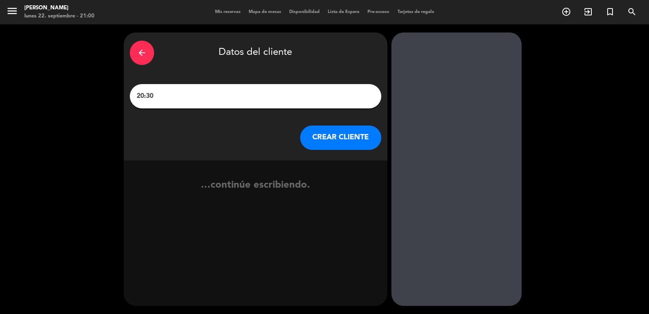
paste input "Arturo Cuadrado"
type input "20:30 Arturo Cuadrado"
click at [352, 137] on button "CREAR CLIENTE" at bounding box center [340, 137] width 81 height 24
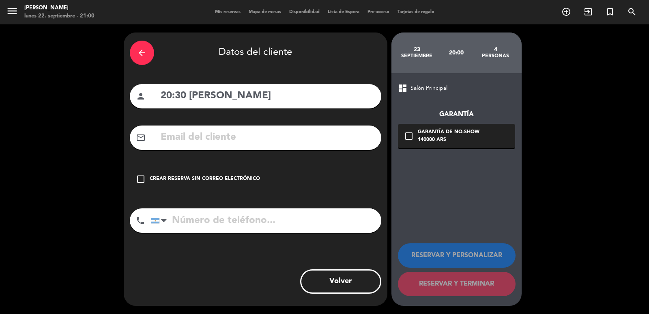
click at [258, 177] on div "check_box_outline_blank Crear reserva sin correo electrónico" at bounding box center [256, 179] width 252 height 24
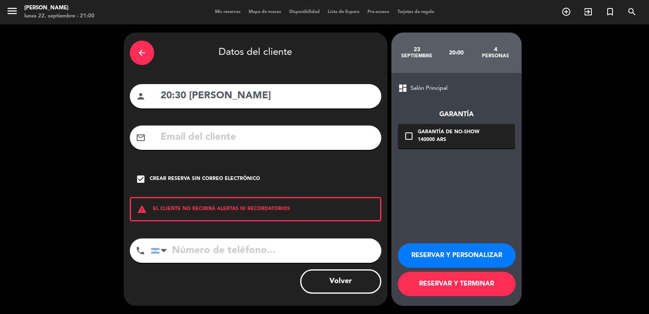
click at [412, 256] on button "RESERVAR Y PERSONALIZAR" at bounding box center [457, 255] width 118 height 24
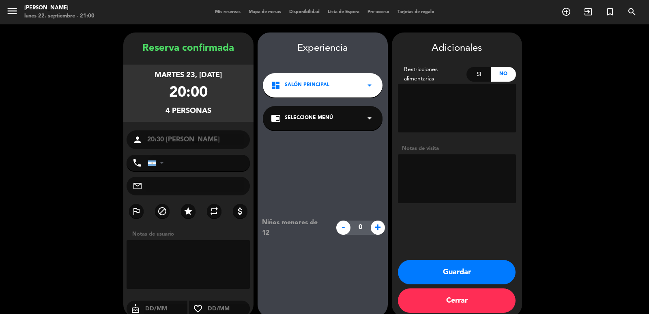
scroll to position [11, 0]
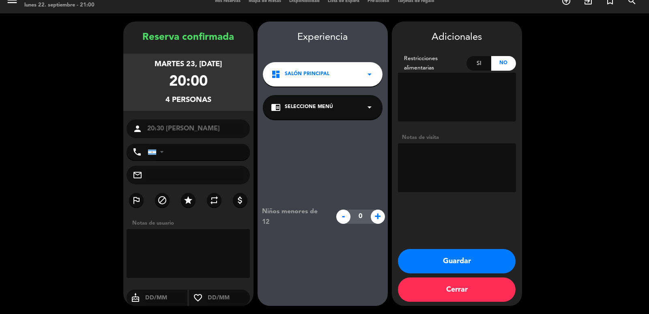
click at [185, 152] on input "tel" at bounding box center [199, 152] width 103 height 16
paste input "11 44157915"
type input "11 44157915"
click at [470, 146] on textarea at bounding box center [457, 167] width 118 height 49
type textarea "yamila ag hoffmann"
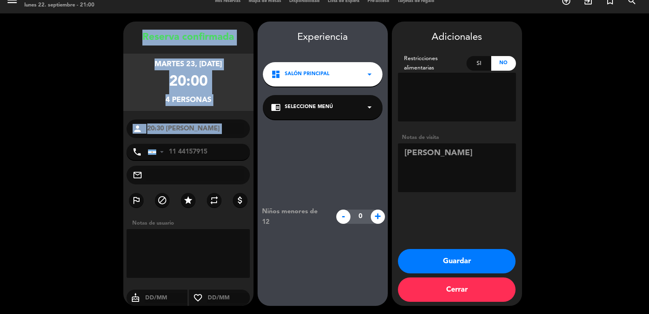
copy div "Reserva confirmada martes 23, sep. 2025 20:00 4 personas person"
drag, startPoint x: 130, startPoint y: 28, endPoint x: 196, endPoint y: 138, distance: 128.9
click at [196, 138] on div "Reserva confirmada martes 23, sep. 2025 20:00 4 personas person 20:30 Arturo Cu…" at bounding box center [188, 164] width 130 height 284
click at [446, 265] on button "Guardar" at bounding box center [457, 261] width 118 height 24
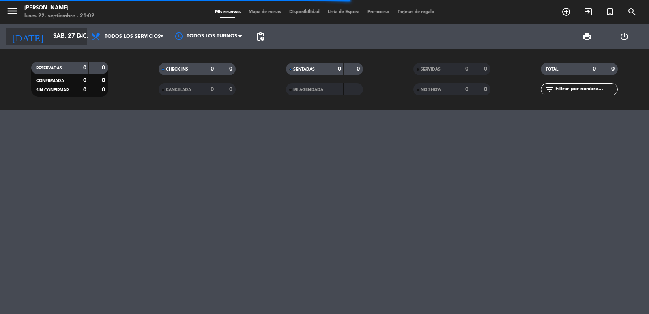
click at [66, 42] on input "sáb. 27 dic." at bounding box center [88, 36] width 78 height 15
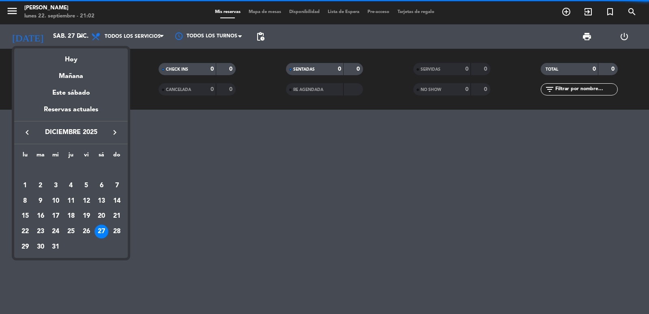
click at [26, 128] on icon "keyboard_arrow_left" at bounding box center [27, 132] width 10 height 10
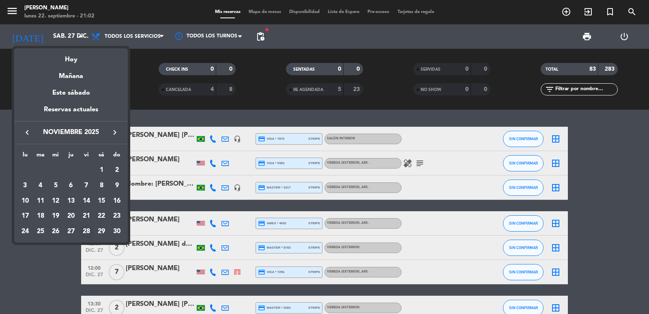
click at [89, 231] on div "28" at bounding box center [87, 231] width 14 height 14
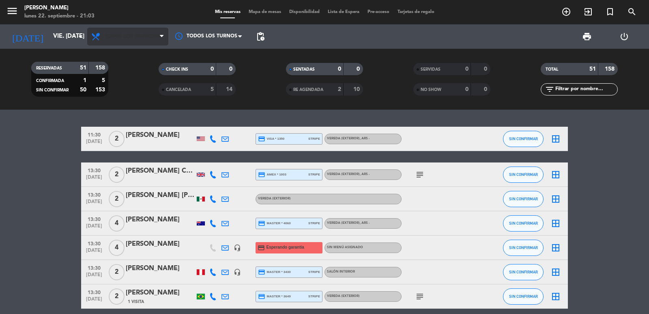
click at [120, 32] on span "Todos los servicios" at bounding box center [127, 37] width 81 height 18
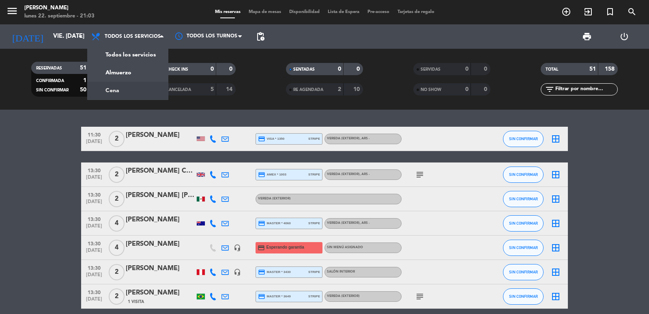
click at [131, 93] on div "menu Don Julio lunes 22. septiembre - 21:03 Mis reservas Mapa de mesas Disponib…" at bounding box center [324, 55] width 649 height 110
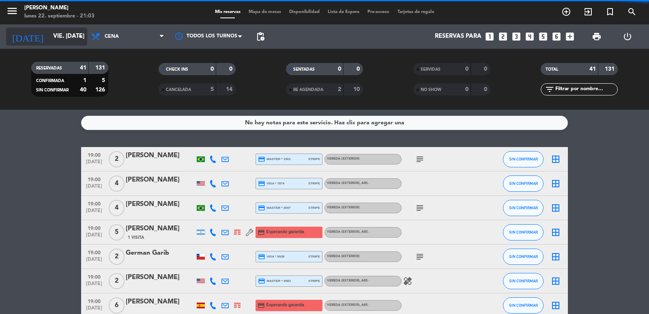
click at [54, 38] on input "vie. 28 nov." at bounding box center [88, 36] width 78 height 15
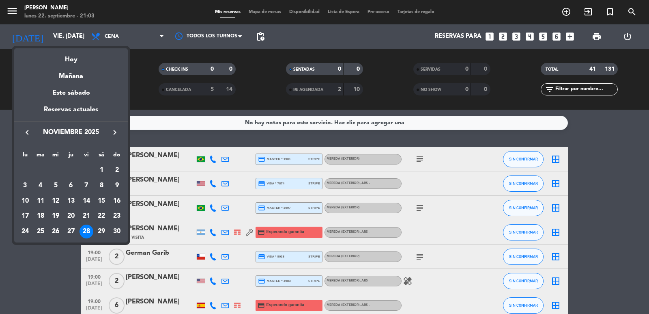
click at [30, 134] on icon "keyboard_arrow_left" at bounding box center [27, 132] width 10 height 10
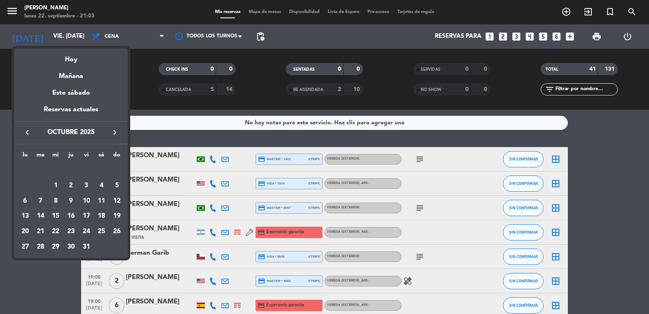
click at [41, 246] on div "28" at bounding box center [41, 247] width 14 height 14
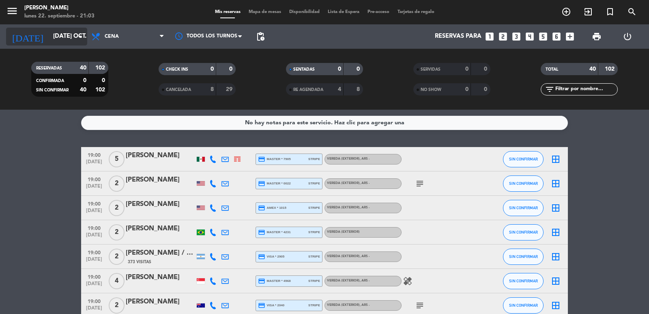
click at [56, 37] on input "mar. 28 oct." at bounding box center [88, 36] width 78 height 15
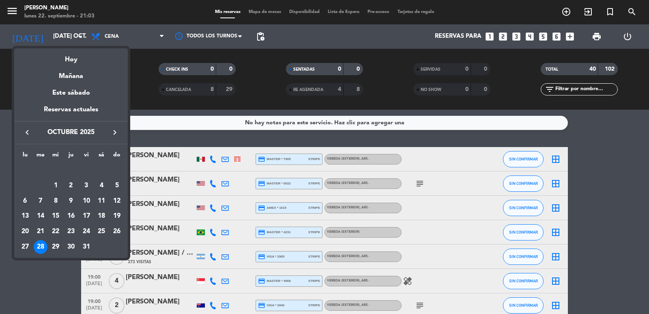
click at [26, 127] on icon "keyboard_arrow_left" at bounding box center [27, 132] width 10 height 10
click at [121, 230] on div "28" at bounding box center [117, 231] width 14 height 14
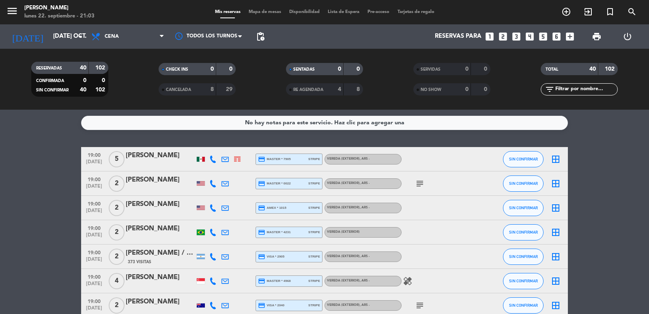
type input "dom. [DATE]"
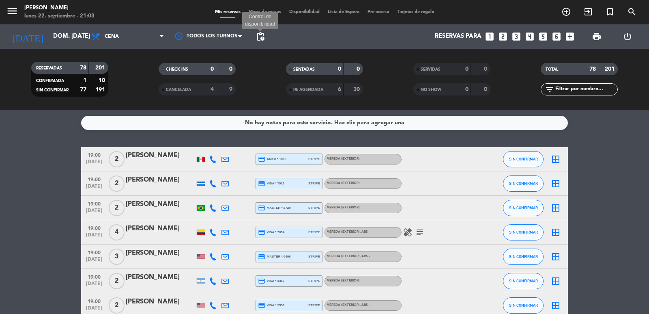
click at [259, 36] on span "pending_actions" at bounding box center [261, 37] width 10 height 10
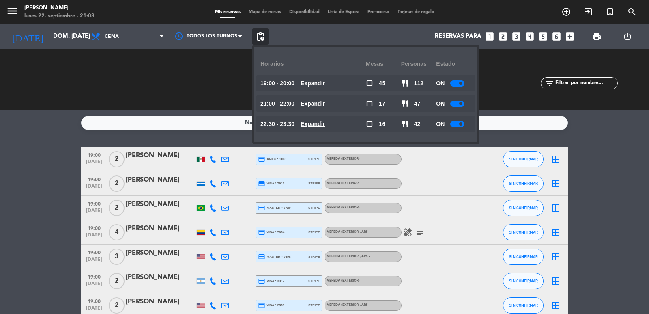
click at [324, 108] on div "21:00 - 22:00 Expandir" at bounding box center [314, 103] width 106 height 16
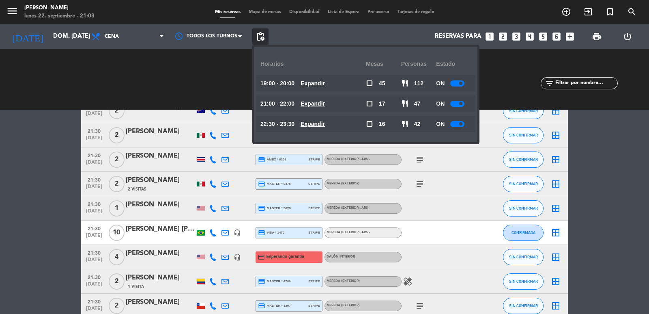
scroll to position [1461, 0]
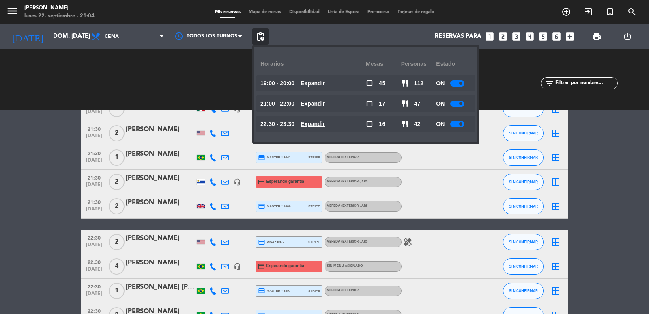
click at [532, 36] on icon "looks_4" at bounding box center [530, 36] width 11 height 11
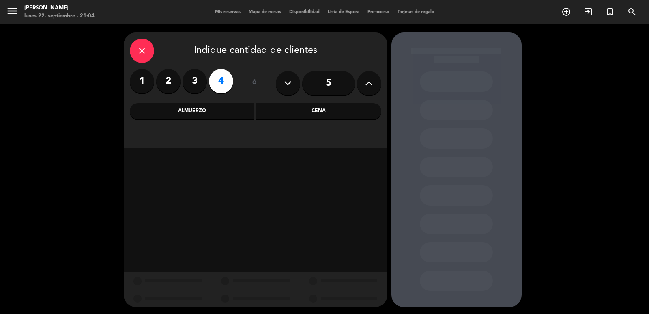
click at [222, 110] on div "Almuerzo" at bounding box center [192, 111] width 125 height 16
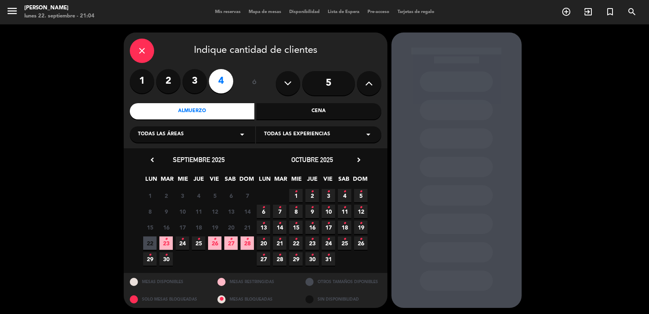
click at [334, 212] on span "10 •" at bounding box center [328, 211] width 13 height 13
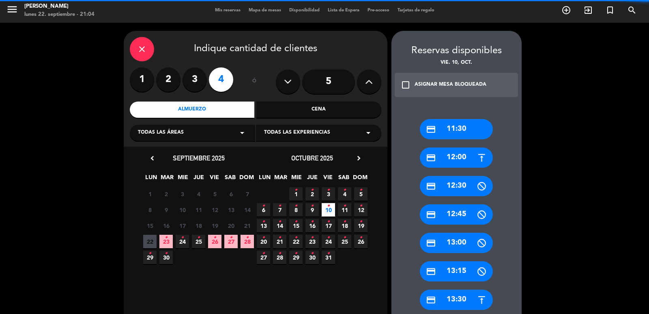
click at [460, 128] on div "credit_card 11:30" at bounding box center [456, 129] width 73 height 20
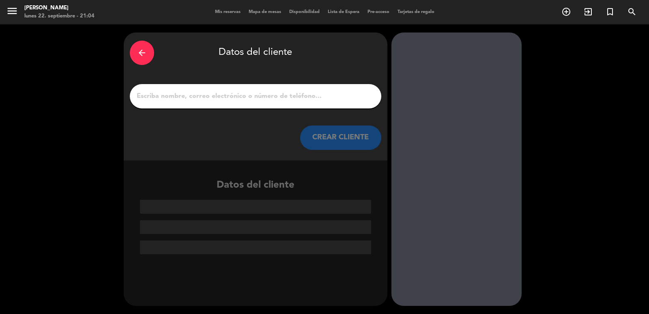
scroll to position [0, 0]
click at [284, 92] on input "1" at bounding box center [255, 96] width 239 height 11
paste input "Enzo Melchionna"
type input "Enzo Melchionna"
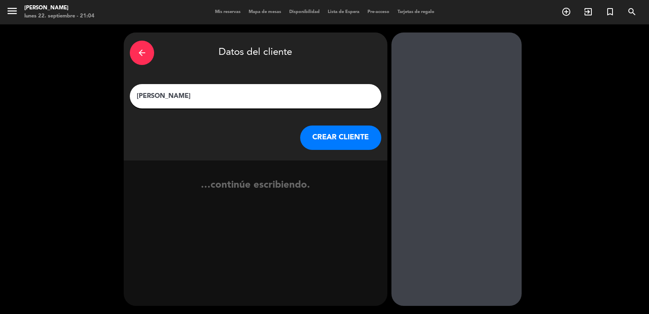
click at [330, 143] on button "CREAR CLIENTE" at bounding box center [340, 137] width 81 height 24
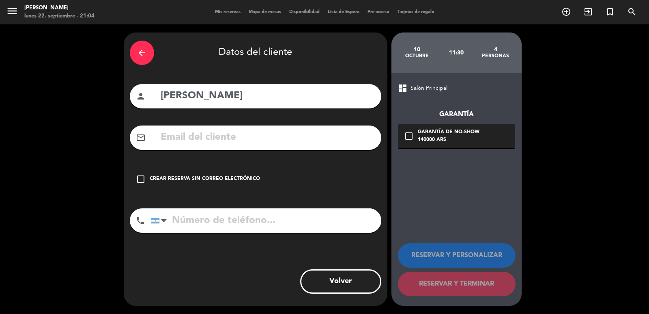
click at [219, 143] on input "text" at bounding box center [267, 137] width 215 height 17
paste input "(561) 281-0176 Enzo.melchionna@ferguson.com"
type input "(561) 281-0176 Enzo.melchionna@ferguson.com"
click at [234, 232] on input "tel" at bounding box center [266, 220] width 231 height 24
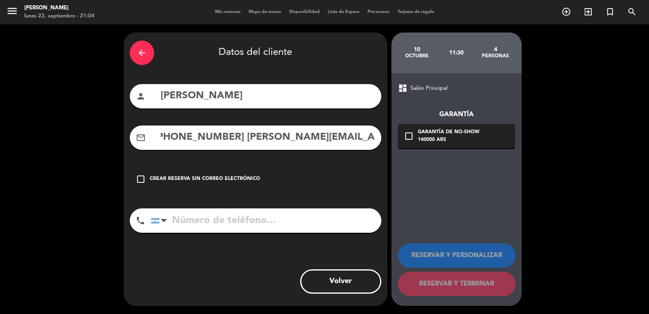
paste input "(561) 281-0176 Enzo.melchionna@ferguson.com"
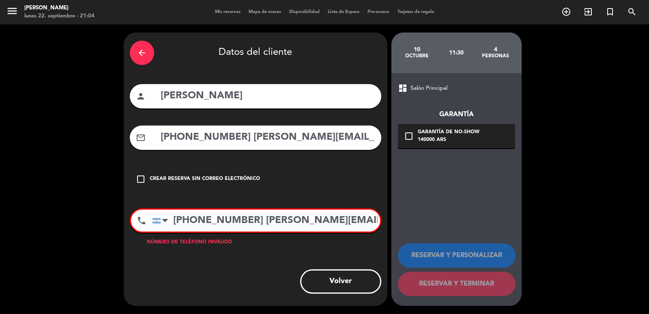
scroll to position [0, 16]
drag, startPoint x: 182, startPoint y: 220, endPoint x: 232, endPoint y: 222, distance: 49.6
click at [206, 220] on input "(561) 281-0176 Enzo.melchionna@ferguson.com" at bounding box center [266, 220] width 228 height 22
click at [232, 222] on input "(561) 281-0176 Enzo.melchionna@ferguson.com" at bounding box center [266, 220] width 228 height 22
drag, startPoint x: 231, startPoint y: 222, endPoint x: 481, endPoint y: 228, distance: 250.1
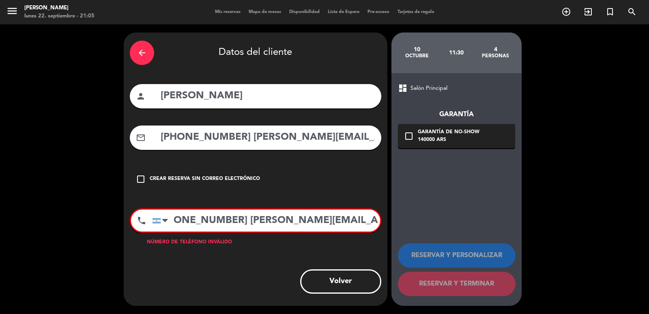
click at [481, 228] on div "arrow_back Datos del cliente person Enzo Melchionna mail_outline (561) 281-0176…" at bounding box center [324, 168] width 649 height 289
click at [173, 224] on input "(561) 281-0176" at bounding box center [266, 220] width 228 height 22
click at [179, 221] on input "+561) 281-0176" at bounding box center [266, 220] width 228 height 22
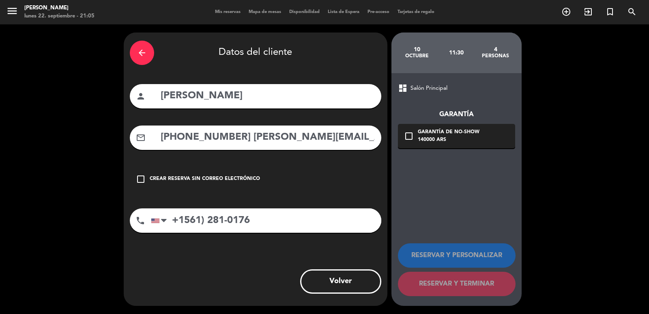
type input "+1561) 281-0176"
drag, startPoint x: 233, startPoint y: 139, endPoint x: 130, endPoint y: 131, distance: 103.8
click at [90, 141] on div "arrow_back Datos del cliente person Enzo Melchionna mail_outline (561) 281-0176…" at bounding box center [324, 168] width 649 height 289
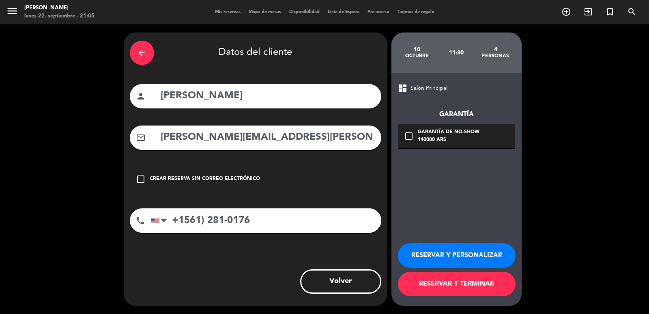
type input "Enzo.melchionna@ferguson.com"
click at [468, 136] on div "Garantía de no-show" at bounding box center [449, 132] width 62 height 8
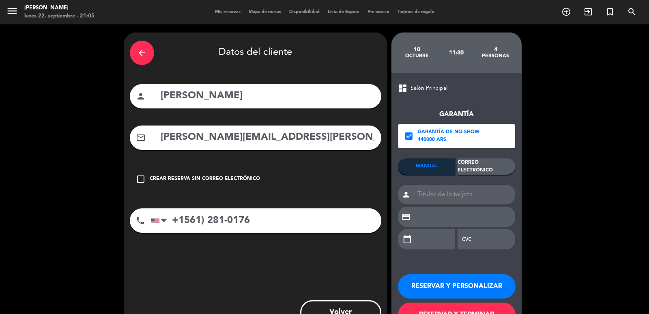
click at [479, 167] on div "Correo Electrónico" at bounding box center [487, 166] width 58 height 16
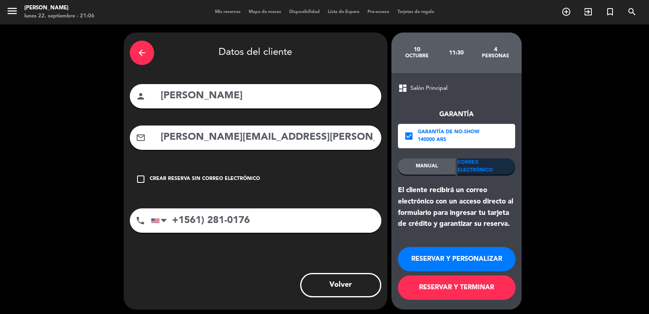
click at [162, 94] on input "Enzo Melchionna" at bounding box center [267, 96] width 215 height 17
type input "11 PAX Enzo Melchionna"
click at [473, 254] on button "RESERVAR Y PERSONALIZAR" at bounding box center [457, 259] width 118 height 24
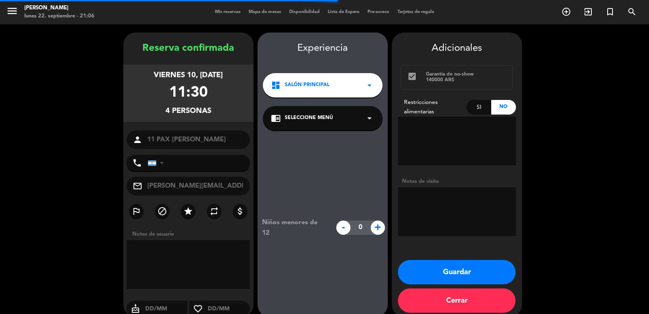
type input "+15612810176"
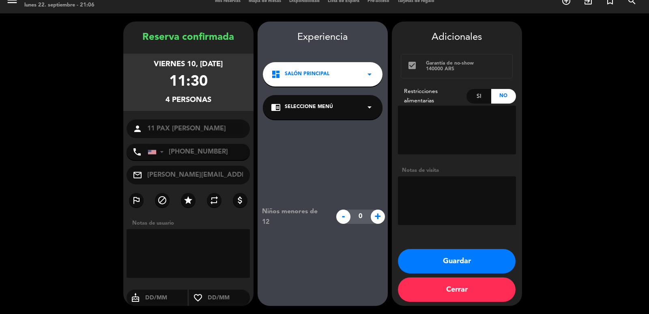
click at [345, 79] on div "dashboard Salón Principal arrow_drop_down" at bounding box center [323, 74] width 120 height 24
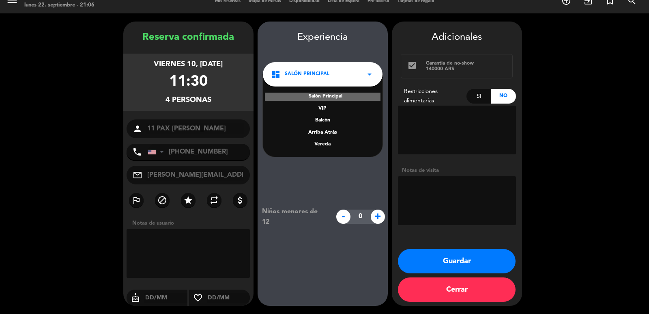
click at [328, 140] on div "Salón Principal VIP Balcón Arriba Atrás Vereda" at bounding box center [323, 115] width 120 height 82
click at [328, 144] on div "Vereda" at bounding box center [322, 144] width 103 height 8
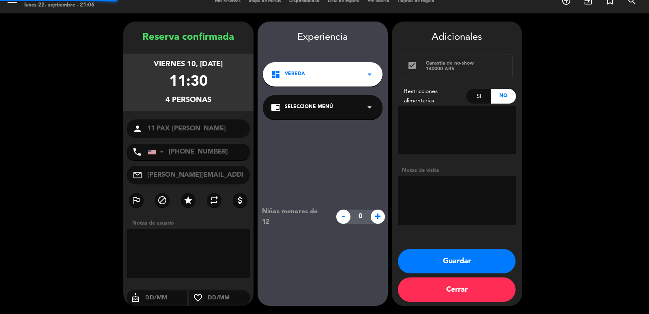
click at [328, 110] on span "Seleccione Menú" at bounding box center [309, 107] width 48 height 8
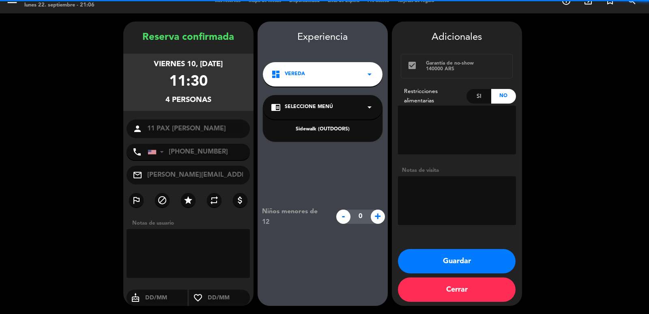
click at [323, 131] on div "Sidewalk (OUTDOORS)" at bounding box center [322, 129] width 103 height 8
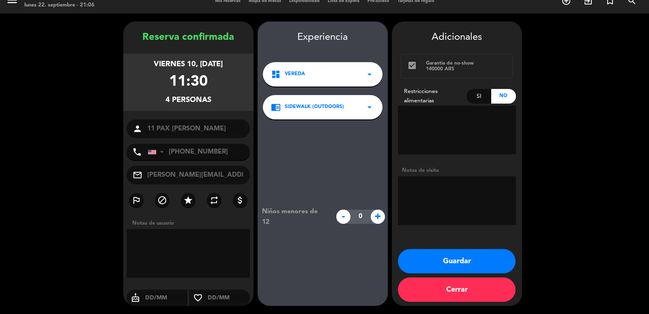
click at [412, 181] on textarea at bounding box center [457, 200] width 118 height 49
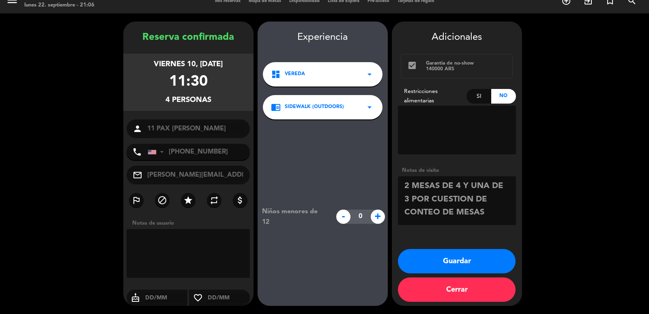
scroll to position [6, 0]
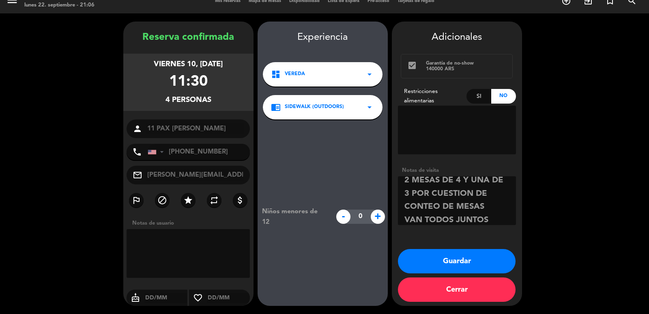
type textarea "2 MESAS DE 4 Y UNA DE 3 POR CUESTION DE CONTEO DE MESAS VAN TODOS JUNTOS"
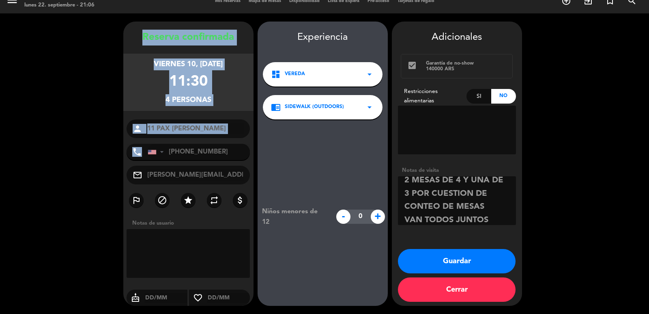
copy div "Reserva confirmada viernes 10, oct. 2025 11:30 4 personas person phone"
drag, startPoint x: 127, startPoint y: 33, endPoint x: 209, endPoint y: 141, distance: 135.3
click at [205, 144] on div "Reserva confirmada viernes 10, oct. 2025 11:30 4 personas person 11 PAX Enzo Me…" at bounding box center [188, 172] width 130 height 284
click at [427, 261] on button "Guardar" at bounding box center [457, 261] width 118 height 24
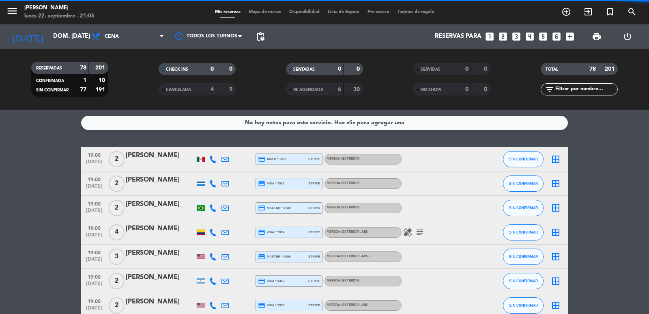
click at [530, 34] on icon "looks_4" at bounding box center [530, 36] width 11 height 11
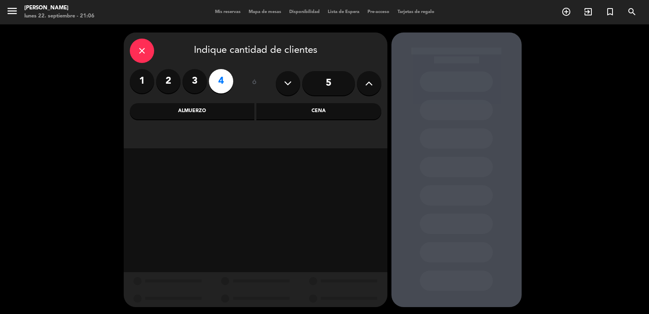
click at [246, 114] on div "Almuerzo" at bounding box center [192, 111] width 125 height 16
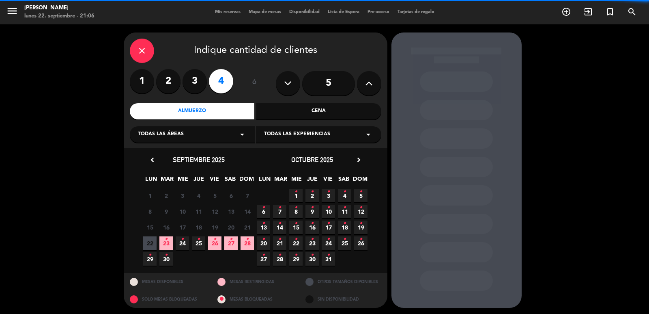
click at [334, 213] on span "10 •" at bounding box center [328, 211] width 13 height 13
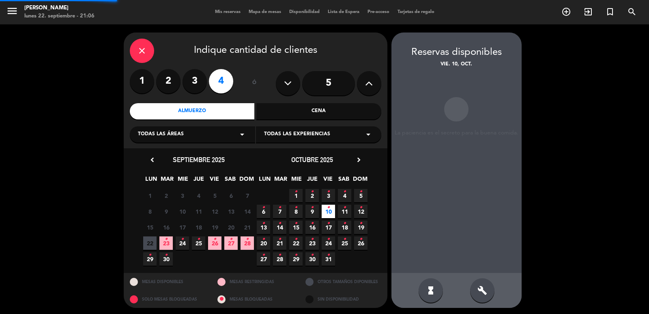
scroll to position [2, 0]
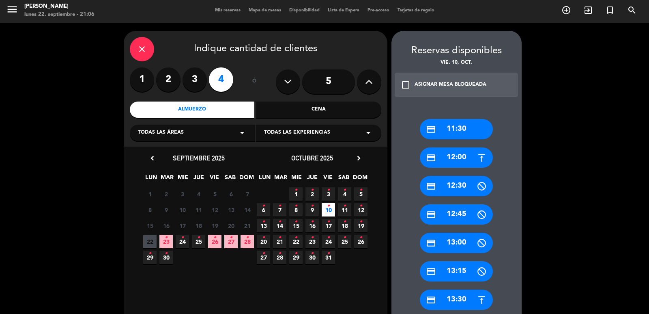
click at [462, 127] on div "credit_card 11:30" at bounding box center [456, 129] width 73 height 20
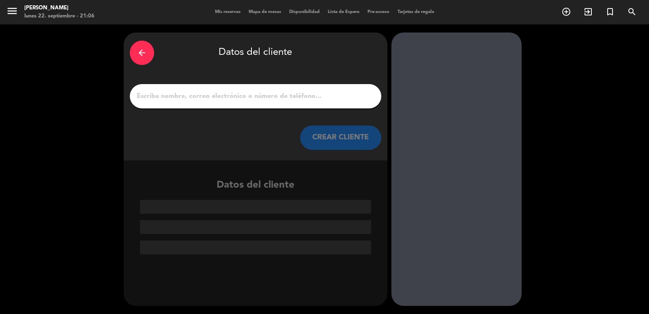
scroll to position [0, 0]
click at [268, 95] on input "1" at bounding box center [255, 96] width 239 height 11
paste input "Enzo Melchionna"
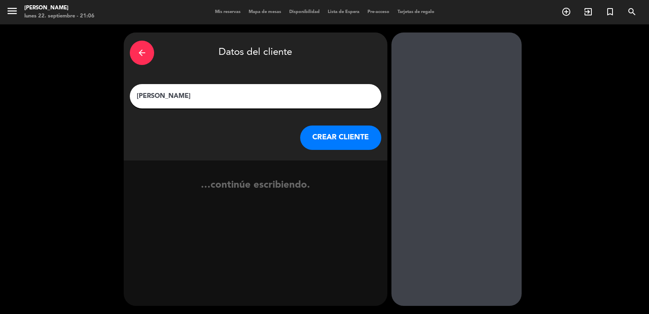
click at [139, 96] on input "Enzo Melchionna" at bounding box center [255, 96] width 239 height 11
click at [137, 97] on input "Enzo Melchionna" at bounding box center [255, 96] width 239 height 11
type input "11 PAX Enzo Melchionna"
click at [325, 142] on button "CREAR CLIENTE" at bounding box center [340, 137] width 81 height 24
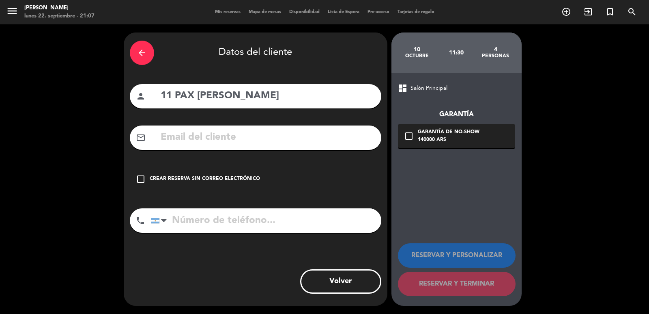
click at [257, 130] on input "text" at bounding box center [267, 137] width 215 height 17
paste input "(561) 281-0176 Enzo.melchionna@ferguson.com"
type input "(561) 281-0176 Enzo.melchionna@ferguson.com"
click at [250, 228] on input "tel" at bounding box center [266, 220] width 231 height 24
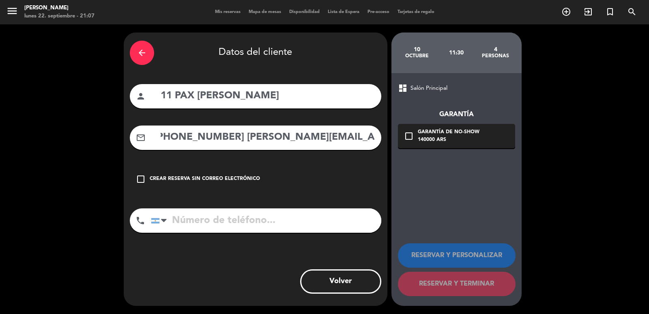
scroll to position [0, 0]
paste input "(561) 281-0176 Enzo.melchionna@ferguson.com"
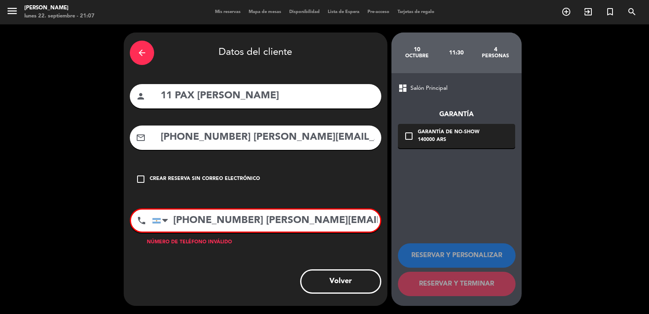
scroll to position [0, 16]
drag, startPoint x: 228, startPoint y: 217, endPoint x: 450, endPoint y: 222, distance: 222.1
click at [450, 222] on div "arrow_back Datos del cliente person 11 PAX Enzo Melchionna mail_outline (561) 2…" at bounding box center [324, 168] width 649 height 289
click at [173, 219] on input "(561) 281-0176" at bounding box center [266, 220] width 228 height 22
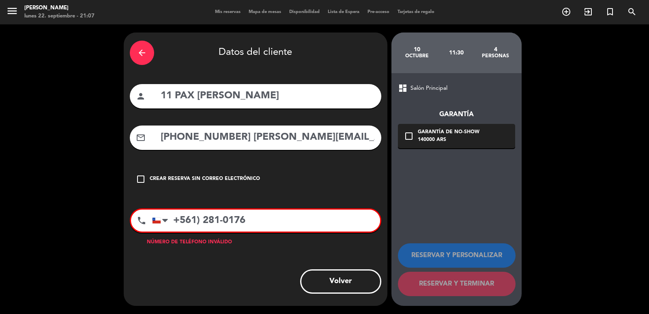
click at [178, 220] on input "+561) 281-0176" at bounding box center [266, 220] width 228 height 22
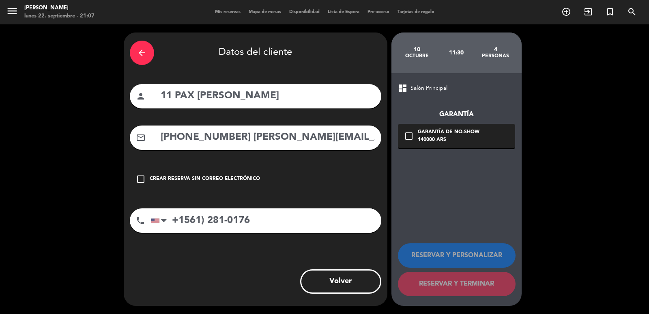
type input "+1561) 281-0176"
drag, startPoint x: 232, startPoint y: 139, endPoint x: 152, endPoint y: 144, distance: 80.1
click at [152, 144] on div "mail_outline (561) 281-0176 Enzo.melchionna@ferguson.com" at bounding box center [256, 137] width 252 height 24
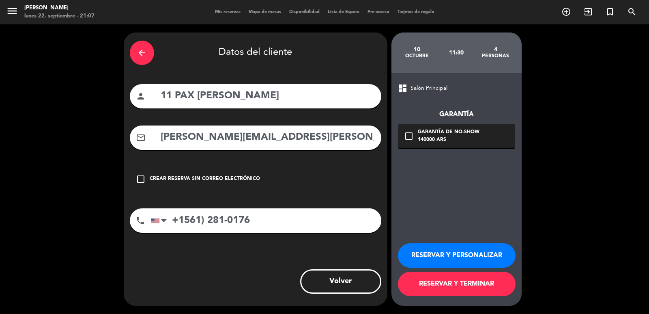
type input "Enzo.melchionna@ferguson.com"
click at [492, 139] on div "check_box_outline_blank Garantía de no-show 140000 ARS" at bounding box center [456, 136] width 117 height 24
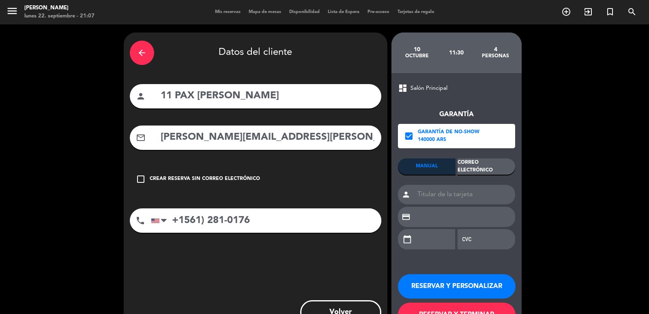
click at [497, 165] on div "Correo Electrónico" at bounding box center [487, 166] width 58 height 16
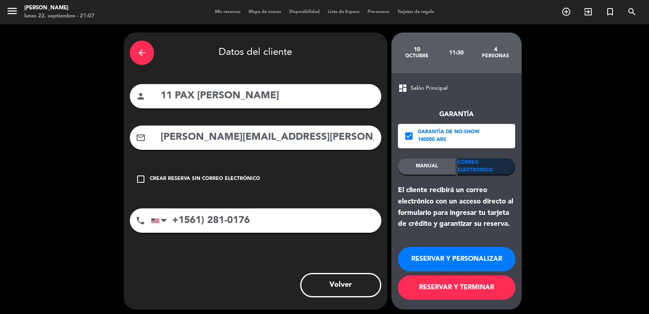
click at [481, 265] on button "RESERVAR Y PERSONALIZAR" at bounding box center [457, 259] width 118 height 24
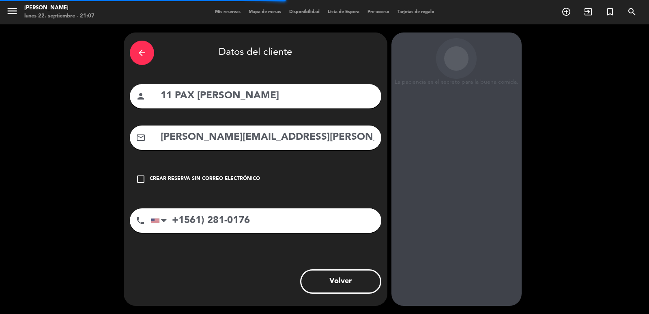
scroll to position [11, 0]
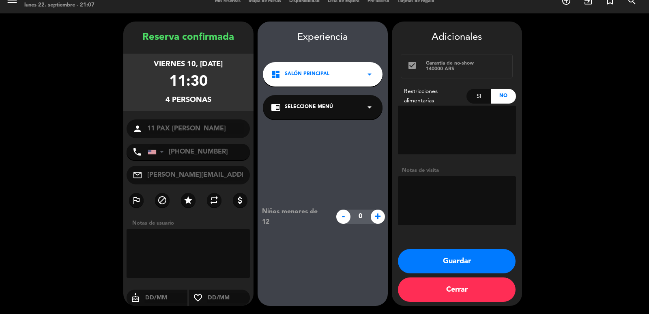
click at [286, 80] on div "dashboard Salón Principal arrow_drop_down" at bounding box center [323, 74] width 120 height 24
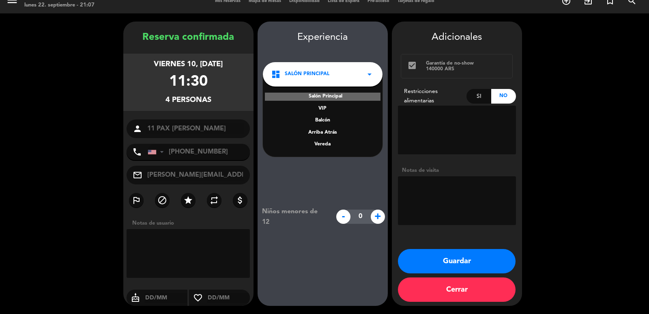
drag, startPoint x: 319, startPoint y: 147, endPoint x: 322, endPoint y: 143, distance: 4.7
click at [319, 147] on div "Vereda" at bounding box center [322, 144] width 103 height 8
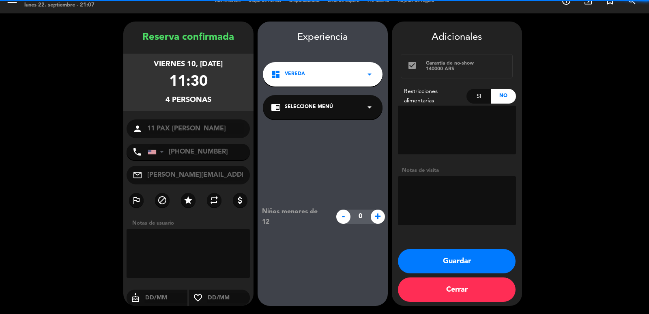
click at [324, 120] on div "Niños menores de 12 - 0 +" at bounding box center [323, 216] width 130 height 194
click at [330, 108] on span "Seleccione Menú" at bounding box center [309, 107] width 48 height 8
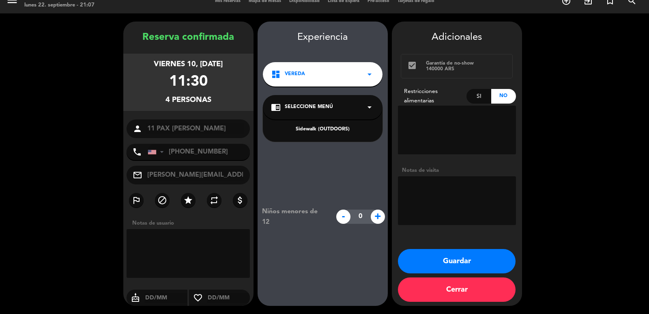
click at [326, 129] on div "Sidewalk (OUTDOORS)" at bounding box center [322, 129] width 103 height 8
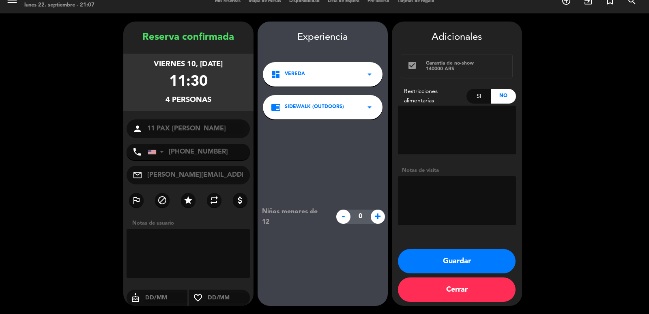
click at [420, 199] on textarea at bounding box center [457, 200] width 118 height 49
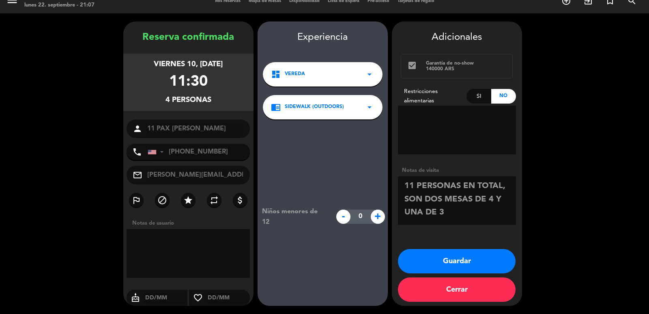
type textarea "11 PERSONAS EN TOTAL, SON DOS MESAS DE 4 Y UNA DE 3"
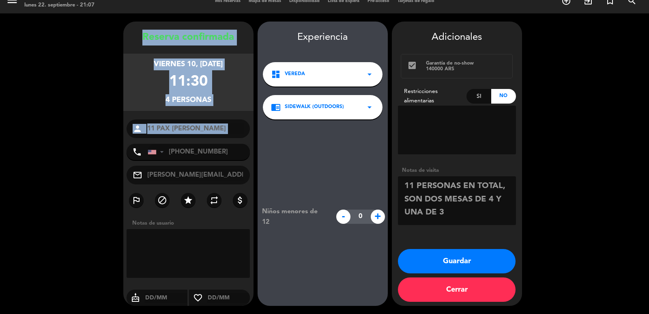
copy div "Reserva confirmada viernes 10, oct. 2025 11:30 4 personas person"
drag, startPoint x: 134, startPoint y: 30, endPoint x: 208, endPoint y: 136, distance: 129.3
click at [208, 138] on div "Reserva confirmada viernes 10, oct. 2025 11:30 4 personas person 11 PAX Enzo Me…" at bounding box center [188, 172] width 130 height 284
drag, startPoint x: 138, startPoint y: 35, endPoint x: 227, endPoint y: 138, distance: 136.1
click at [227, 138] on div "Reserva confirmada viernes 10, oct. 2025 11:30 4 personas person 11 PAX Enzo Me…" at bounding box center [188, 172] width 130 height 284
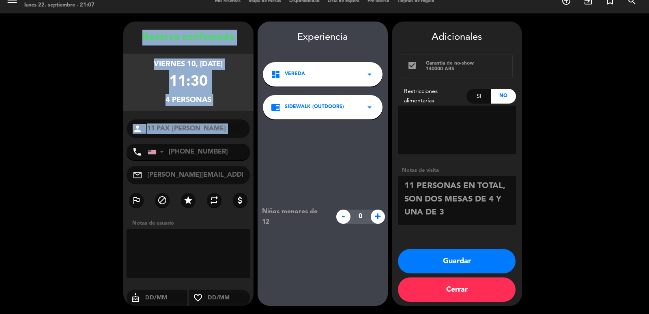
drag, startPoint x: 142, startPoint y: 32, endPoint x: 212, endPoint y: 142, distance: 129.9
click at [212, 142] on div "Reserva confirmada viernes 10, oct. 2025 11:30 4 personas person 11 PAX Enzo Me…" at bounding box center [188, 172] width 130 height 284
drag, startPoint x: 440, startPoint y: 256, endPoint x: 443, endPoint y: 263, distance: 7.5
click at [440, 256] on button "Guardar" at bounding box center [457, 261] width 118 height 24
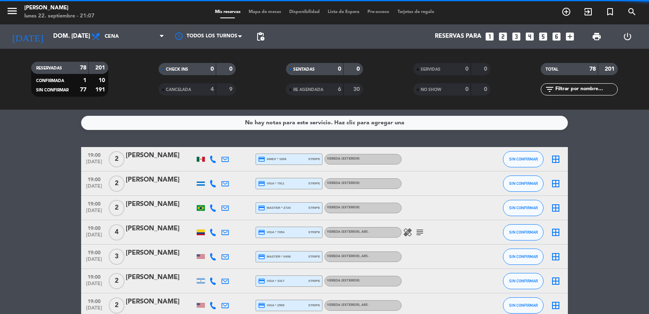
click at [513, 37] on icon "looks_3" at bounding box center [516, 36] width 11 height 11
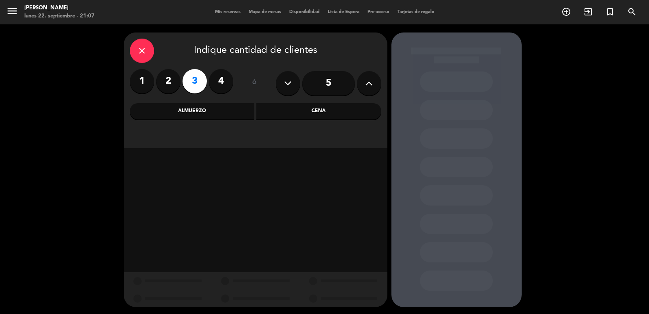
click at [220, 114] on div "Almuerzo" at bounding box center [192, 111] width 125 height 16
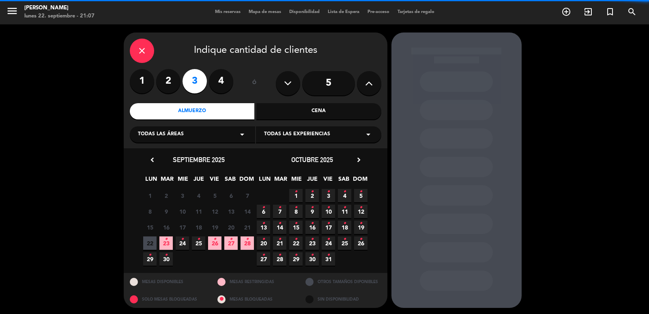
click at [321, 211] on div "6 • 7 • 8 • 9 • 10 • 11 • 12 •" at bounding box center [313, 211] width 114 height 16
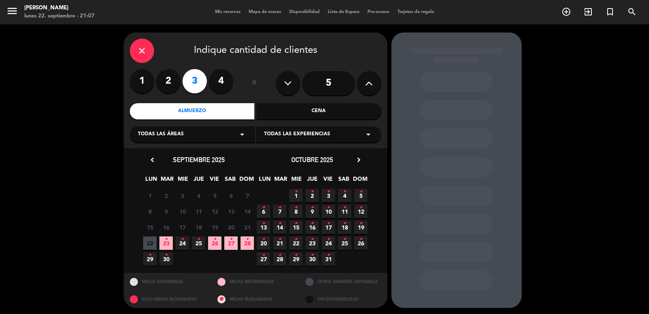
click at [326, 211] on span "10 •" at bounding box center [328, 211] width 13 height 13
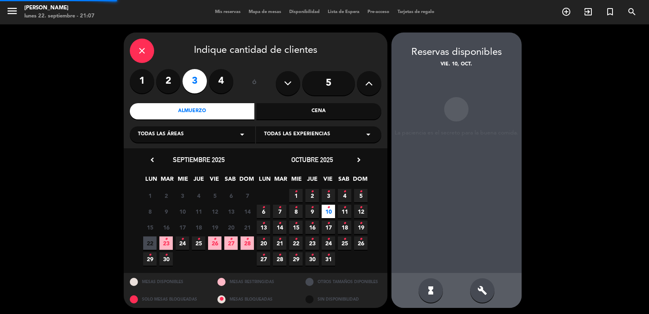
scroll to position [2, 0]
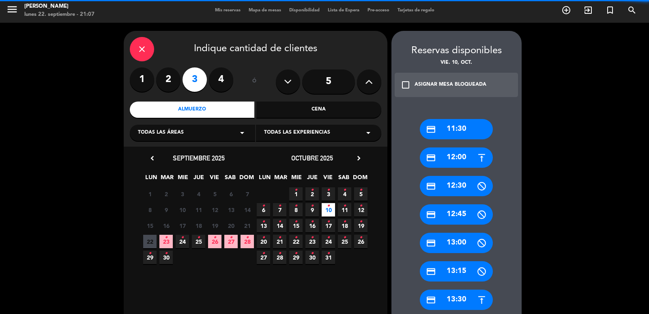
click at [456, 135] on div "credit_card 11:30" at bounding box center [456, 129] width 73 height 20
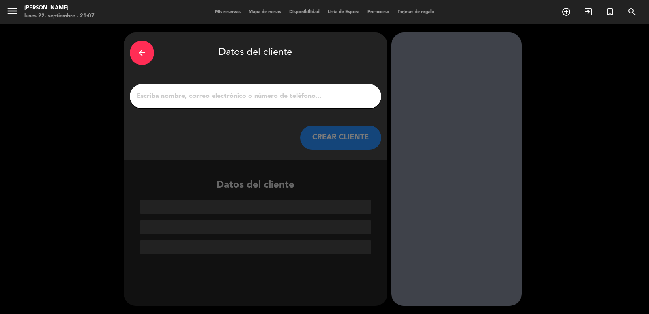
scroll to position [0, 0]
click at [261, 99] on input "1" at bounding box center [255, 96] width 239 height 11
paste input "Enzo Melchionna"
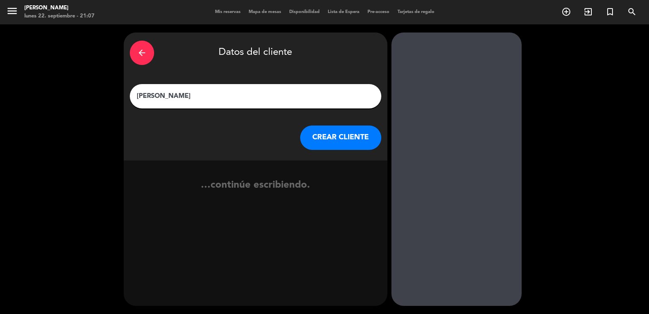
click at [137, 97] on input "Enzo Melchionna" at bounding box center [255, 96] width 239 height 11
type input "11 PAX Enzo Melchionna"
click at [356, 139] on button "CREAR CLIENTE" at bounding box center [340, 137] width 81 height 24
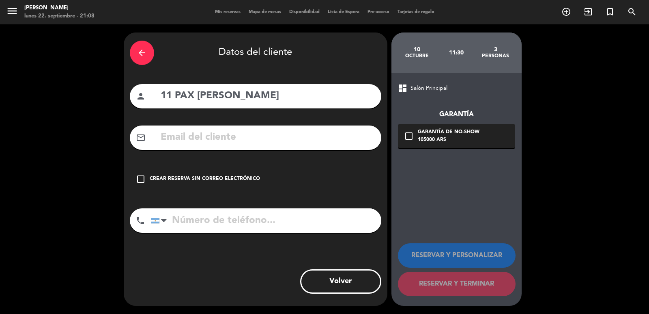
click at [218, 139] on input "text" at bounding box center [267, 137] width 215 height 17
paste input "(561) 281-0176 Enzo.melchionna@ferguson.com"
type input "(561) 281-0176 Enzo.melchionna@ferguson.com"
drag, startPoint x: 234, startPoint y: 215, endPoint x: 222, endPoint y: 217, distance: 11.5
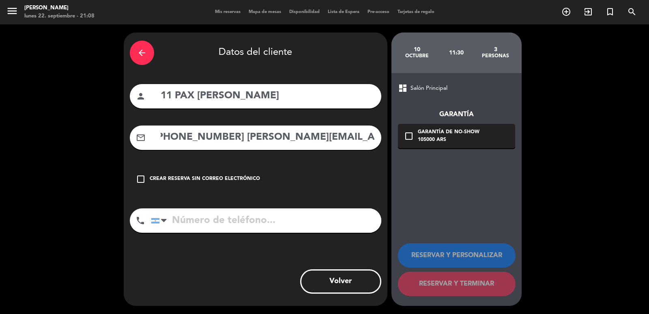
click at [234, 215] on input "tel" at bounding box center [266, 220] width 231 height 24
paste input "(561) 281-0176 Enzo.melchionna@ferguson.com"
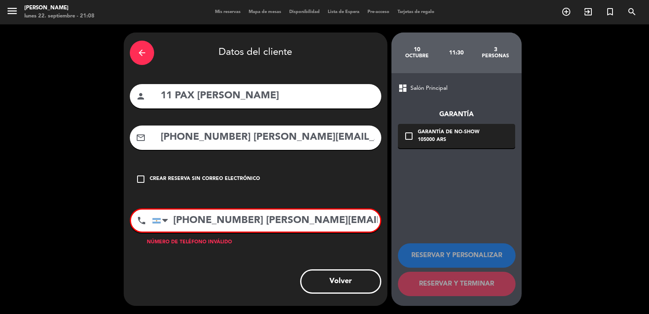
scroll to position [0, 16]
drag, startPoint x: 367, startPoint y: 228, endPoint x: 437, endPoint y: 228, distance: 69.8
click at [508, 230] on div "arrow_back Datos del cliente person 11 PAX Enzo Melchionna mail_outline (561) 2…" at bounding box center [324, 168] width 649 height 289
click at [172, 221] on div "United States +1 United Kingdom +44 Peru (Perú) +51 Argentina +54 Brazil (Brasi…" at bounding box center [266, 220] width 228 height 22
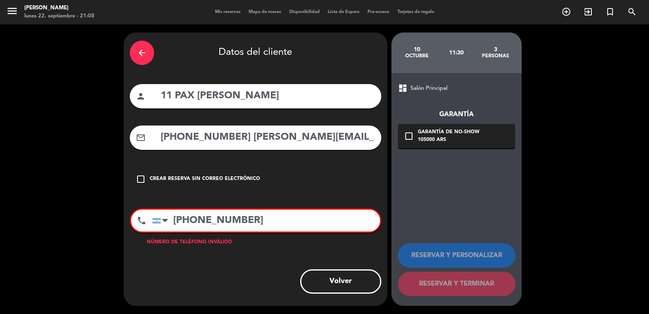
click at [173, 222] on input "(561) 281-0176" at bounding box center [266, 220] width 228 height 22
click at [178, 226] on input "+561) 281-0176" at bounding box center [266, 220] width 228 height 22
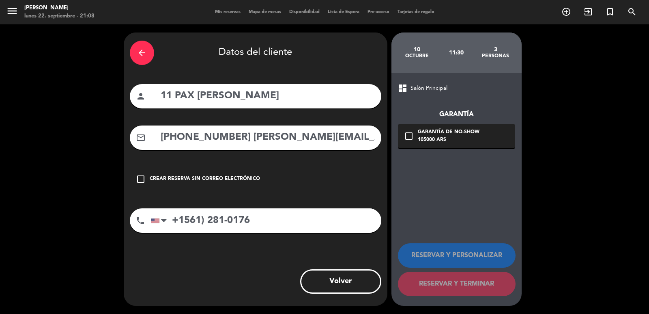
type input "+1561) 281-0176"
drag, startPoint x: 235, startPoint y: 136, endPoint x: 58, endPoint y: 158, distance: 177.5
click at [58, 158] on div "arrow_back Datos del cliente person 11 PAX Enzo Melchionna mail_outline (561) 2…" at bounding box center [324, 168] width 649 height 289
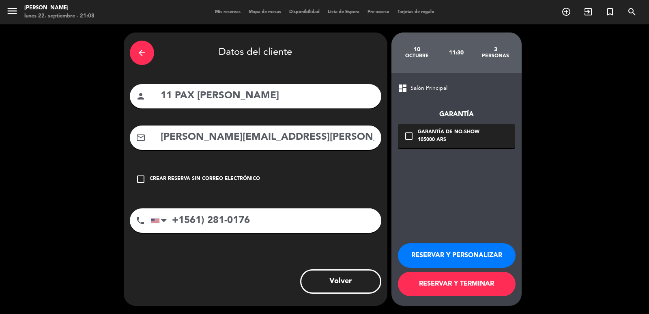
type input "Enzo.melchionna@ferguson.com"
click at [431, 151] on div "dashboard Salón Principal Garantía check_box_outline_blank Garantía de no-show …" at bounding box center [457, 189] width 130 height 233
click at [447, 140] on div "105000 ARS" at bounding box center [449, 140] width 62 height 8
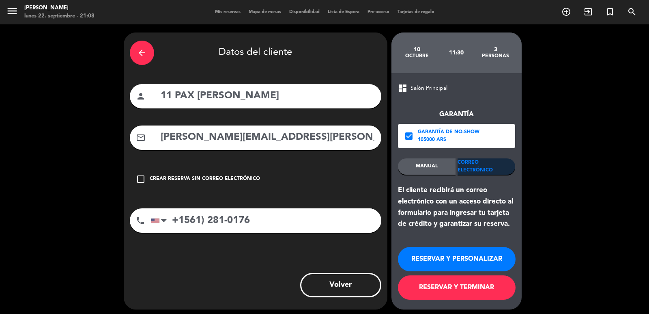
click at [471, 262] on button "RESERVAR Y PERSONALIZAR" at bounding box center [457, 259] width 118 height 24
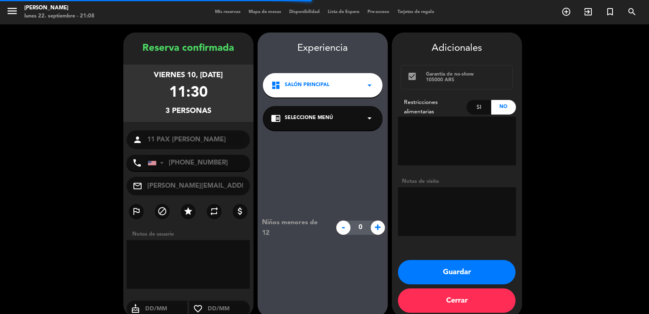
scroll to position [11, 0]
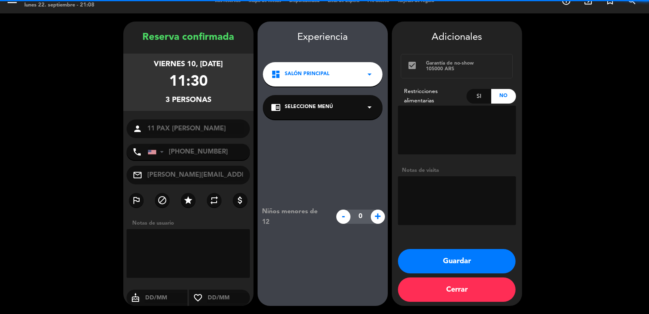
click at [294, 78] on span "Salón Principal" at bounding box center [307, 74] width 45 height 8
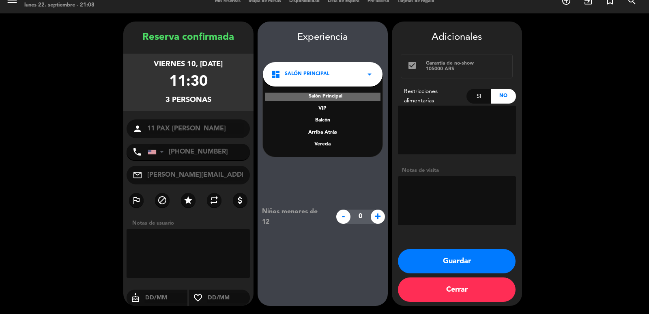
click at [321, 144] on div "Vereda" at bounding box center [322, 144] width 103 height 8
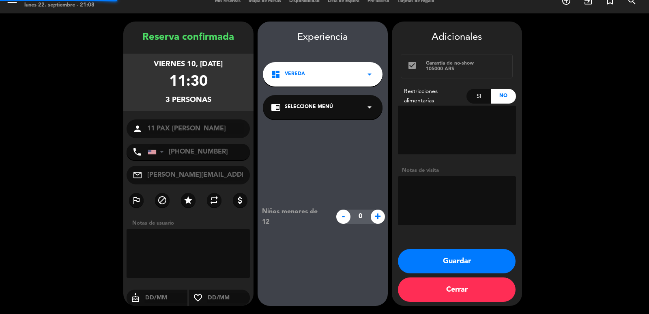
click at [321, 113] on div "chrome_reader_mode Seleccione Menú arrow_drop_down" at bounding box center [323, 107] width 120 height 24
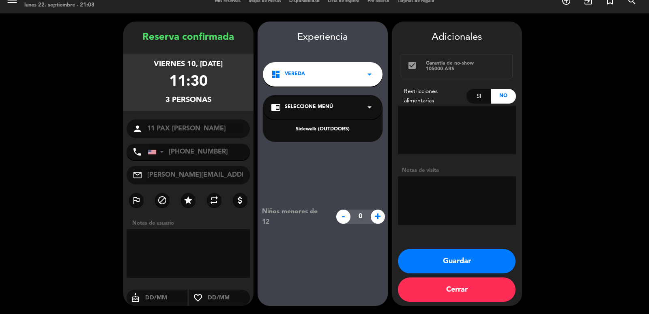
click at [325, 129] on div "Sidewalk (OUTDOORS)" at bounding box center [322, 129] width 103 height 8
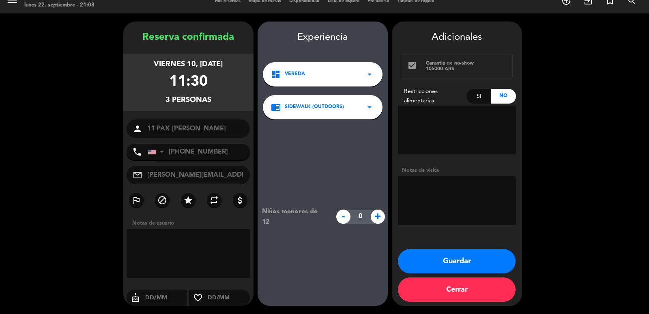
click at [439, 194] on textarea at bounding box center [457, 200] width 118 height 49
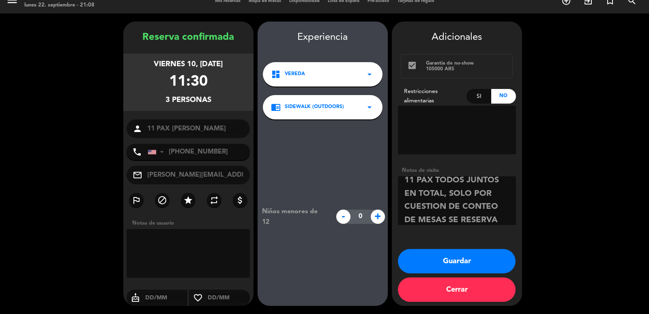
scroll to position [19, 0]
type textarea "11 PAX TODOS JUNTOS EN TOTAL, SOLO POR CUESTION DE CONTEO DE MESAS SE RESERVA A…"
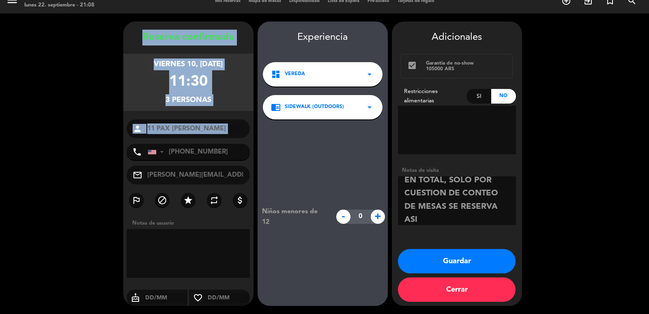
drag, startPoint x: 128, startPoint y: 32, endPoint x: 202, endPoint y: 141, distance: 131.2
click at [202, 142] on div "Reserva confirmada viernes 10, oct. 2025 11:30 3 personas person 11 PAX Enzo Me…" at bounding box center [188, 172] width 130 height 284
click at [503, 263] on button "Guardar" at bounding box center [457, 261] width 118 height 24
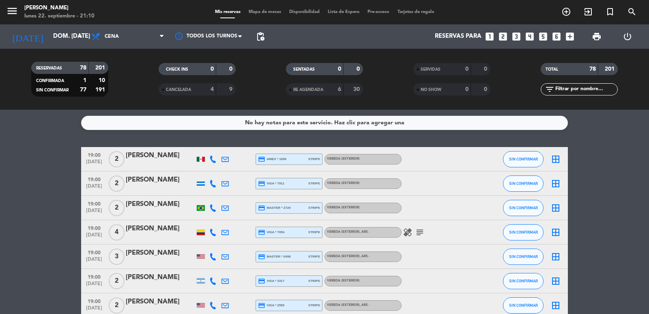
click at [502, 36] on icon "looks_two" at bounding box center [503, 36] width 11 height 11
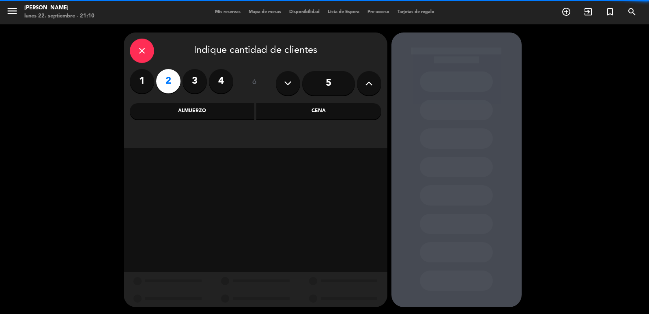
click at [204, 112] on div "Almuerzo" at bounding box center [192, 111] width 125 height 16
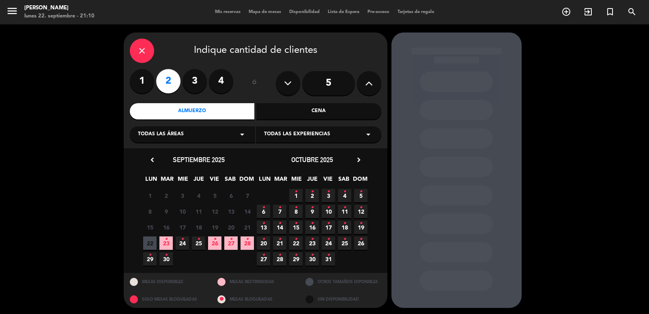
click at [230, 249] on span "27 •" at bounding box center [230, 242] width 13 height 13
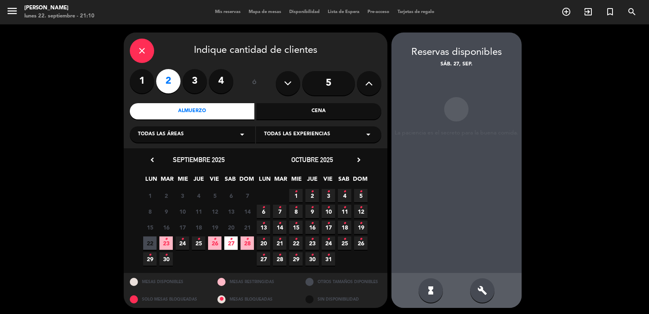
scroll to position [2, 0]
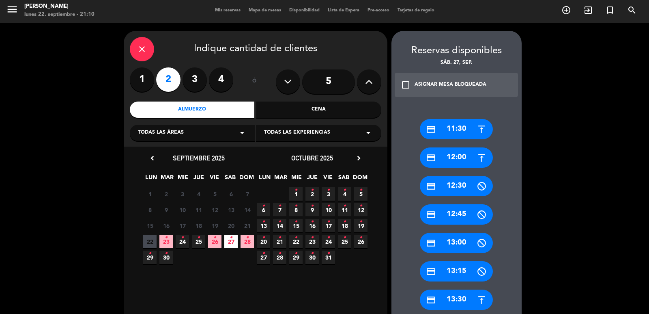
click at [468, 299] on div "credit_card 13:30" at bounding box center [456, 299] width 73 height 20
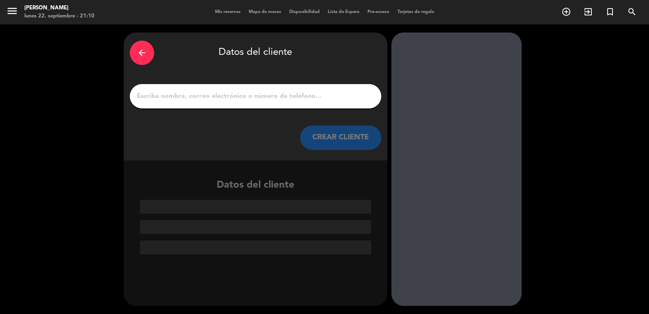
scroll to position [0, 0]
click at [273, 99] on input "1" at bounding box center [255, 96] width 239 height 11
paste input "48 999065941 Correo electrónico: anakweberadv@gmail.com"
type input "48 999065941 Correo electrónico: anakweberadv@gmail.com"
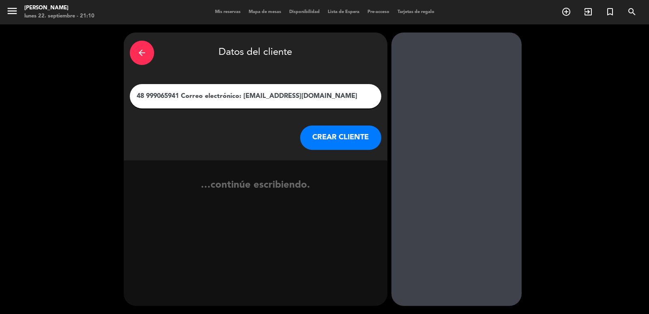
drag, startPoint x: 340, startPoint y: 99, endPoint x: 0, endPoint y: 95, distance: 339.7
click at [0, 95] on div "arrow_back Datos del cliente 48 999065941 Correo electrónico: anakweberadv@gmai…" at bounding box center [324, 168] width 649 height 289
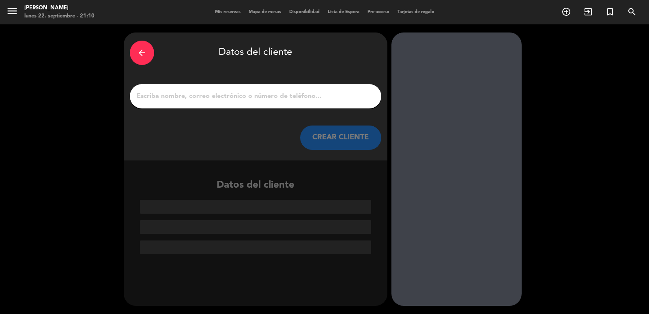
drag, startPoint x: 242, startPoint y: 101, endPoint x: 280, endPoint y: 115, distance: 41.1
click at [243, 101] on input "1" at bounding box center [255, 96] width 239 height 11
paste input "Eduardo de Souza"
type input "Eduardo de Souza"
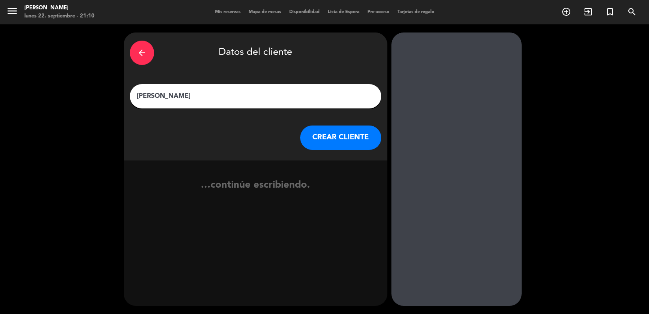
click at [316, 135] on button "CREAR CLIENTE" at bounding box center [340, 137] width 81 height 24
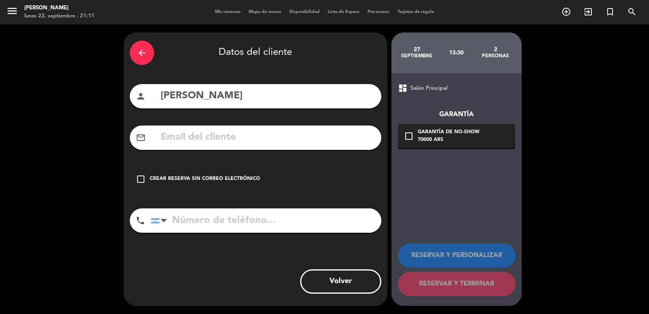
click at [221, 142] on input "text" at bounding box center [267, 137] width 215 height 17
paste input "48 999065941 Correo electrónico: anakweberadv@gmail.com"
type input "48 999065941 Correo electrónico: anakweberadv@gmail.com"
click at [217, 215] on input "tel" at bounding box center [266, 220] width 231 height 24
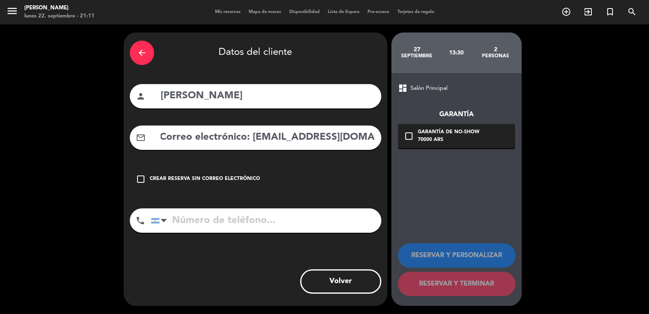
scroll to position [0, 0]
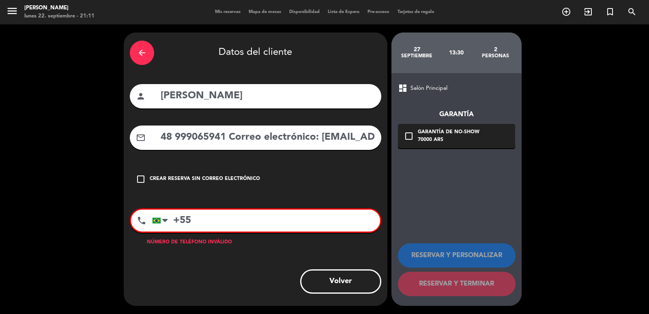
paste input "48 999065941 Correo electrónico: anakweberadv@gmail.com"
drag, startPoint x: 199, startPoint y: 222, endPoint x: 488, endPoint y: 203, distance: 289.5
click at [488, 203] on div "arrow_back Datos del cliente person Eduardo de Souza mail_outline 48 999065941 …" at bounding box center [324, 168] width 649 height 289
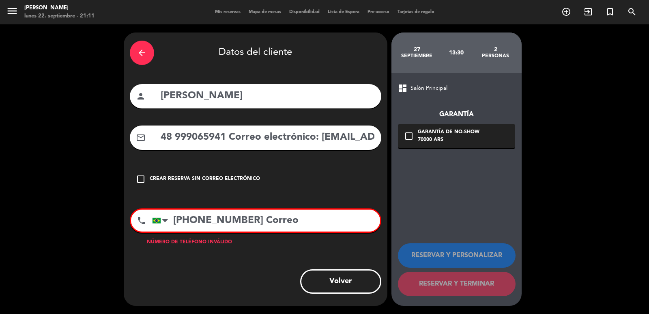
drag, startPoint x: 340, startPoint y: 219, endPoint x: 261, endPoint y: 220, distance: 78.7
click at [260, 219] on input "+5548 999065941 Correo" at bounding box center [266, 220] width 228 height 22
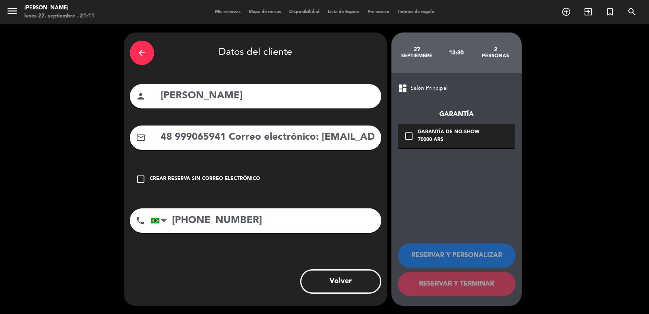
type input "+5548 999065941"
drag, startPoint x: 321, startPoint y: 139, endPoint x: 134, endPoint y: 138, distance: 187.1
click at [125, 138] on div "arrow_back Datos del cliente person Eduardo de Souza mail_outline 48 999065941 …" at bounding box center [256, 168] width 264 height 273
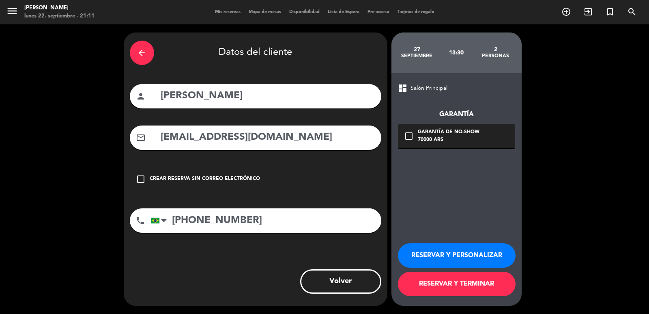
type input "anakweberadv@gmail.com"
drag, startPoint x: 413, startPoint y: 140, endPoint x: 453, endPoint y: 155, distance: 42.6
click at [414, 140] on div "check_box_outline_blank Garantía de no-show 70000 ARS" at bounding box center [456, 136] width 117 height 24
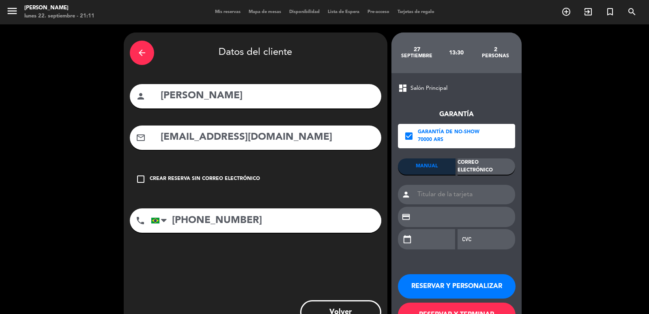
click at [473, 167] on div "Correo Electrónico" at bounding box center [487, 166] width 58 height 16
click at [493, 274] on button "RESERVAR Y PERSONALIZAR" at bounding box center [457, 286] width 118 height 24
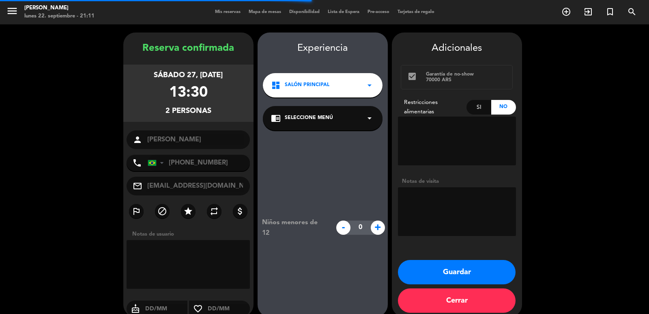
scroll to position [11, 0]
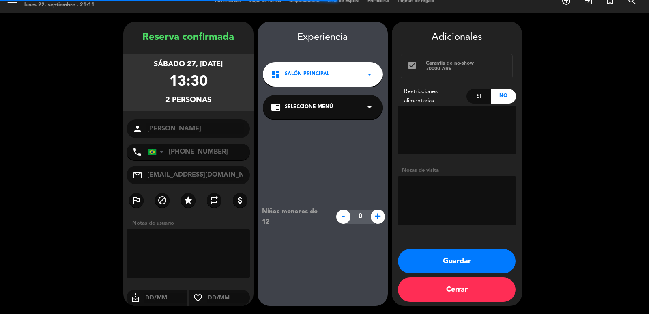
click at [338, 62] on div "Experiencia dashboard Salón Principal arrow_drop_down chrome_reader_mode Selecc…" at bounding box center [323, 172] width 130 height 284
click at [334, 71] on div "dashboard Salón Principal arrow_drop_down" at bounding box center [323, 74] width 120 height 24
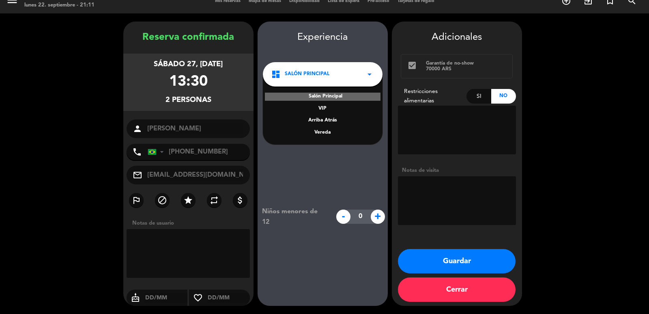
click at [321, 133] on div "Vereda" at bounding box center [322, 133] width 103 height 8
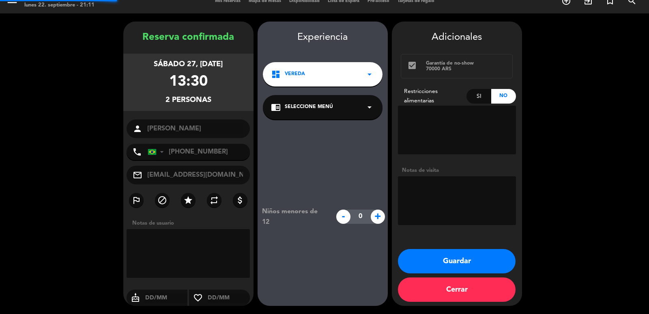
click at [328, 108] on span "Seleccione Menú" at bounding box center [309, 107] width 48 height 8
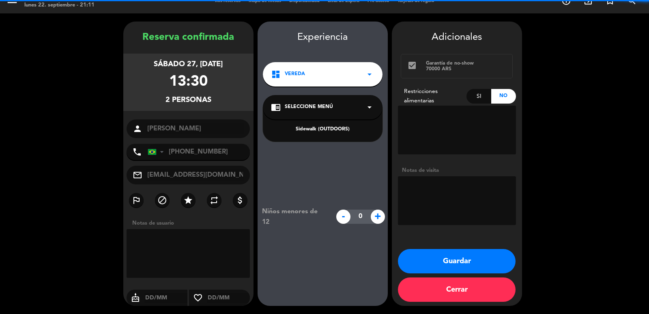
click at [325, 127] on div "Sidewalk (OUTDOORS)" at bounding box center [322, 129] width 103 height 8
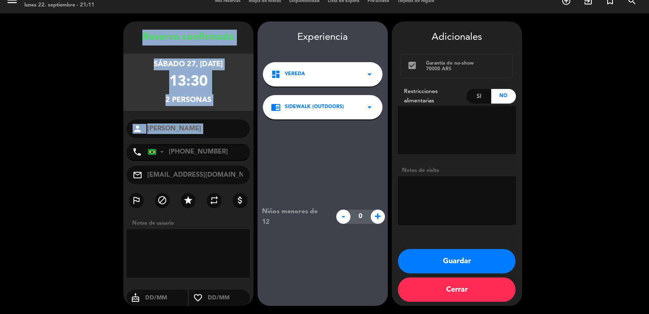
drag, startPoint x: 130, startPoint y: 34, endPoint x: 200, endPoint y: 139, distance: 125.7
click at [200, 139] on div "Reserva confirmada sábado 27, sep. 2025 13:30 2 personas person Eduardo de Souz…" at bounding box center [188, 172] width 130 height 284
click at [469, 270] on button "Guardar" at bounding box center [457, 261] width 118 height 24
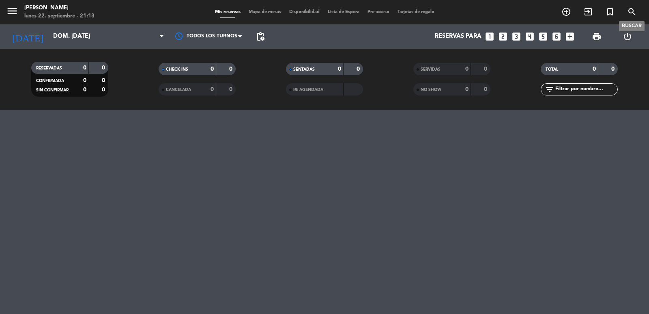
click at [634, 15] on icon "search" at bounding box center [632, 12] width 10 height 10
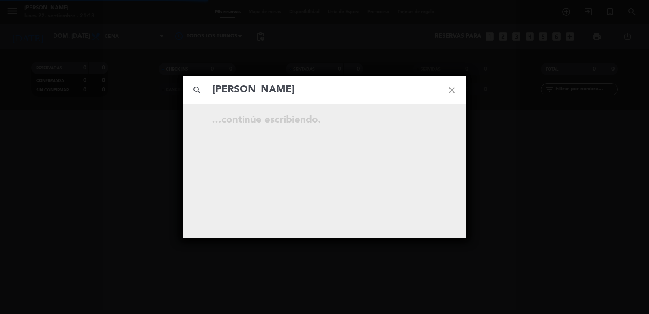
type input "Álvaro Contreras"
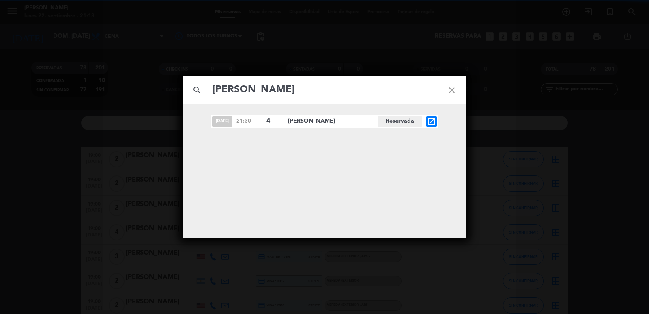
drag, startPoint x: 207, startPoint y: 120, endPoint x: 350, endPoint y: 132, distance: 144.1
click at [355, 122] on div "sep. 29 21:30 4 Álvaro Contreras Reservada open_in_new" at bounding box center [325, 121] width 284 height 14
click at [427, 124] on icon "open_in_new" at bounding box center [432, 121] width 10 height 10
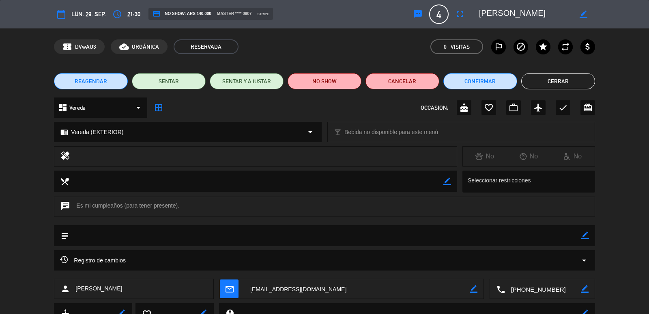
click at [536, 86] on button "Cerrar" at bounding box center [559, 81] width 74 height 16
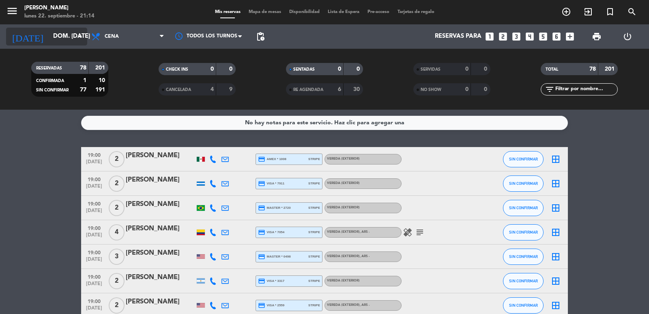
click at [49, 39] on input "dom. [DATE]" at bounding box center [88, 36] width 78 height 15
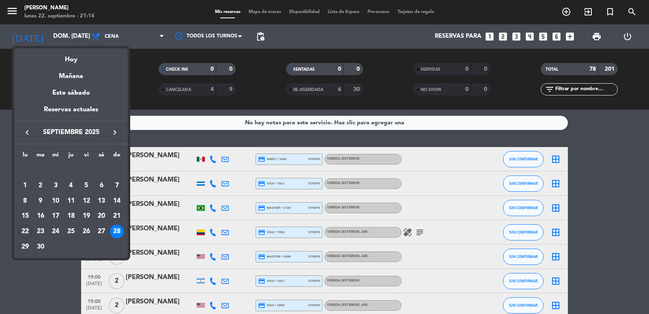
click at [114, 129] on icon "keyboard_arrow_right" at bounding box center [115, 132] width 10 height 10
click at [50, 198] on div "8" at bounding box center [56, 201] width 14 height 14
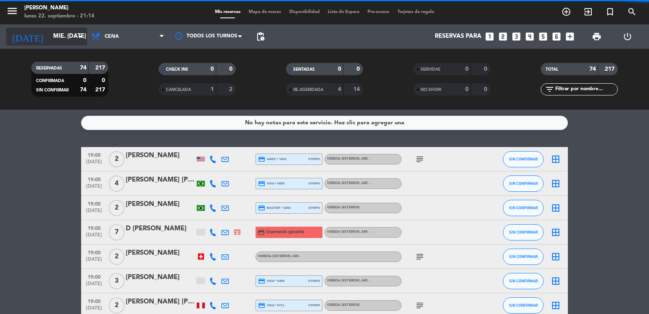
click at [49, 36] on input "mié. 8 oct." at bounding box center [88, 36] width 78 height 15
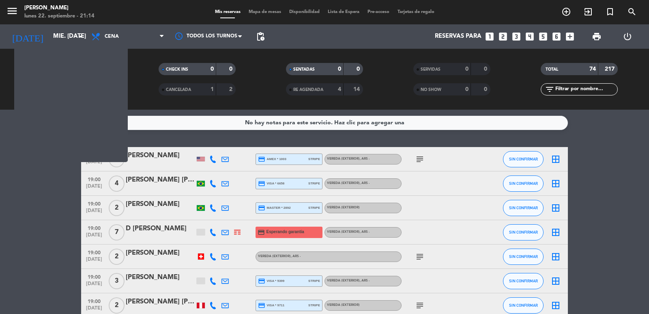
type input "mar. 7 oct."
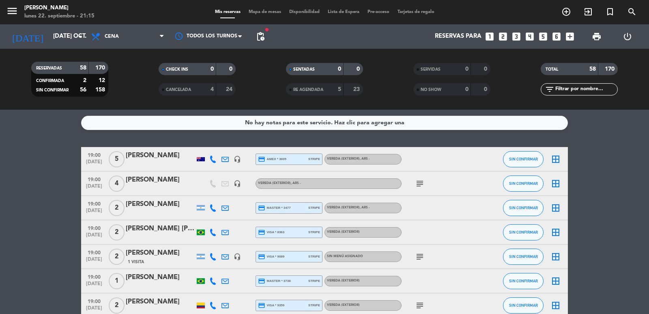
click at [264, 40] on span "pending_actions" at bounding box center [261, 37] width 10 height 10
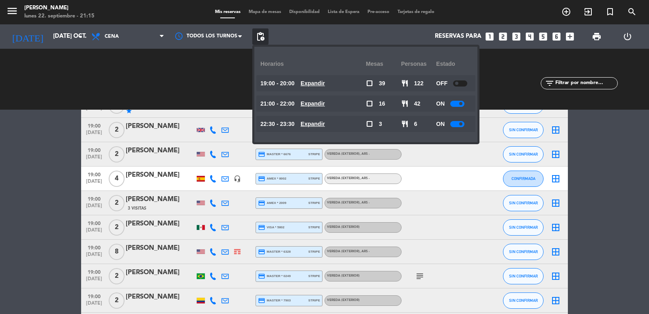
scroll to position [812, 0]
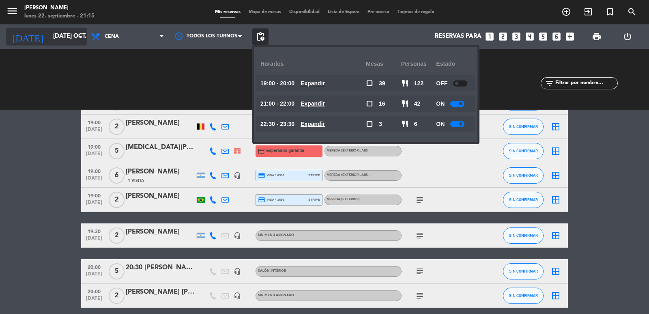
click at [47, 49] on div "RESERVADAS 58 170 CONFIRMADA 2 12 SIN CONFIRMAR 56 158 CHECK INS 0 0 CANCELADA …" at bounding box center [324, 79] width 649 height 61
click at [52, 41] on input "[DATE] oct." at bounding box center [88, 36] width 78 height 15
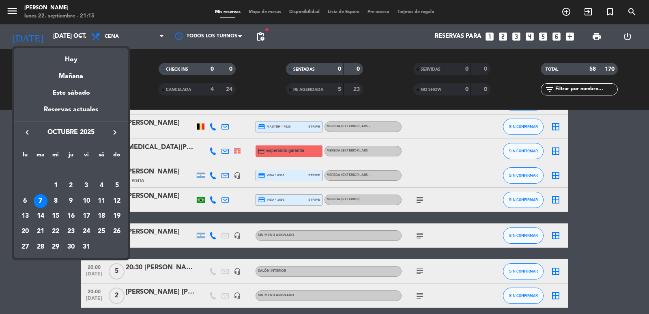
click at [68, 202] on div "9" at bounding box center [71, 201] width 14 height 14
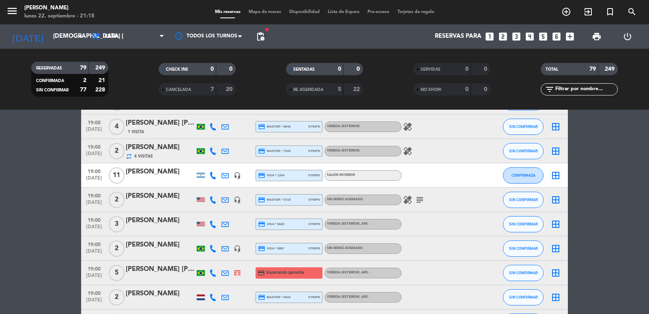
click at [262, 35] on span "pending_actions" at bounding box center [261, 37] width 10 height 10
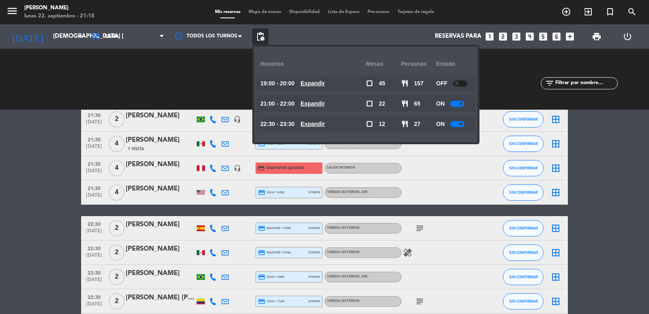
scroll to position [1705, 0]
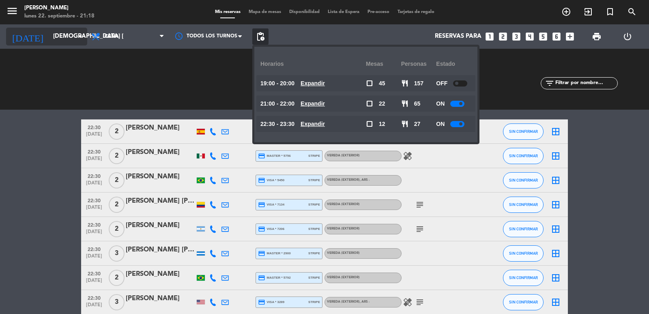
click at [74, 33] on input "[DEMOGRAPHIC_DATA] [DATE]" at bounding box center [88, 36] width 78 height 15
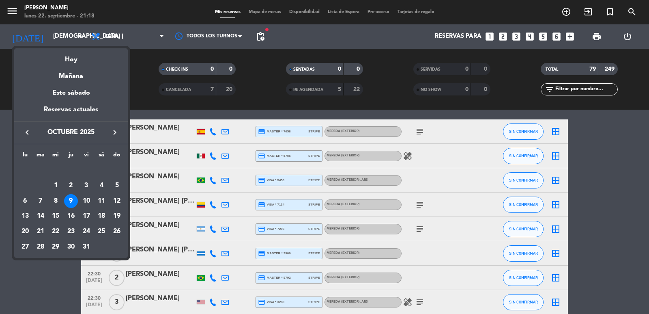
click at [27, 127] on button "keyboard_arrow_left" at bounding box center [27, 132] width 15 height 11
click at [103, 231] on div "27" at bounding box center [102, 231] width 14 height 14
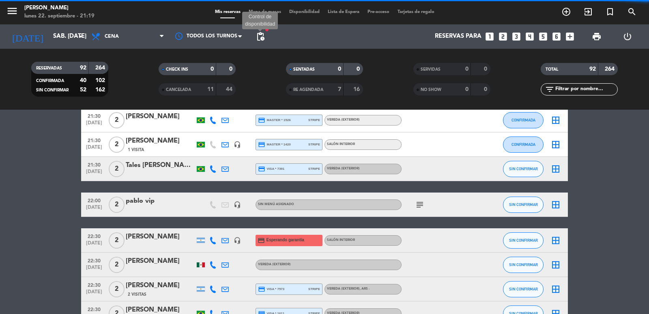
click at [261, 34] on span "pending_actions" at bounding box center [261, 37] width 10 height 10
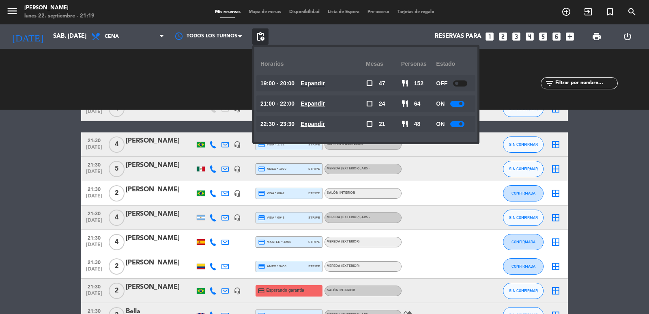
scroll to position [1136, 0]
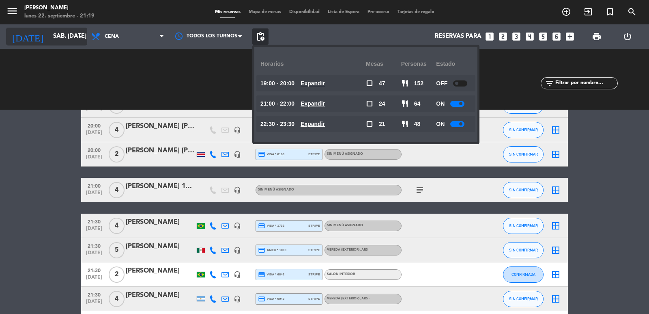
click at [67, 39] on input "sáb. [DATE]" at bounding box center [88, 36] width 78 height 15
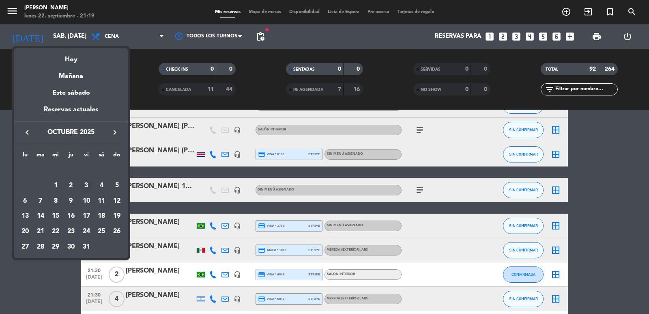
click at [86, 183] on div "3" at bounding box center [87, 186] width 14 height 14
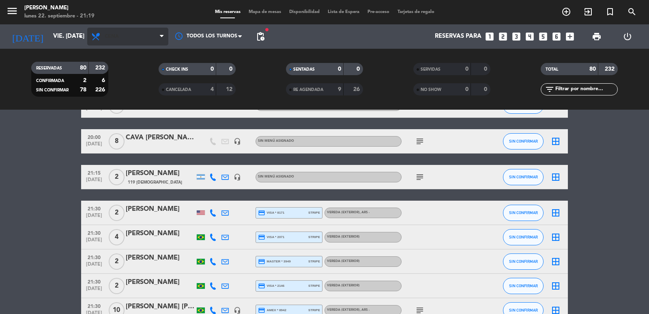
click at [119, 37] on span "Cena" at bounding box center [127, 37] width 81 height 18
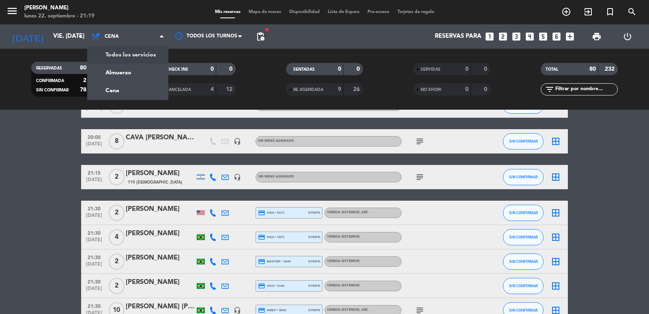
click at [129, 73] on div "menu Don Julio lunes 22. septiembre - 21:19 Mis reservas Mapa de mesas Disponib…" at bounding box center [324, 55] width 649 height 110
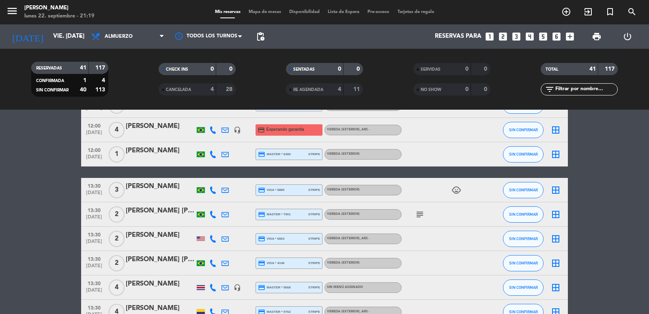
scroll to position [487, 0]
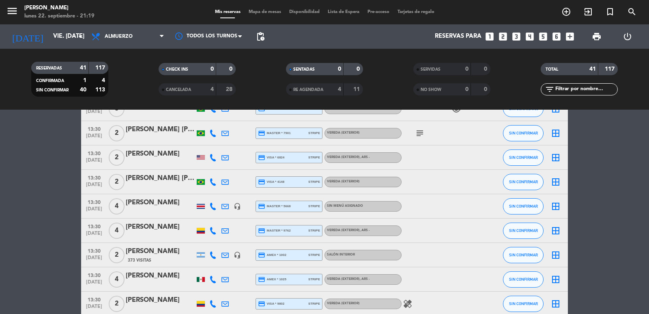
click at [265, 36] on span "pending_actions" at bounding box center [261, 37] width 10 height 10
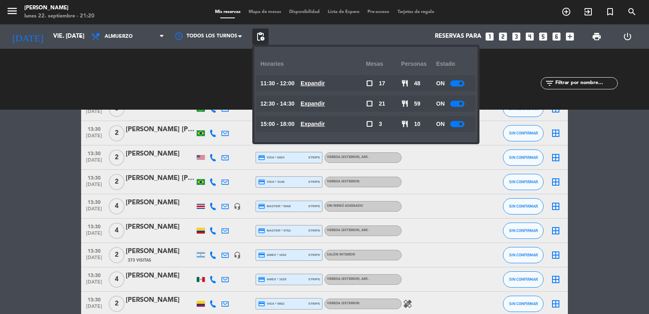
click at [126, 95] on div "RESERVADAS 41 117 CONFIRMADA 1 4 SIN CONFIRMAR 40 113" at bounding box center [69, 79] width 127 height 45
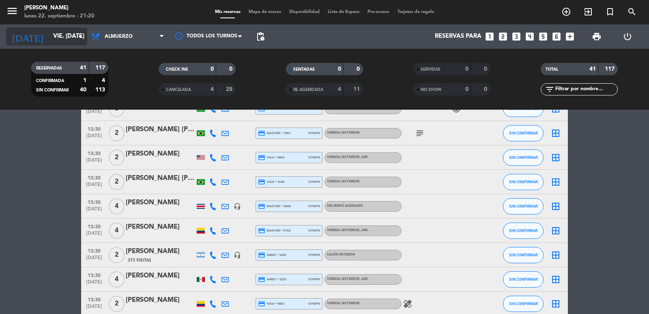
click at [59, 43] on input "vie. 3 oct." at bounding box center [88, 36] width 78 height 15
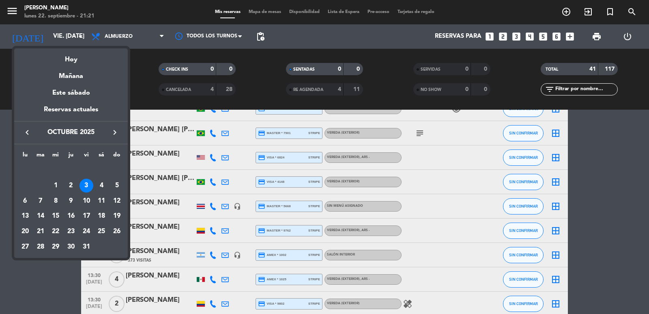
click at [27, 138] on div "keyboard_arrow_left octubre 2025 keyboard_arrow_right" at bounding box center [71, 132] width 114 height 23
click at [26, 134] on icon "keyboard_arrow_left" at bounding box center [27, 132] width 10 height 10
click at [26, 230] on div "22" at bounding box center [25, 231] width 14 height 14
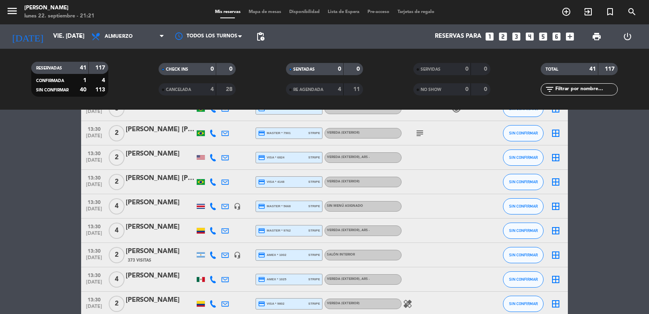
type input "lun. [DATE]"
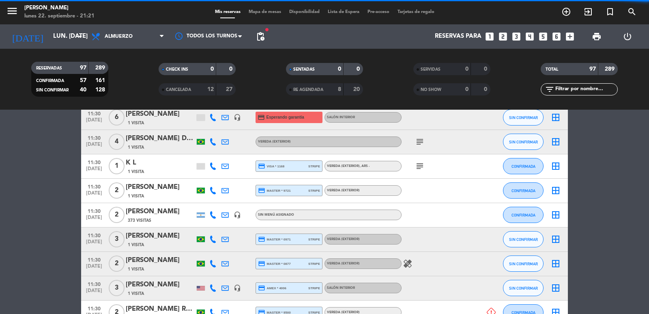
scroll to position [519, 0]
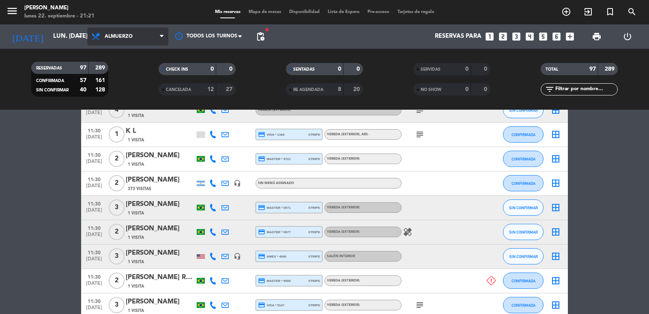
click at [131, 41] on span "Almuerzo" at bounding box center [127, 37] width 81 height 18
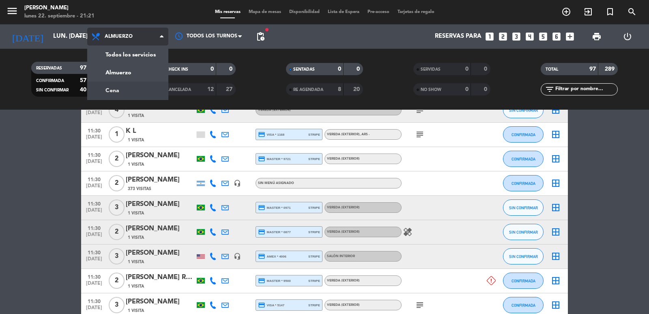
click at [118, 92] on div "menu Don Julio lunes 22. septiembre - 21:21 Mis reservas Mapa de mesas Disponib…" at bounding box center [324, 55] width 649 height 110
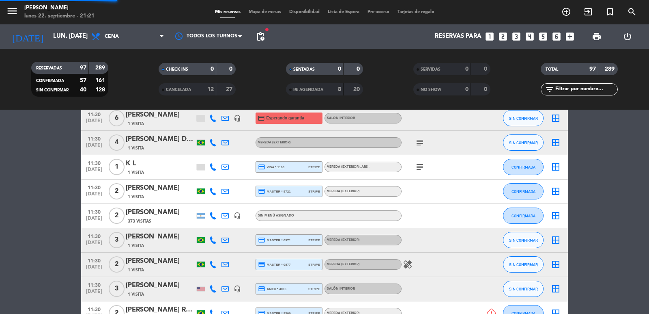
scroll to position [551, 0]
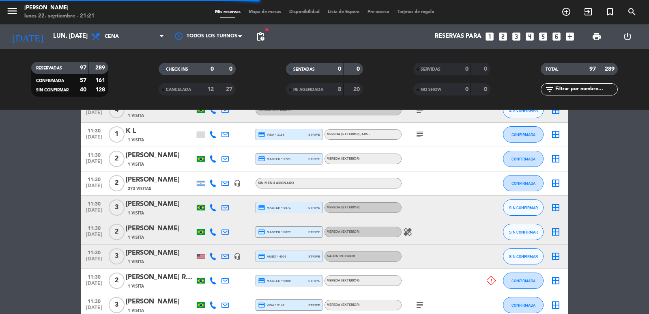
click at [577, 87] on input "text" at bounding box center [586, 89] width 63 height 9
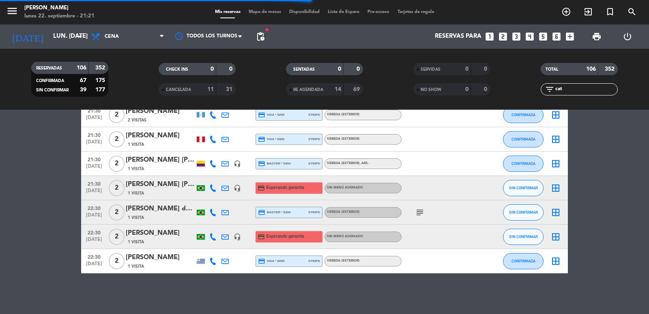
scroll to position [0, 0]
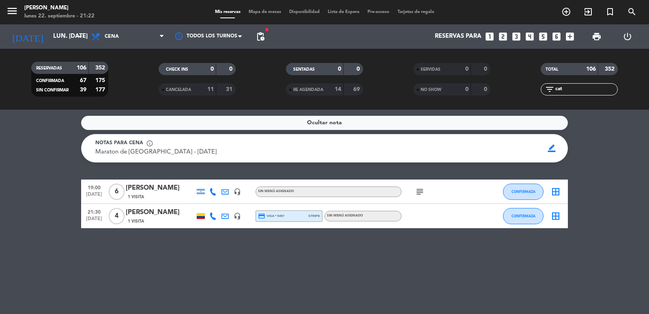
type input "cat"
